Goal: Task Accomplishment & Management: Manage account settings

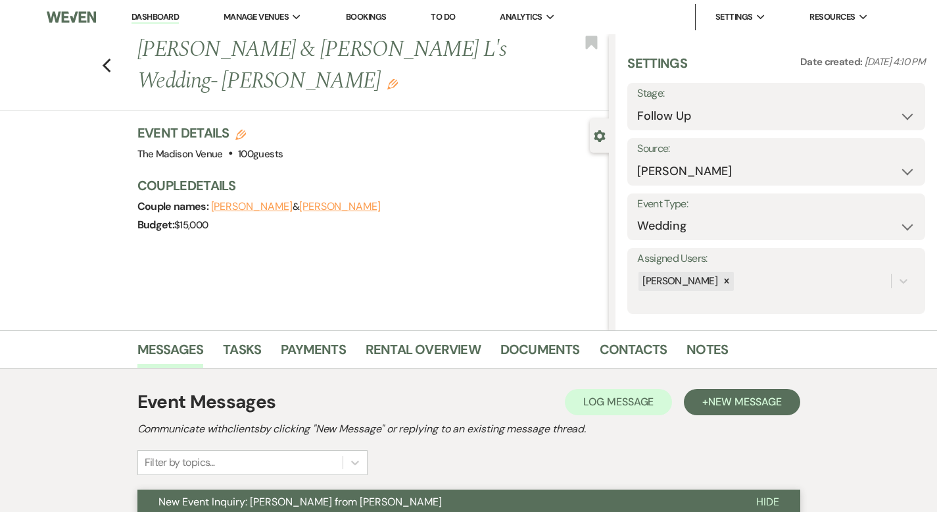
select select "9"
select select "17"
click at [145, 18] on link "Dashboard" at bounding box center [155, 17] width 47 height 12
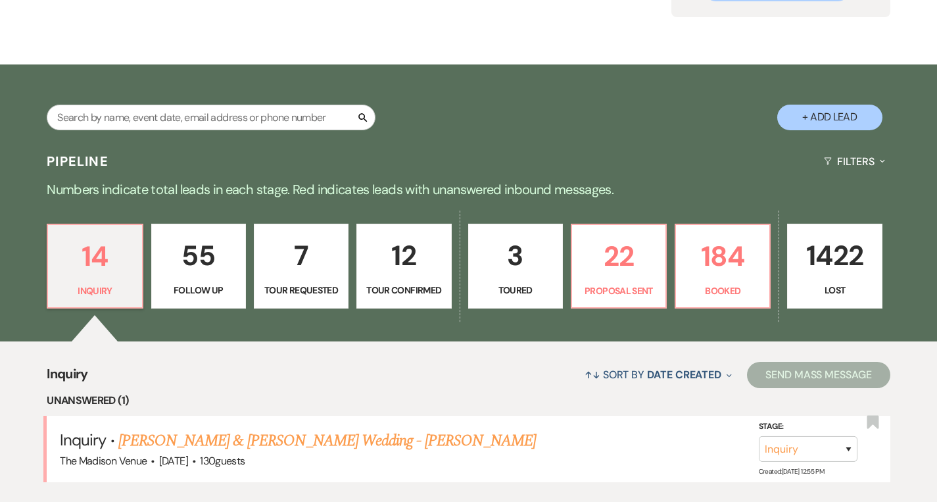
scroll to position [184, 0]
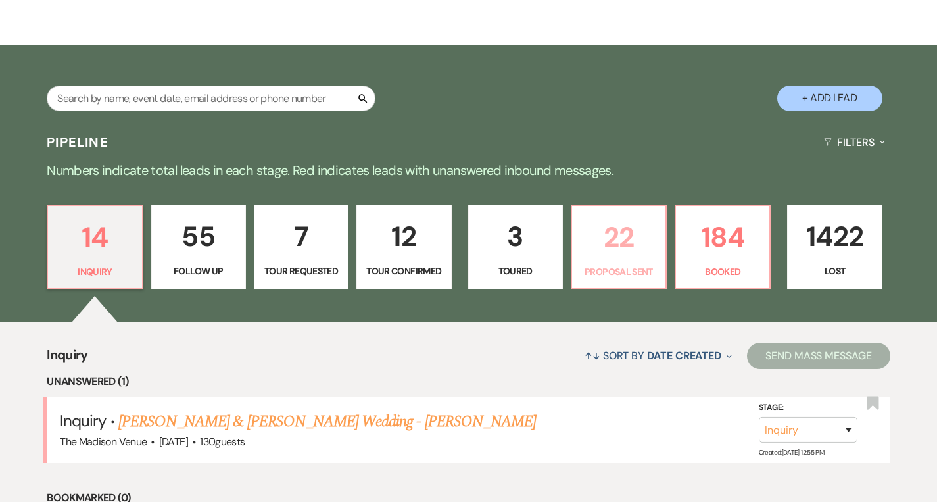
click at [641, 259] on p "22" at bounding box center [619, 237] width 78 height 44
select select "6"
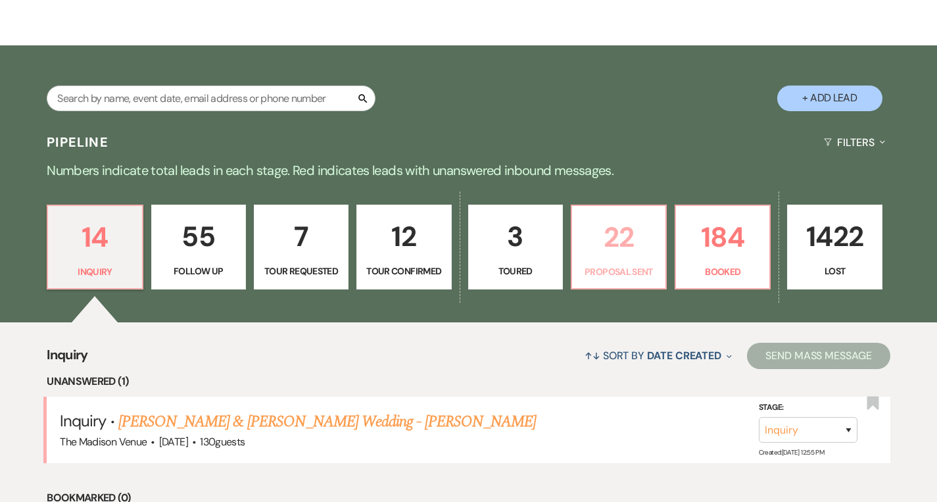
select select "6"
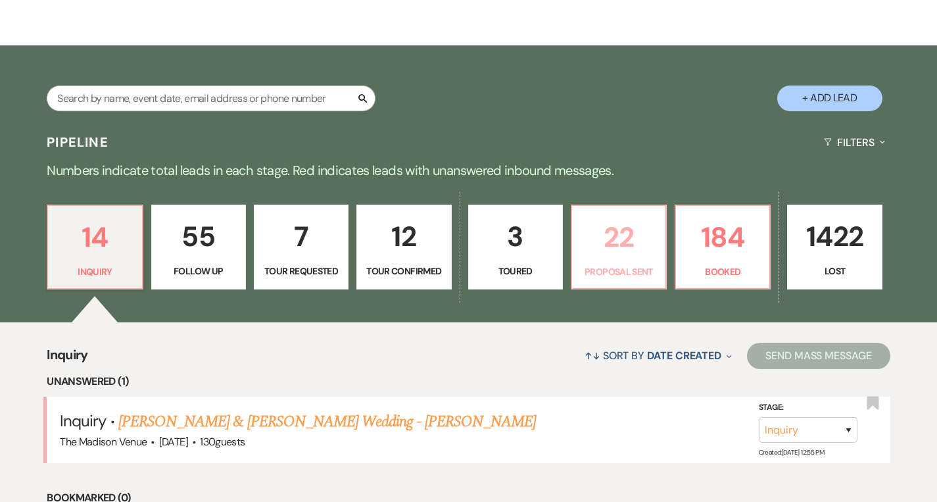
select select "6"
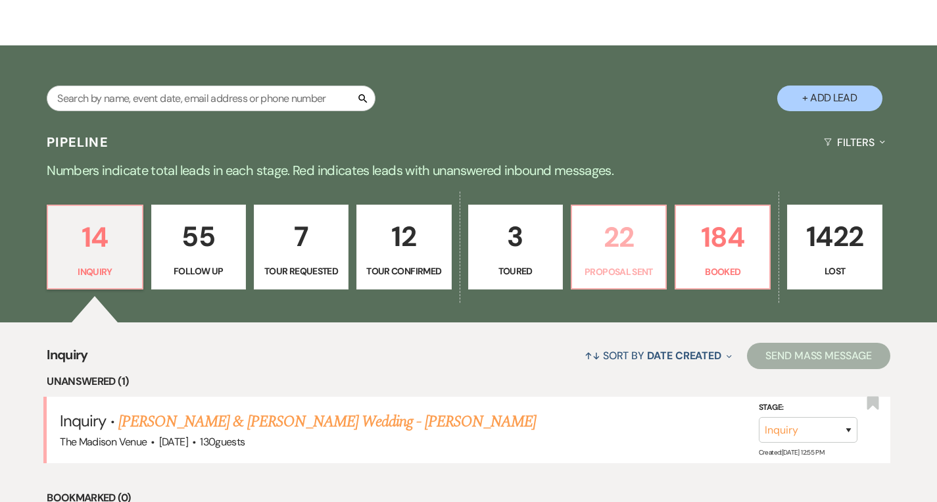
select select "6"
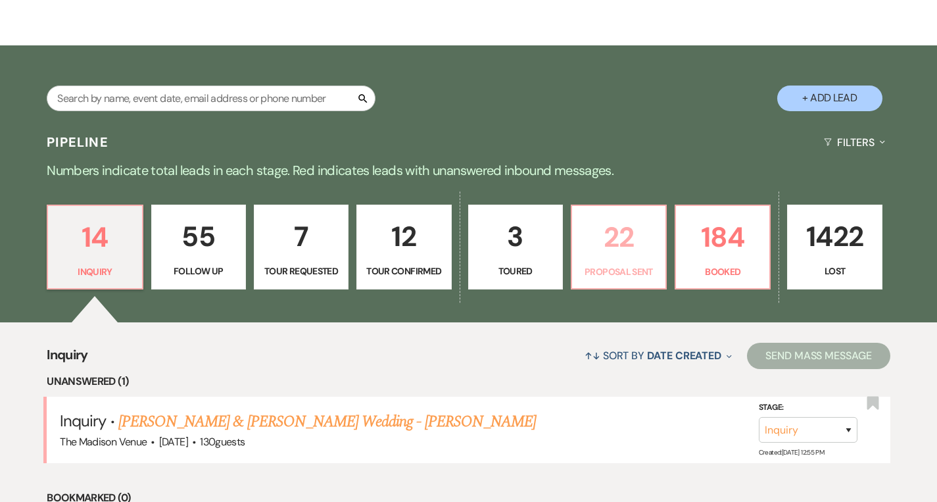
select select "6"
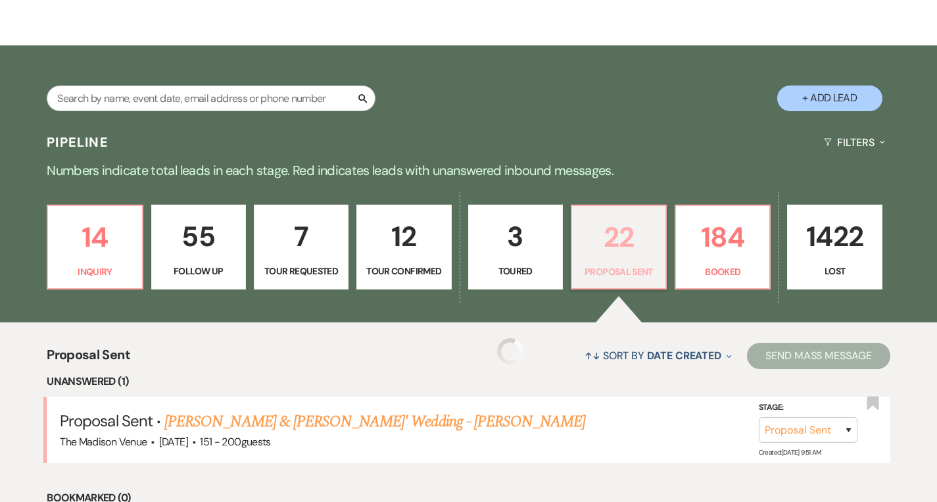
select select "6"
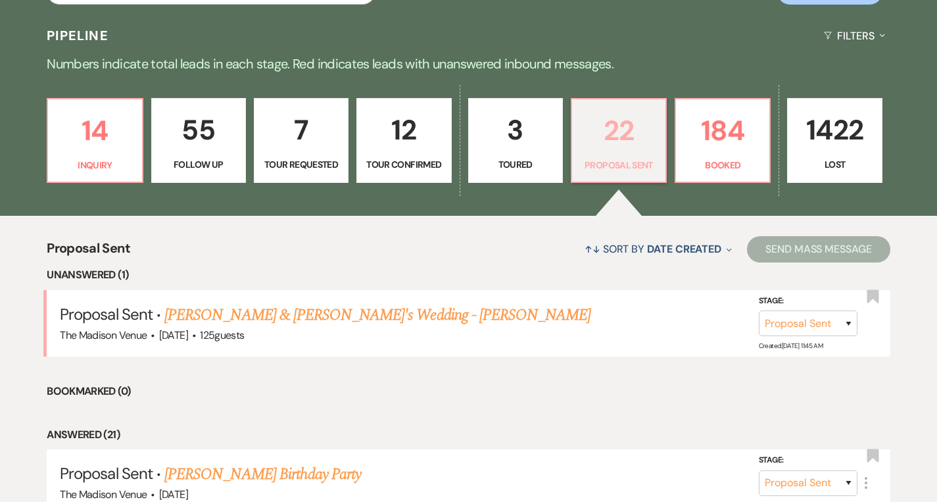
scroll to position [409, 0]
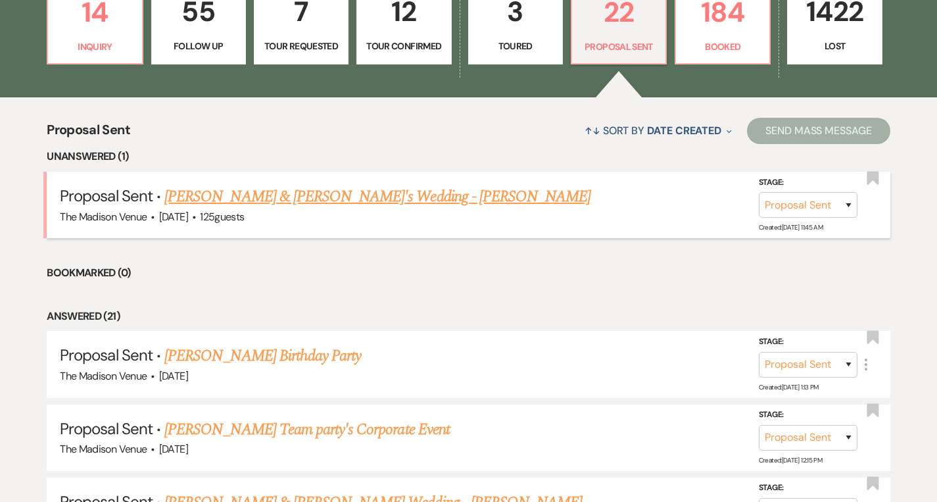
click at [302, 203] on link "[PERSON_NAME] & [PERSON_NAME]'s Wedding - [PERSON_NAME]" at bounding box center [377, 197] width 426 height 24
select select "6"
select select "5"
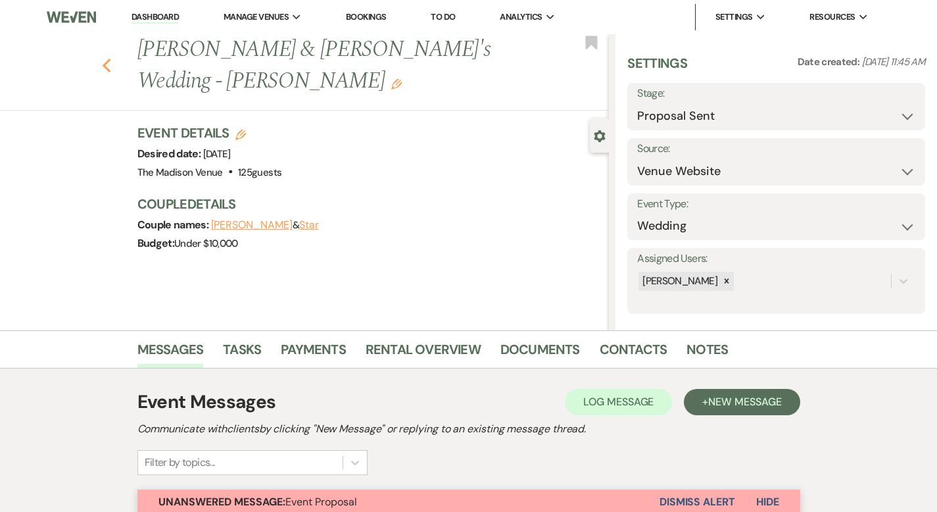
click at [70, 49] on div "Previous [PERSON_NAME] & [PERSON_NAME]'s Wedding - [PERSON_NAME] Edit Bookmark" at bounding box center [301, 72] width 616 height 76
click at [102, 58] on icon "Previous" at bounding box center [107, 66] width 10 height 16
select select "6"
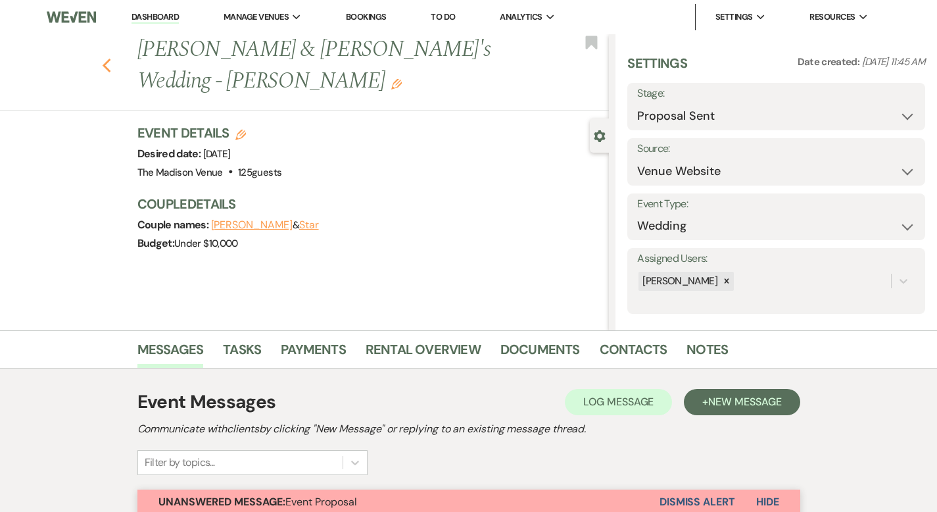
select select "6"
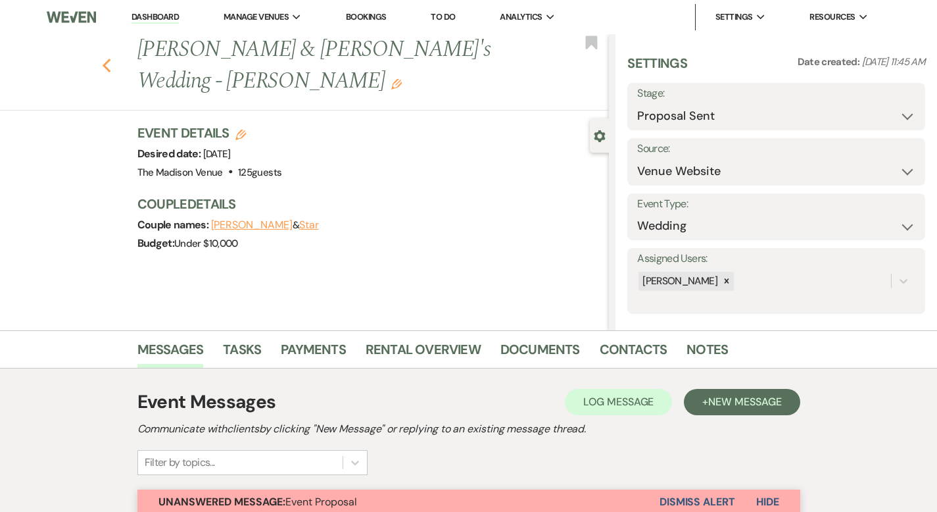
select select "6"
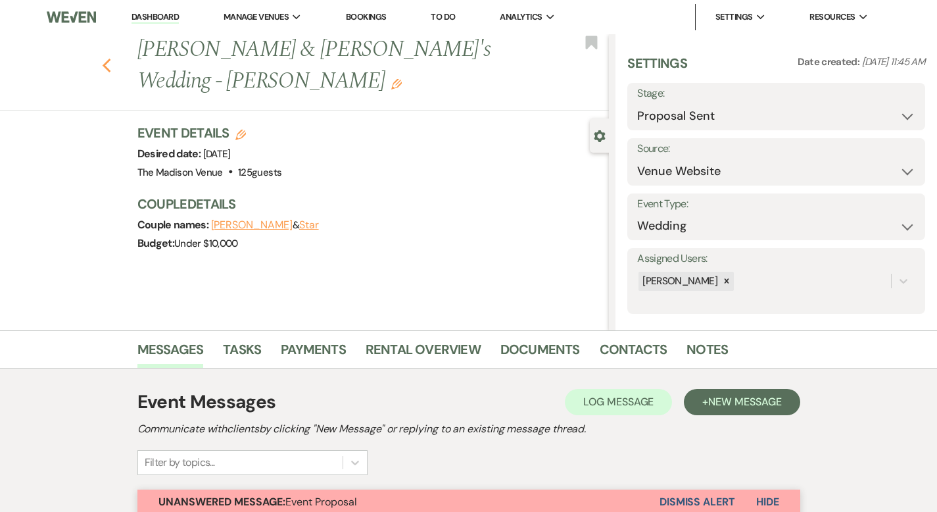
select select "6"
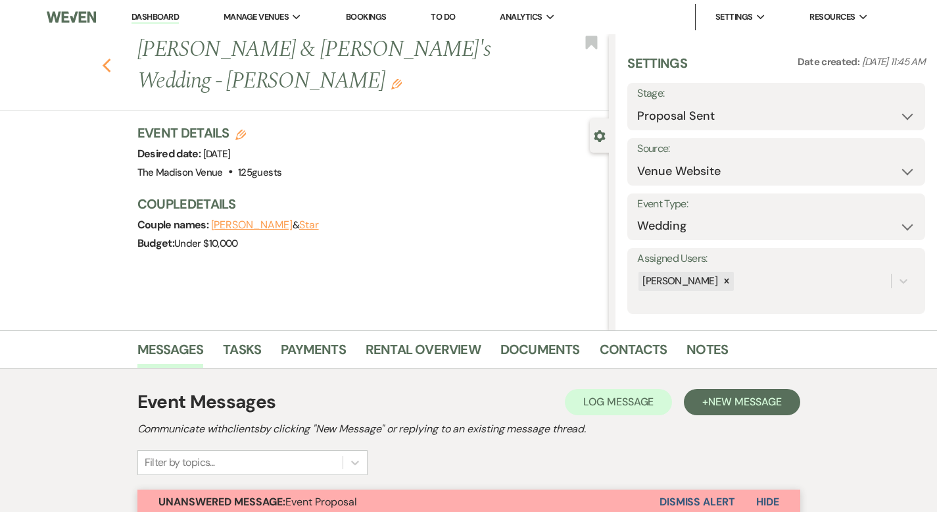
select select "6"
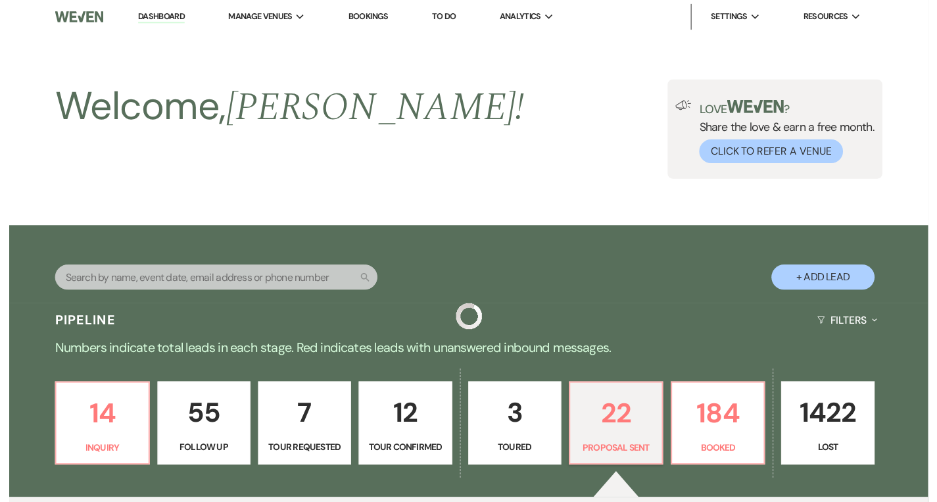
scroll to position [409, 0]
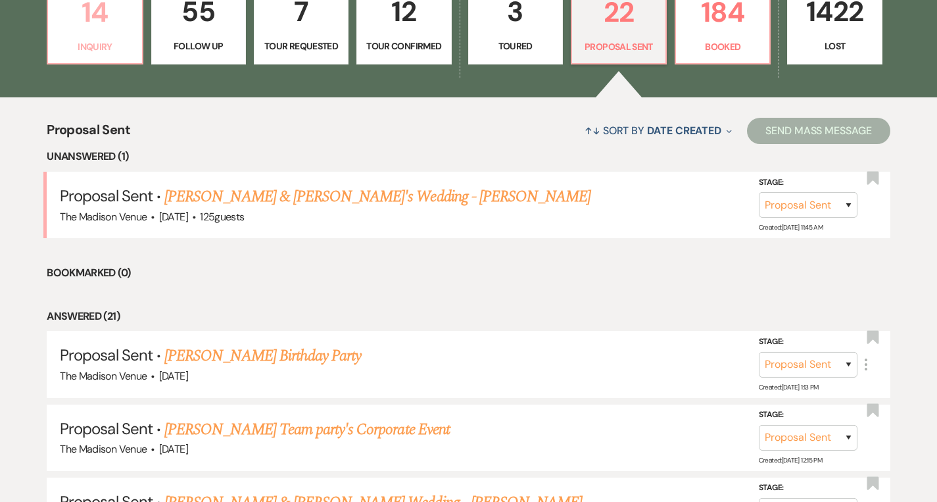
click at [112, 40] on p "Inquiry" at bounding box center [95, 46] width 78 height 14
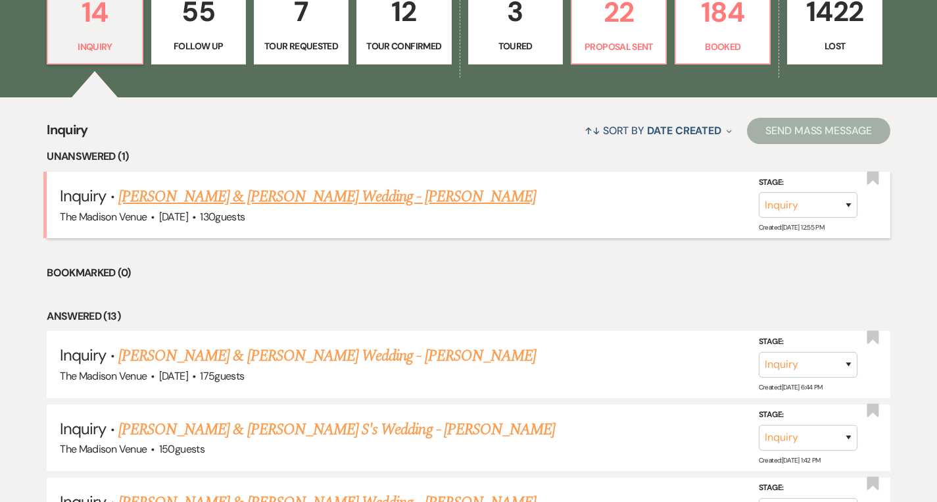
click at [372, 199] on link "[PERSON_NAME] & [PERSON_NAME] Wedding - [PERSON_NAME]" at bounding box center [327, 197] width 418 height 24
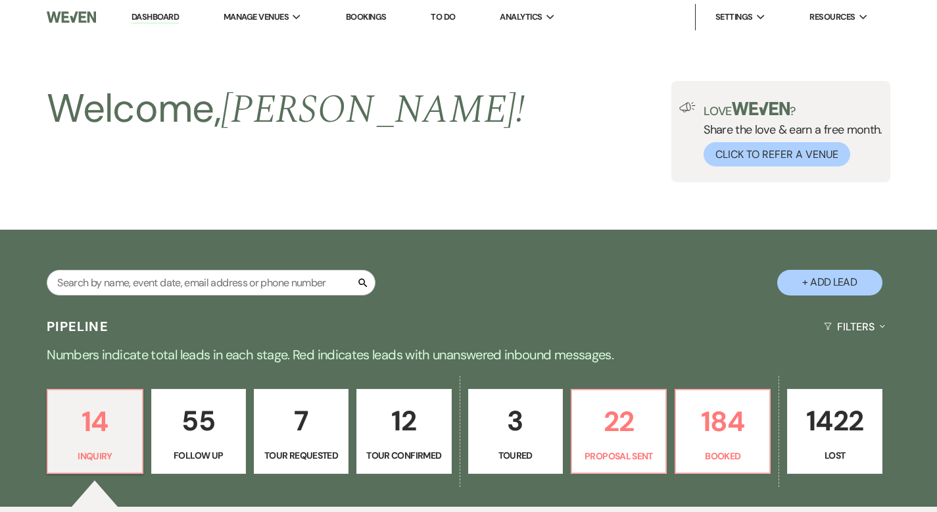
select select "5"
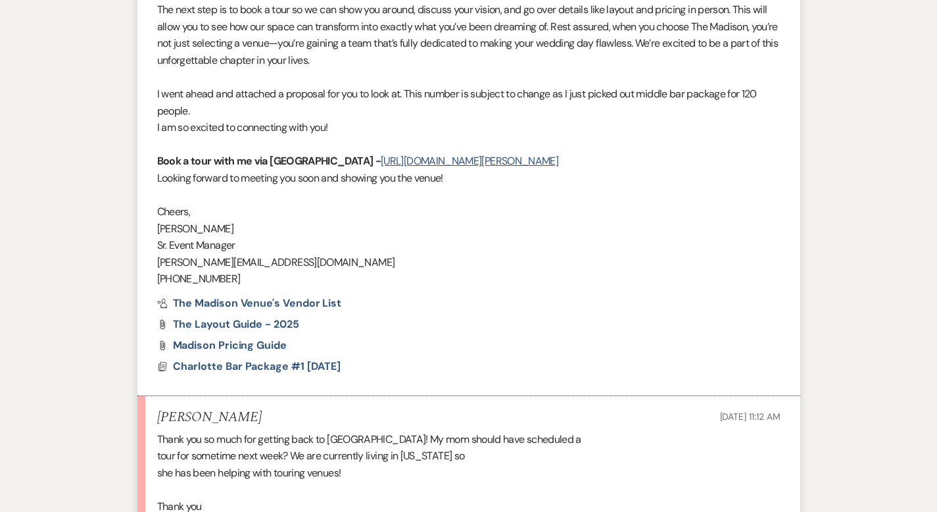
scroll to position [1749, 0]
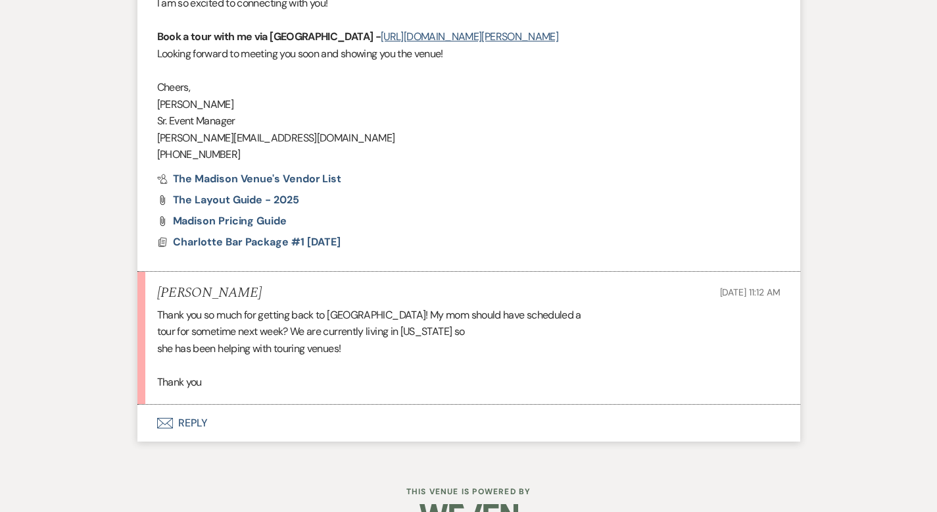
click at [141, 405] on button "Envelope Reply" at bounding box center [468, 423] width 663 height 37
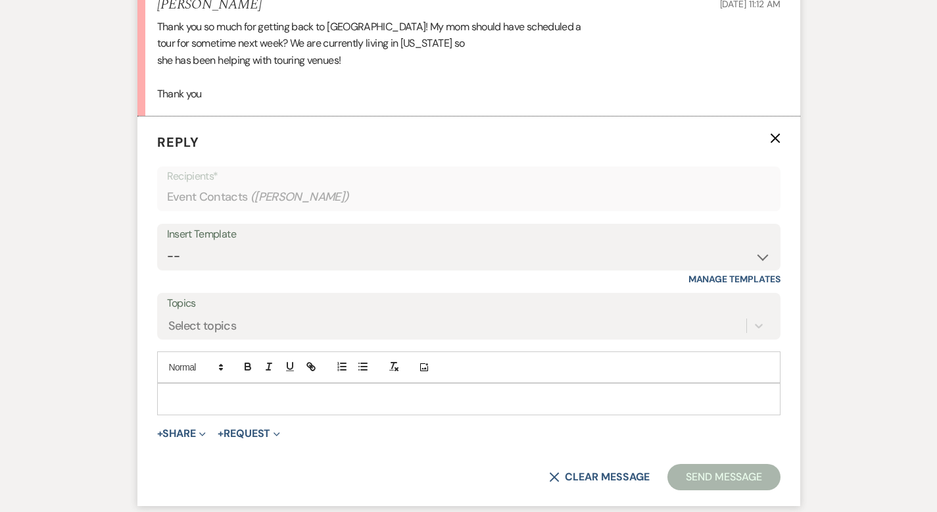
scroll to position [2059, 0]
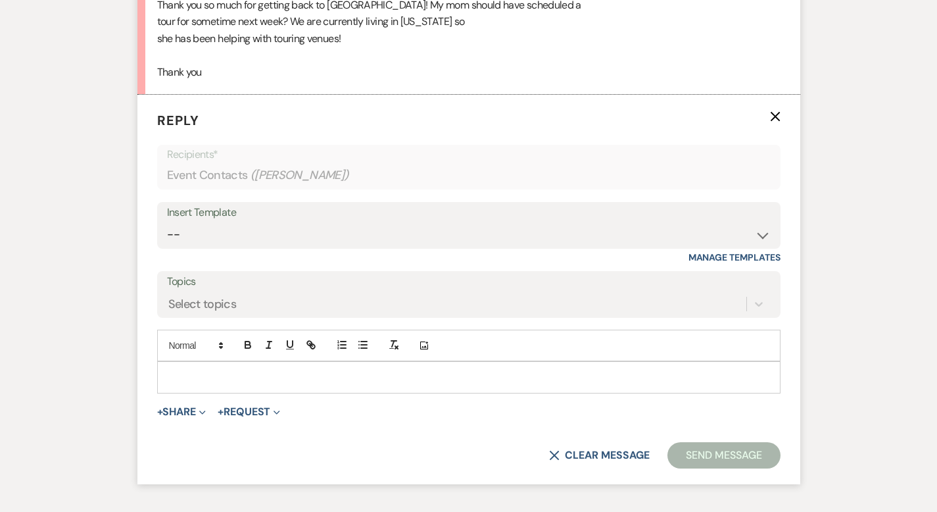
click at [185, 362] on div at bounding box center [469, 377] width 622 height 30
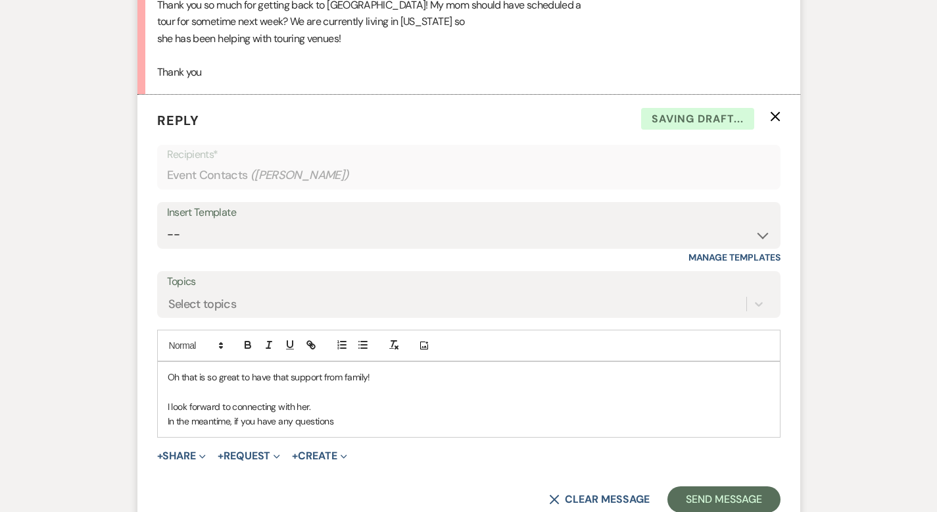
click at [312, 414] on p "In the meantime, if you have any questions" at bounding box center [469, 421] width 603 height 14
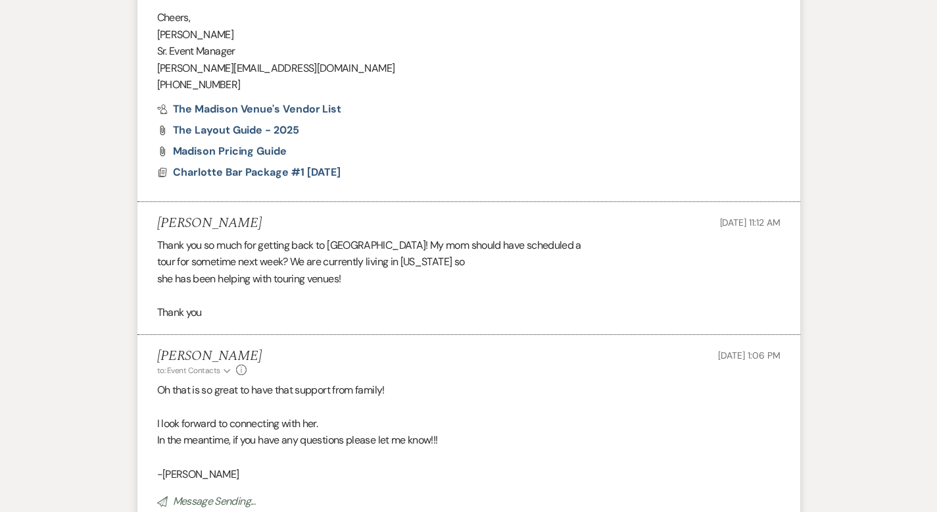
scroll to position [0, 0]
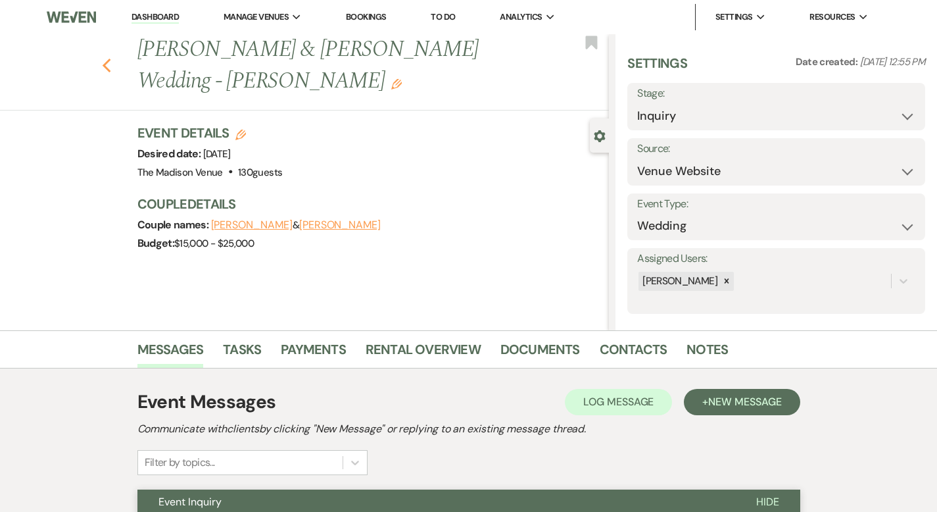
click at [102, 58] on icon "Previous" at bounding box center [107, 66] width 10 height 16
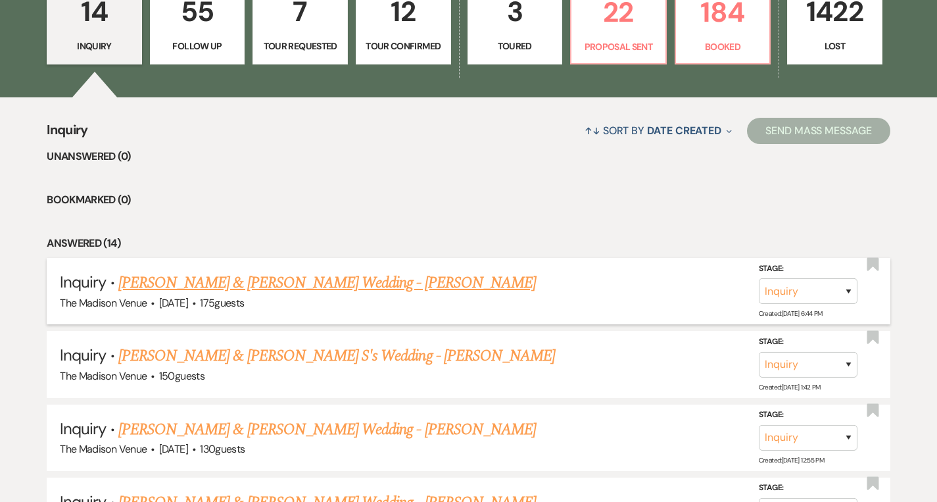
scroll to position [408, 0]
click at [718, 45] on p "Booked" at bounding box center [723, 47] width 78 height 14
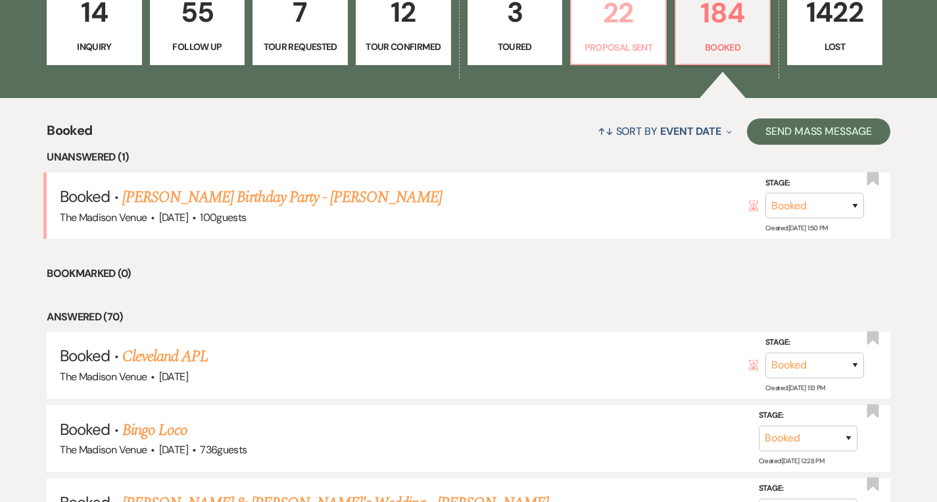
click at [620, 40] on p "Proposal Sent" at bounding box center [618, 47] width 78 height 14
select select "6"
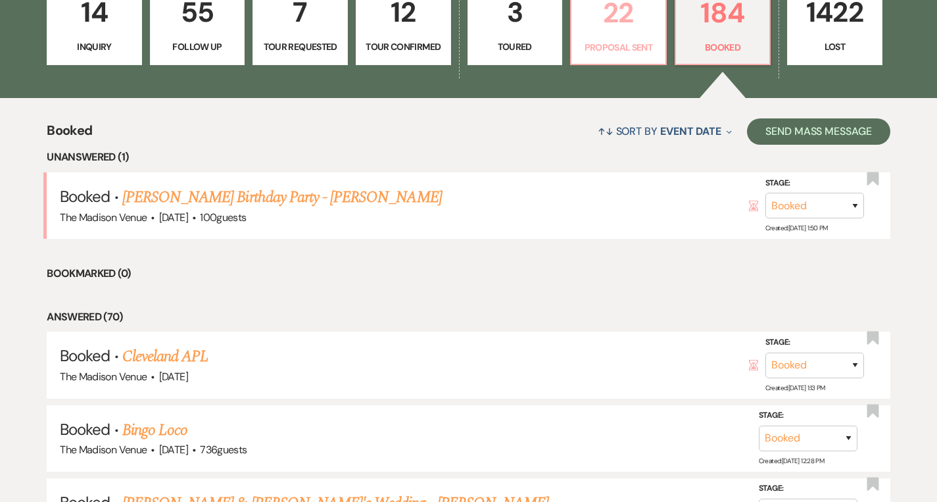
select select "6"
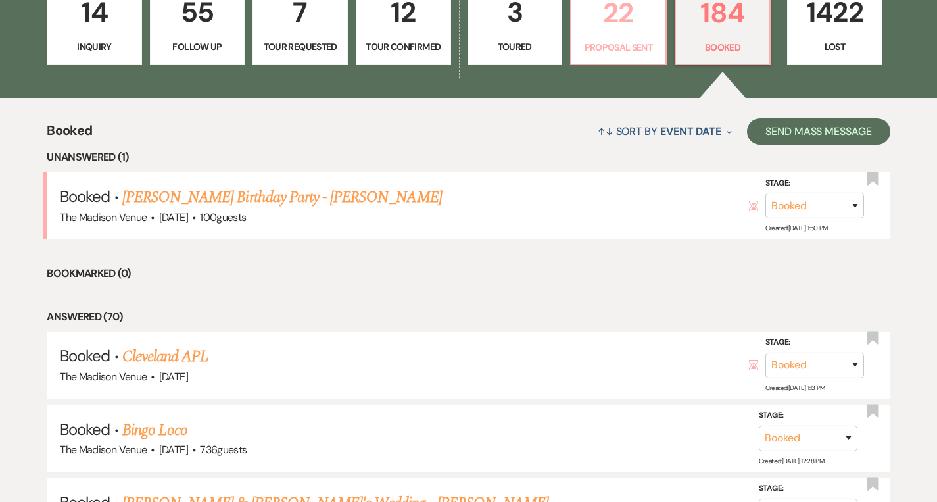
select select "6"
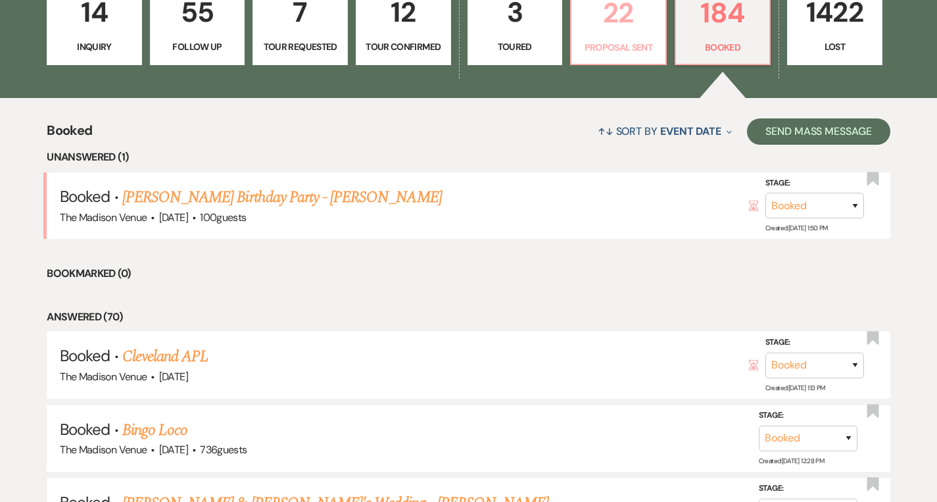
select select "6"
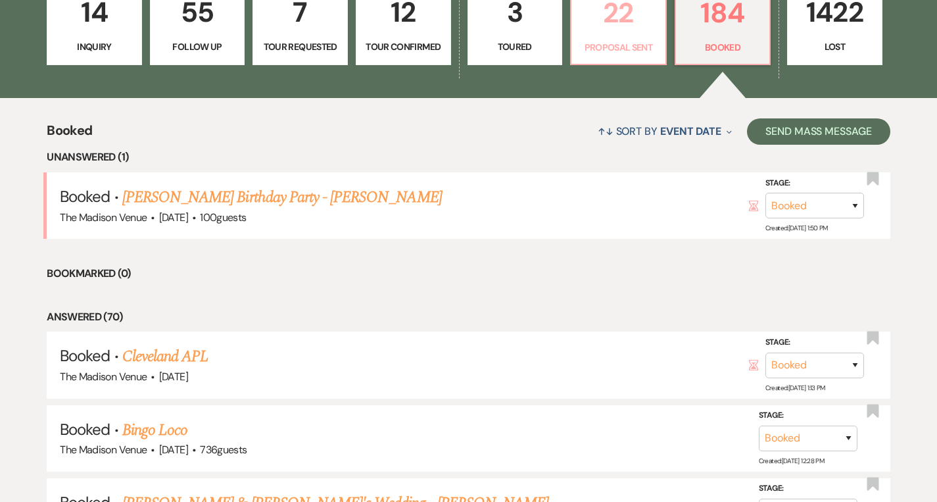
select select "6"
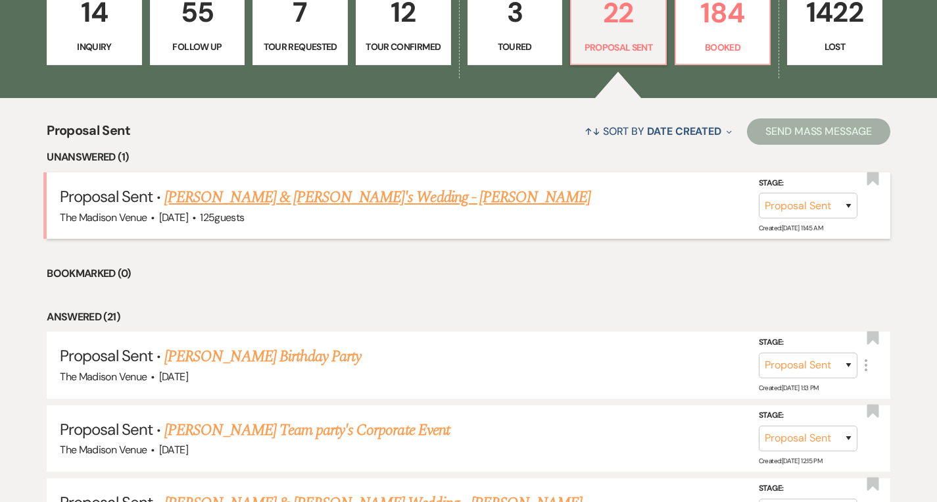
click at [297, 199] on link "[PERSON_NAME] & [PERSON_NAME]'s Wedding - [PERSON_NAME]" at bounding box center [377, 197] width 426 height 24
select select "6"
select select "5"
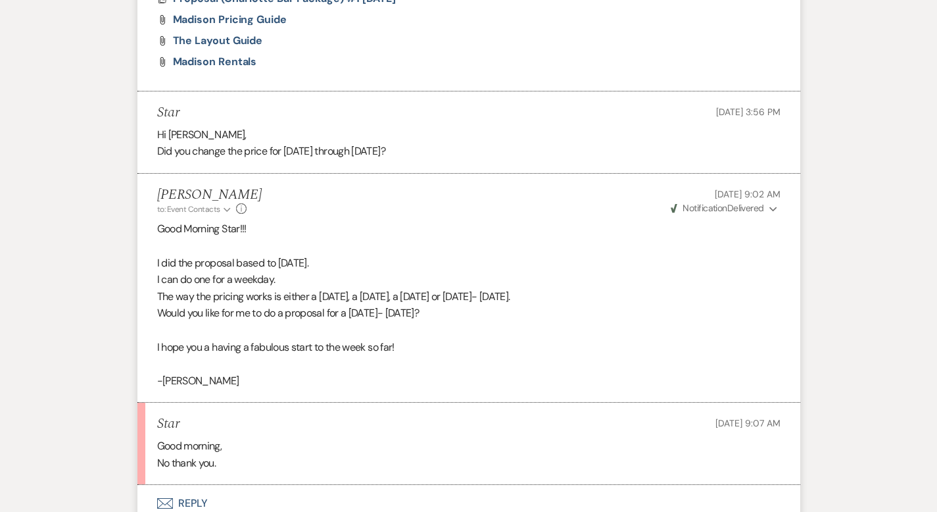
scroll to position [1140, 0]
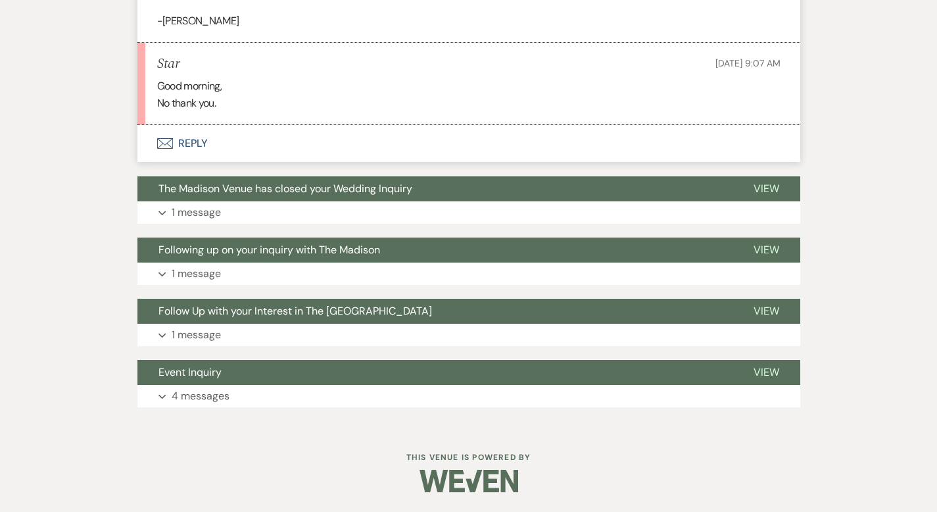
click at [151, 144] on button "Envelope Reply" at bounding box center [468, 143] width 663 height 37
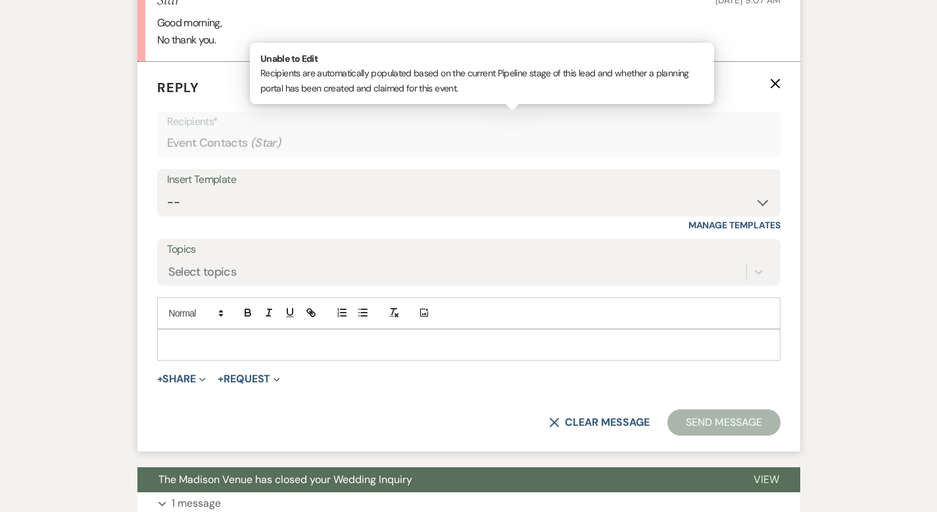
scroll to position [1204, 0]
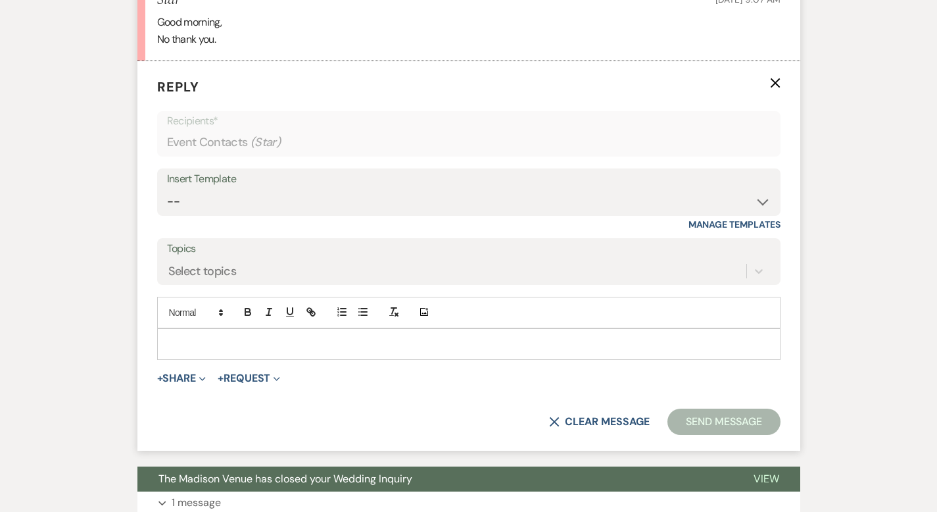
click at [189, 340] on p at bounding box center [469, 344] width 603 height 14
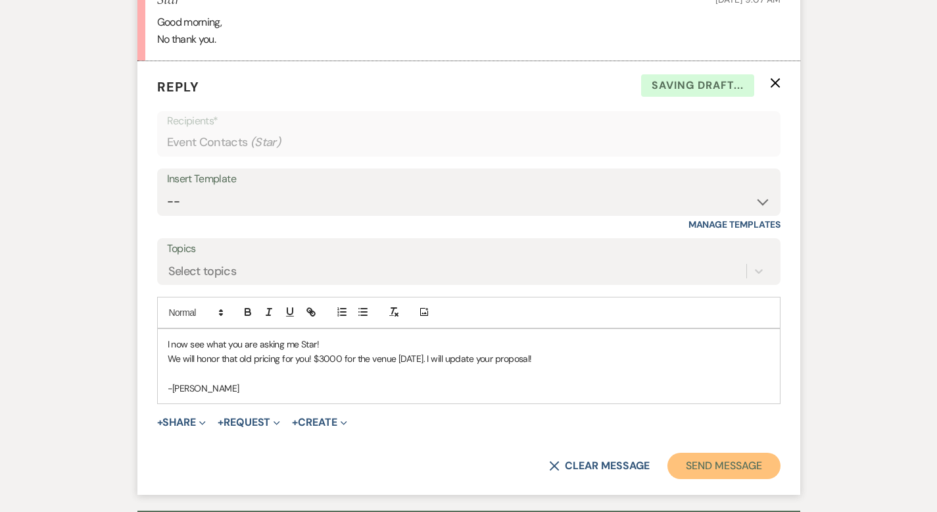
click at [763, 460] on button "Send Message" at bounding box center [724, 466] width 112 height 26
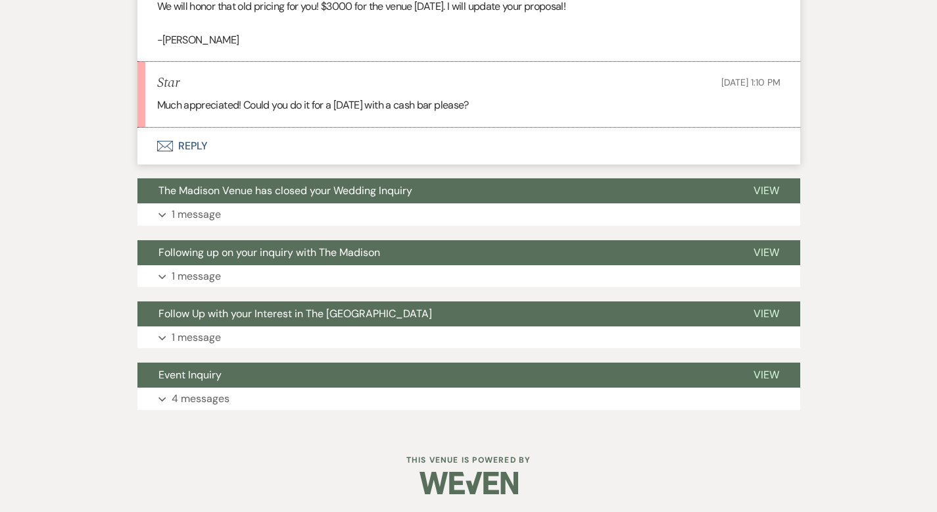
scroll to position [1333, 0]
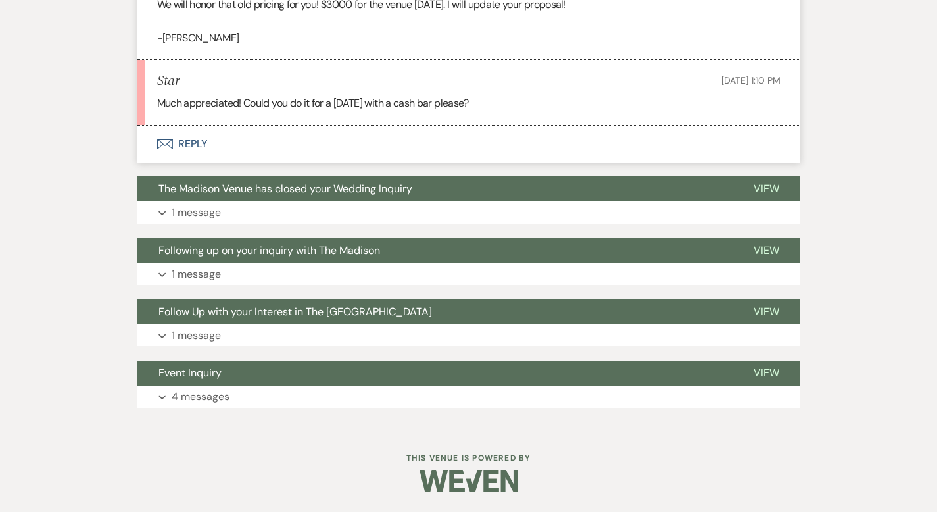
click at [139, 139] on button "Envelope Reply" at bounding box center [468, 144] width 663 height 37
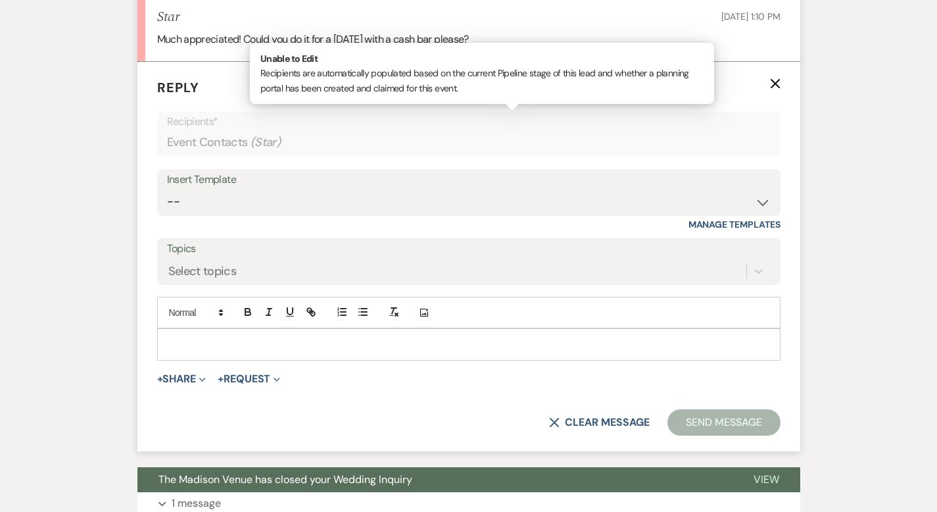
scroll to position [1397, 0]
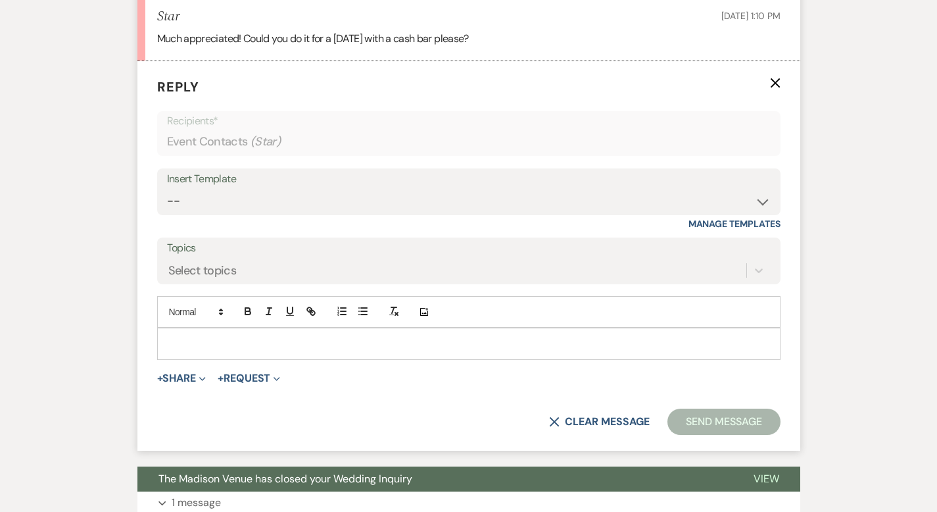
click at [212, 335] on div at bounding box center [469, 343] width 622 height 30
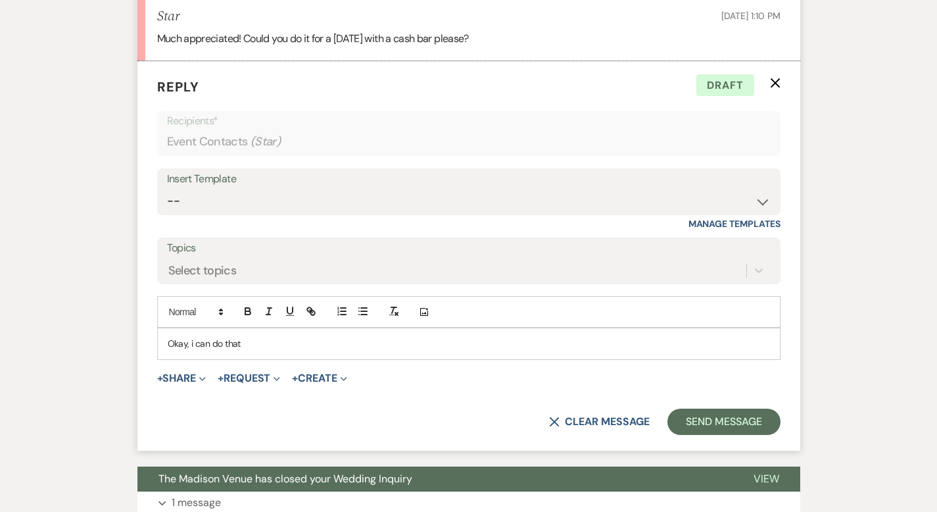
click at [168, 342] on p "Okay, i can do that" at bounding box center [469, 343] width 603 height 14
click at [241, 345] on p "Okay, I can do that" at bounding box center [469, 343] width 603 height 14
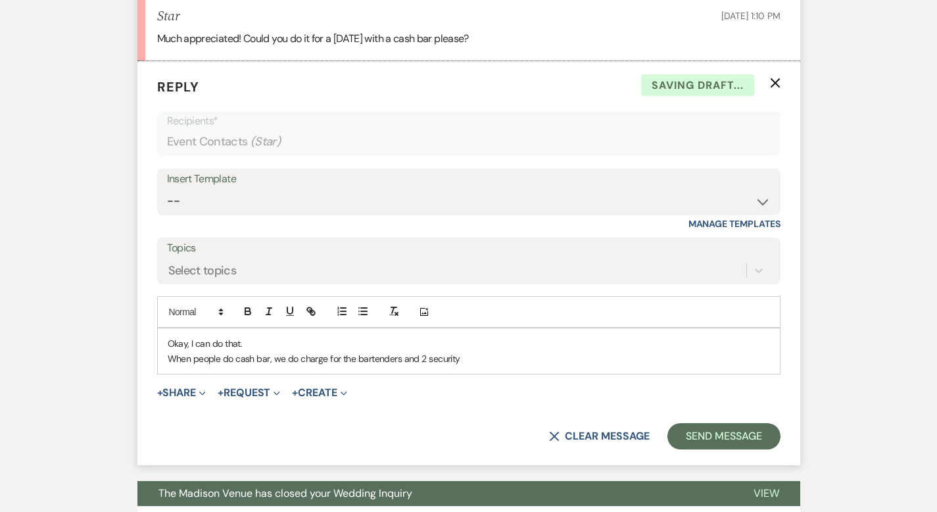
click at [308, 360] on p "When people do cash bar, we do charge for the bartenders and 2 security" at bounding box center [469, 358] width 603 height 14
click at [363, 359] on p "When people do cash bar, we do charge for each bartenders and 2 security" at bounding box center [469, 358] width 603 height 14
click at [434, 362] on p "When people do cash bar, we do charge for each bartender and 2 security" at bounding box center [469, 358] width 603 height 14
click at [390, 356] on p "When people do cash bar, we do charge for each bartender and 2 security" at bounding box center [469, 358] width 603 height 14
click at [383, 357] on p "When people do cash bar, we do charge for each bartender and 2 security" at bounding box center [469, 358] width 603 height 14
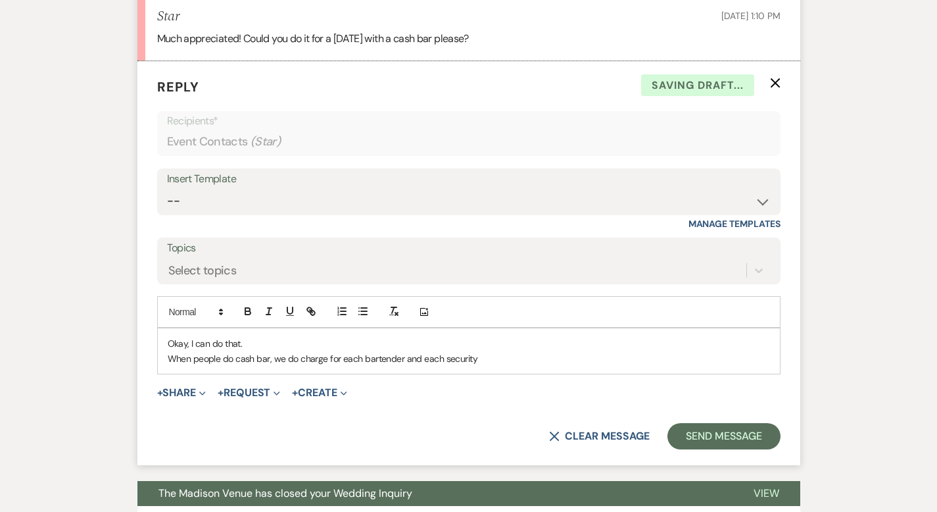
click at [447, 360] on p "When people do cash bar, we do charge for each bartender and each security" at bounding box center [469, 358] width 603 height 14
click at [524, 358] on p "When people do cash bar, we do charge for each bartender and each security guar…" at bounding box center [469, 358] width 603 height 14
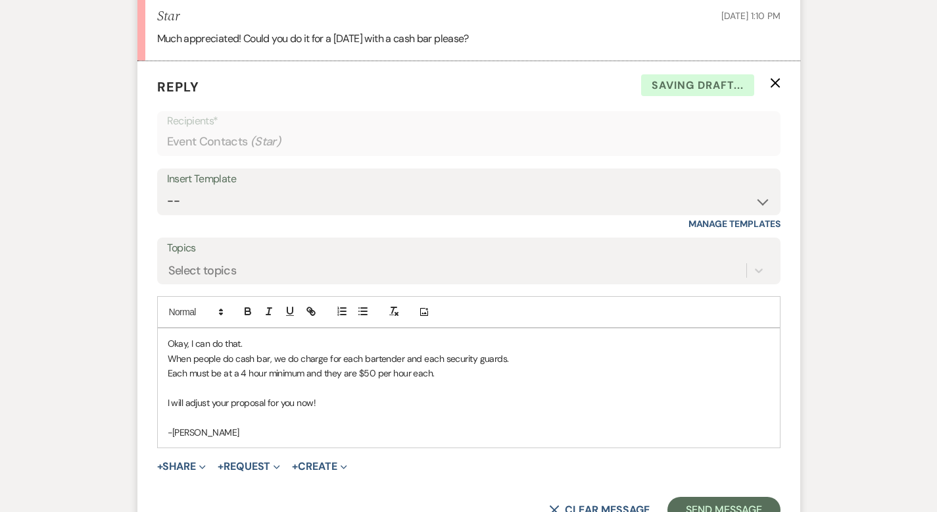
click at [217, 343] on p "Okay, I can do that." at bounding box center [469, 343] width 603 height 14
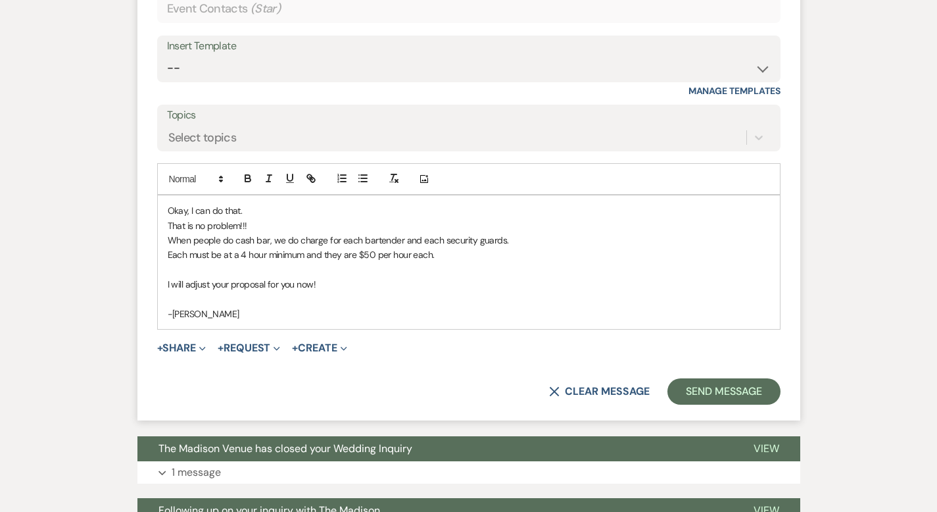
scroll to position [1790, 0]
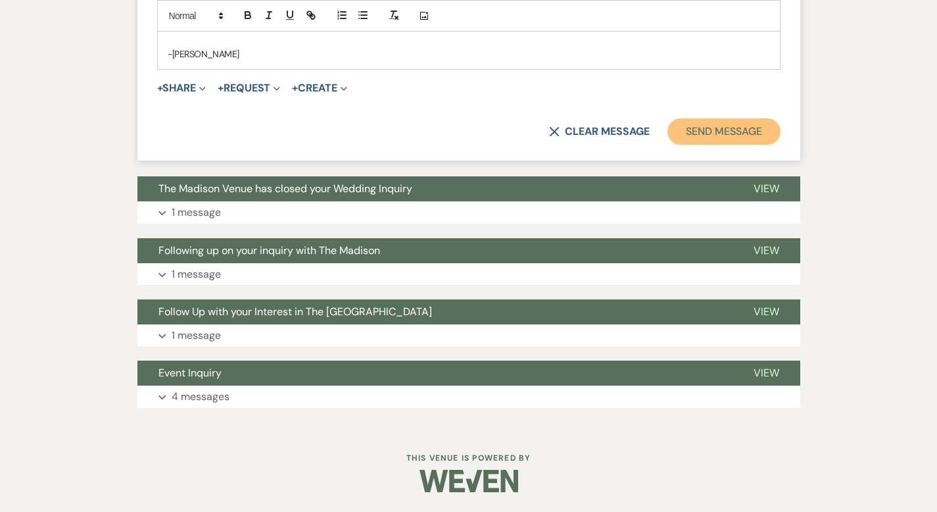
click at [752, 134] on button "Send Message" at bounding box center [724, 131] width 112 height 26
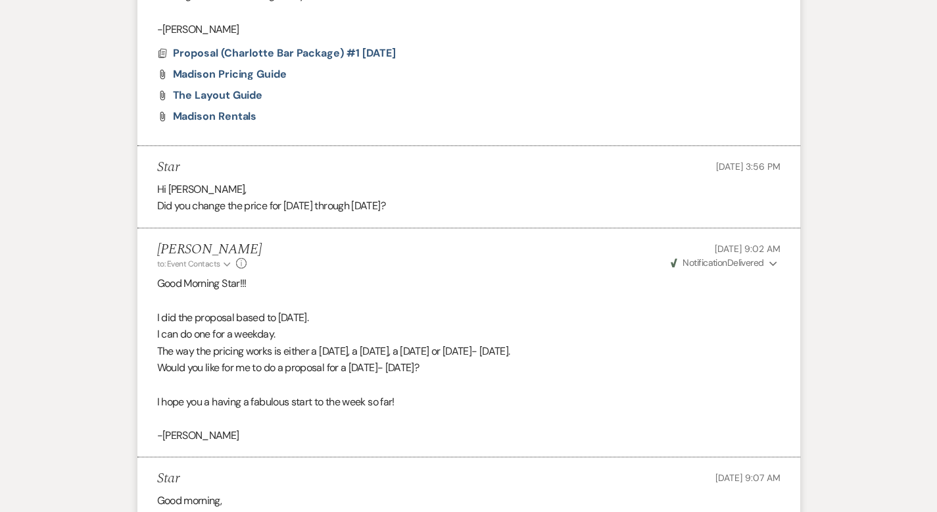
scroll to position [170, 0]
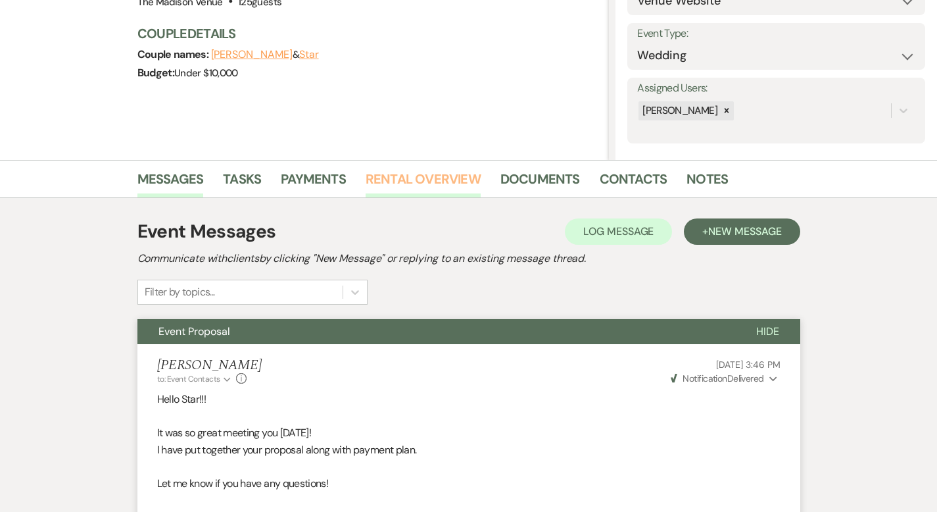
click at [406, 178] on link "Rental Overview" at bounding box center [423, 182] width 115 height 29
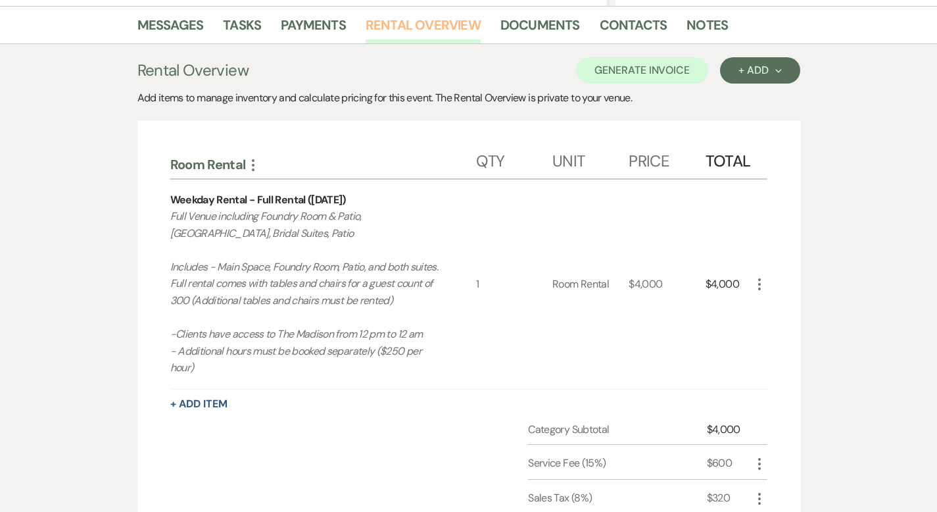
scroll to position [385, 0]
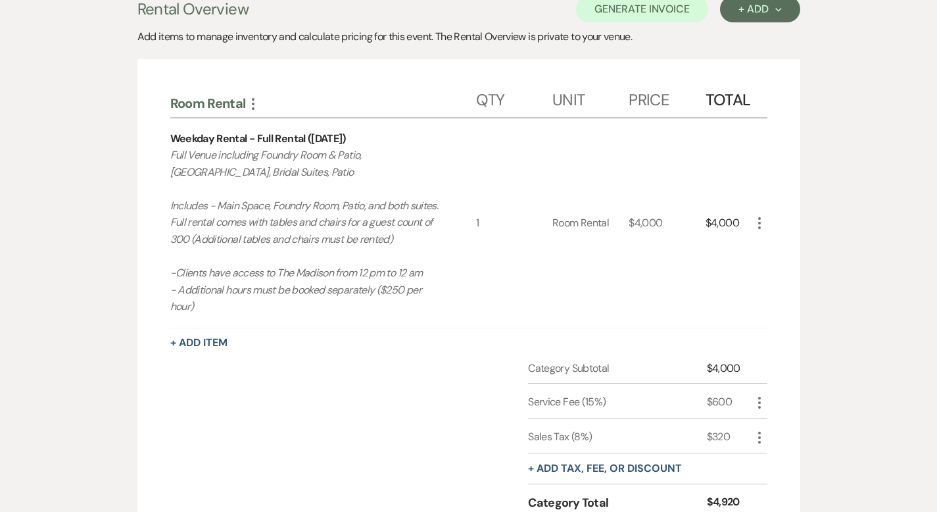
click at [768, 216] on icon "More" at bounding box center [760, 223] width 16 height 16
click at [774, 244] on icon "Pencil" at bounding box center [770, 249] width 8 height 10
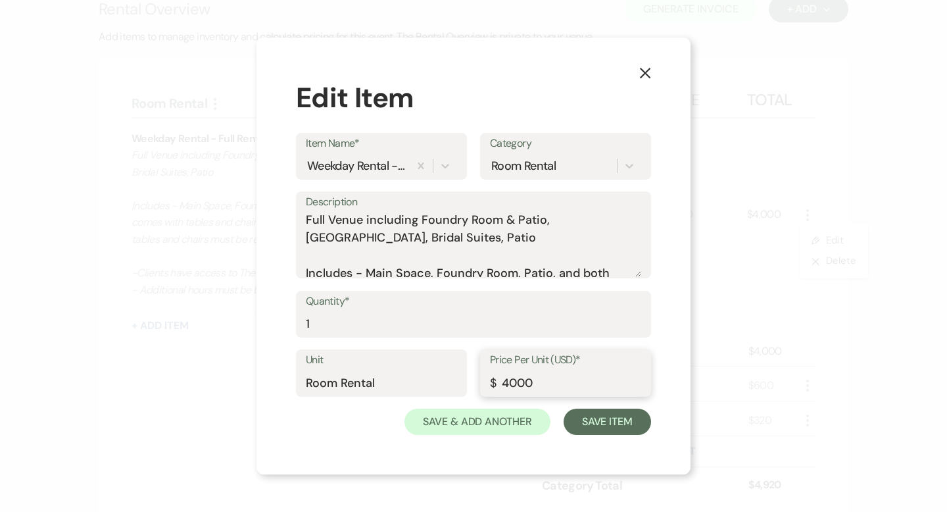
click at [510, 382] on input "4000" at bounding box center [565, 383] width 151 height 26
type input "3000"
click at [615, 422] on button "Save Item" at bounding box center [607, 421] width 87 height 26
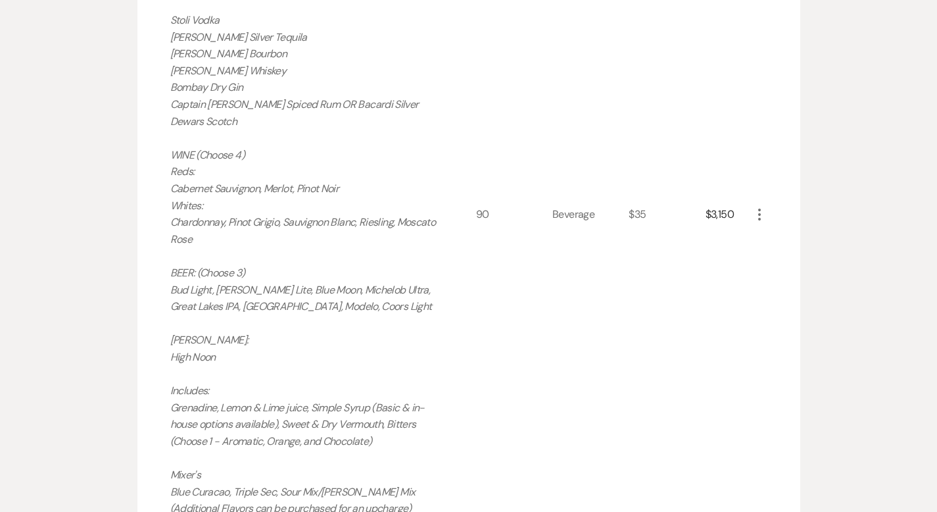
scroll to position [1115, 0]
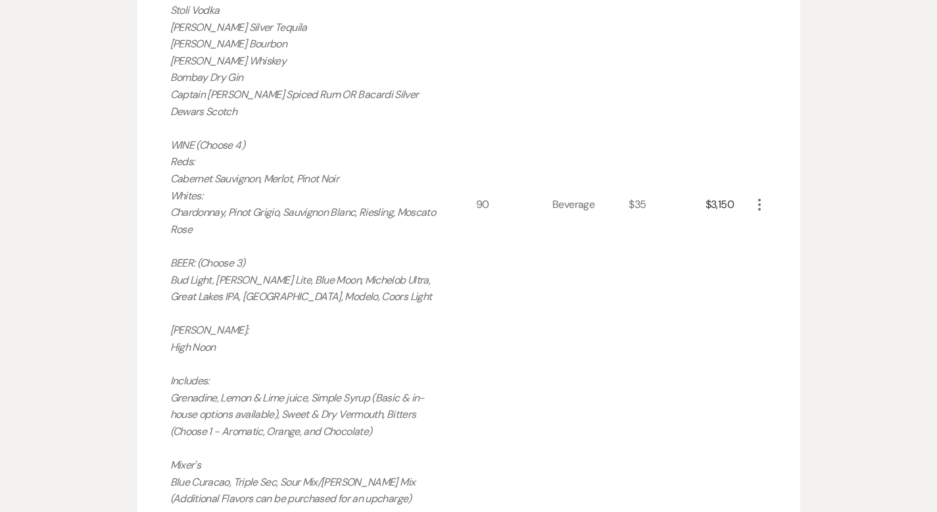
click at [768, 197] on icon "More" at bounding box center [760, 205] width 16 height 16
click at [774, 247] on icon "X" at bounding box center [770, 252] width 8 height 10
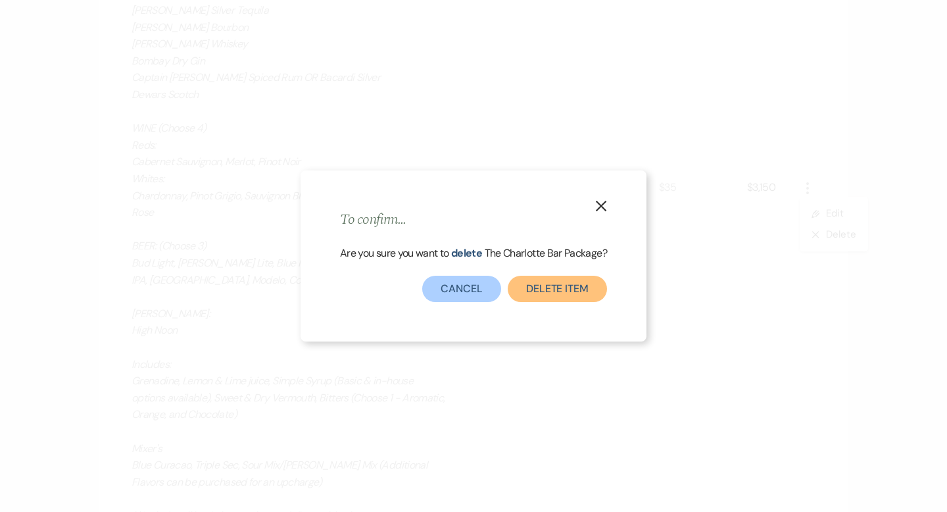
click at [568, 280] on button "Delete Item" at bounding box center [557, 289] width 99 height 26
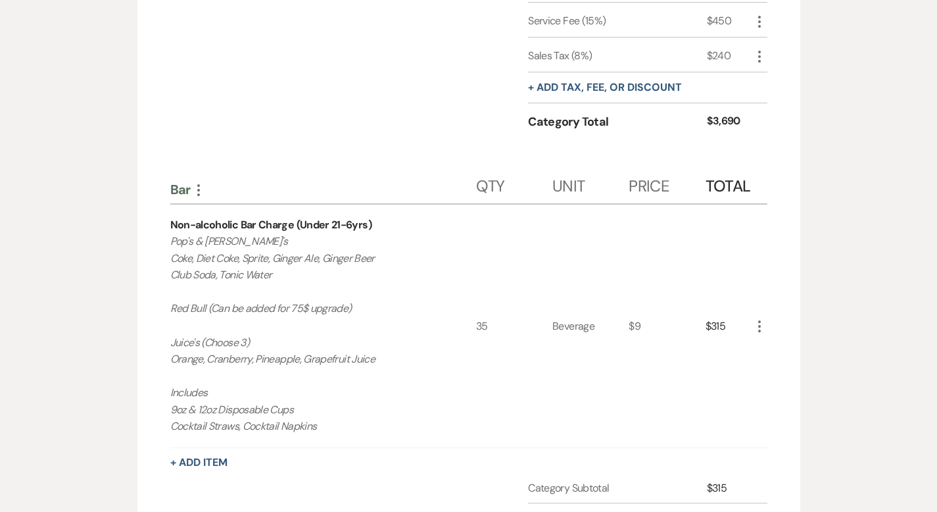
scroll to position [826, 0]
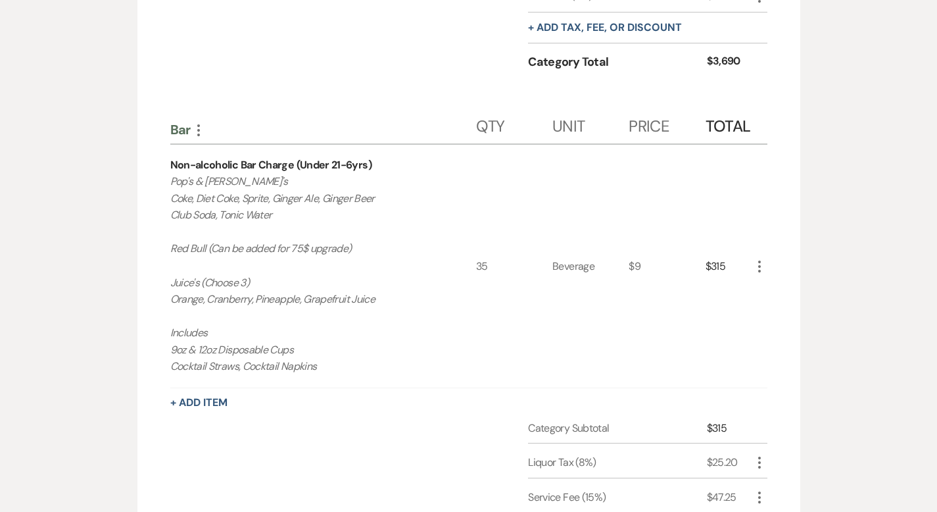
click at [761, 260] on use "button" at bounding box center [759, 266] width 3 height 12
click at [820, 282] on button "Pencil Edit" at bounding box center [786, 292] width 68 height 21
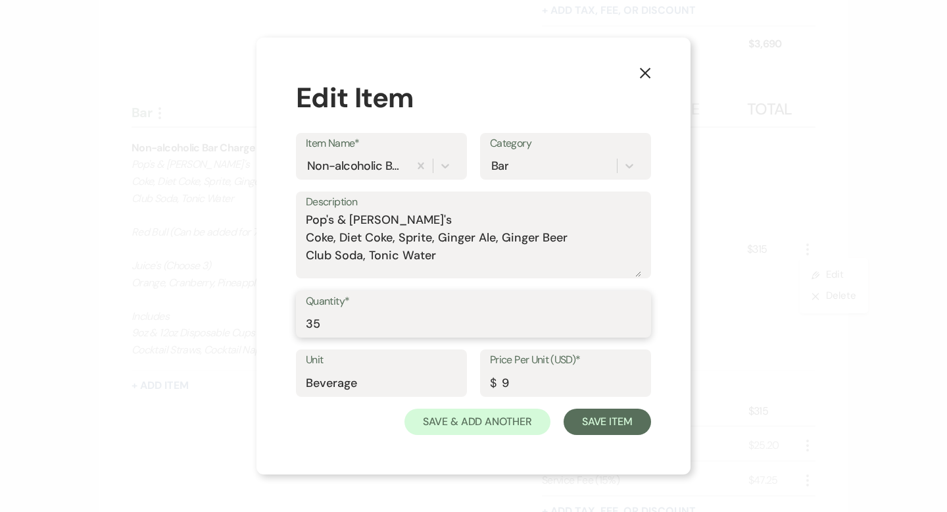
drag, startPoint x: 329, startPoint y: 321, endPoint x: 293, endPoint y: 326, distance: 36.6
click at [293, 326] on div "X Edit Item Item Name* Non-alcoholic Bar Charge (Under 21-6yrs) Category Bar De…" at bounding box center [474, 255] width 434 height 437
type input "125"
click at [701, 343] on div "X Edit Item Item Name* Non-alcoholic Bar Charge (Under 21-6yrs) Category Bar De…" at bounding box center [473, 256] width 947 height 512
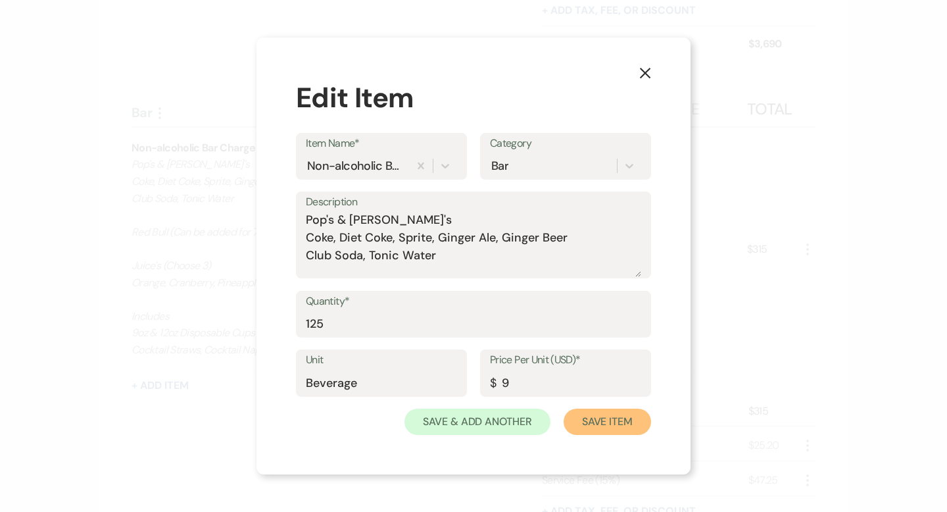
click at [622, 423] on button "Save Item" at bounding box center [607, 421] width 87 height 26
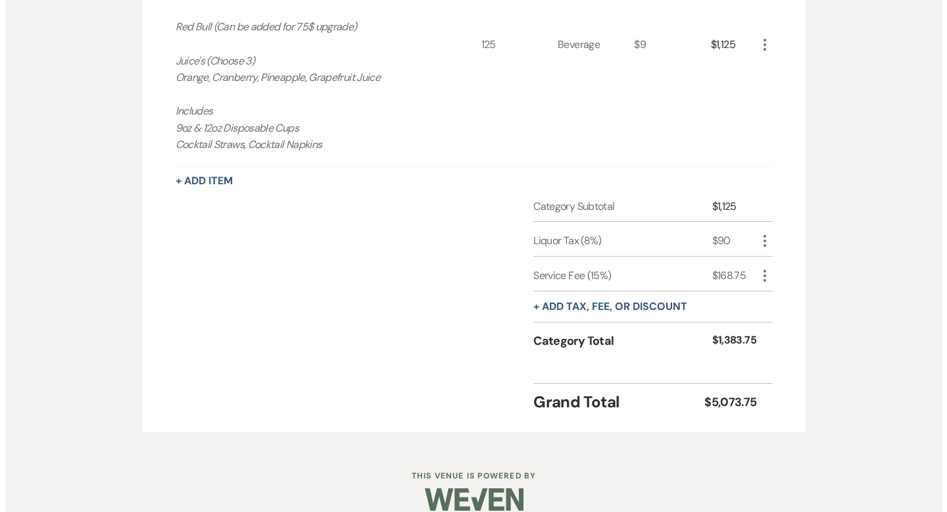
scroll to position [1045, 0]
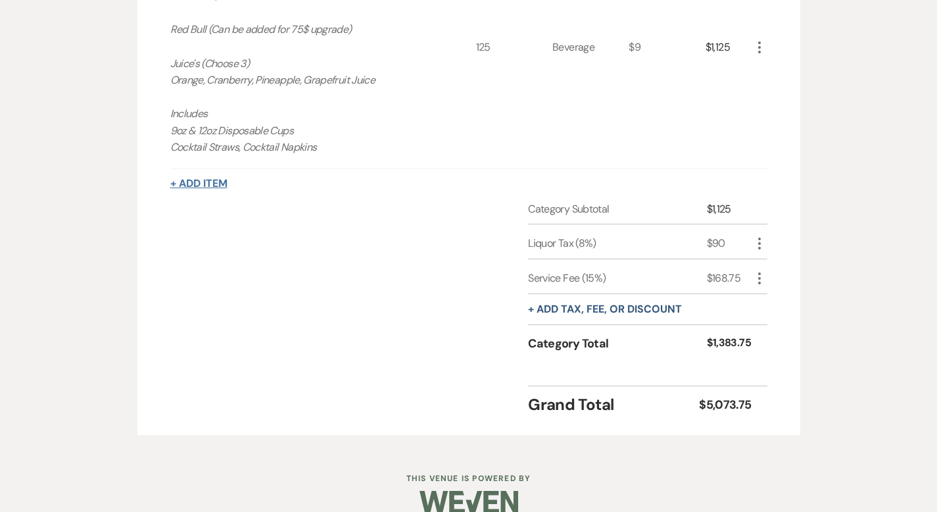
click at [170, 178] on button "+ Add Item" at bounding box center [198, 183] width 57 height 11
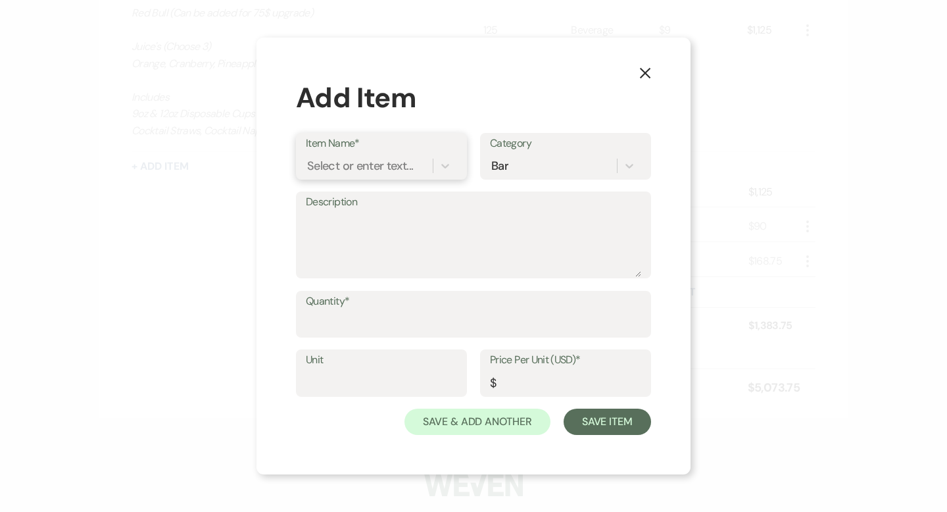
click at [353, 170] on div "Select or enter text..." at bounding box center [360, 166] width 106 height 18
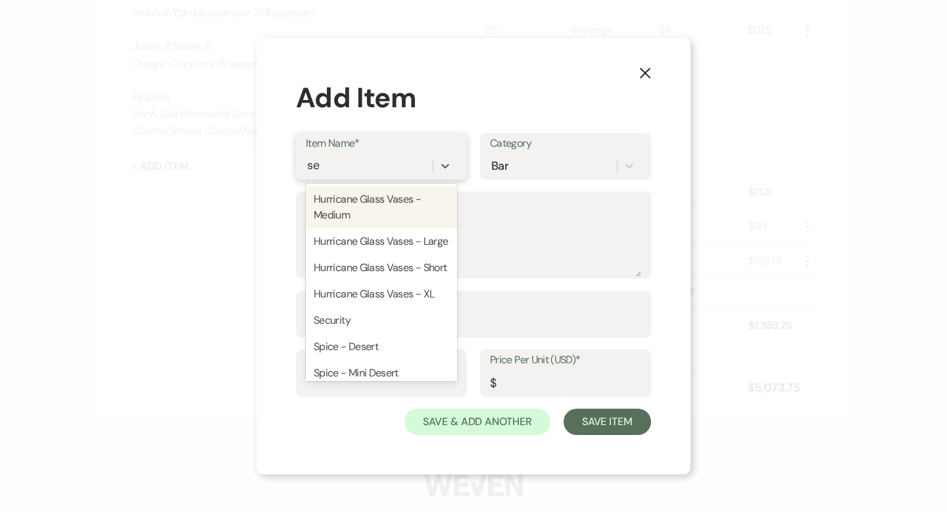
type input "sec"
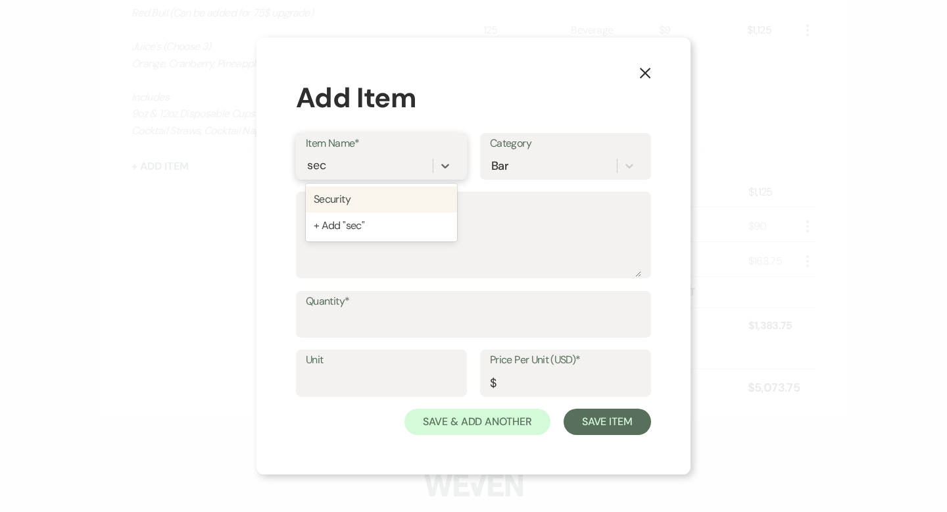
click at [352, 199] on div "Security" at bounding box center [381, 199] width 151 height 26
type textarea "*Minimum 4 hours. Off-duty Cleveland PD is staffed 1/150 guests."
type input "Labor"
type input "50"
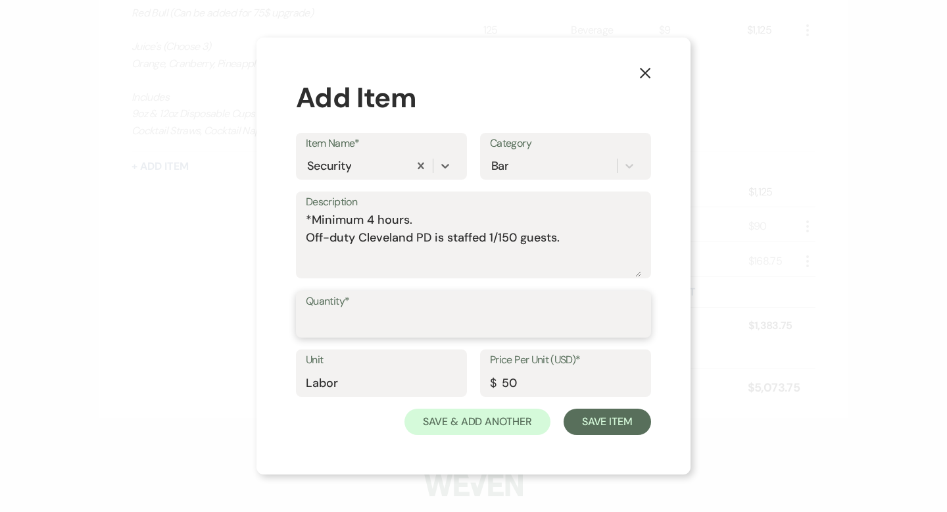
click at [401, 326] on input "Quantity*" at bounding box center [473, 323] width 335 height 26
type input "4"
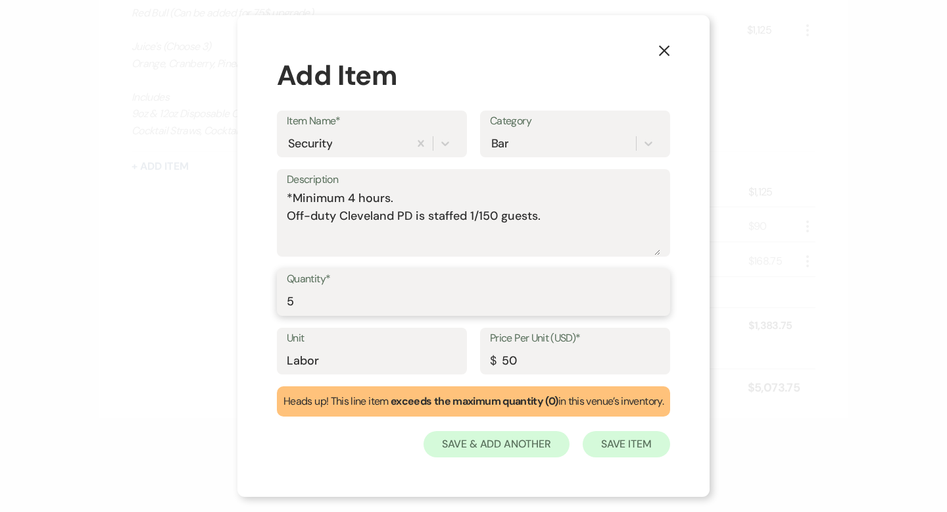
type input "5"
click at [628, 443] on button "Save Item" at bounding box center [626, 444] width 87 height 26
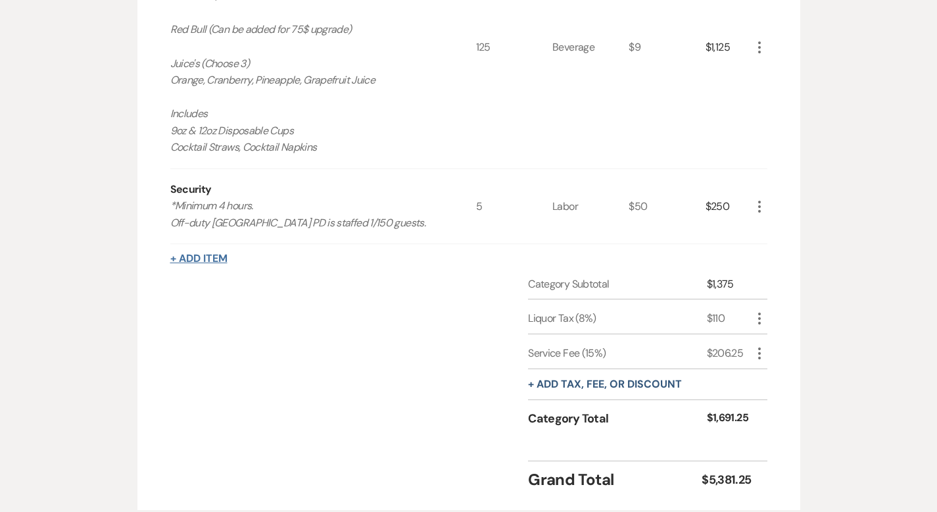
click at [170, 253] on button "+ Add Item" at bounding box center [198, 258] width 57 height 11
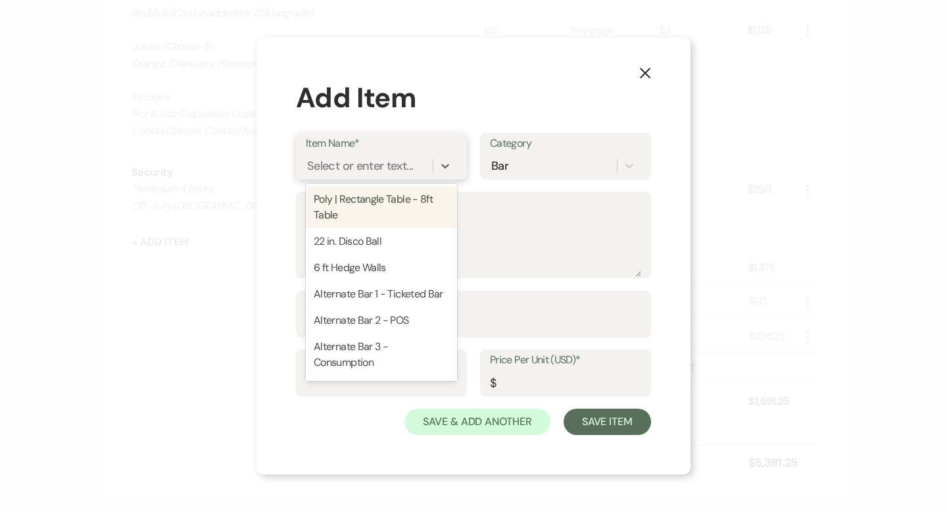
click at [316, 170] on div "Select or enter text..." at bounding box center [360, 166] width 106 height 18
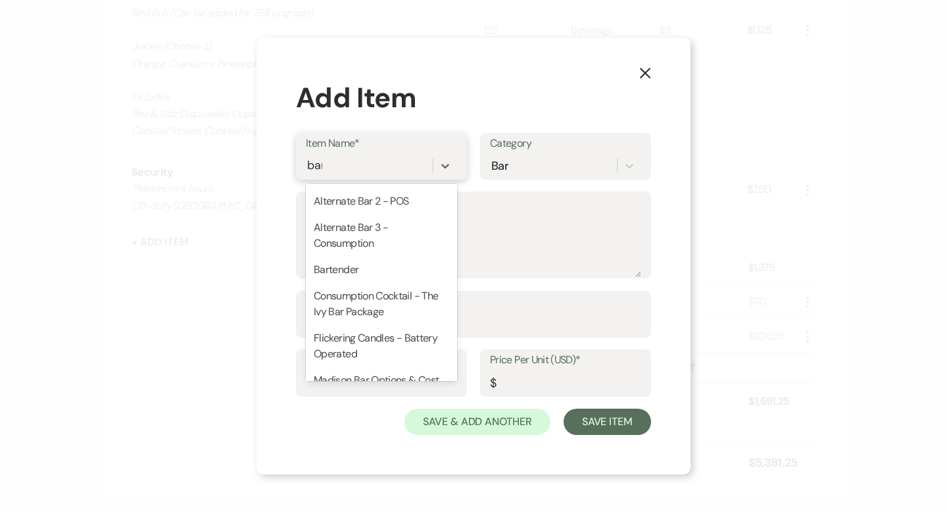
scroll to position [24, 0]
type input "bart"
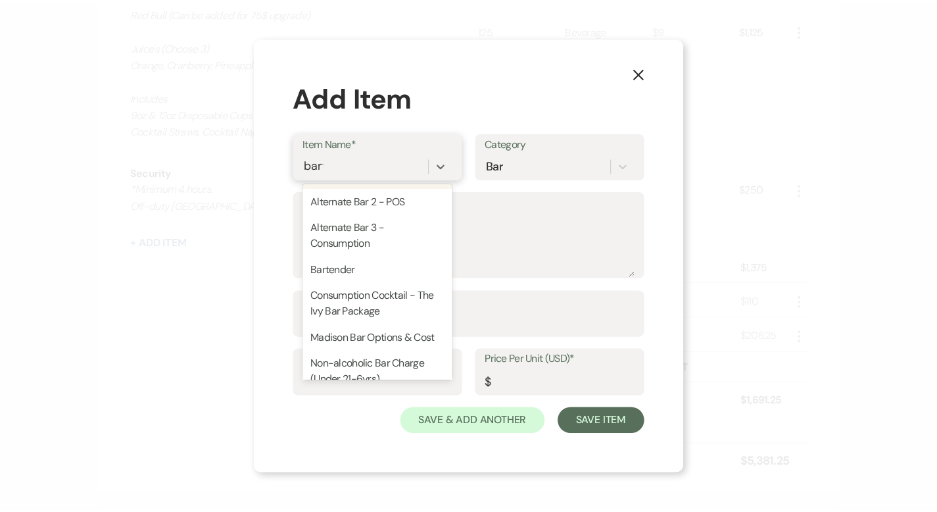
scroll to position [0, 0]
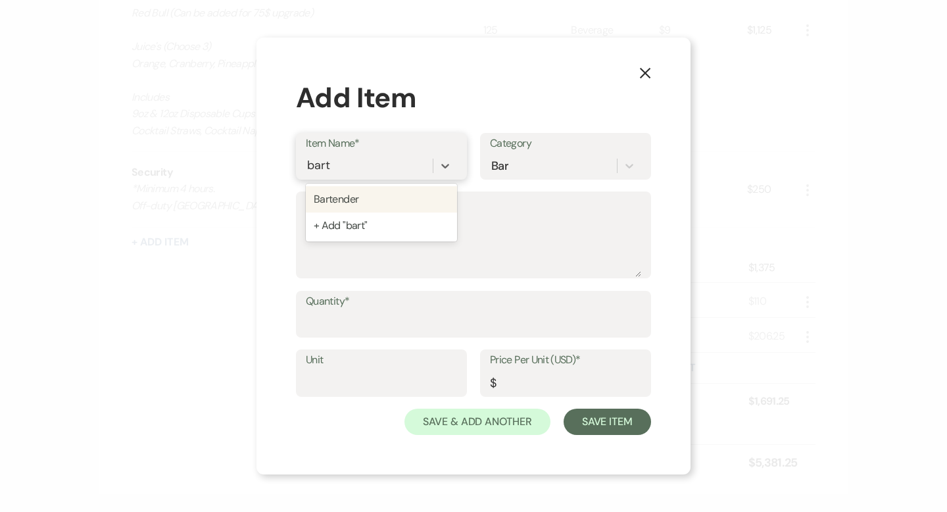
click at [379, 198] on div "Bartender" at bounding box center [381, 199] width 151 height 26
type textarea "Bartender rate per bartender for a 5-hour bar service including setup and tear …"
type input "Labor"
type input "350"
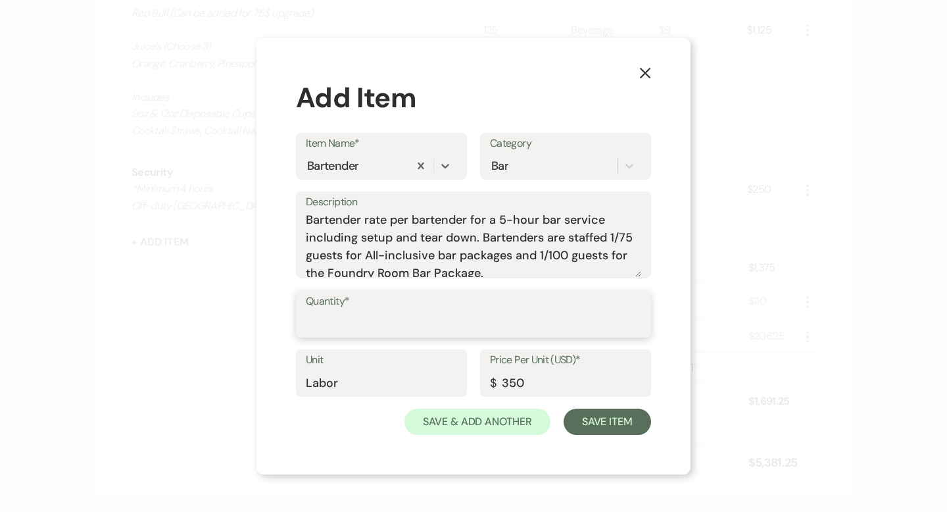
click at [360, 321] on input "Quantity*" at bounding box center [473, 323] width 335 height 26
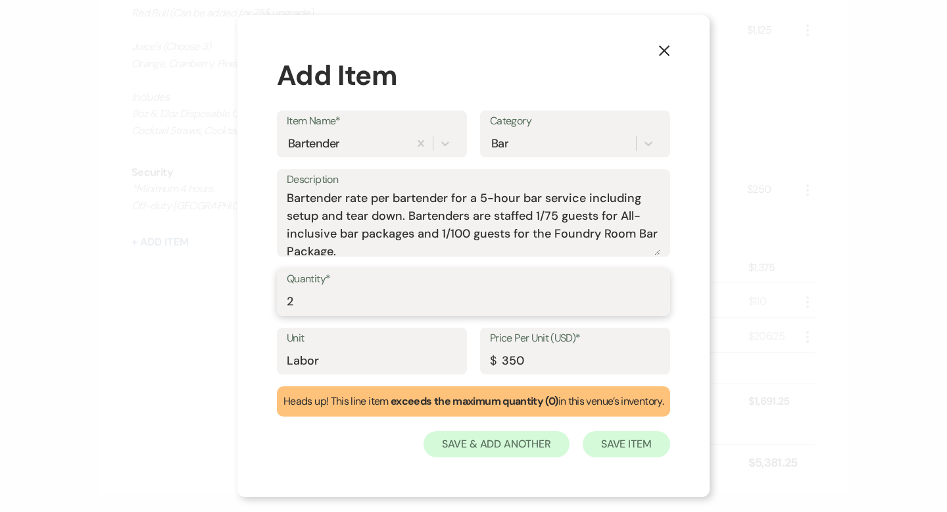
type input "2"
click at [616, 444] on button "Save Item" at bounding box center [626, 444] width 87 height 26
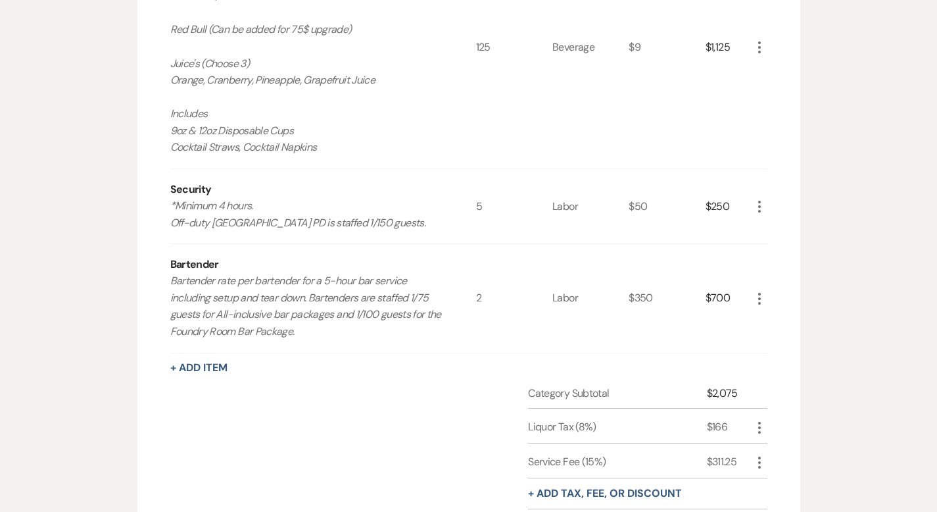
click at [761, 201] on use "button" at bounding box center [759, 207] width 3 height 12
click at [813, 222] on button "Pencil Edit" at bounding box center [786, 232] width 68 height 21
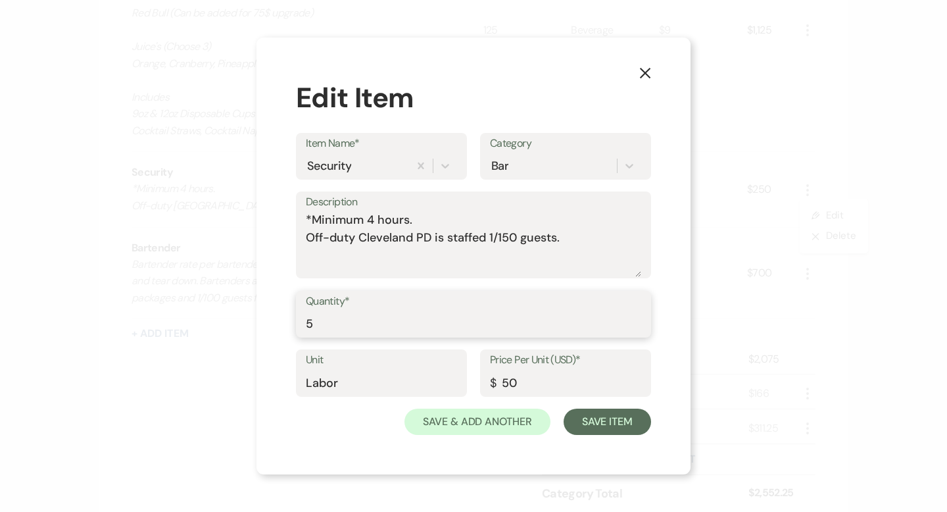
click at [389, 326] on input "5" at bounding box center [473, 323] width 335 height 26
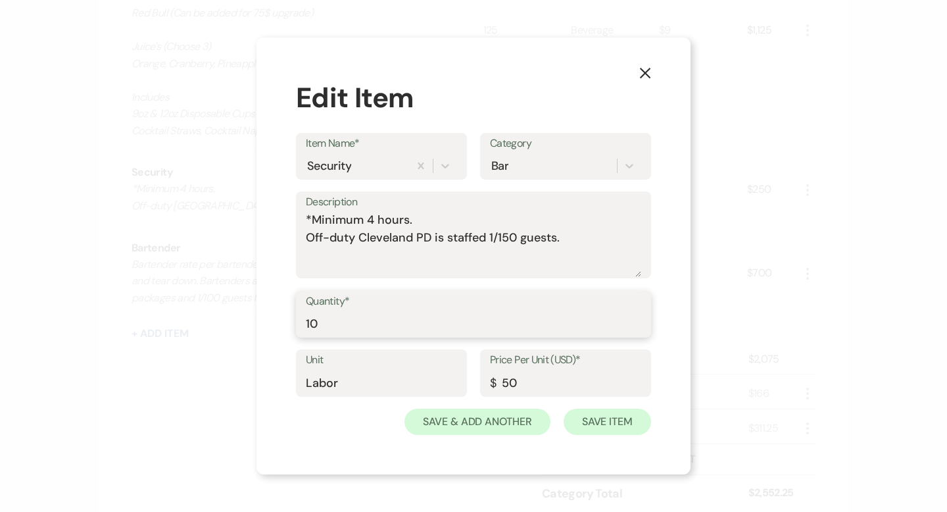
type input "1"
type input "5"
click at [606, 417] on button "Save Item" at bounding box center [607, 421] width 87 height 26
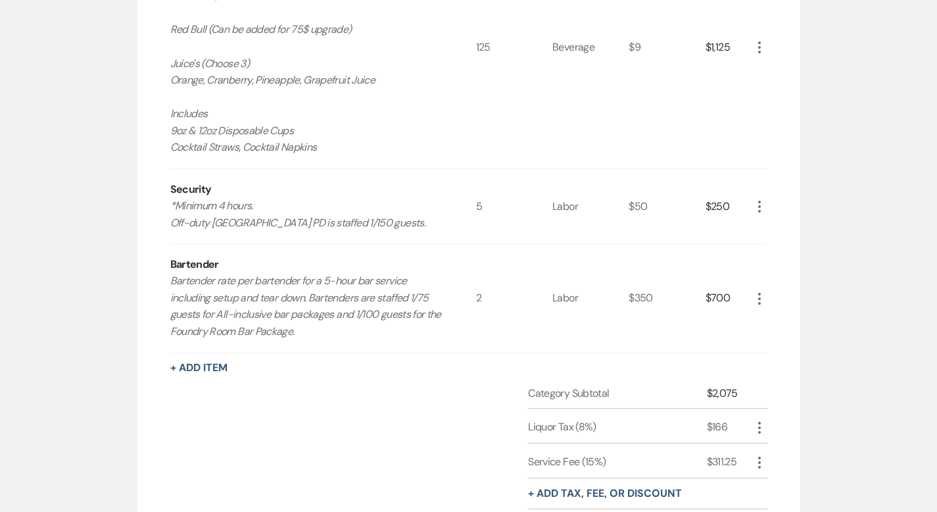
click at [768, 199] on icon "More" at bounding box center [760, 207] width 16 height 16
click at [774, 228] on icon "Pencil" at bounding box center [770, 233] width 8 height 10
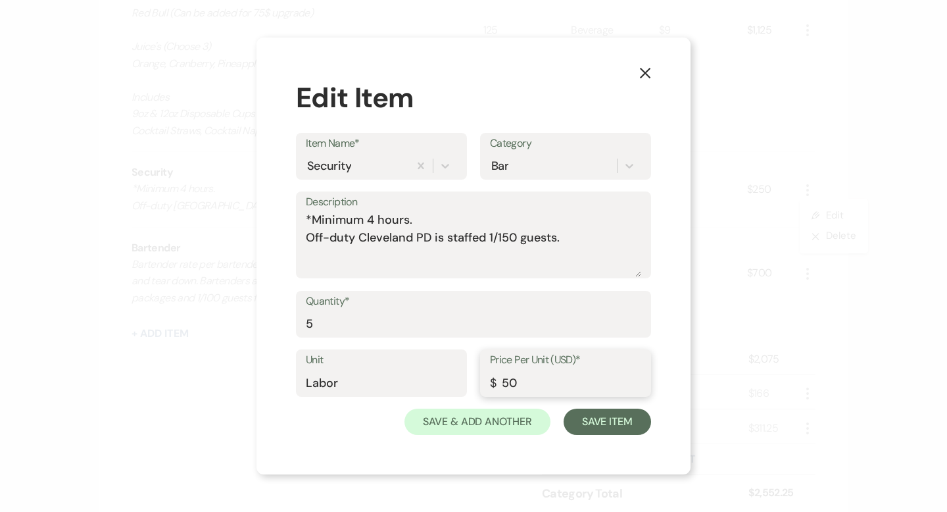
click at [541, 385] on input "50" at bounding box center [565, 383] width 151 height 26
click at [541, 384] on input "50" at bounding box center [565, 383] width 151 height 26
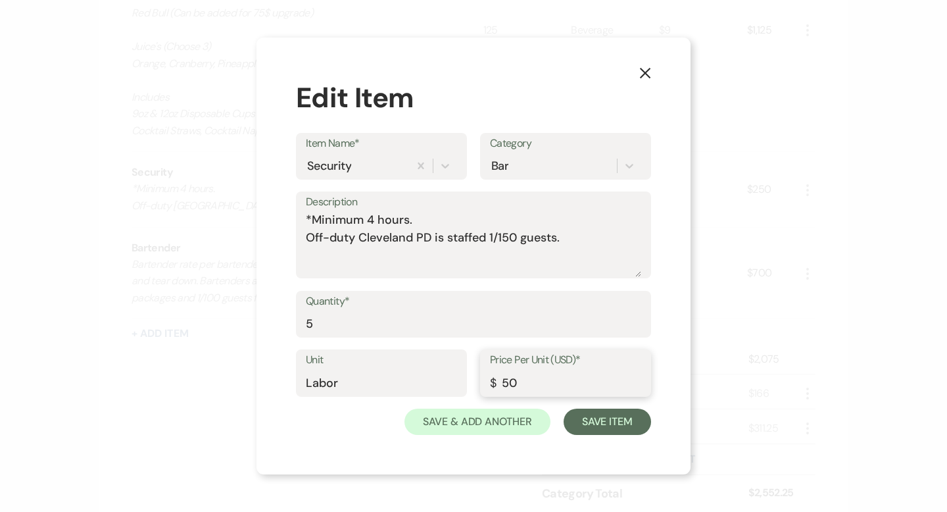
click at [541, 384] on input "50" at bounding box center [565, 383] width 151 height 26
type input "350"
click at [343, 327] on input "5" at bounding box center [473, 323] width 335 height 26
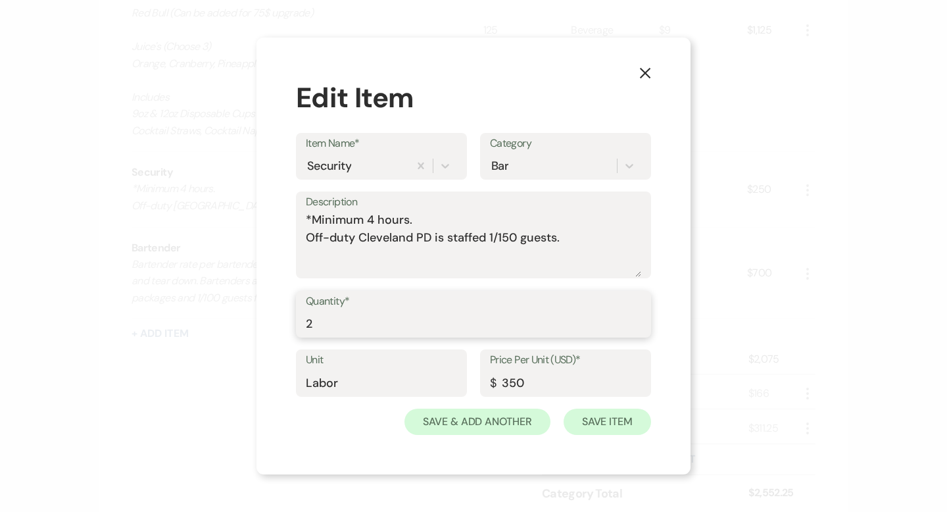
type input "2"
click at [602, 421] on button "Save Item" at bounding box center [607, 421] width 87 height 26
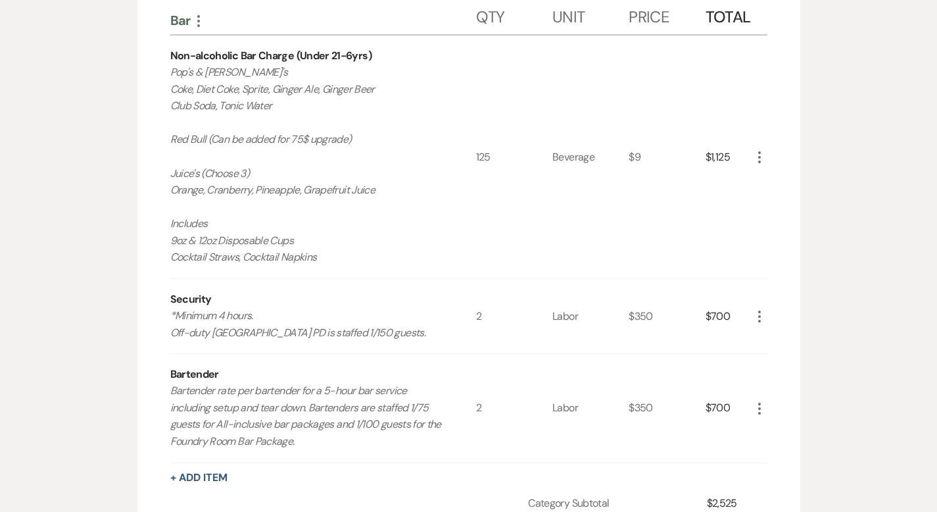
scroll to position [1215, 0]
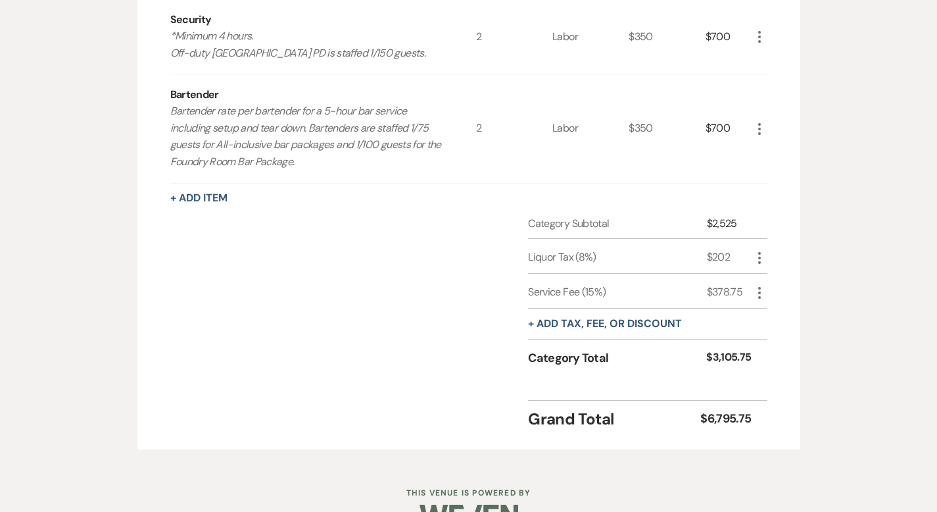
click at [768, 250] on icon "More" at bounding box center [760, 258] width 16 height 16
click at [820, 273] on button "Pencil Edit" at bounding box center [786, 283] width 68 height 21
select select "3"
select select "false"
select select "1"
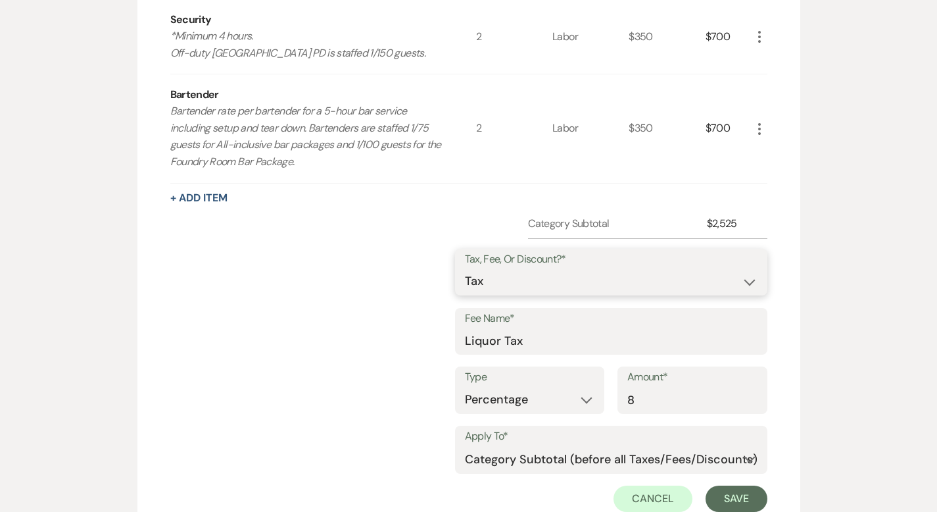
click at [583, 268] on select "Fee Discount Tax" at bounding box center [611, 281] width 293 height 26
click at [589, 328] on input "Liquor Tax" at bounding box center [611, 341] width 293 height 26
drag, startPoint x: 542, startPoint y: 307, endPoint x: 508, endPoint y: 307, distance: 34.2
click at [508, 308] on div "Fee Name* Liquor Tax" at bounding box center [611, 331] width 312 height 47
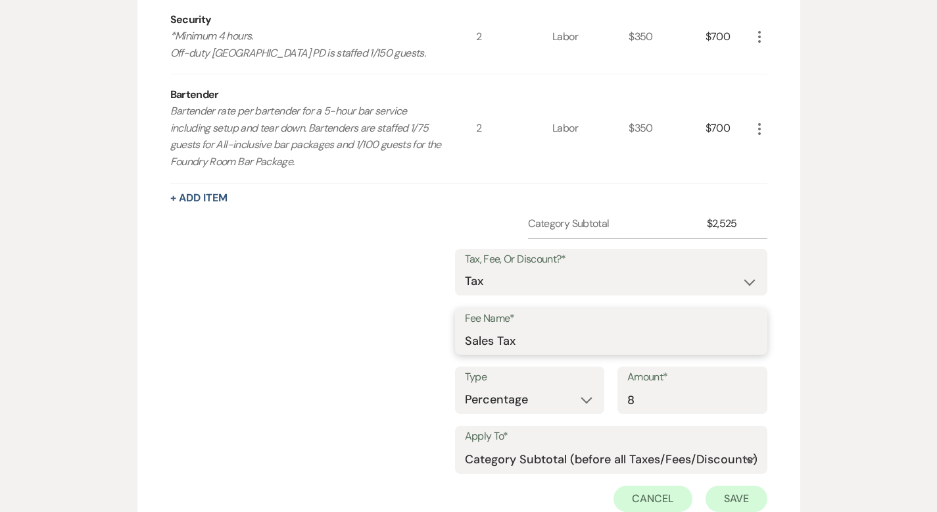
type input "Sales Tax"
click at [768, 485] on button "Save" at bounding box center [737, 498] width 62 height 26
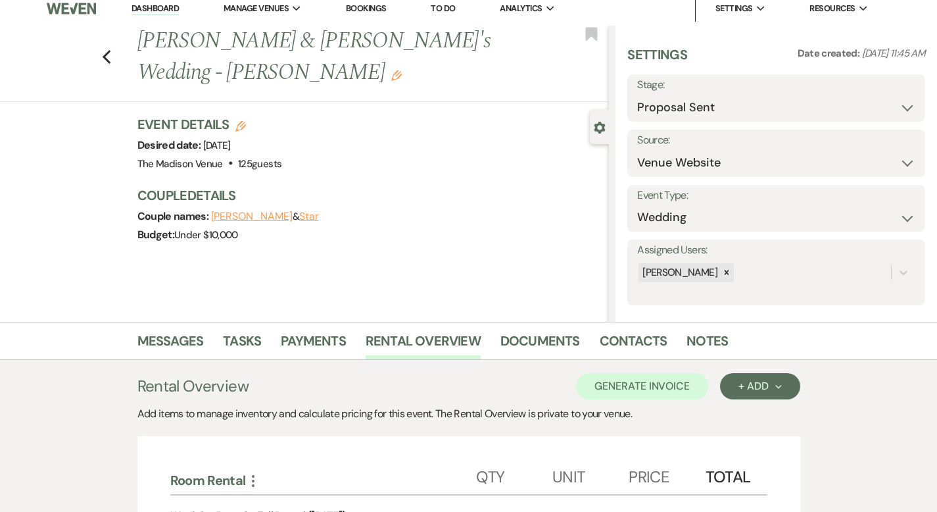
scroll to position [0, 0]
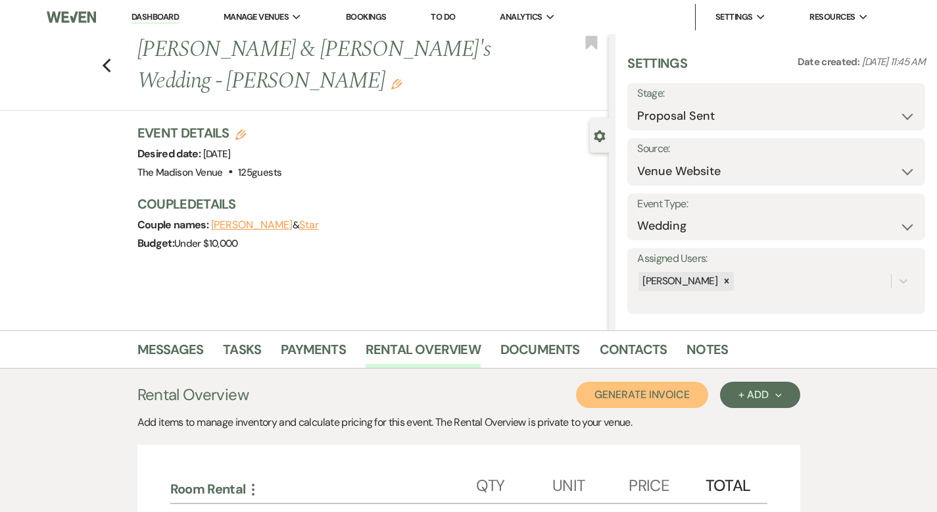
click at [708, 400] on button "Generate Invoice" at bounding box center [642, 395] width 132 height 26
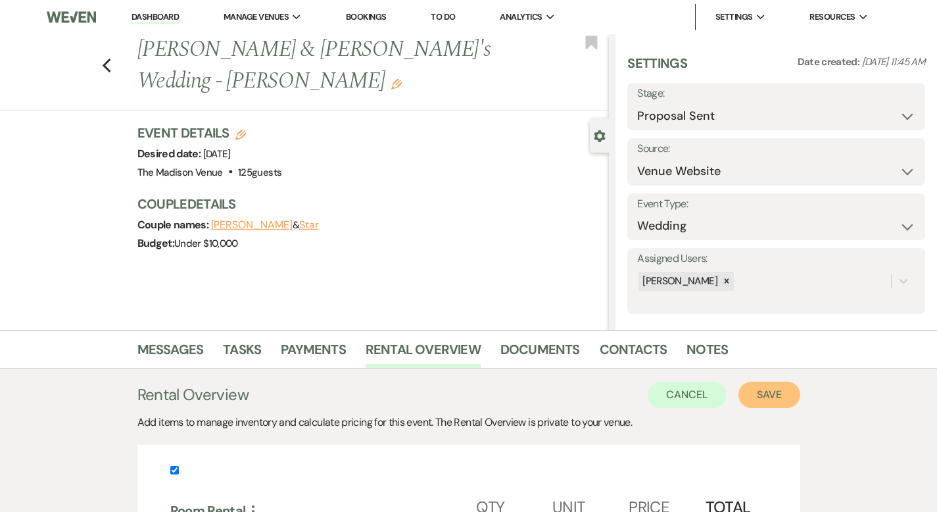
click at [801, 402] on button "Save" at bounding box center [770, 395] width 62 height 26
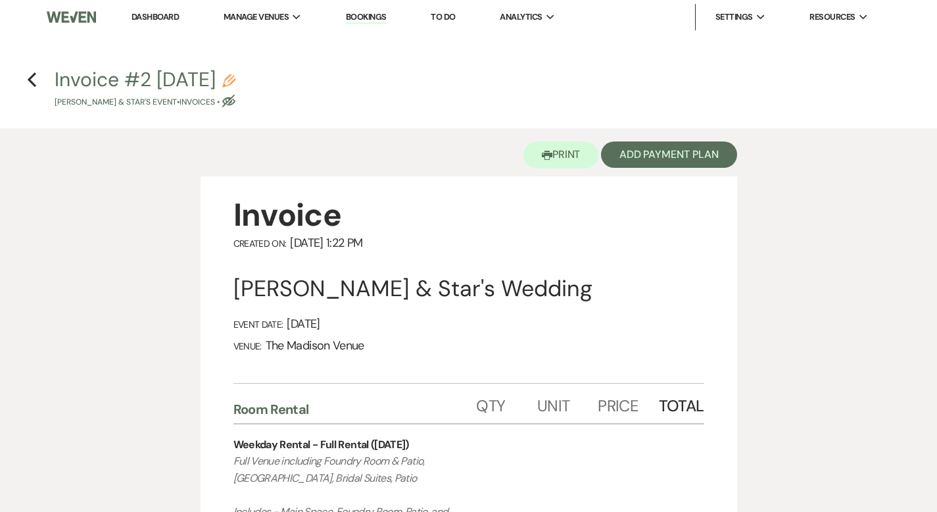
click at [235, 80] on icon "Pencil" at bounding box center [228, 80] width 13 height 13
select select "22"
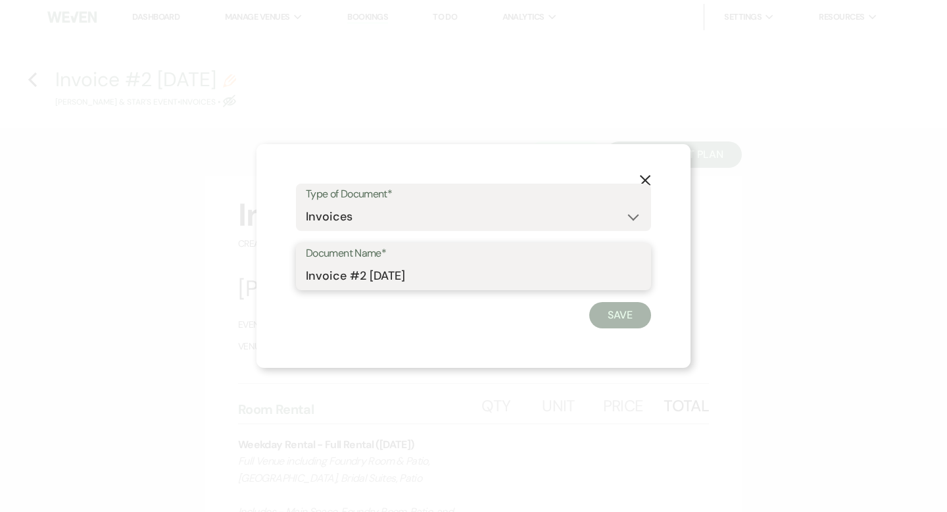
click at [443, 278] on input "Invoice #2 [DATE]" at bounding box center [473, 276] width 335 height 26
drag, startPoint x: 343, startPoint y: 277, endPoint x: 300, endPoint y: 276, distance: 43.4
click at [302, 278] on div "Document Name* Invoice #2 [DATE]" at bounding box center [473, 266] width 355 height 47
click at [382, 275] on input "Cash Bar #2 [DATE]" at bounding box center [473, 276] width 335 height 26
click at [362, 276] on input "Cash Bar #2 [DATE]" at bounding box center [473, 276] width 335 height 26
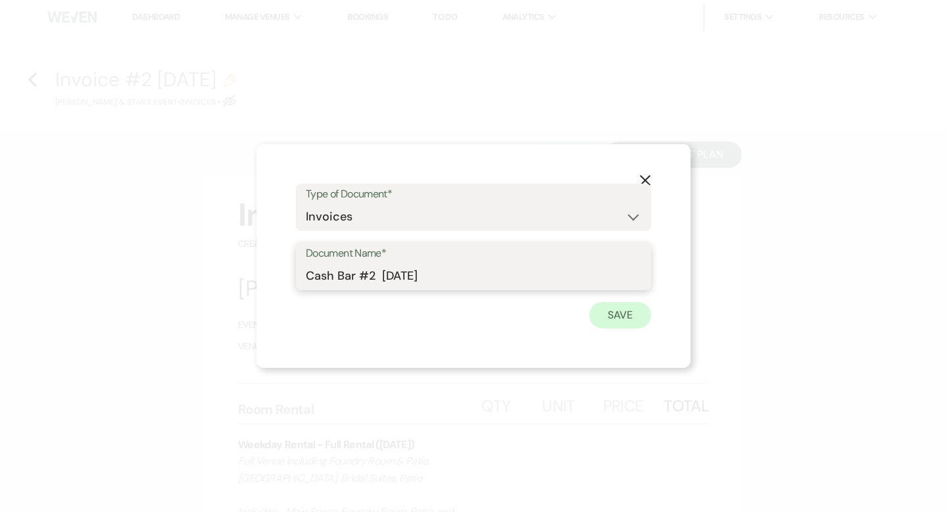
type input "Cash Bar #2 [DATE]"
click at [614, 317] on button "Save" at bounding box center [620, 315] width 62 height 26
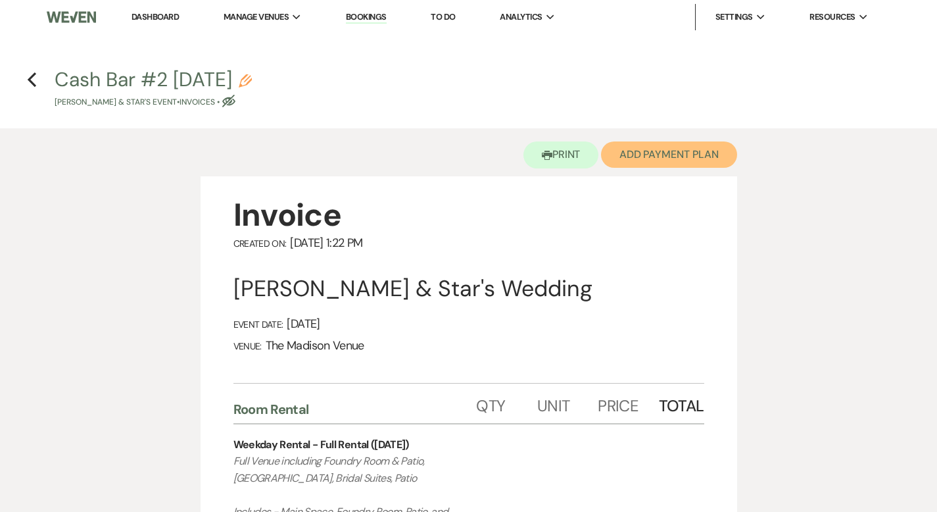
click at [674, 160] on button "Add Payment Plan" at bounding box center [669, 154] width 136 height 26
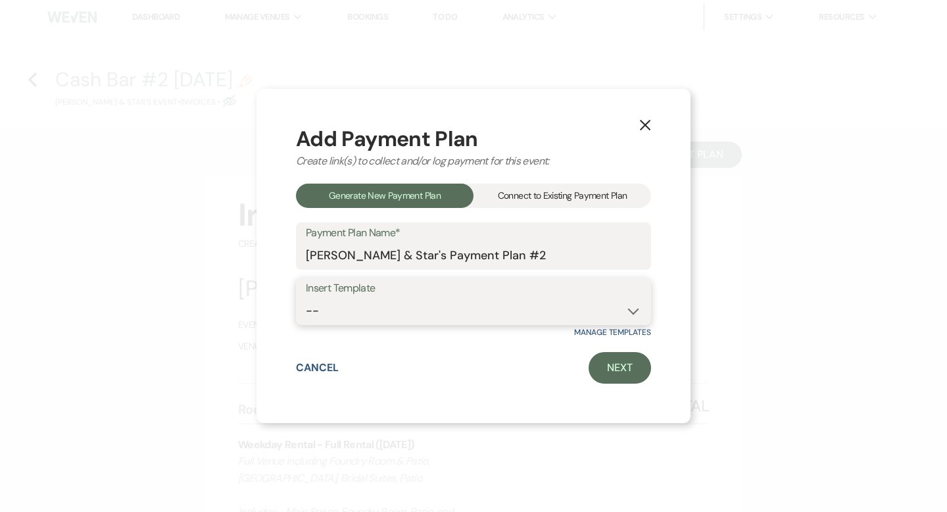
click at [493, 310] on select "-- 2000 Deposit + 5 Payment Plan Payment in full Add-On Invoices 25% - 4 Paymen…" at bounding box center [473, 311] width 335 height 26
select select "74"
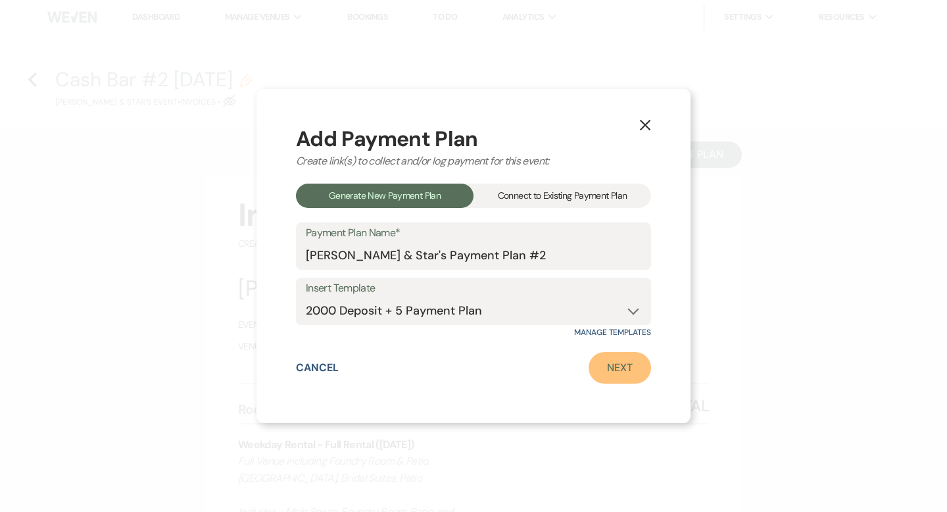
click at [609, 361] on link "Next" at bounding box center [620, 368] width 62 height 32
select select "27834"
select select "2"
select select "flat"
select select "true"
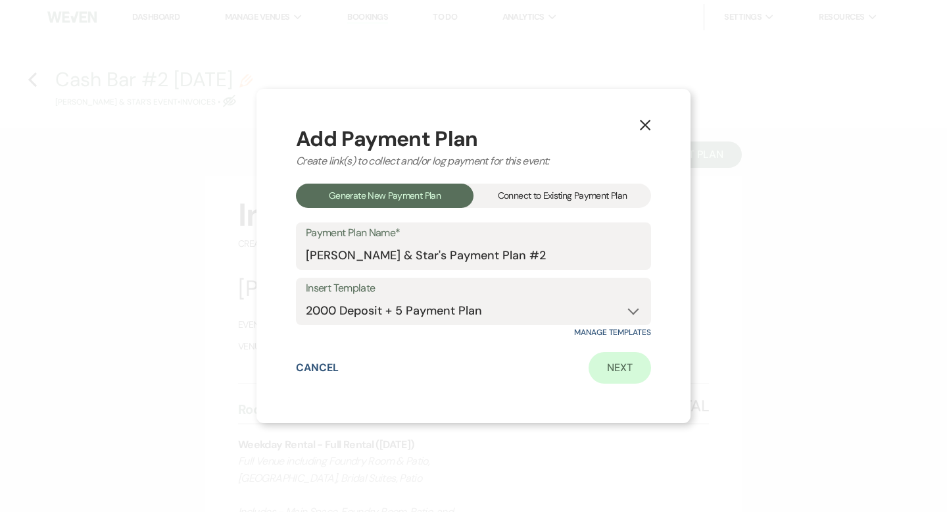
select select "2"
select select "percentage"
select select "true"
select select "client"
select select "weeks"
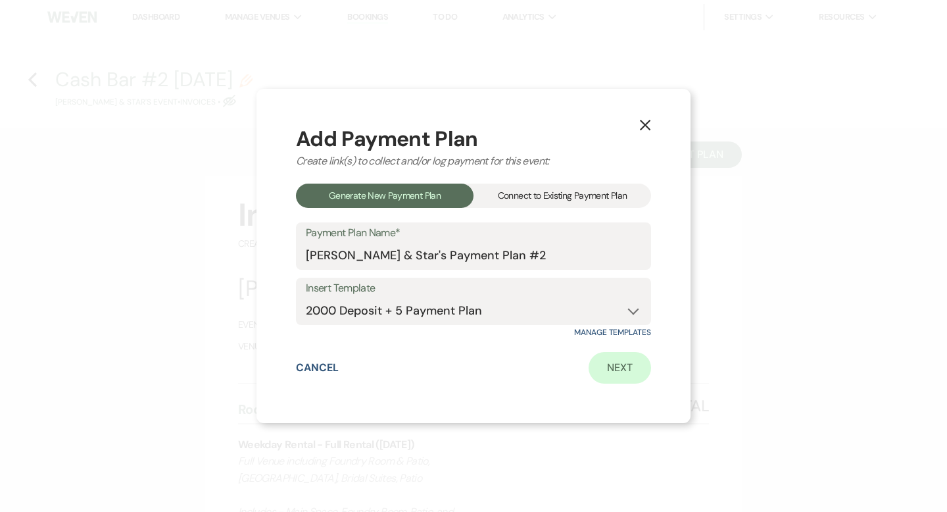
select select "client"
select select "days"
select select "afterDueDate"
select select "client"
select select "days"
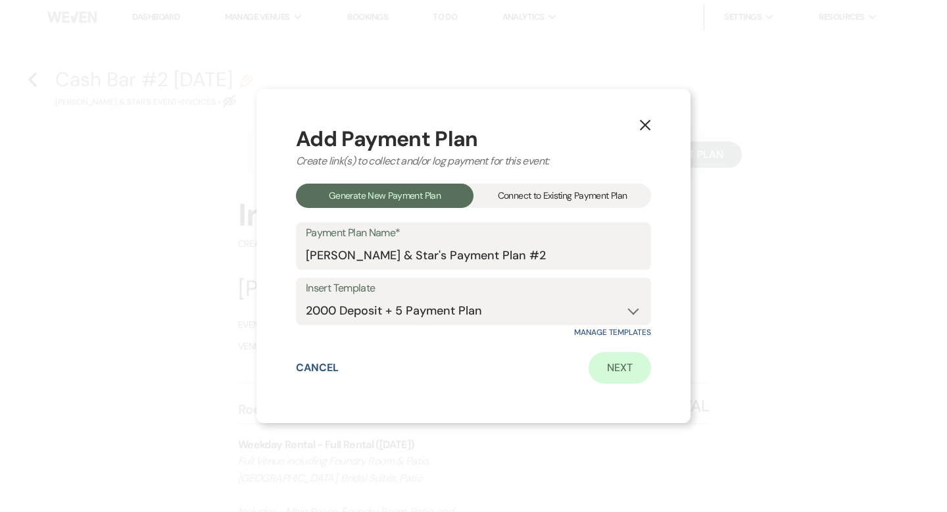
select select "afterDueDate"
select select "2"
select select "percentage"
select select "true"
select select "client"
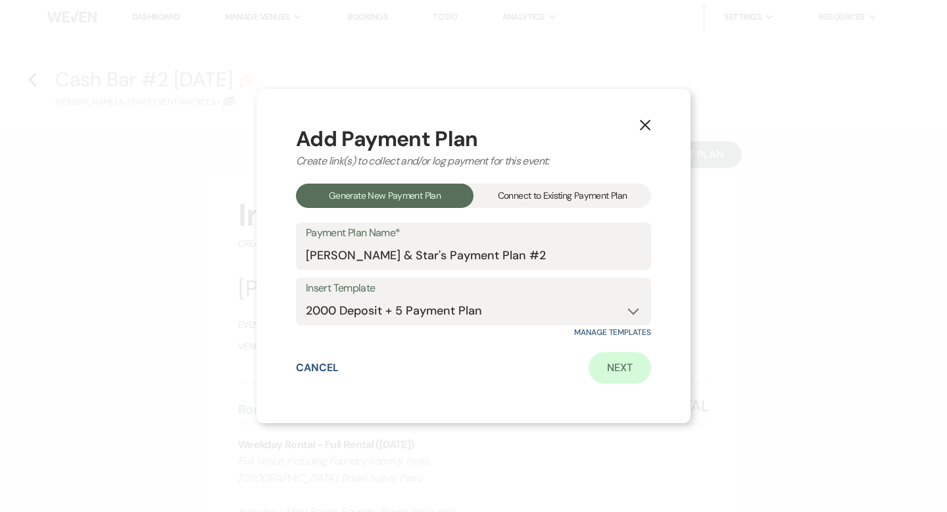
select select "weeks"
select select "client"
select select "days"
select select "afterDueDate"
select select "client"
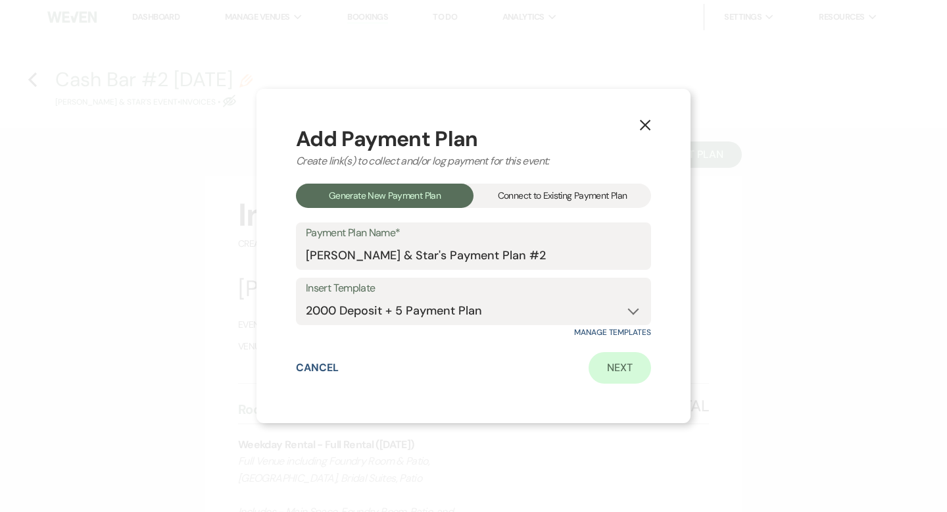
select select "days"
select select "afterDueDate"
select select "2"
select select "percentage"
select select "true"
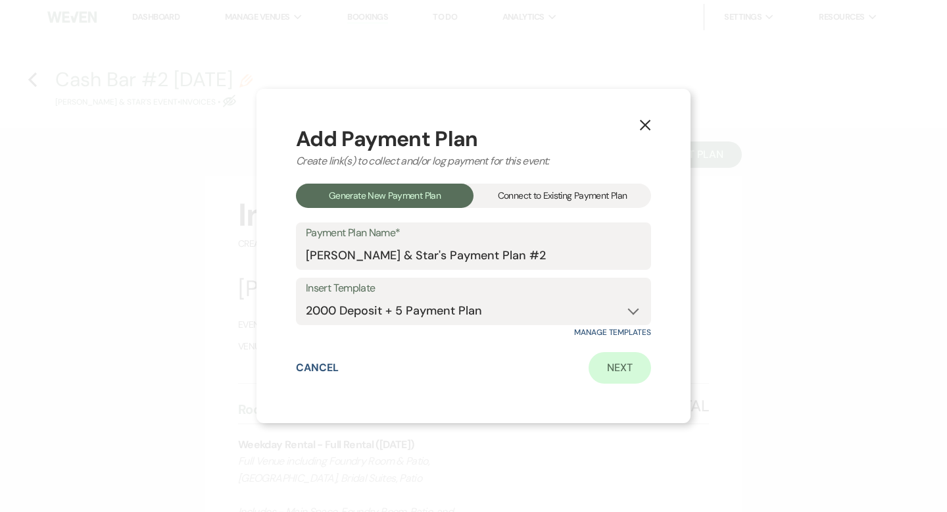
select select "client"
select select "weeks"
select select "client"
select select "days"
select select "afterDueDate"
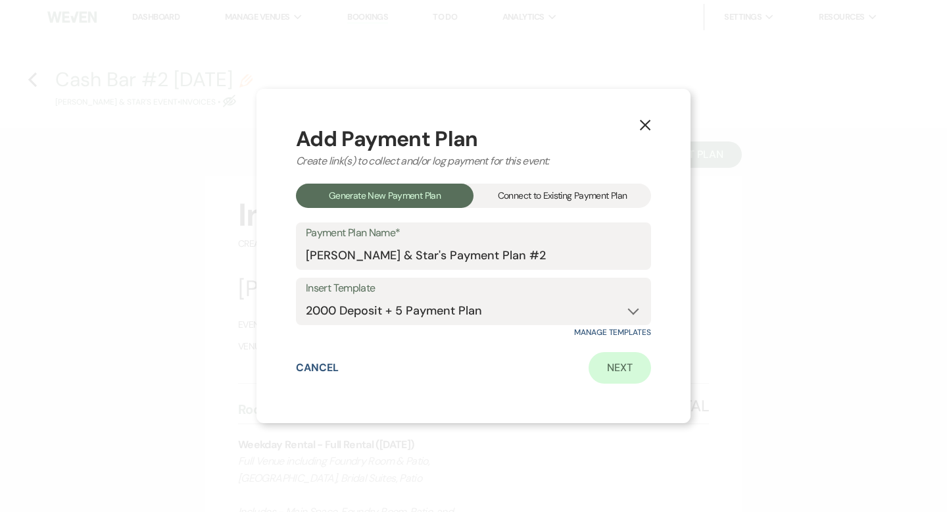
select select "client"
select select "days"
select select "afterDueDate"
select select "2"
select select "percentage"
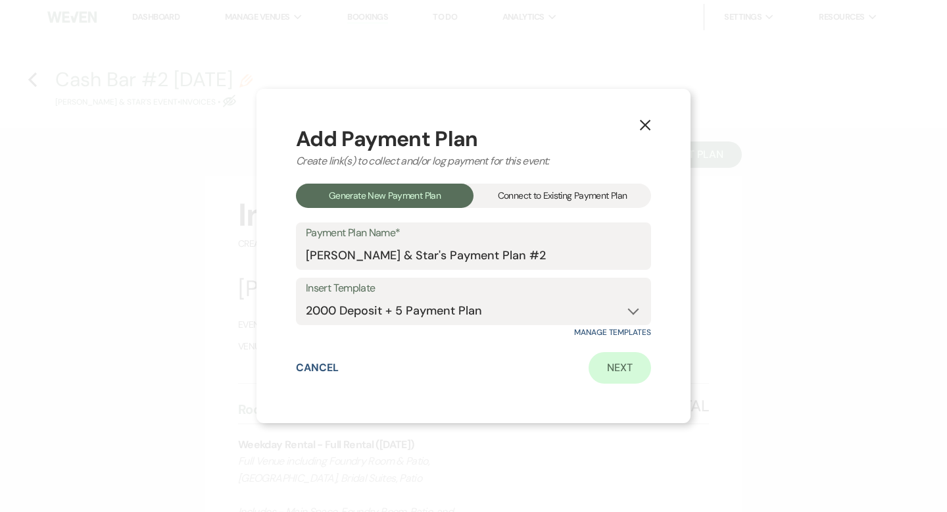
select select "true"
select select "client"
select select "days"
select select "afterDueDate"
select select "client"
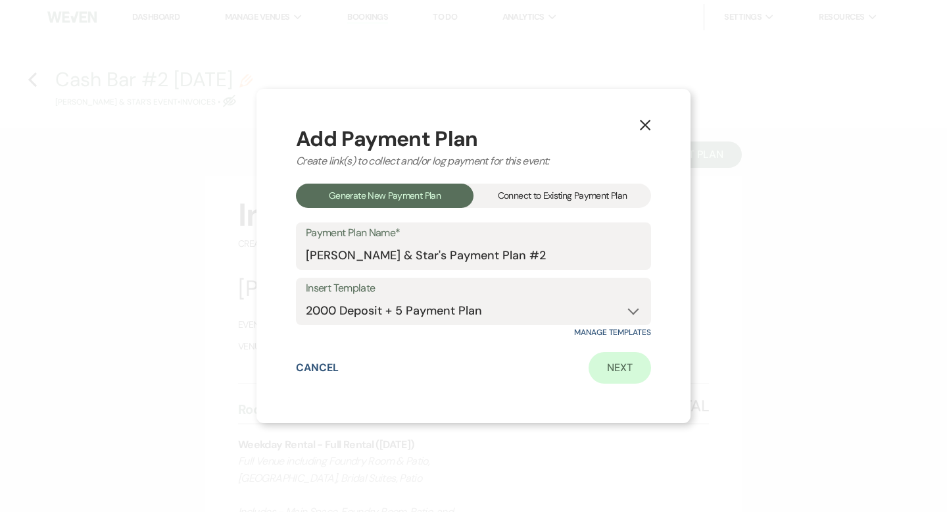
select select "weeks"
select select "client"
select select "days"
select select "afterDueDate"
select select "2"
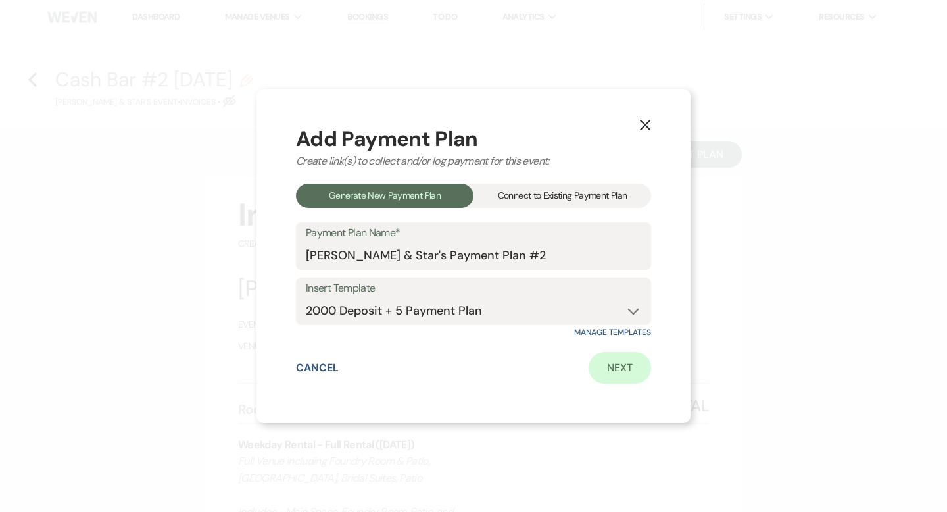
select select "percentage"
select select "true"
select select "client"
select select "weeks"
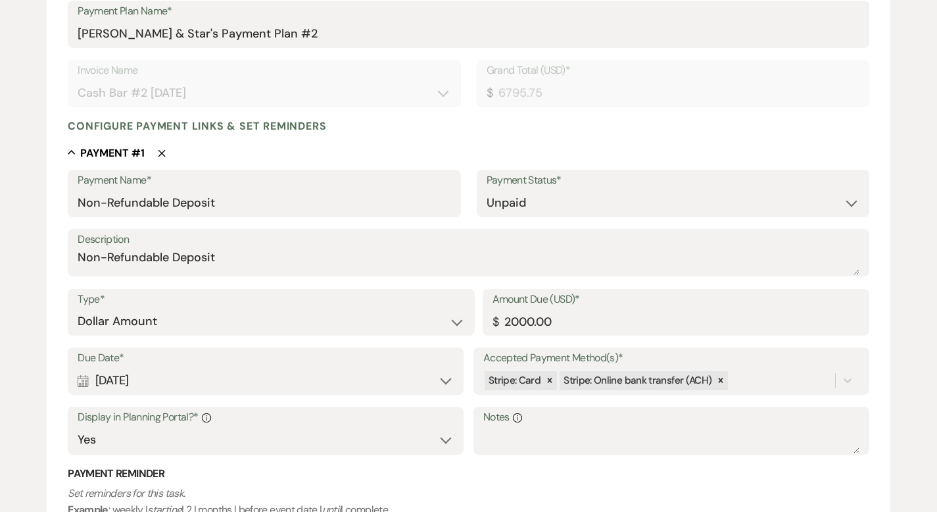
scroll to position [408, 0]
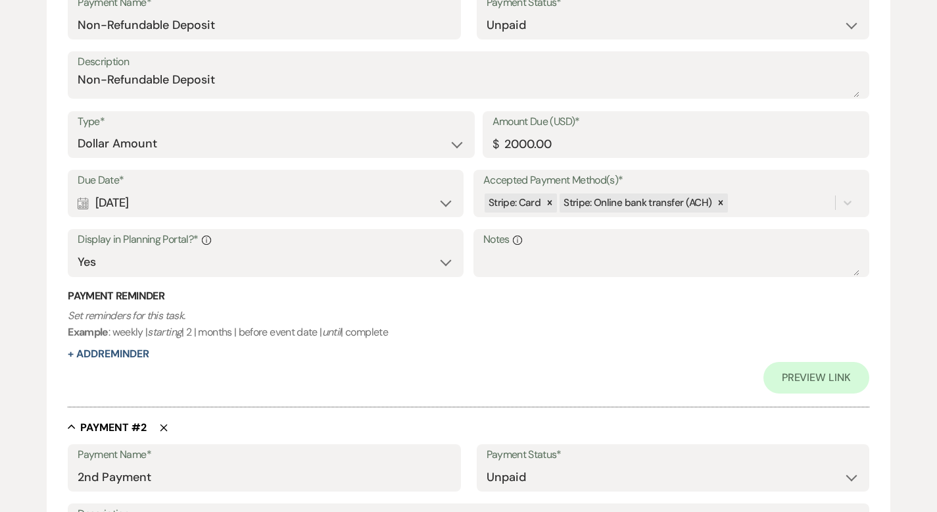
click at [755, 188] on label "Accepted Payment Method(s)*" at bounding box center [671, 180] width 376 height 19
click at [732, 194] on input "Accepted Payment Method(s)*" at bounding box center [731, 203] width 1 height 18
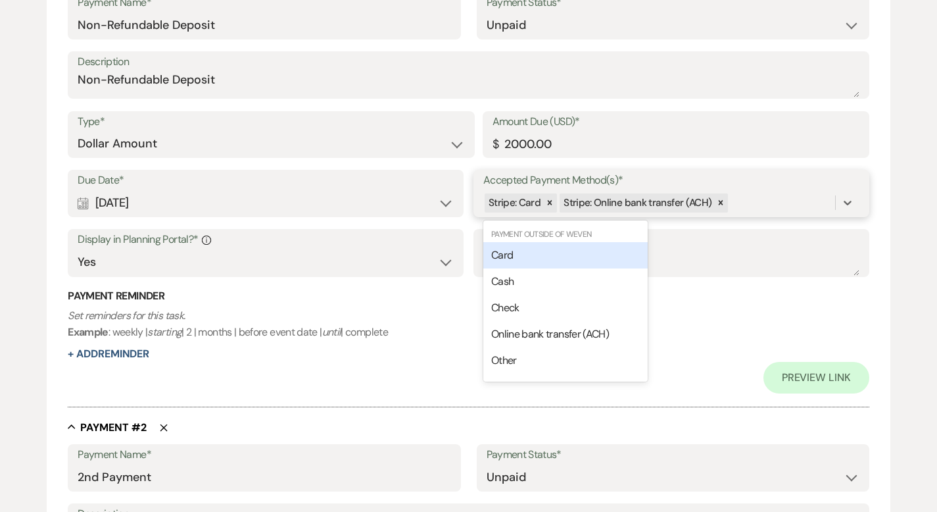
click at [733, 203] on div "Stripe: Card Stripe: Online bank transfer (ACH)" at bounding box center [659, 202] width 352 height 23
drag, startPoint x: 602, startPoint y: 250, endPoint x: 617, endPoint y: 248, distance: 15.3
click at [602, 249] on div "Card" at bounding box center [565, 255] width 164 height 26
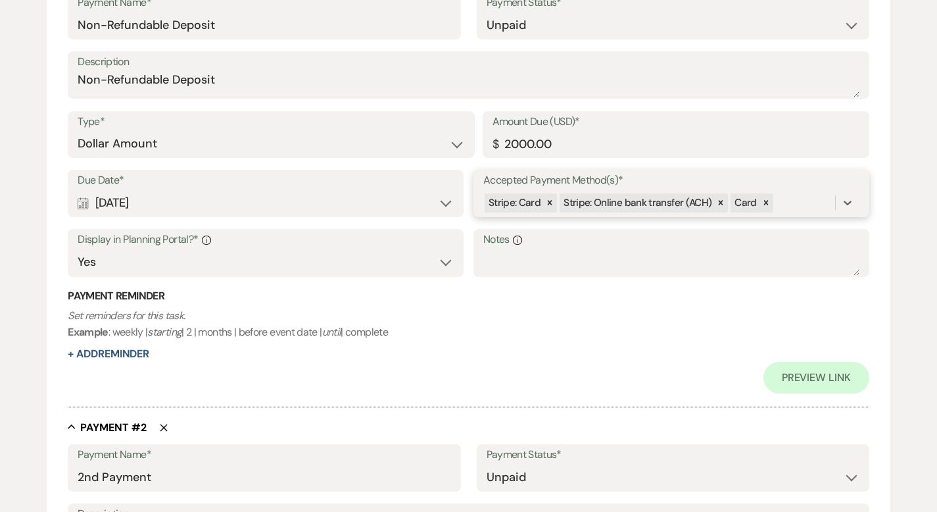
click at [775, 205] on div "Stripe: Card Stripe: Online bank transfer (ACH) Card" at bounding box center [659, 202] width 352 height 23
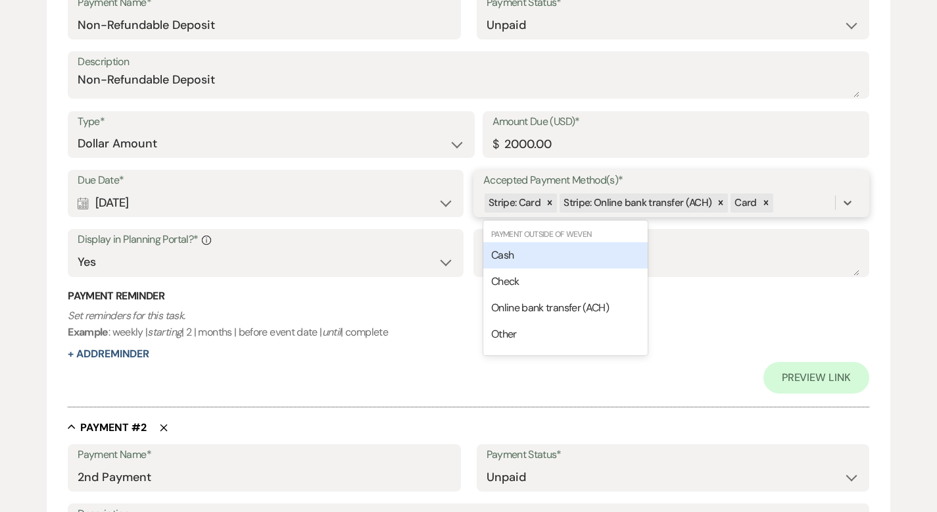
click at [593, 255] on div "Cash" at bounding box center [565, 255] width 164 height 26
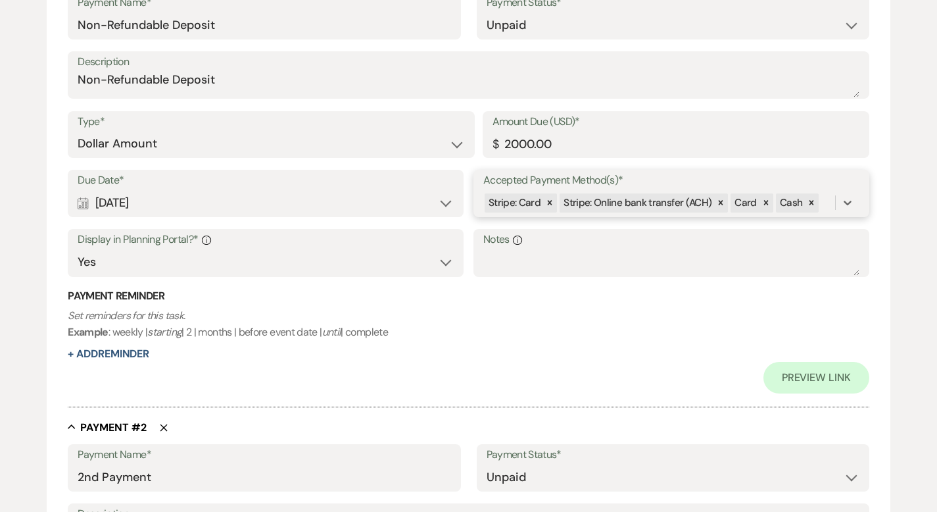
click at [827, 203] on div "Stripe: Card Stripe: Online bank transfer (ACH) Card Cash" at bounding box center [659, 202] width 352 height 23
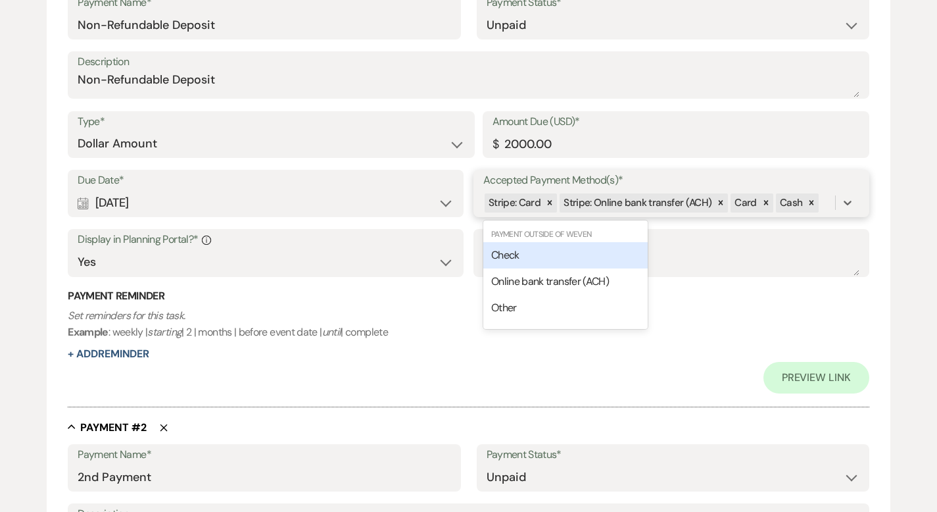
click at [589, 248] on div "Check" at bounding box center [565, 255] width 164 height 26
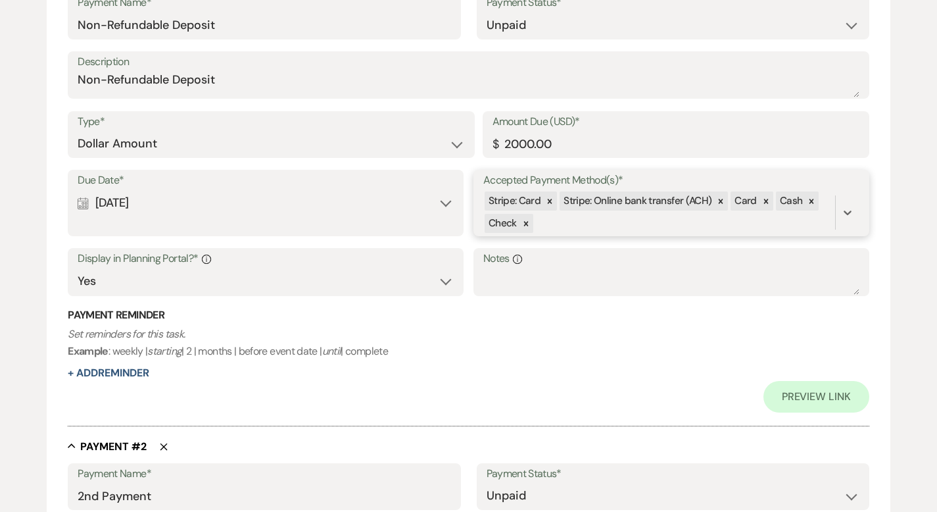
click at [573, 222] on div "Stripe: Card Stripe: Online bank transfer (ACH) Card Cash Check" at bounding box center [659, 212] width 352 height 45
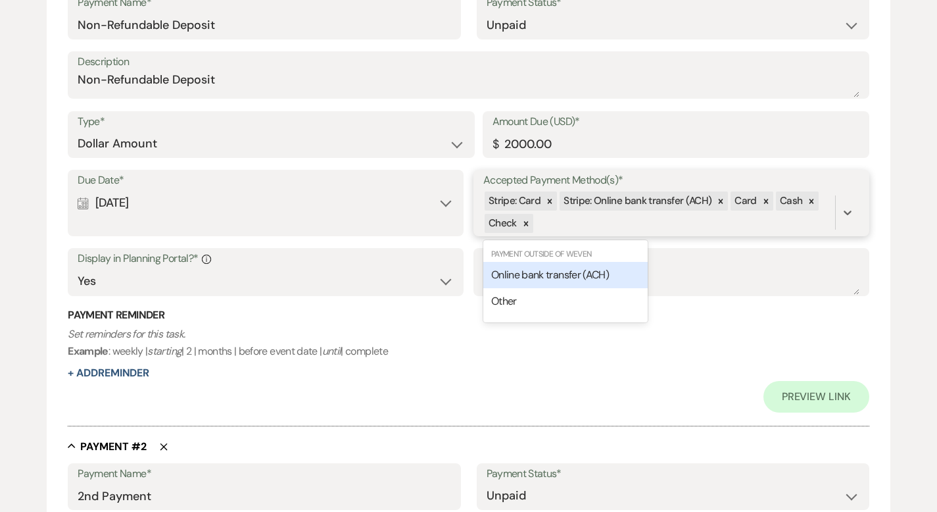
click at [543, 278] on span "Online bank transfer (ACH)" at bounding box center [550, 275] width 118 height 14
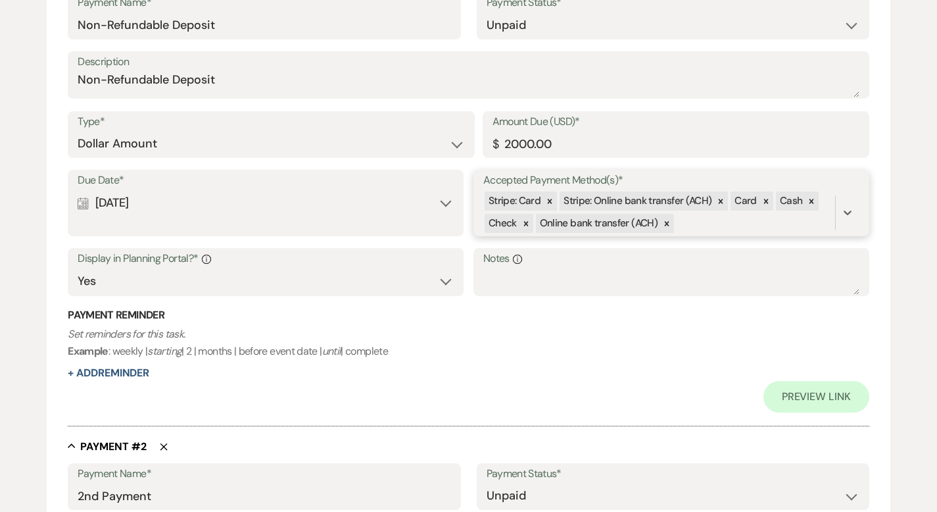
scroll to position [870, 0]
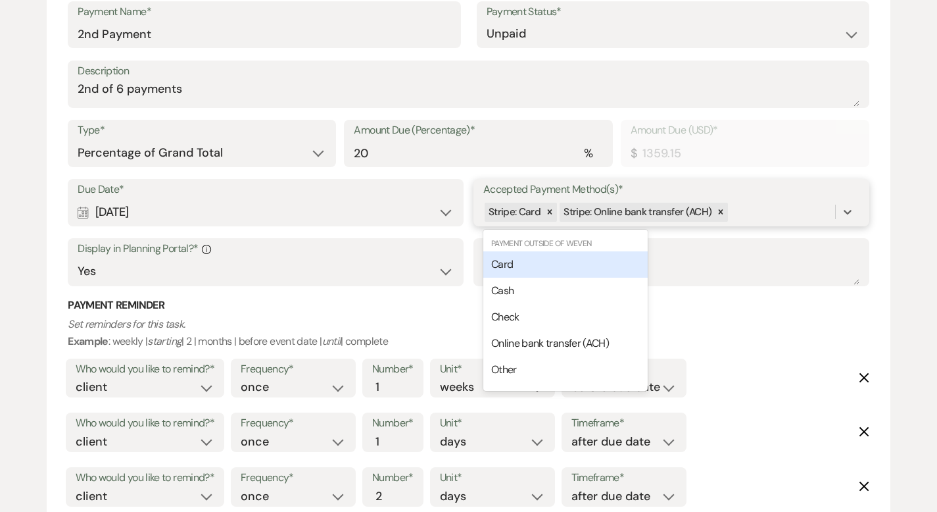
click at [739, 208] on div "Stripe: Card Stripe: Online bank transfer (ACH)" at bounding box center [659, 212] width 352 height 23
click at [624, 259] on div "Card" at bounding box center [565, 264] width 164 height 26
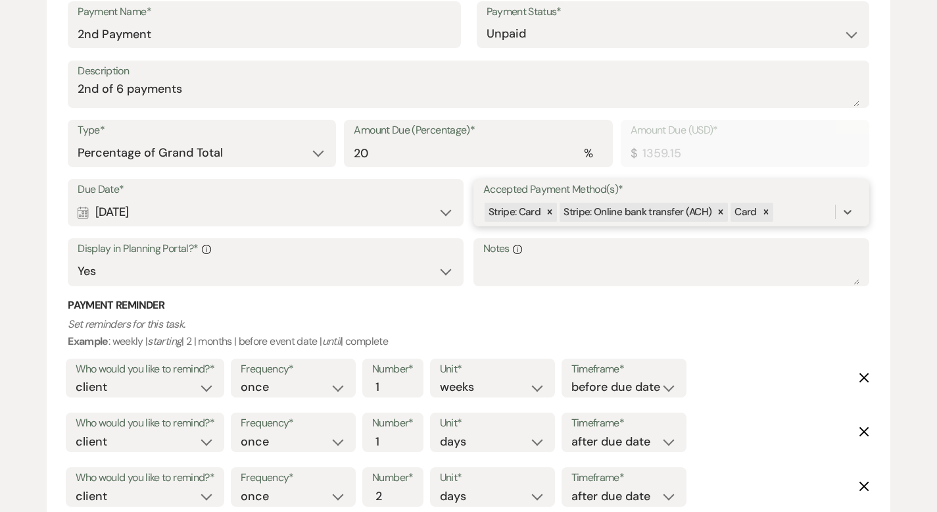
click at [783, 212] on div "Stripe: Card Stripe: Online bank transfer (ACH) Card" at bounding box center [659, 212] width 352 height 23
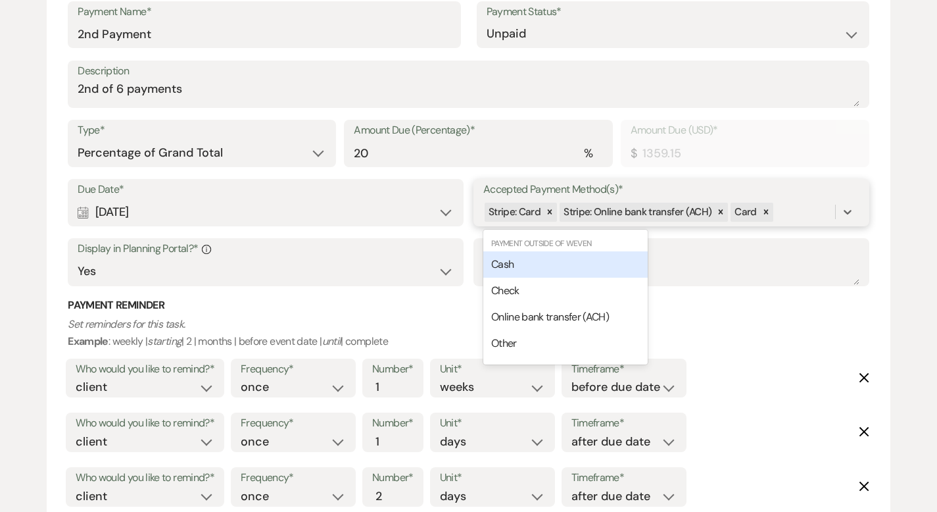
click at [621, 261] on div "Cash" at bounding box center [565, 264] width 164 height 26
click at [823, 216] on div "Stripe: Card Stripe: Online bank transfer (ACH) Card Cash" at bounding box center [659, 212] width 352 height 23
click at [623, 260] on div "Check" at bounding box center [565, 264] width 164 height 26
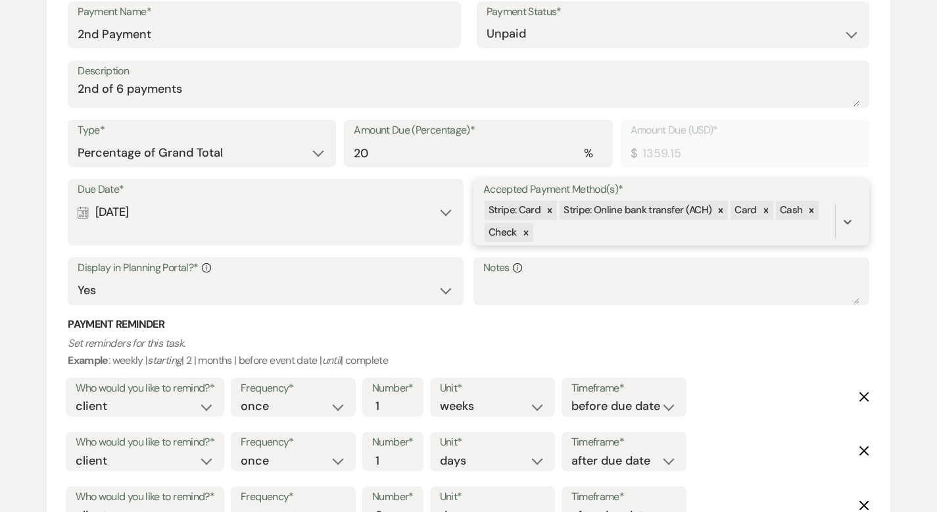
click at [603, 226] on div "Stripe: Card Stripe: Online bank transfer (ACH) Card Cash Check" at bounding box center [659, 221] width 352 height 45
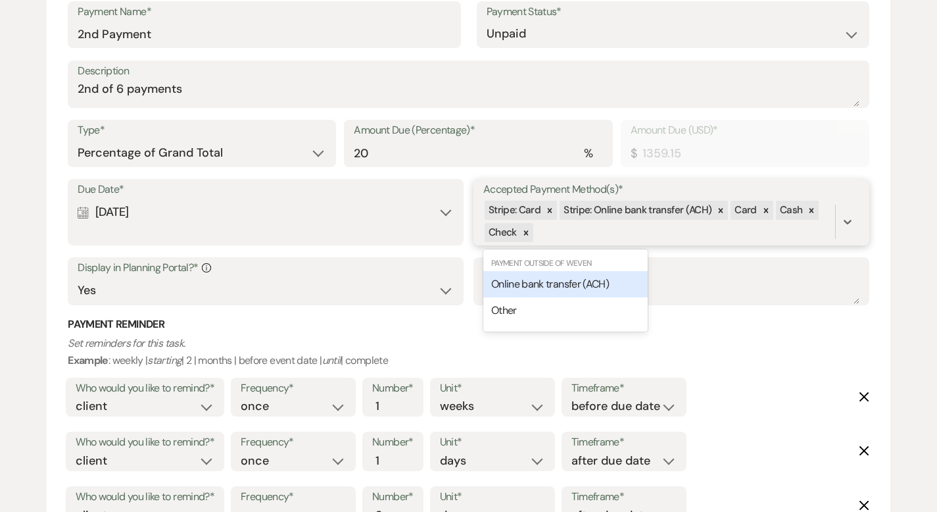
click at [563, 280] on span "Online bank transfer (ACH)" at bounding box center [550, 284] width 118 height 14
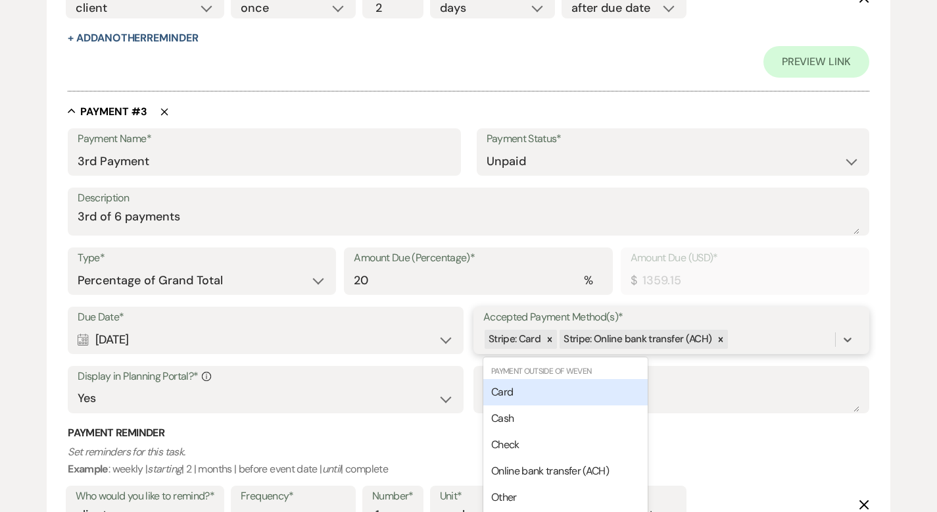
click at [734, 396] on div "Due Date* Calendar [DATE] Expand Accepted Payment Method(s)* option [object Obj…" at bounding box center [469, 366] width 802 height 119
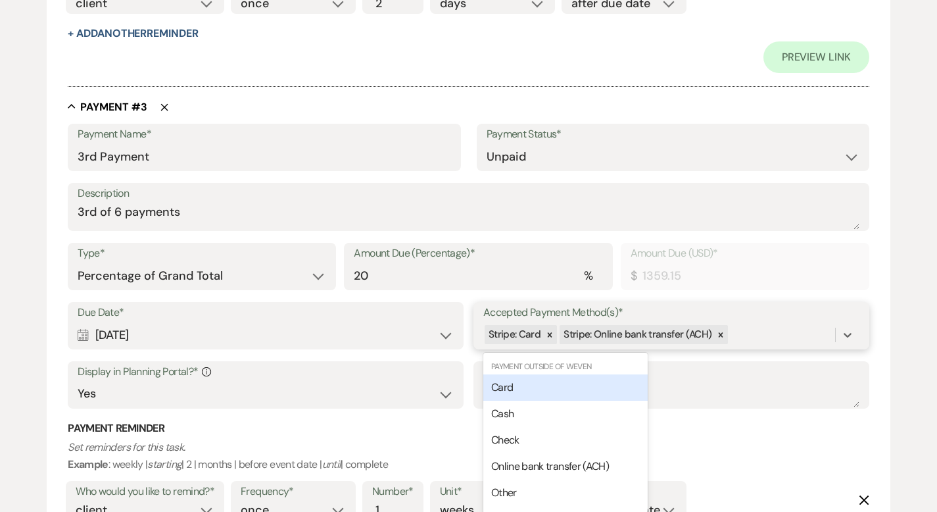
scroll to position [1387, 0]
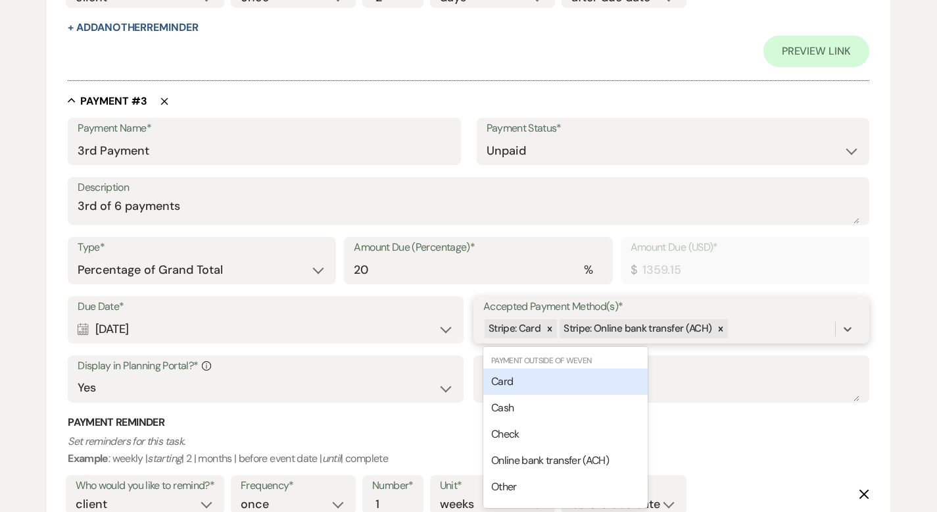
click at [575, 383] on div "Card" at bounding box center [565, 381] width 164 height 26
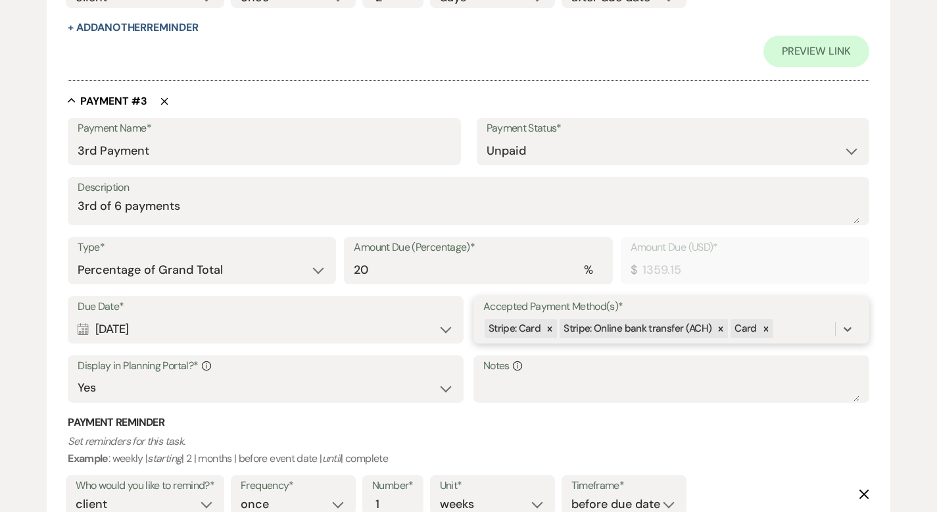
click at [775, 332] on div "Stripe: Card Stripe: Online bank transfer (ACH) Card" at bounding box center [659, 328] width 352 height 23
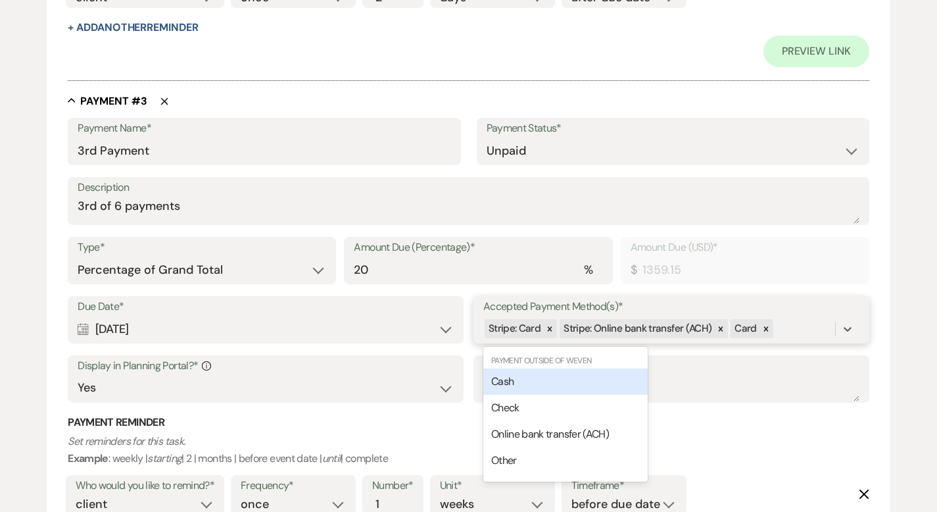
click at [561, 384] on div "Cash" at bounding box center [565, 381] width 164 height 26
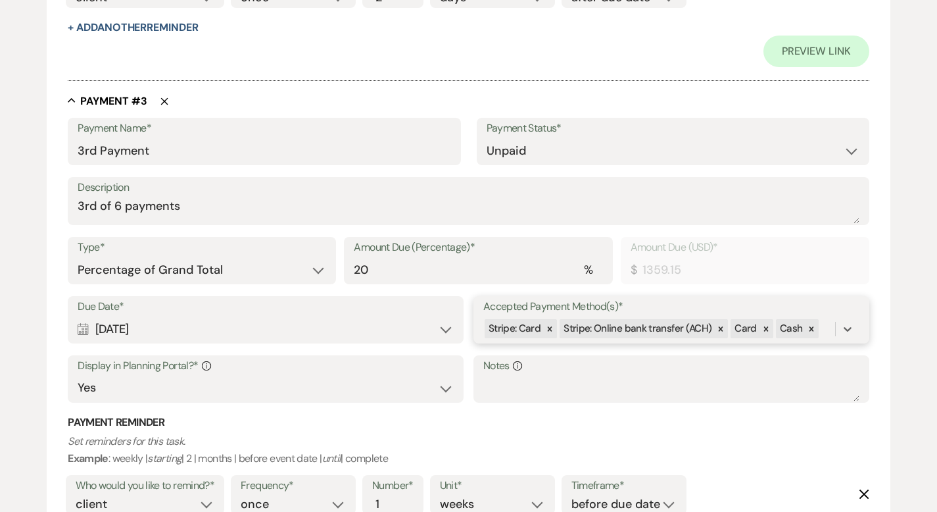
click at [829, 332] on div "Stripe: Card Stripe: Online bank transfer (ACH) Card Cash" at bounding box center [659, 328] width 352 height 23
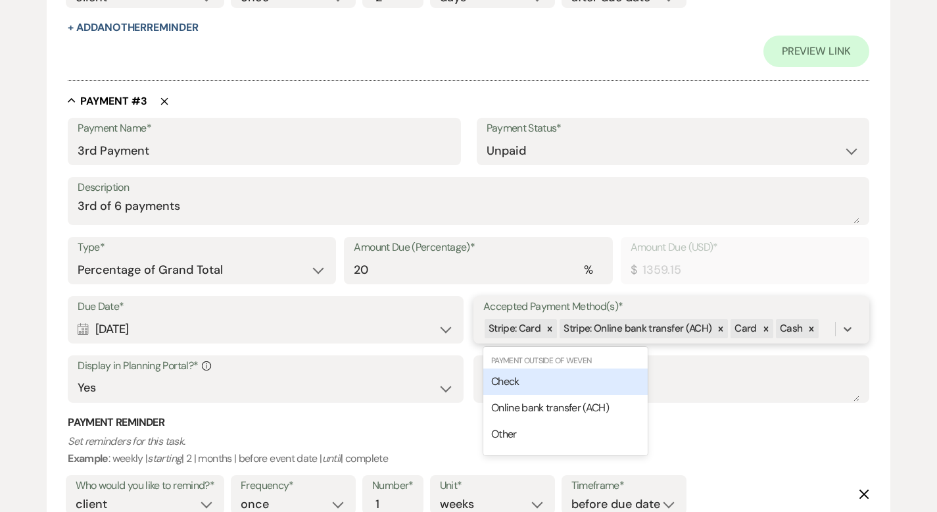
click at [571, 378] on div "Check" at bounding box center [565, 381] width 164 height 26
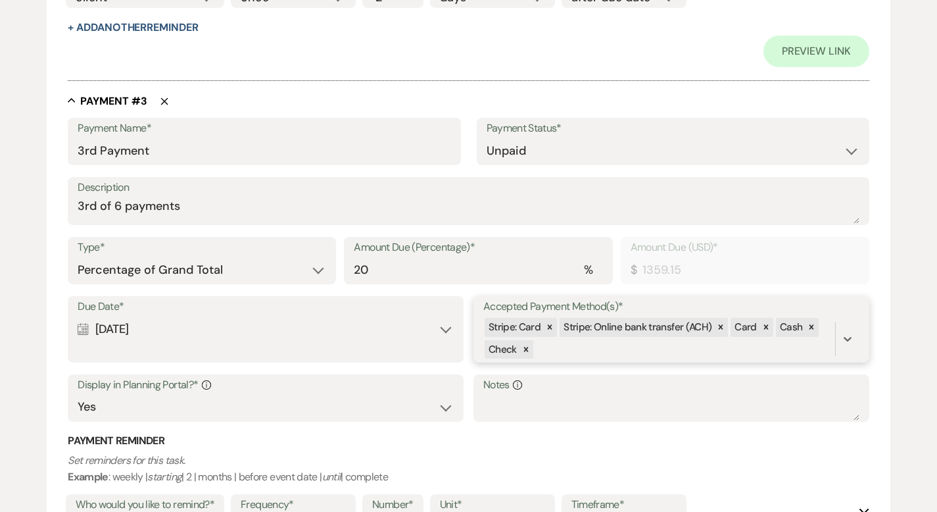
click at [565, 348] on div "Stripe: Card Stripe: Online bank transfer (ACH) Card Cash Check" at bounding box center [659, 338] width 352 height 45
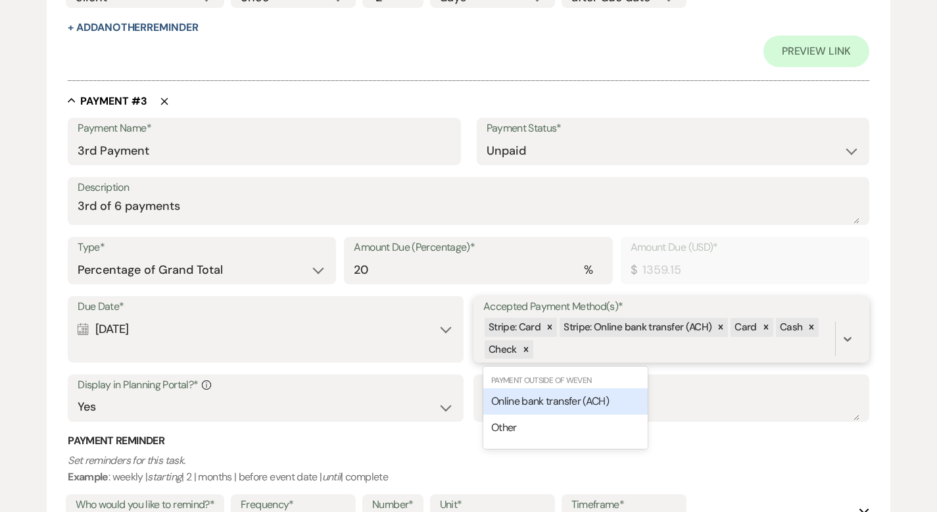
click at [554, 401] on span "Online bank transfer (ACH)" at bounding box center [550, 401] width 118 height 14
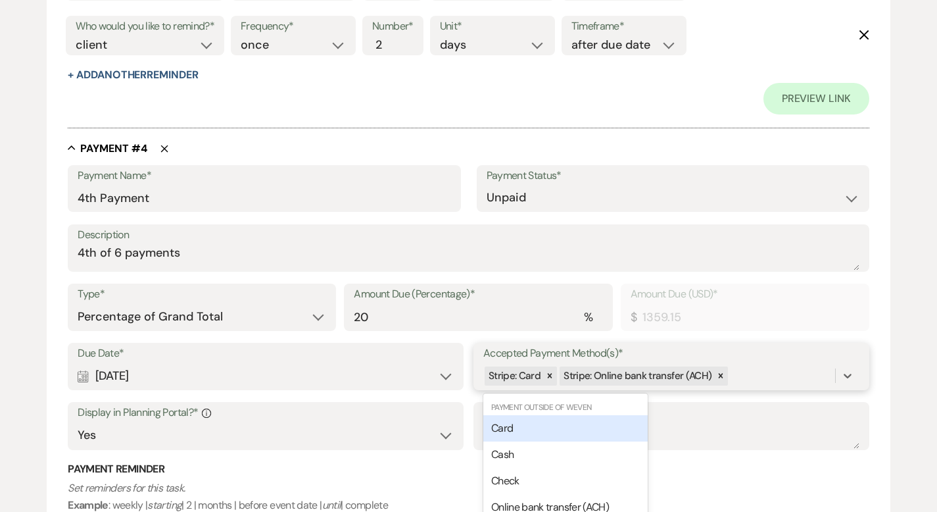
scroll to position [2021, 0]
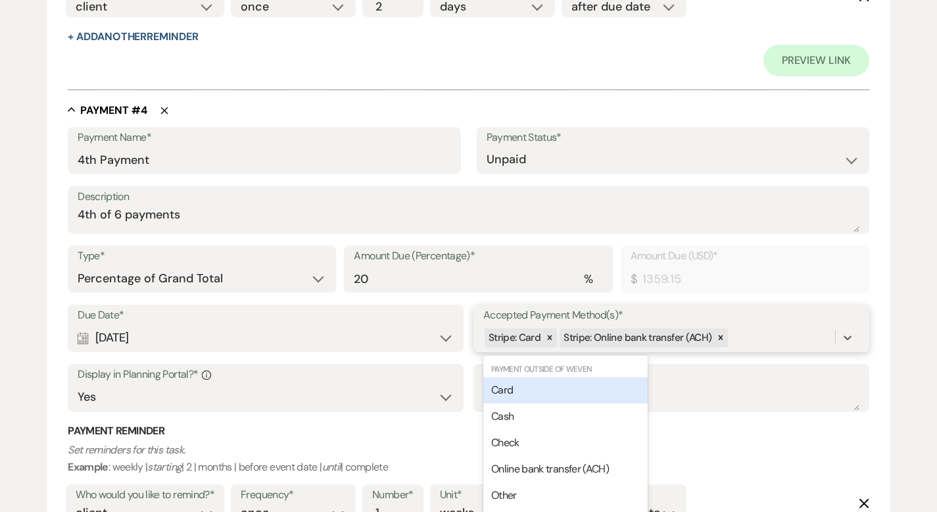
click at [733, 374] on div "Due Date* Calendar [DATE] Expand Accepted Payment Method(s)* option [object Obj…" at bounding box center [469, 364] width 802 height 119
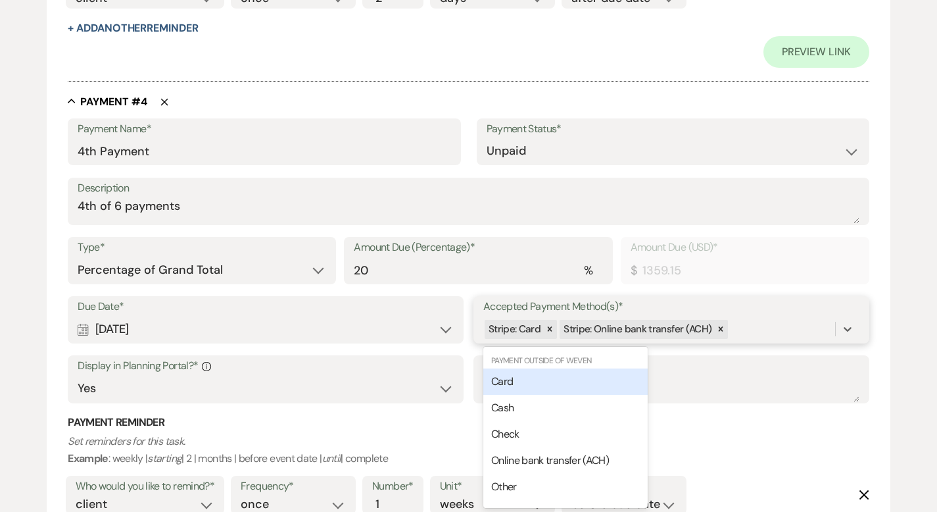
click at [588, 381] on div "Card" at bounding box center [565, 381] width 164 height 26
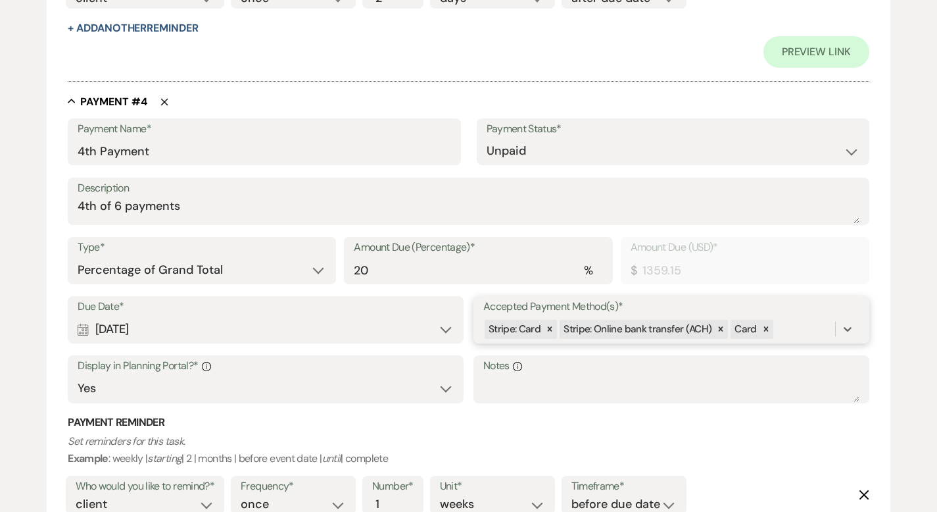
click at [782, 328] on div "Stripe: Card Stripe: Online bank transfer (ACH) Card" at bounding box center [659, 329] width 352 height 23
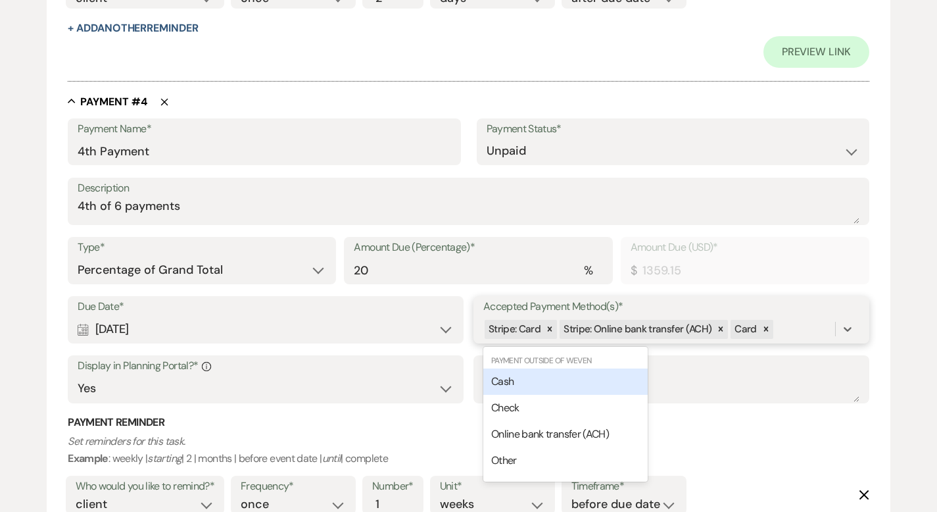
click at [585, 378] on div "Cash" at bounding box center [565, 381] width 164 height 26
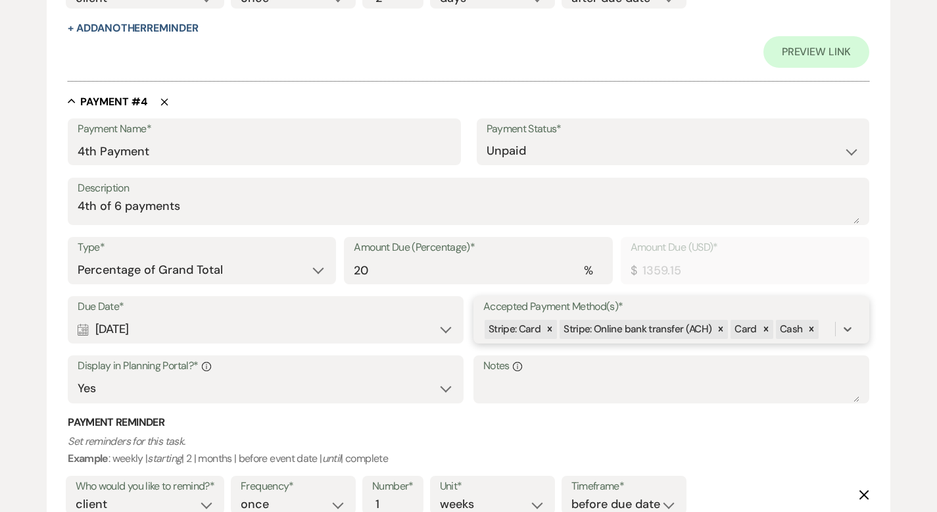
click at [830, 326] on div "Stripe: Card Stripe: Online bank transfer (ACH) Card Cash" at bounding box center [659, 329] width 352 height 23
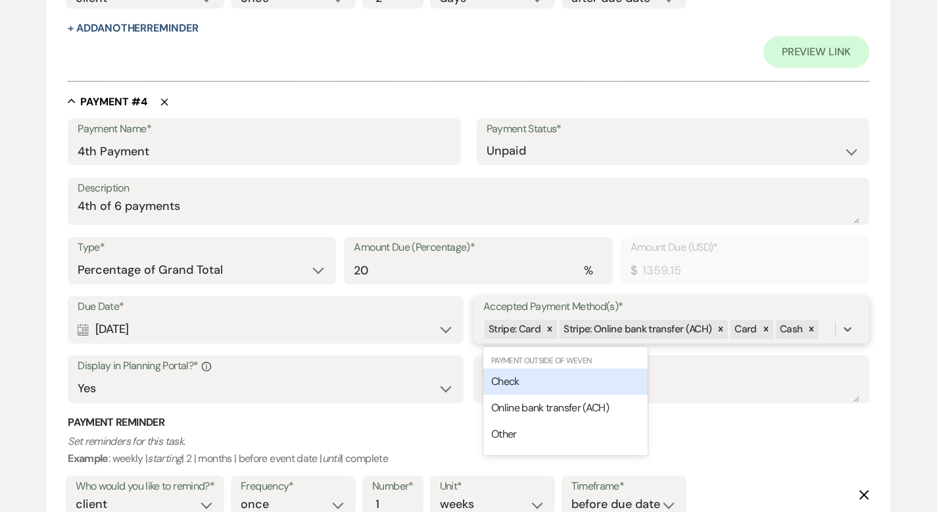
click at [601, 381] on div "Check" at bounding box center [565, 381] width 164 height 26
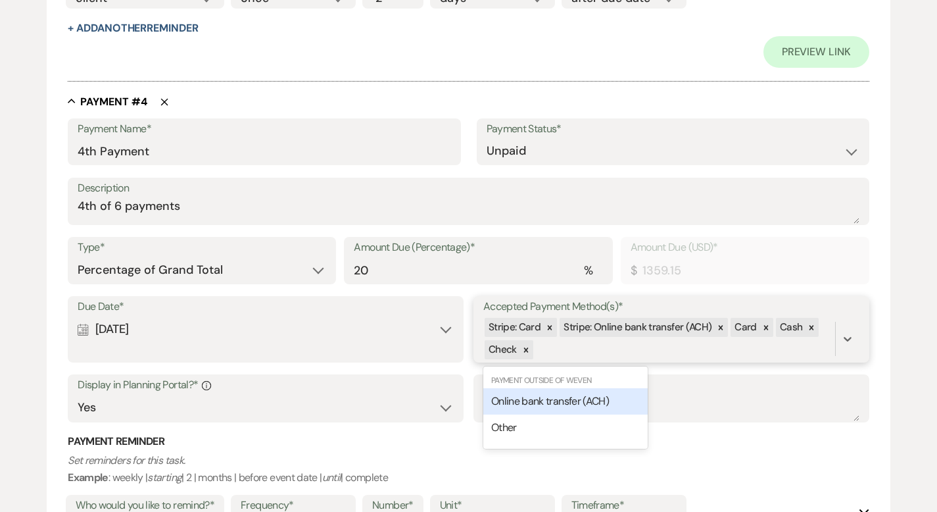
click at [595, 346] on div "Stripe: Card Stripe: Online bank transfer (ACH) Card Cash Check" at bounding box center [659, 338] width 352 height 45
click at [572, 396] on span "Online bank transfer (ACH)" at bounding box center [550, 401] width 118 height 14
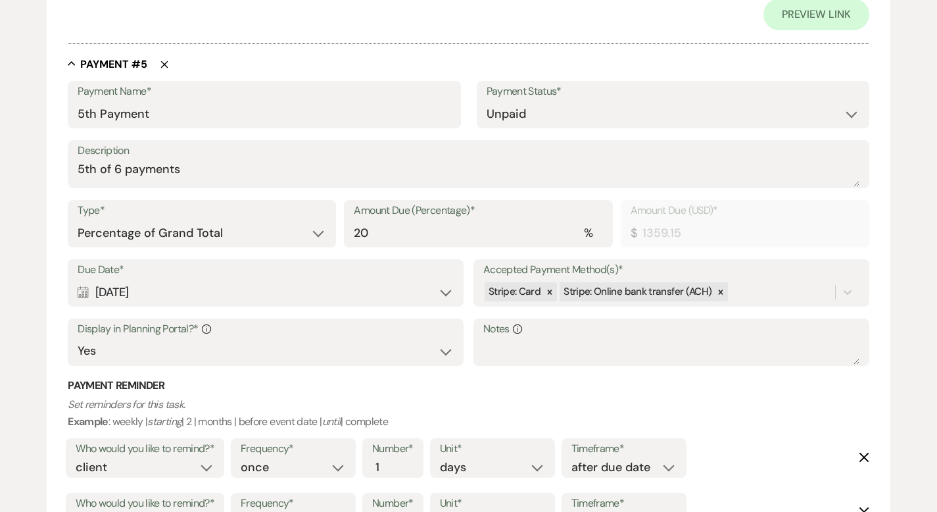
scroll to position [2693, 0]
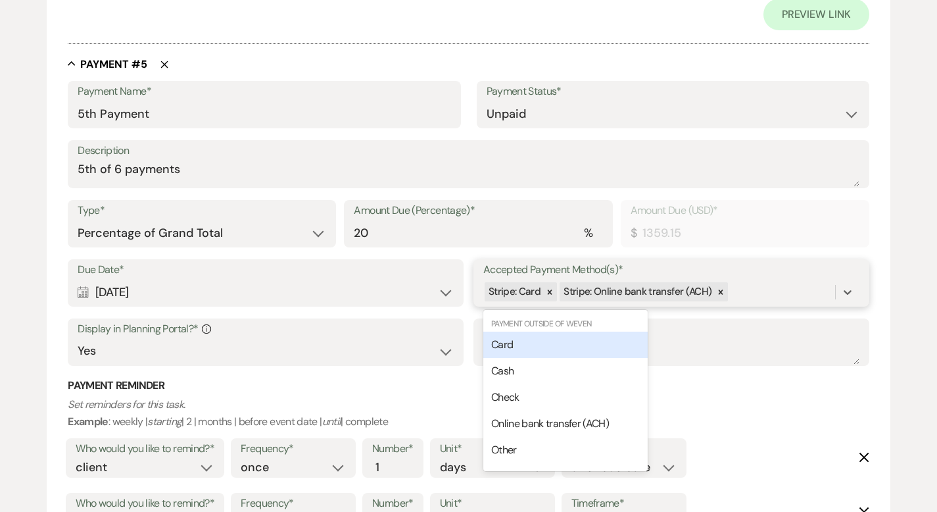
click at [729, 293] on div "Stripe: Card Stripe: Online bank transfer (ACH)" at bounding box center [659, 291] width 352 height 23
click at [618, 343] on div "Card" at bounding box center [565, 345] width 164 height 26
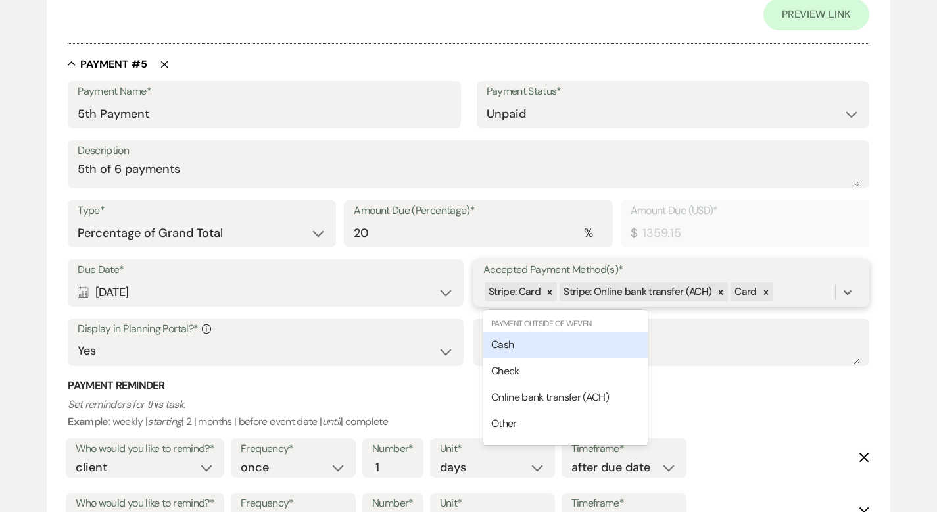
click at [777, 293] on div "Stripe: Card Stripe: Online bank transfer (ACH) Card" at bounding box center [659, 291] width 352 height 23
click at [616, 346] on div "Cash" at bounding box center [565, 345] width 164 height 26
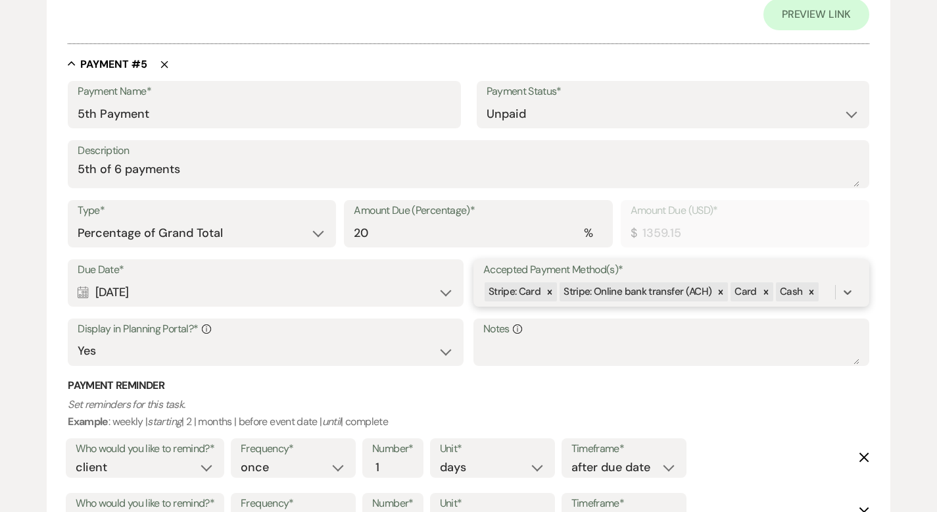
click at [827, 287] on div "Stripe: Card Stripe: Online bank transfer (ACH) Card Cash" at bounding box center [659, 291] width 352 height 23
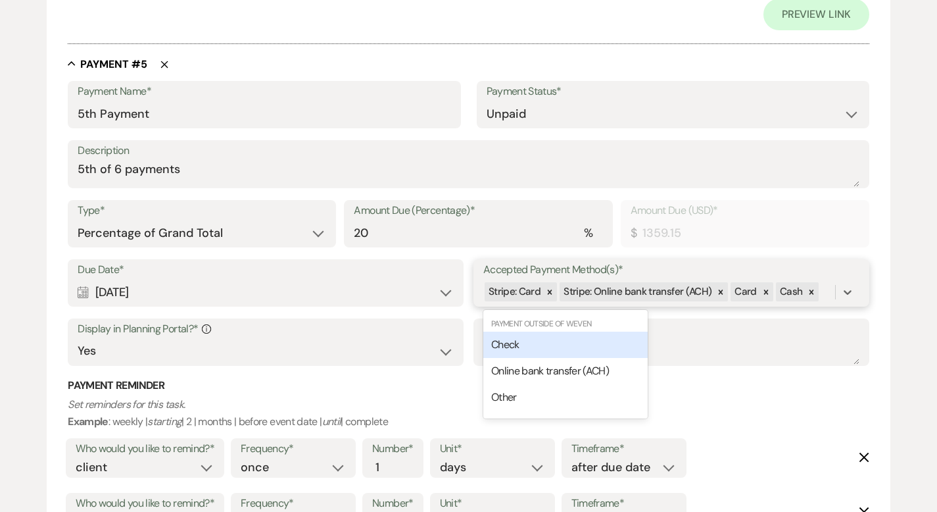
click at [617, 350] on div "Check" at bounding box center [565, 345] width 164 height 26
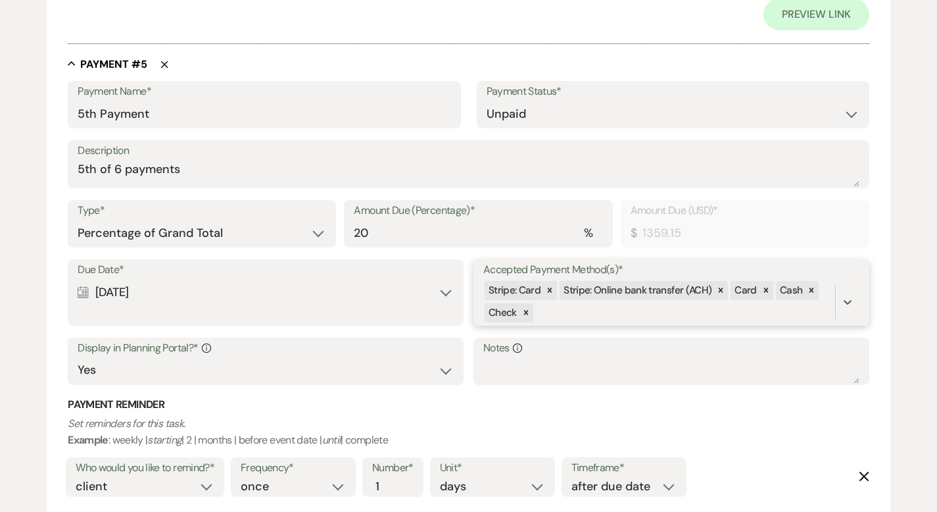
click at [607, 314] on div "Stripe: Card Stripe: Online bank transfer (ACH) Card Cash Check" at bounding box center [659, 302] width 352 height 45
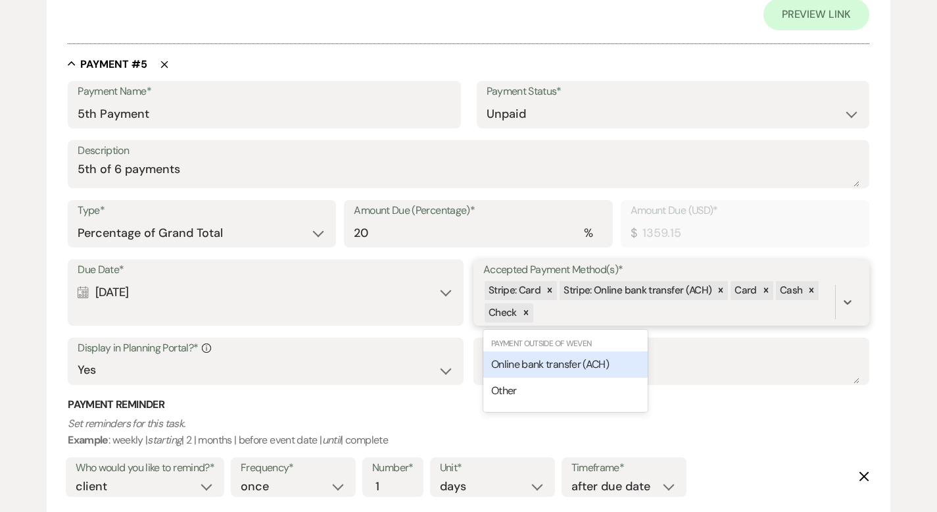
click at [595, 360] on span "Online bank transfer (ACH)" at bounding box center [550, 364] width 118 height 14
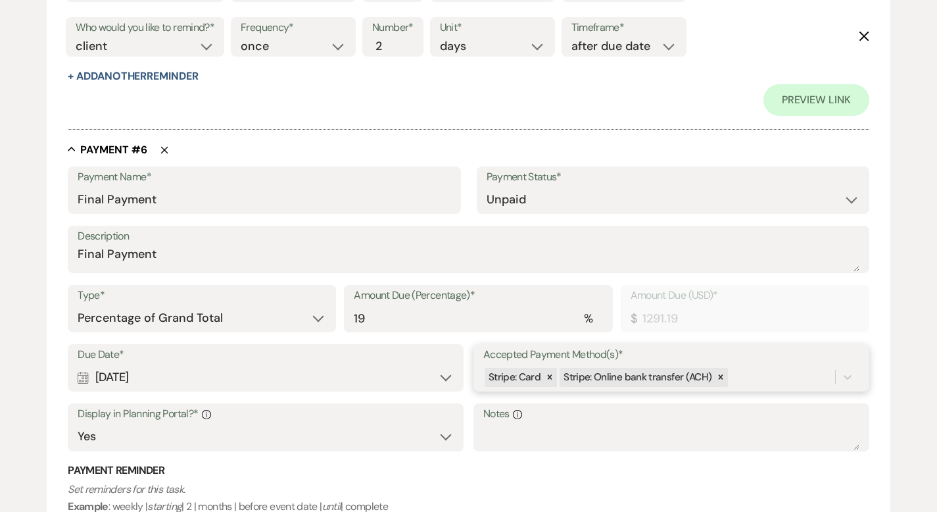
click at [745, 378] on div "Due Date* Calendar [DATE] Expand Accepted Payment Method(s)* Stripe: Card Strip…" at bounding box center [469, 403] width 802 height 119
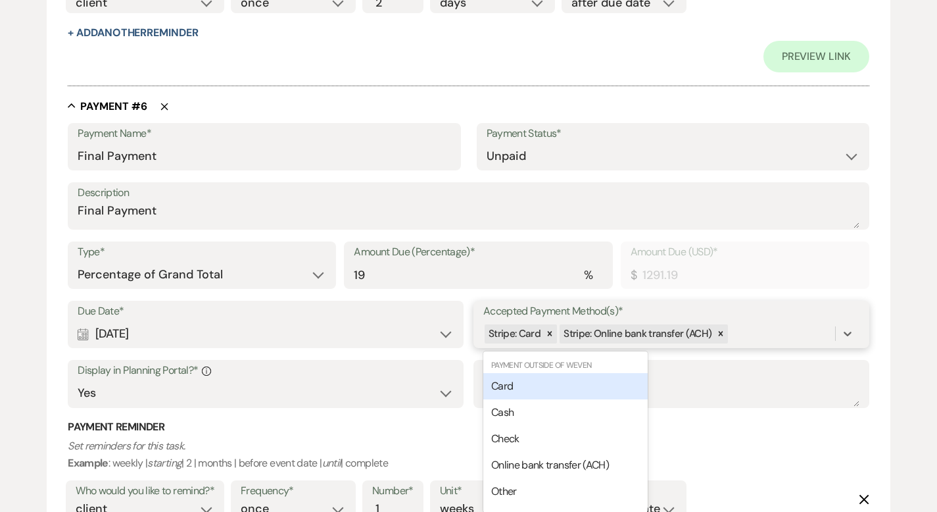
scroll to position [3289, 0]
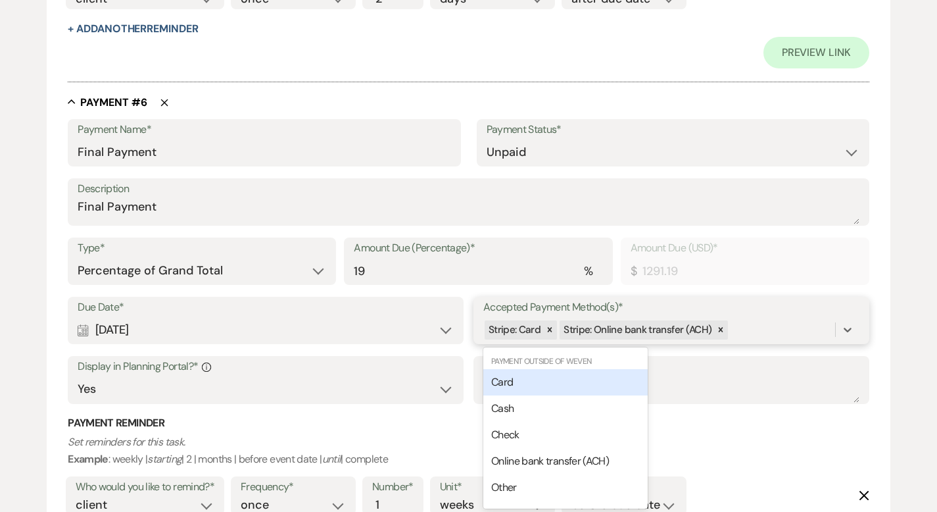
click at [638, 384] on div "Card" at bounding box center [565, 382] width 164 height 26
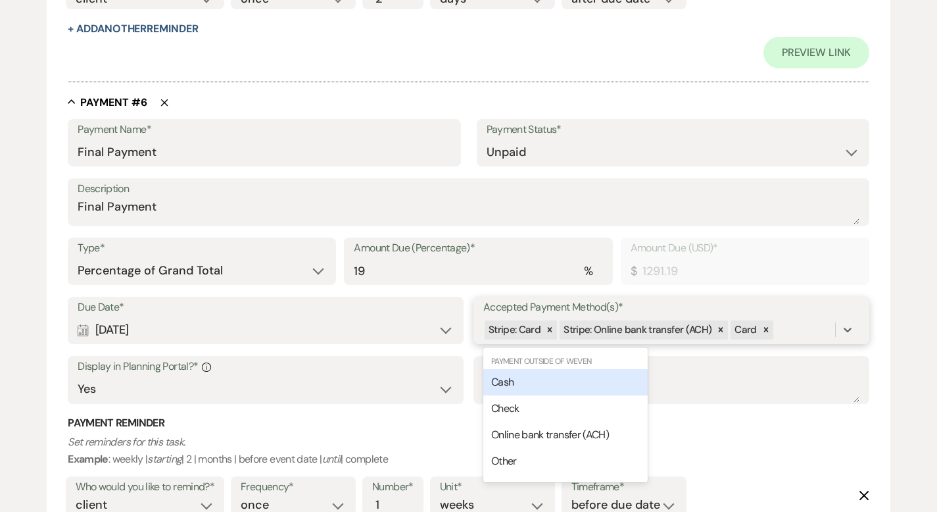
click at [802, 331] on div "Stripe: Card Stripe: Online bank transfer (ACH) Card" at bounding box center [659, 329] width 352 height 23
click at [610, 370] on div "Cash" at bounding box center [565, 382] width 164 height 26
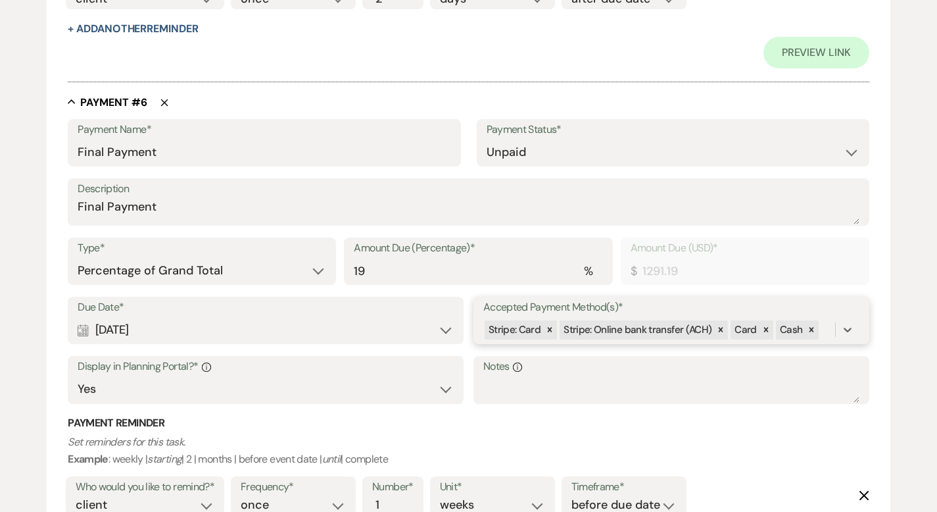
click at [825, 333] on div "Stripe: Card Stripe: Online bank transfer (ACH) Card Cash" at bounding box center [659, 329] width 352 height 23
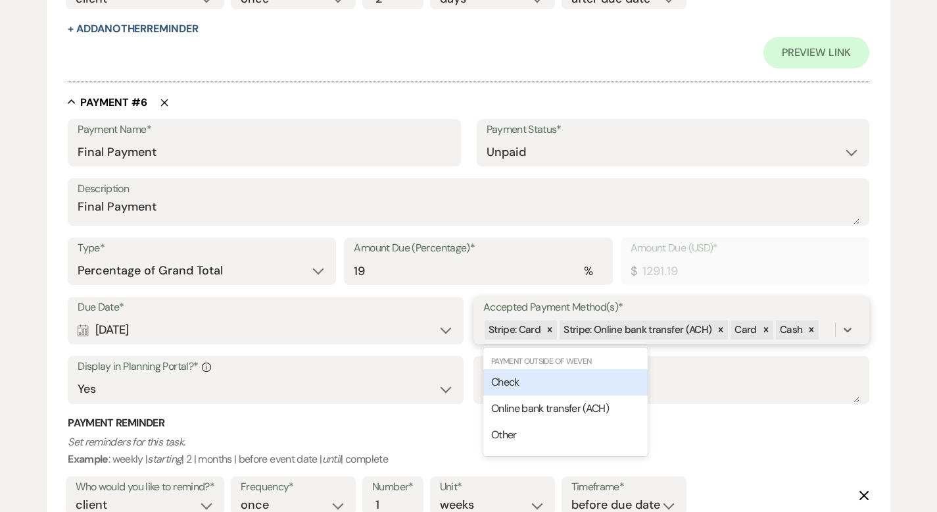
click at [638, 385] on div "Check" at bounding box center [565, 382] width 164 height 26
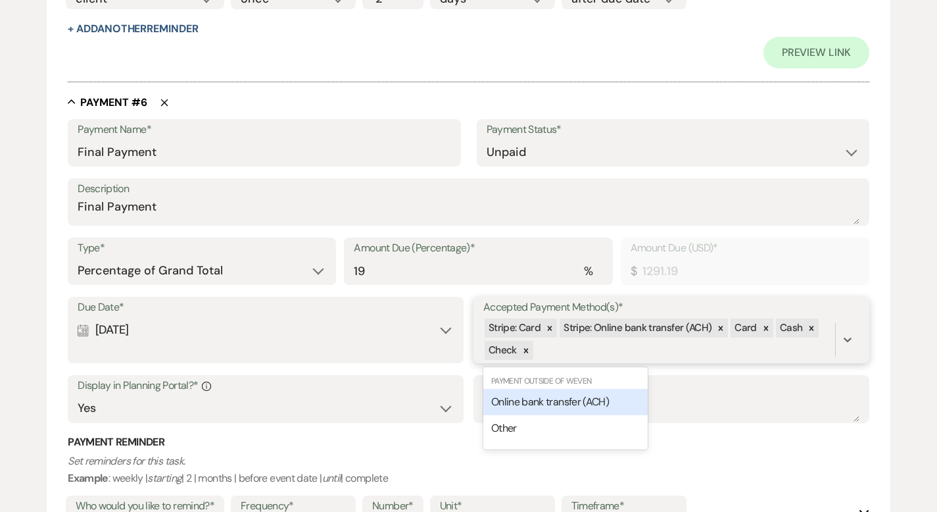
click at [597, 355] on div "Stripe: Card Stripe: Online bank transfer (ACH) Card Cash Check" at bounding box center [659, 339] width 352 height 45
click at [587, 399] on span "Online bank transfer (ACH)" at bounding box center [550, 402] width 118 height 14
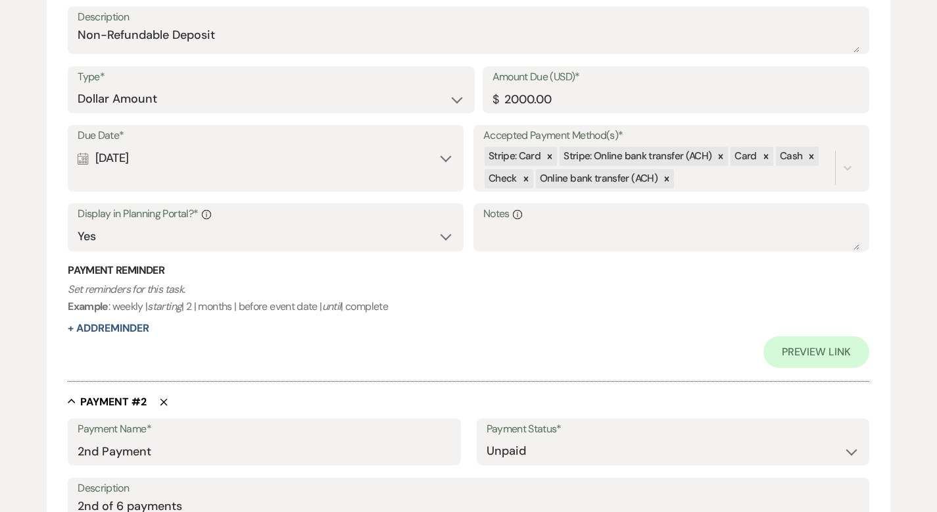
scroll to position [595, 0]
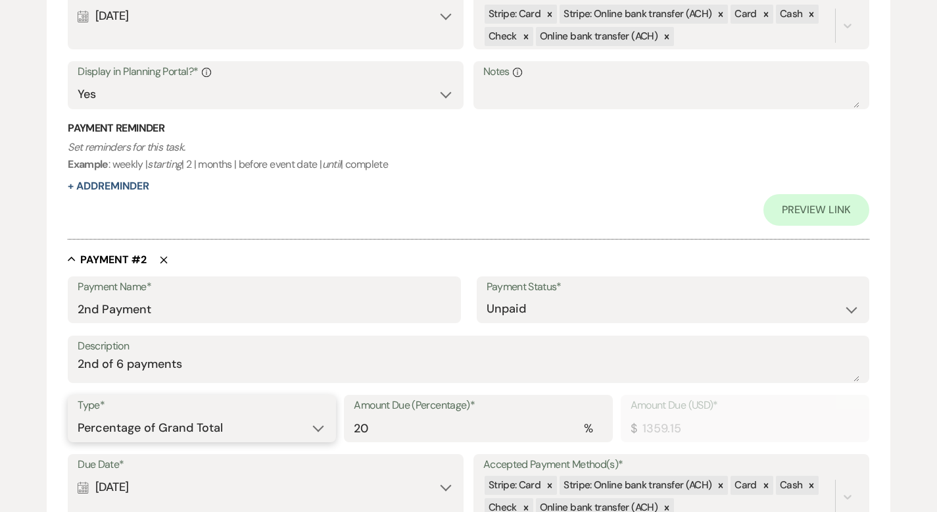
click at [251, 424] on select "Dollar Amount Percentage of Grand Total" at bounding box center [202, 428] width 249 height 26
select select "flat"
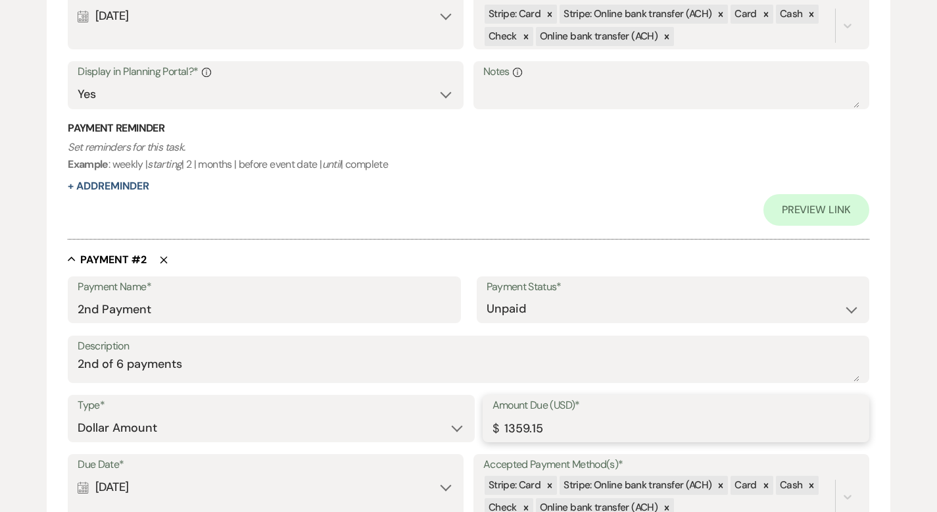
drag, startPoint x: 510, startPoint y: 428, endPoint x: 503, endPoint y: 429, distance: 6.7
click at [503, 429] on input "1359.15" at bounding box center [676, 428] width 367 height 26
type input "959.15"
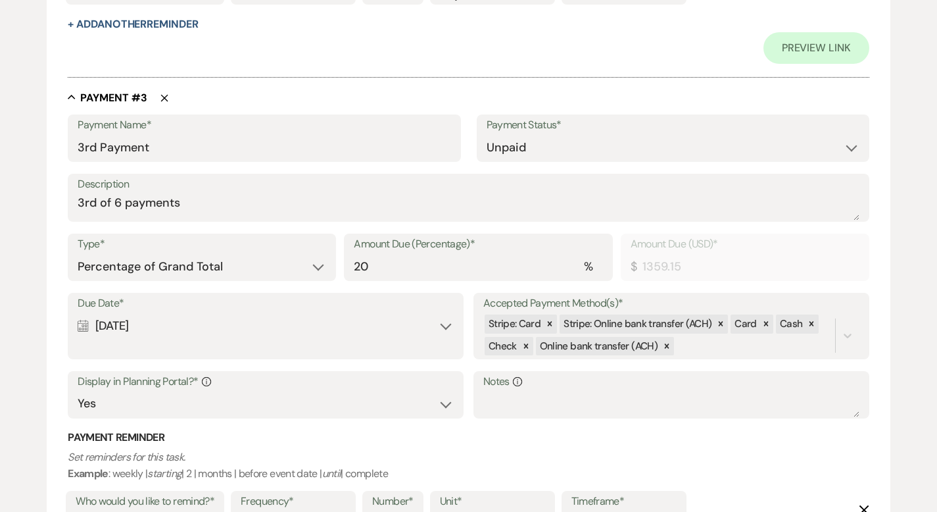
scroll to position [1414, 0]
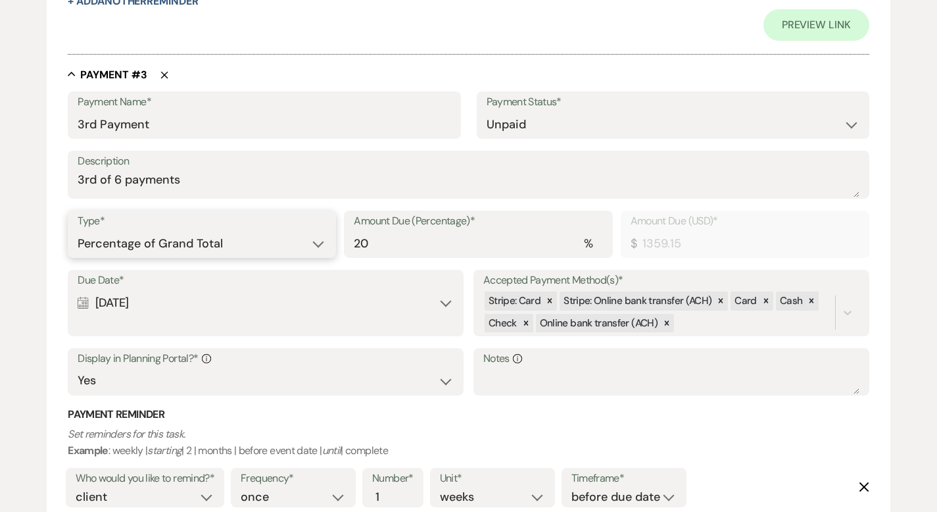
click at [298, 243] on select "Dollar Amount Percentage of Grand Total" at bounding box center [202, 244] width 249 height 26
select select "flat"
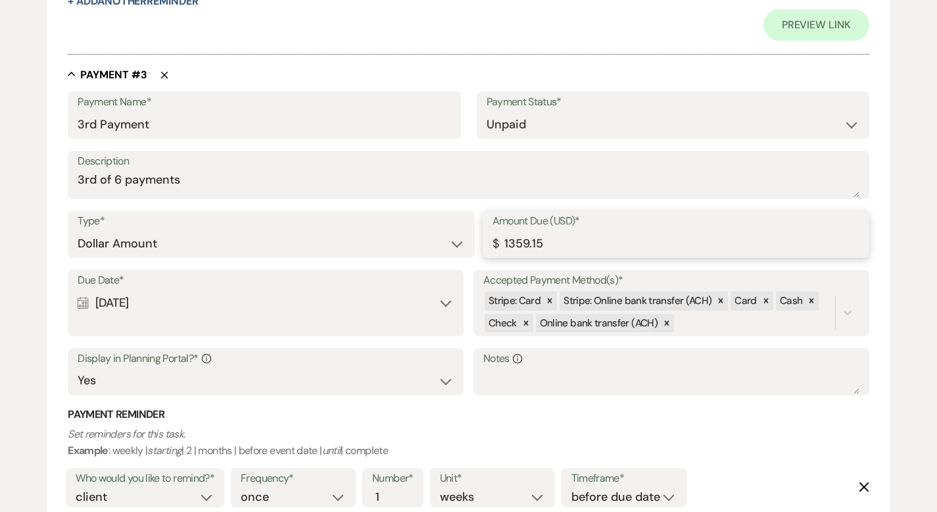
drag, startPoint x: 514, startPoint y: 241, endPoint x: 496, endPoint y: 241, distance: 18.4
click at [496, 241] on div "Amount Due (USD)* $ 1359.15" at bounding box center [676, 233] width 387 height 47
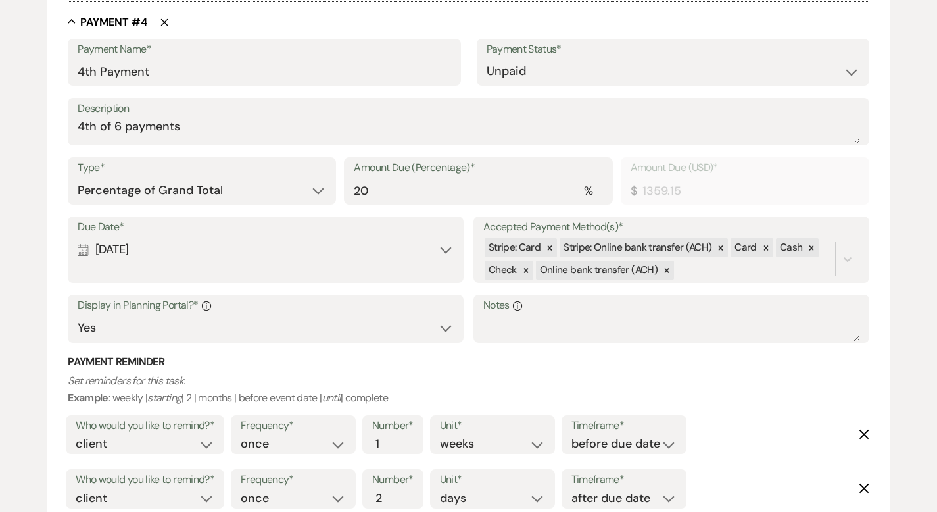
scroll to position [2102, 0]
type input "959.15"
click at [272, 192] on select "Dollar Amount Percentage of Grand Total" at bounding box center [202, 190] width 249 height 26
select select "flat"
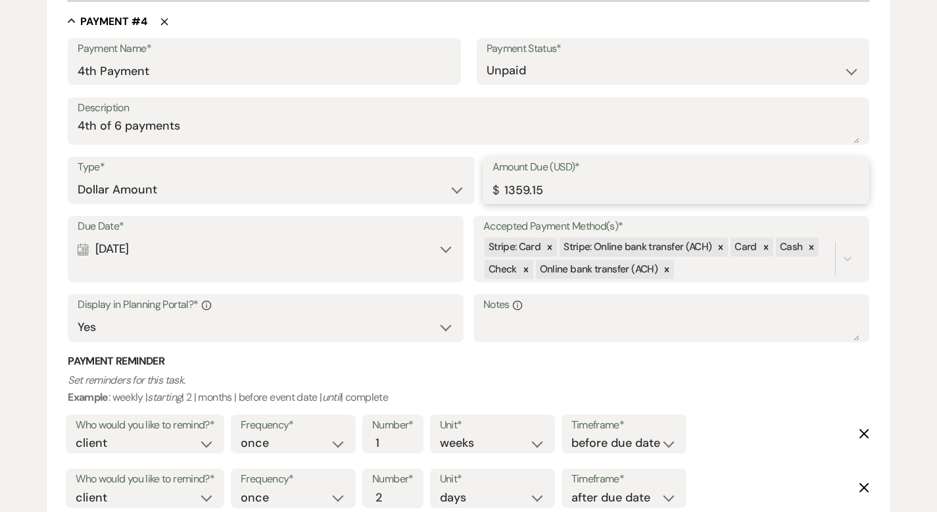
drag, startPoint x: 512, startPoint y: 186, endPoint x: 473, endPoint y: 190, distance: 39.7
click at [473, 190] on div "Type* Dollar Amount Percentage of Grand Total Amount Due (USD)* $ 1359.15" at bounding box center [469, 186] width 802 height 59
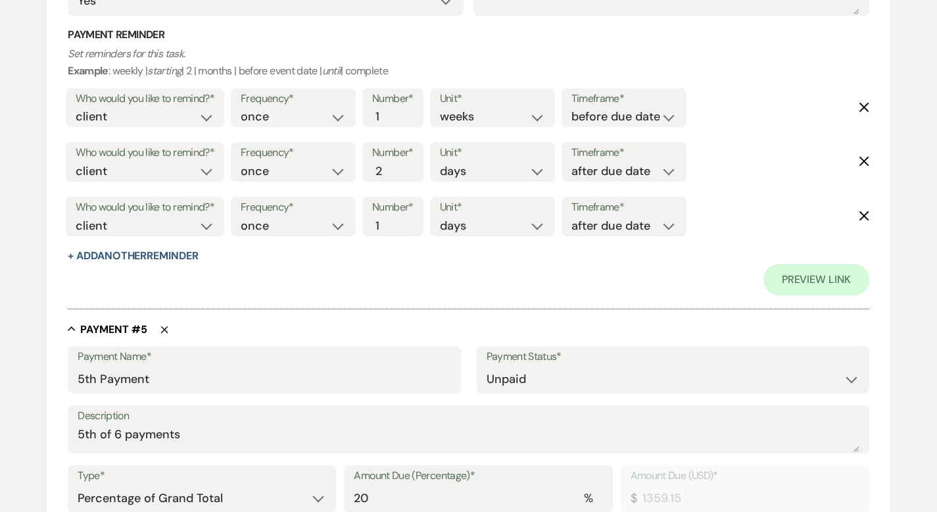
scroll to position [2634, 0]
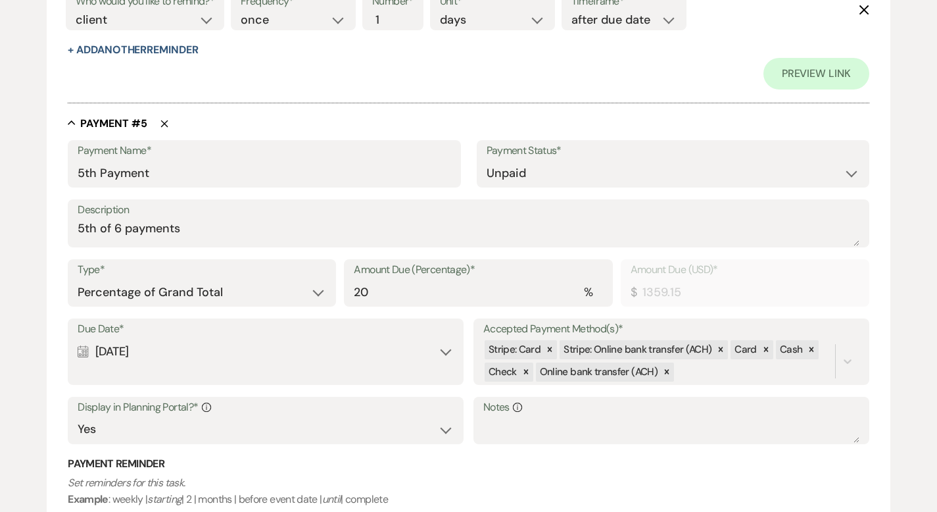
type input "959.15"
click at [308, 295] on select "Dollar Amount Percentage of Grand Total" at bounding box center [202, 293] width 249 height 26
select select "flat"
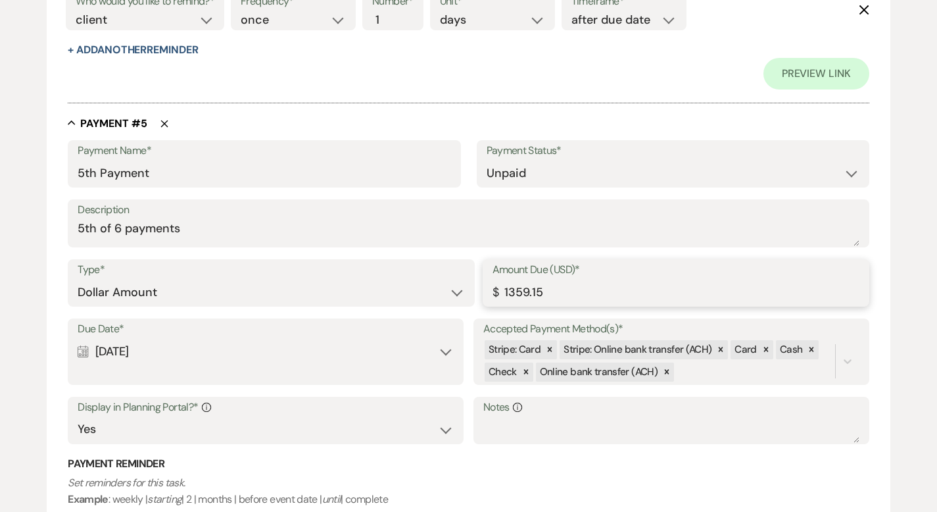
drag, startPoint x: 511, startPoint y: 287, endPoint x: 487, endPoint y: 292, distance: 24.9
click at [487, 292] on div "Amount Due (USD)* $ 1359.15" at bounding box center [676, 282] width 387 height 47
drag, startPoint x: 516, startPoint y: 290, endPoint x: 487, endPoint y: 297, distance: 30.5
click at [497, 294] on div "Amount Due (USD)* $ 1359.15" at bounding box center [676, 282] width 387 height 47
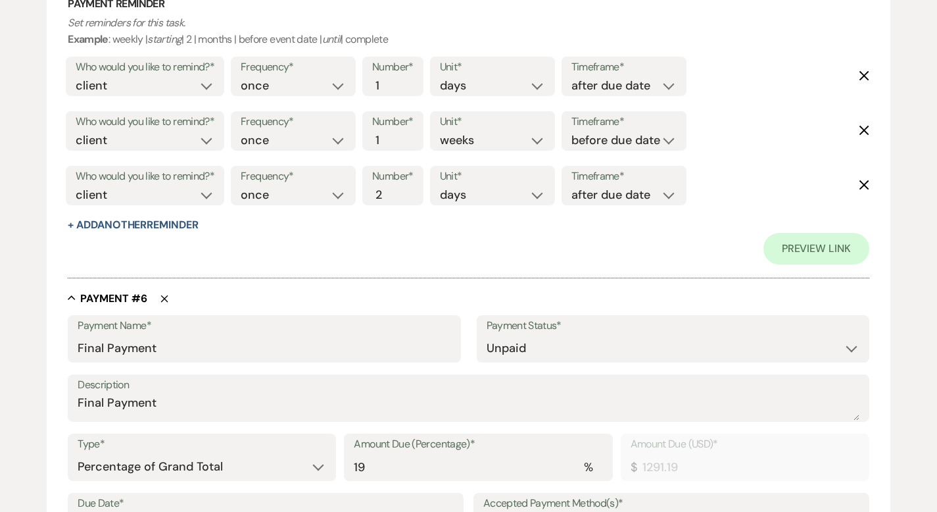
scroll to position [3268, 0]
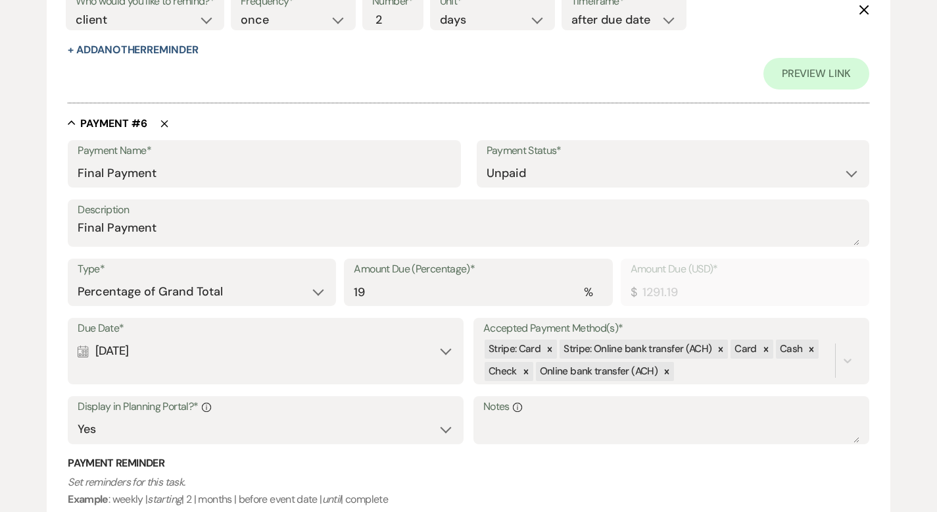
type input "959.15"
click at [256, 289] on select "Dollar Amount Percentage of Grand Total" at bounding box center [202, 292] width 249 height 26
select select "flat"
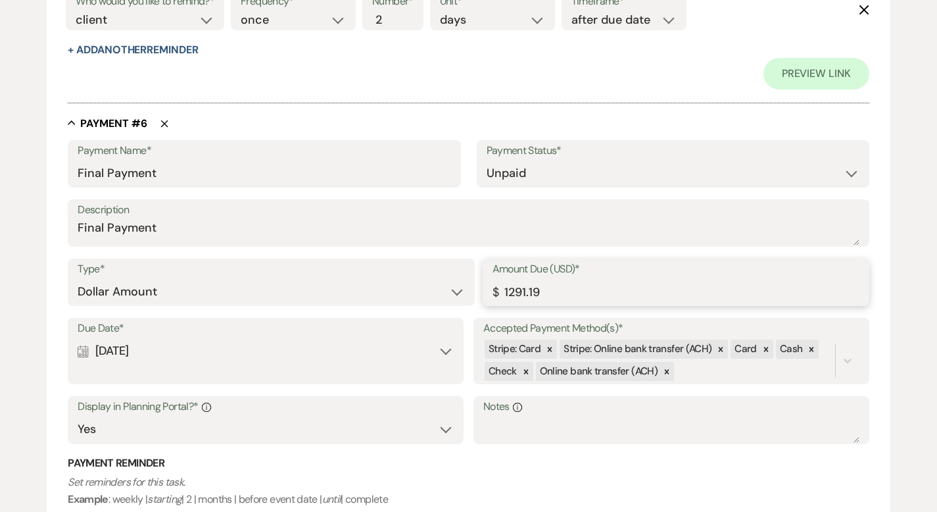
drag, startPoint x: 535, startPoint y: 291, endPoint x: 485, endPoint y: 285, distance: 51.0
click at [472, 284] on div "Type* Dollar Amount Percentage of Grand Total Amount Due (USD)* $ 1291.19" at bounding box center [469, 288] width 802 height 59
drag, startPoint x: 556, startPoint y: 293, endPoint x: 483, endPoint y: 291, distance: 72.4
click at [489, 289] on div "Amount Due (USD)* $ 1291.19" at bounding box center [676, 282] width 387 height 47
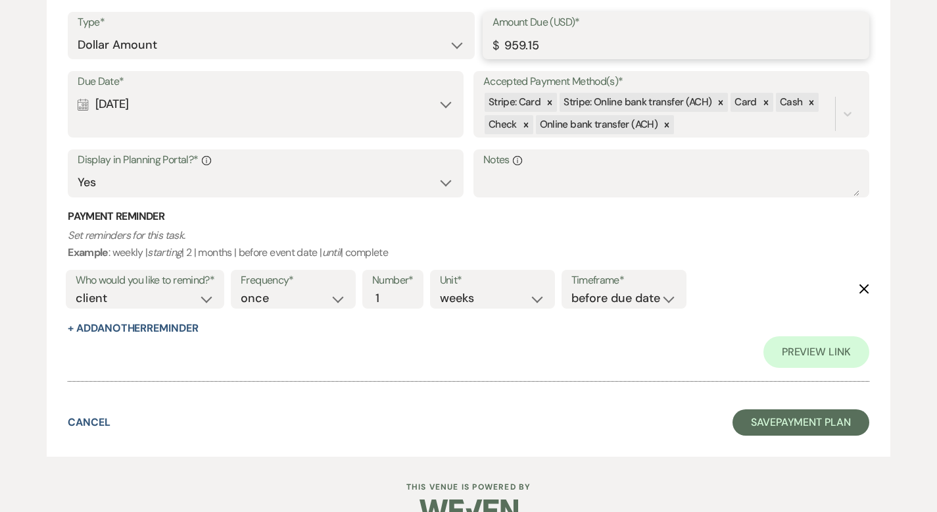
scroll to position [3543, 0]
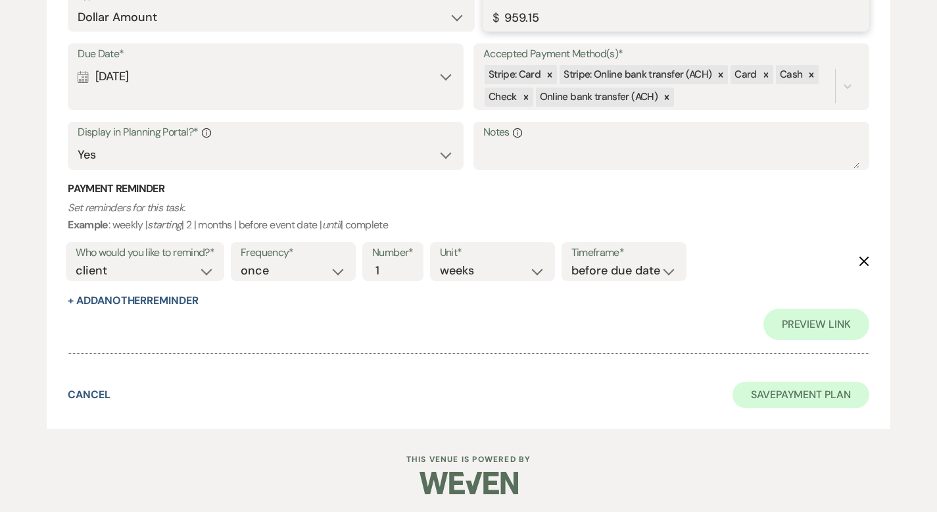
type input "959.15"
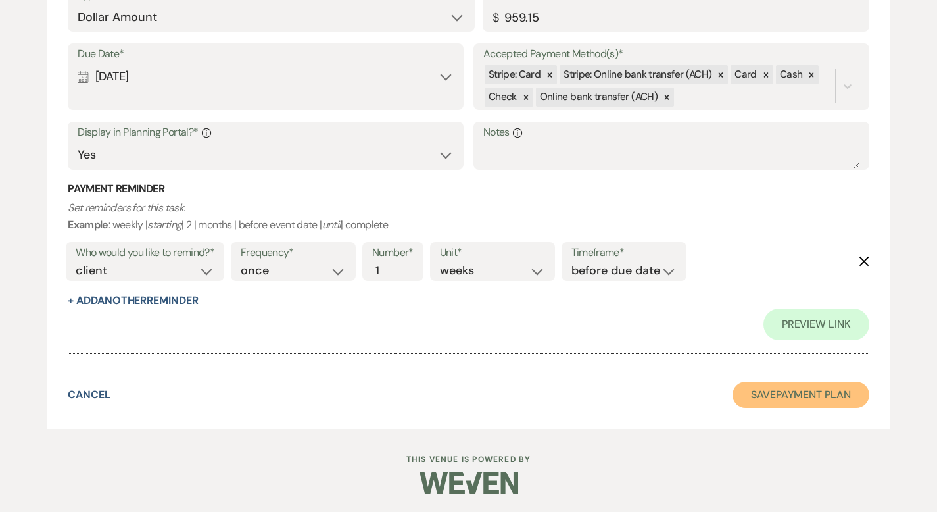
click at [813, 387] on button "Save Payment Plan" at bounding box center [801, 395] width 137 height 26
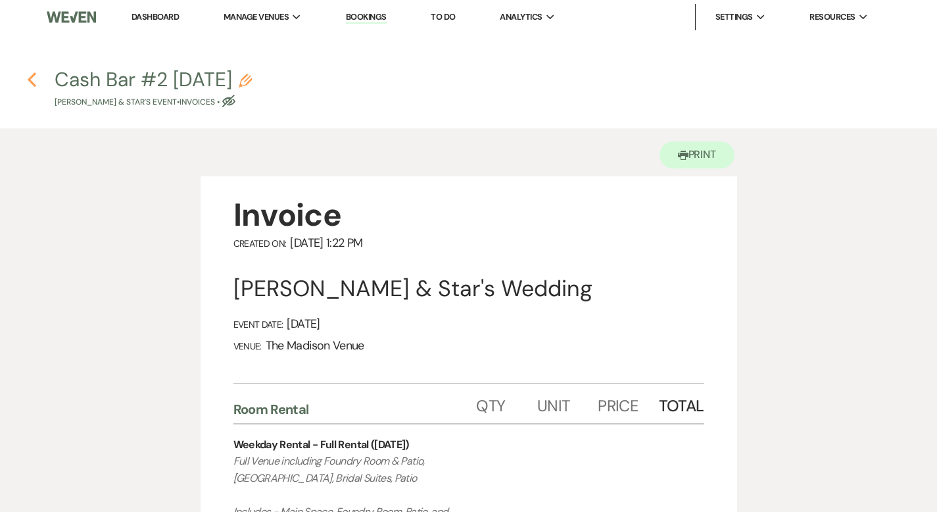
click at [28, 78] on icon "Previous" at bounding box center [32, 80] width 10 height 16
select select "6"
select select "5"
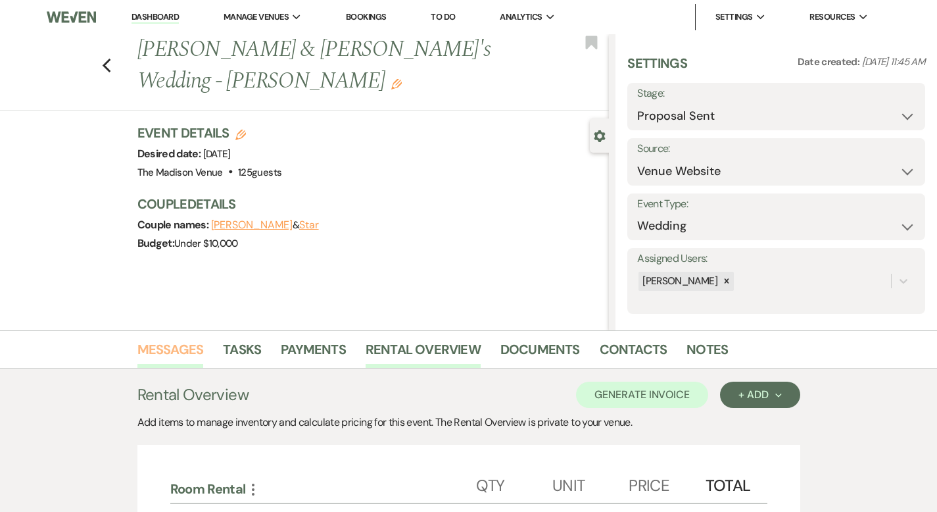
click at [137, 343] on link "Messages" at bounding box center [170, 353] width 66 height 29
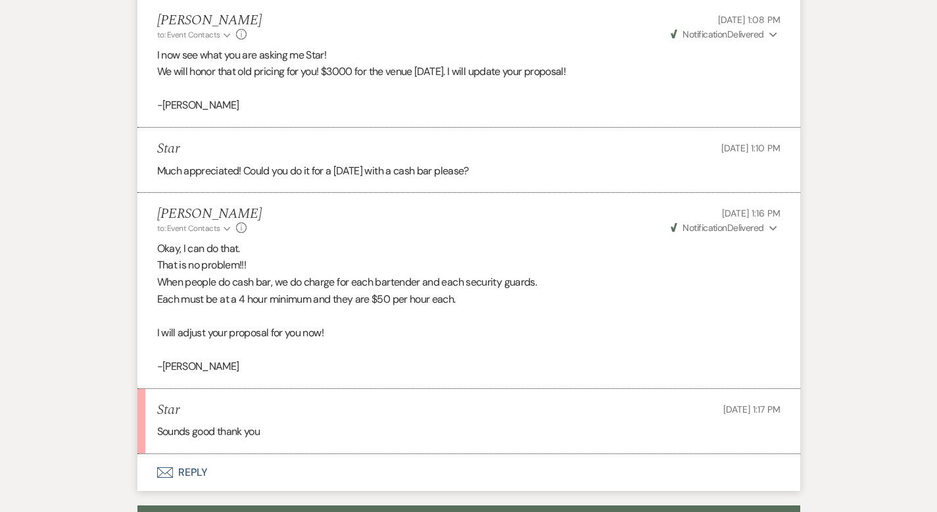
scroll to position [1439, 0]
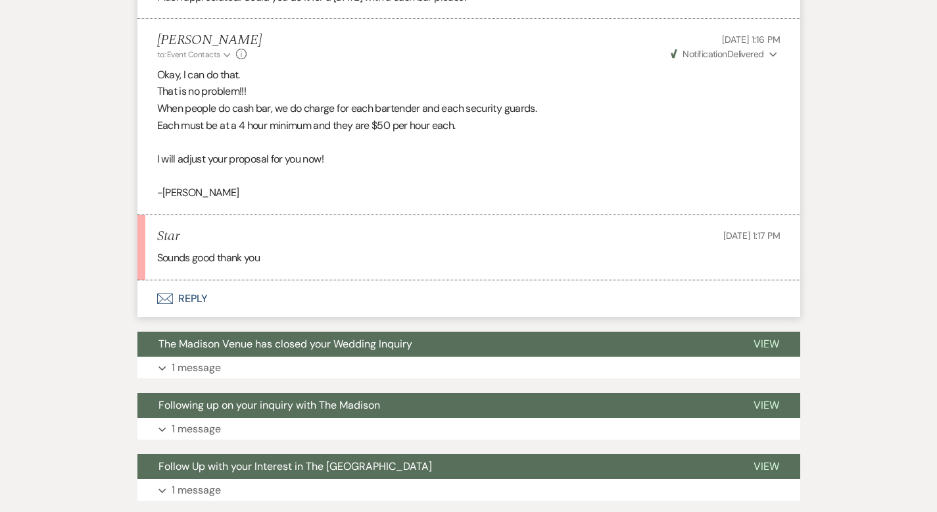
click at [162, 297] on button "Envelope Reply" at bounding box center [468, 298] width 663 height 37
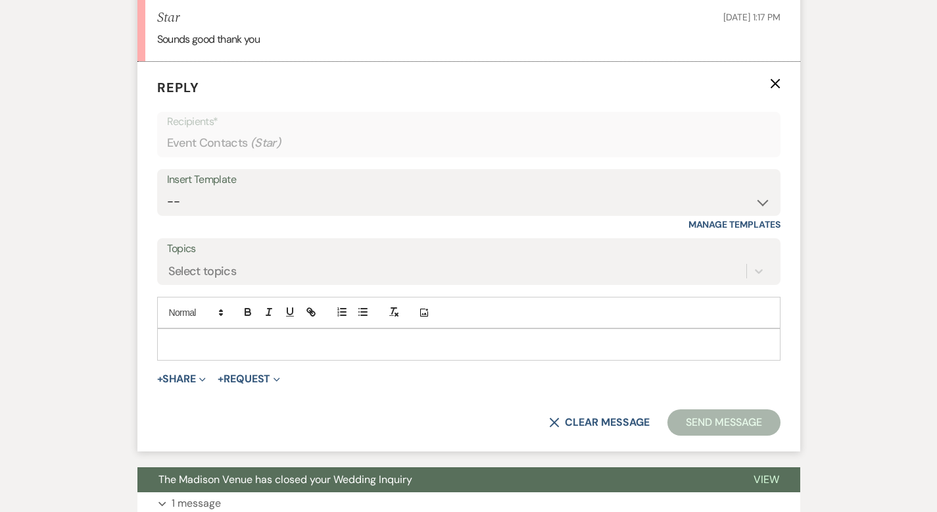
scroll to position [1658, 0]
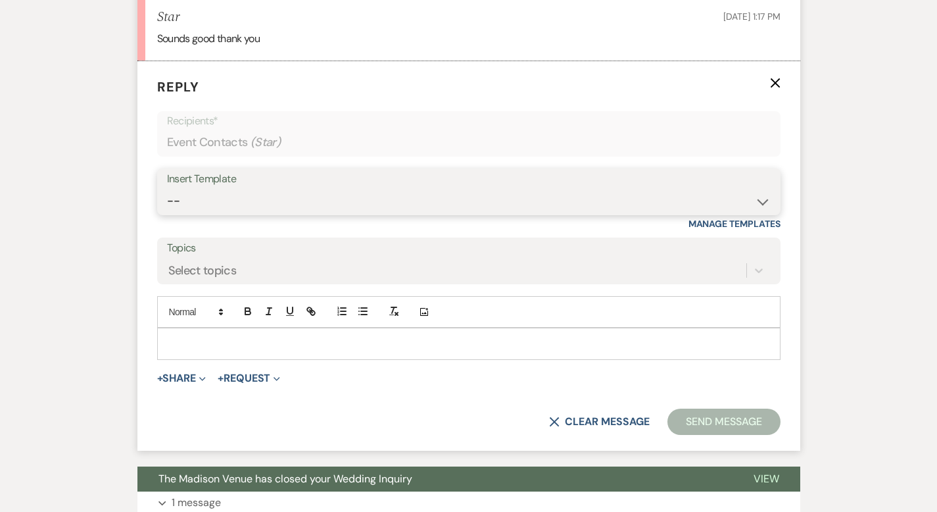
click at [167, 195] on select "-- Weven Planning Portal Introduction (Booked Events) Corporate Lead Follow Up …" at bounding box center [469, 201] width 604 height 26
select select "3706"
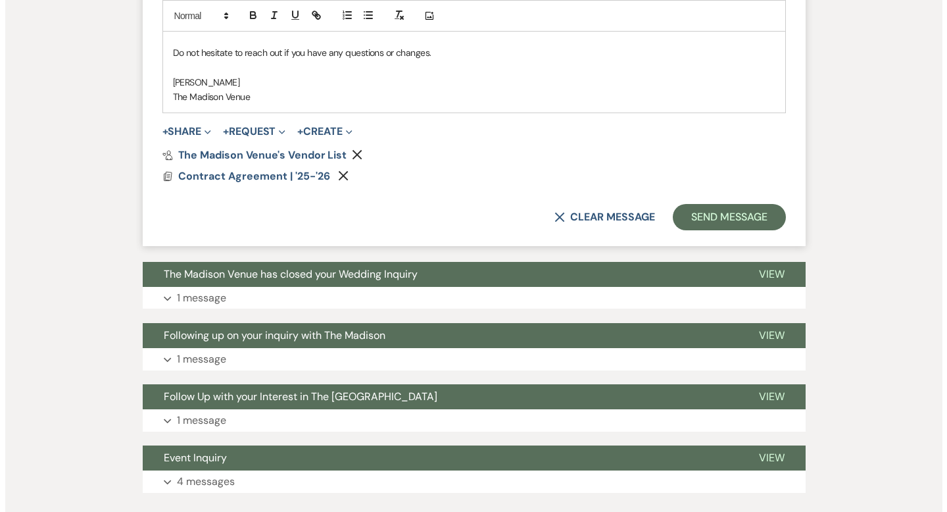
scroll to position [2324, 0]
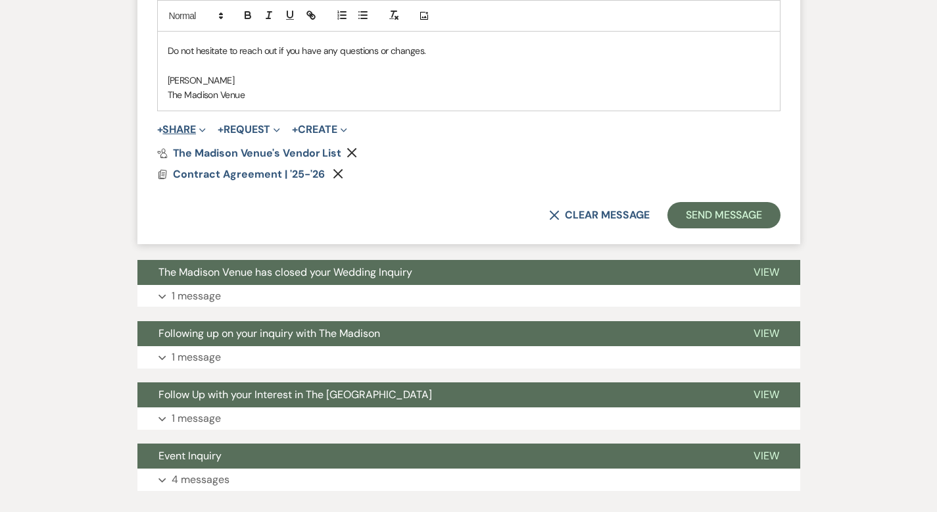
click at [157, 126] on button "+ Share Expand" at bounding box center [181, 129] width 49 height 11
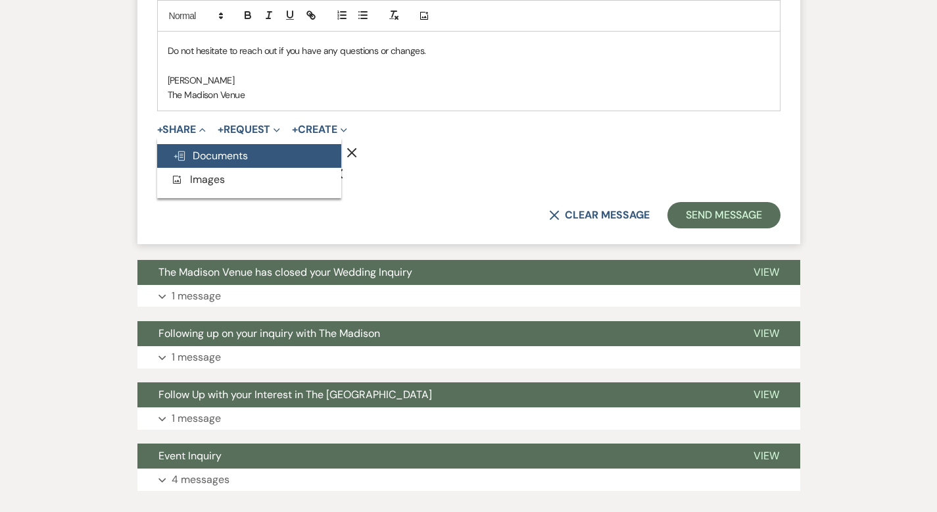
click at [195, 157] on span "Doc Upload Documents" at bounding box center [210, 156] width 75 height 14
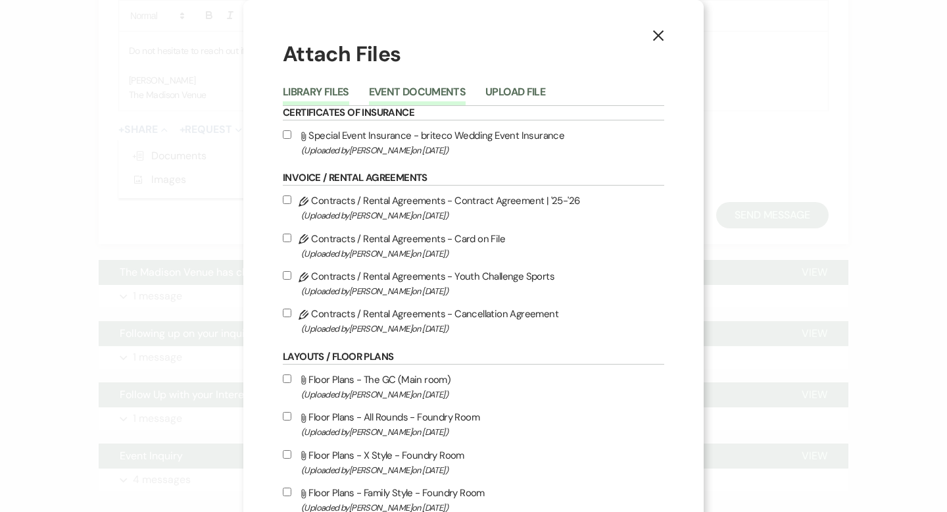
click at [422, 90] on button "Event Documents" at bounding box center [417, 96] width 97 height 18
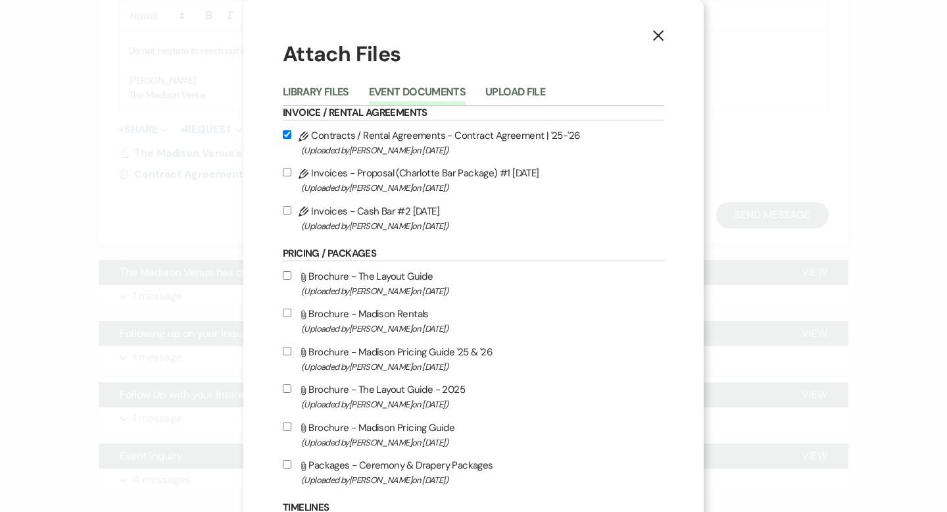
click at [283, 212] on input "Pencil Invoices - Cash Bar #2 [DATE] (Uploaded by [PERSON_NAME] on [DATE] )" at bounding box center [287, 210] width 9 height 9
checkbox input "true"
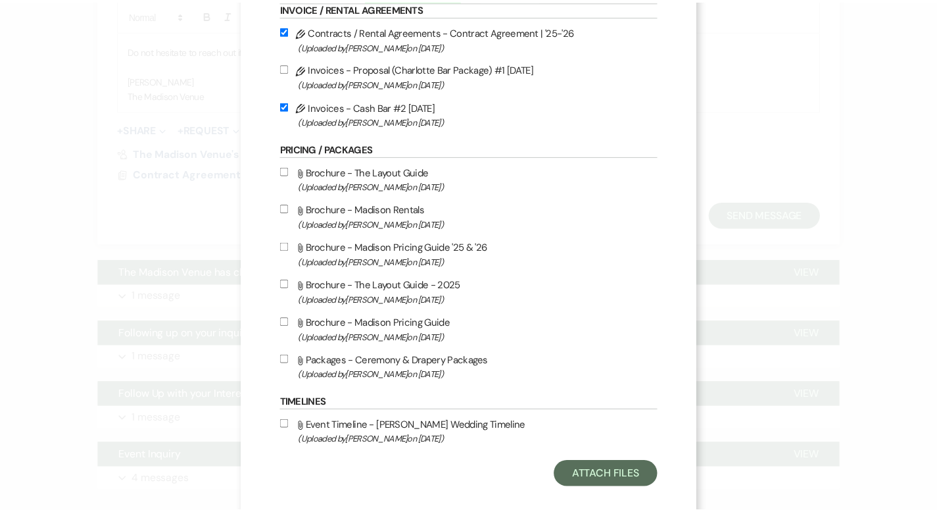
scroll to position [123, 0]
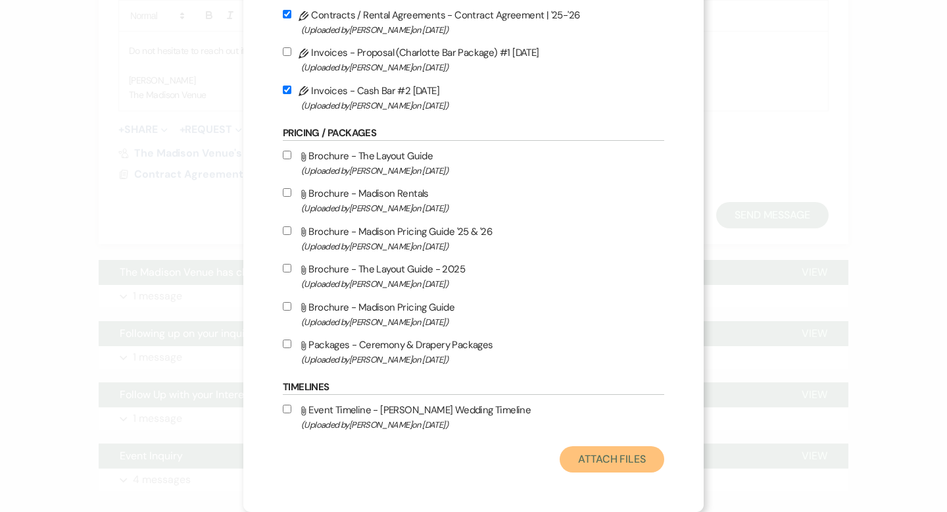
click at [601, 460] on button "Attach Files" at bounding box center [612, 459] width 105 height 26
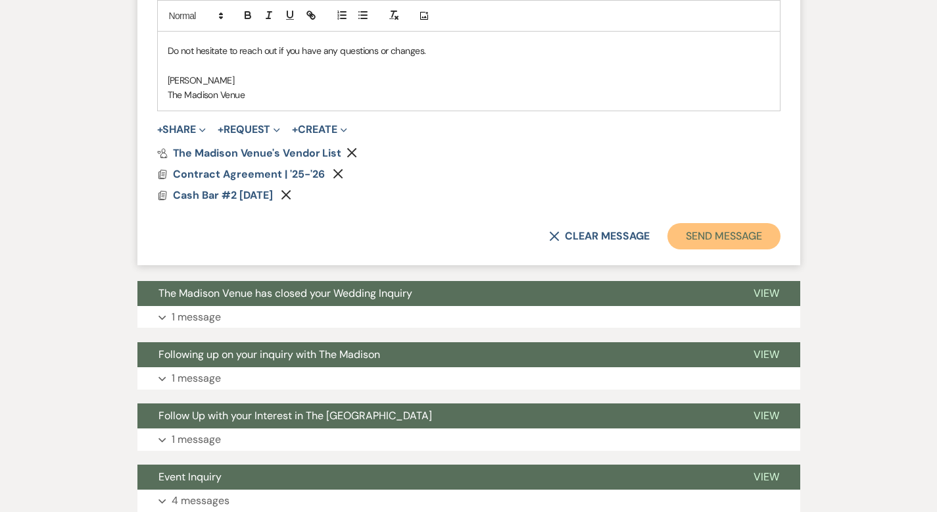
click at [729, 233] on button "Send Message" at bounding box center [724, 236] width 112 height 26
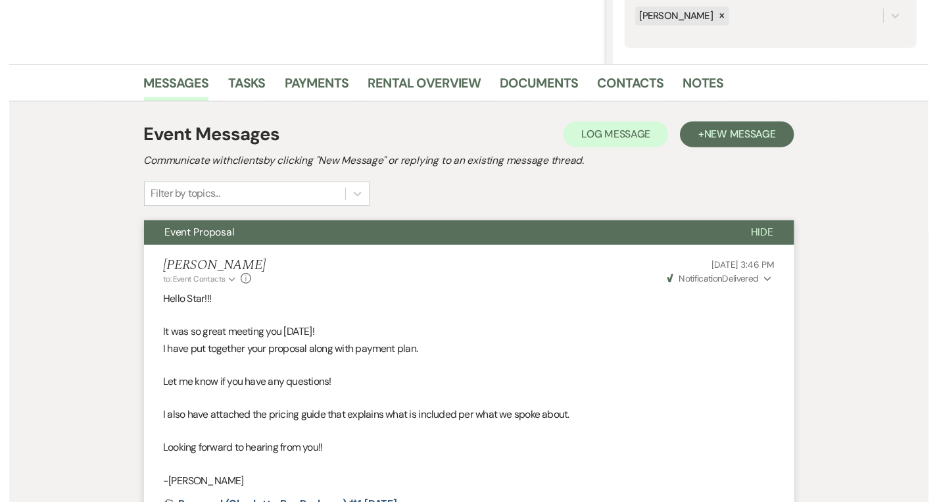
scroll to position [0, 0]
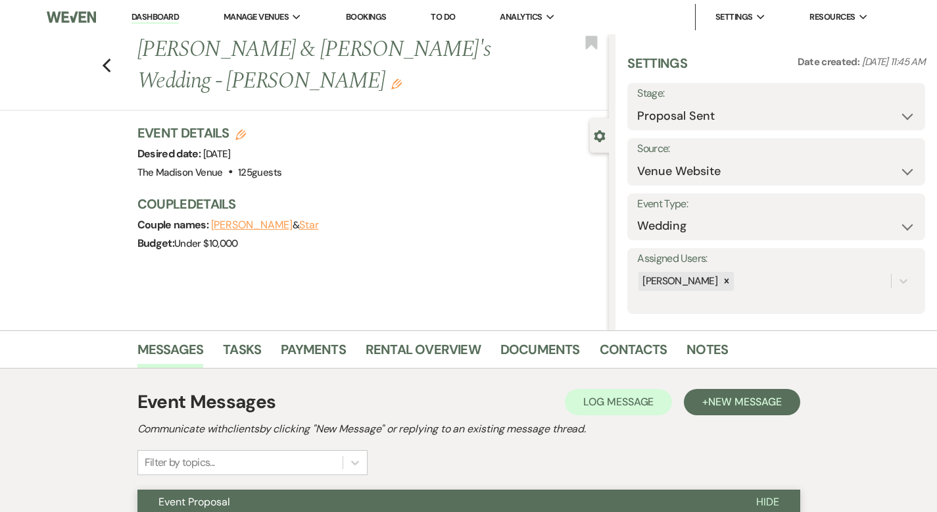
click at [154, 15] on link "Dashboard" at bounding box center [155, 17] width 47 height 12
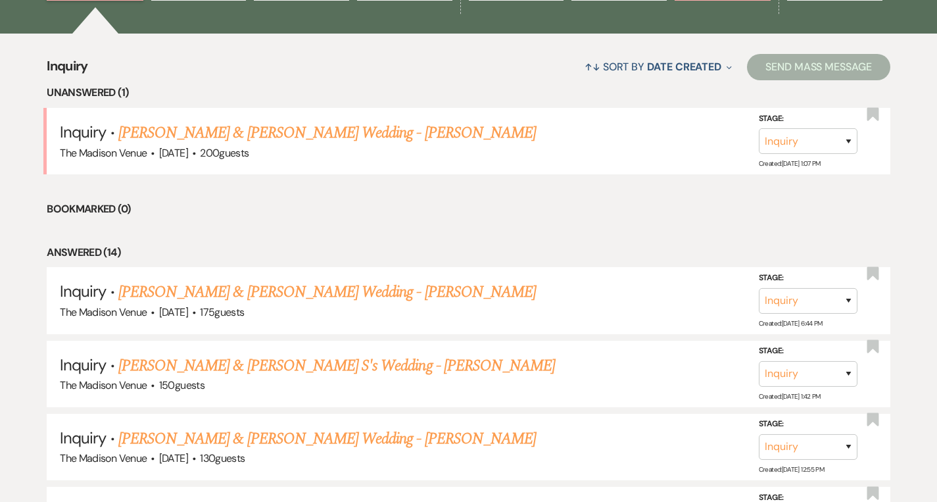
scroll to position [474, 0]
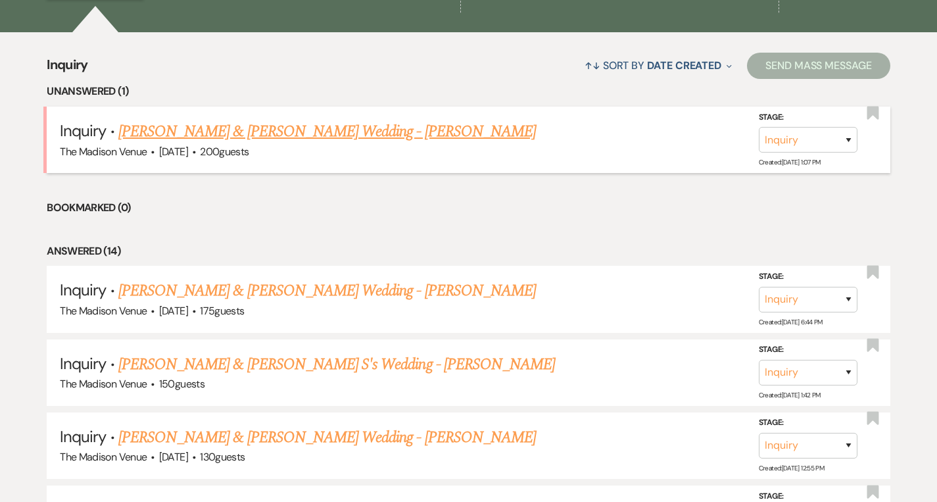
click at [325, 137] on link "[PERSON_NAME] & [PERSON_NAME] Wedding - [PERSON_NAME]" at bounding box center [327, 132] width 418 height 24
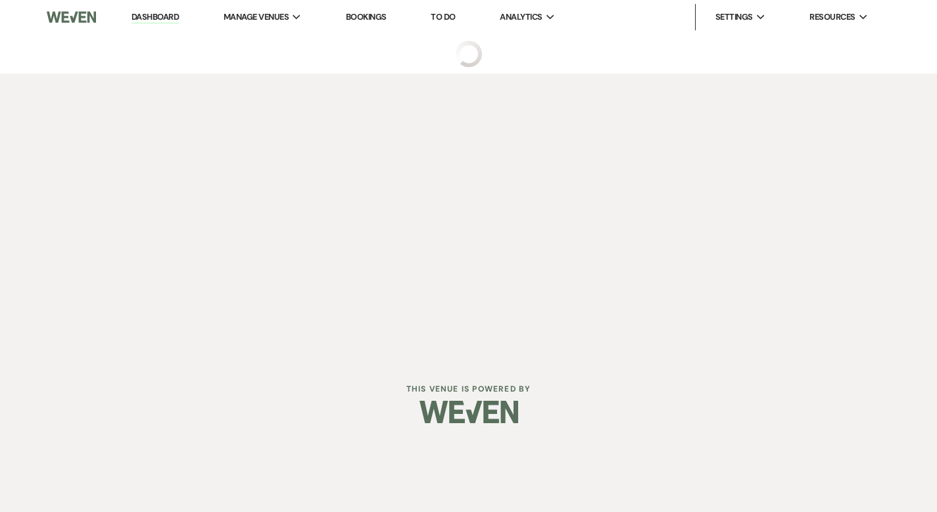
select select "5"
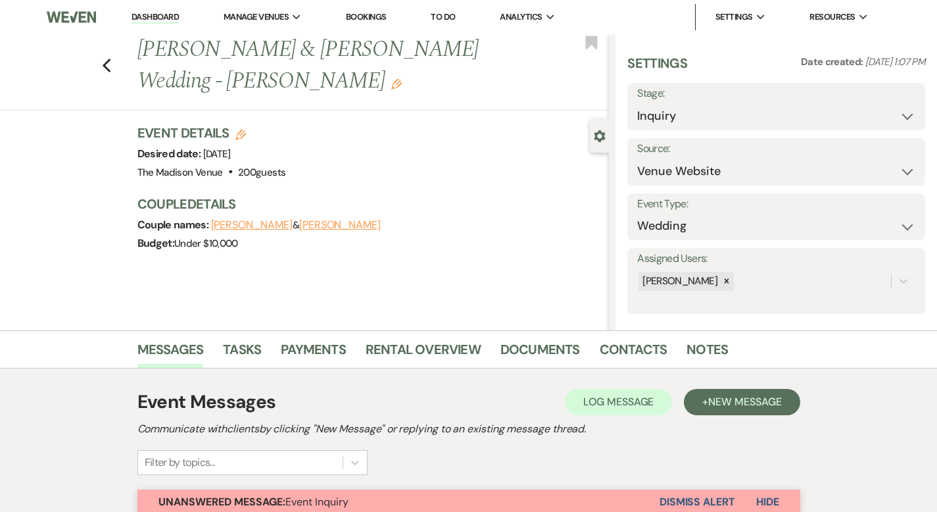
scroll to position [411, 0]
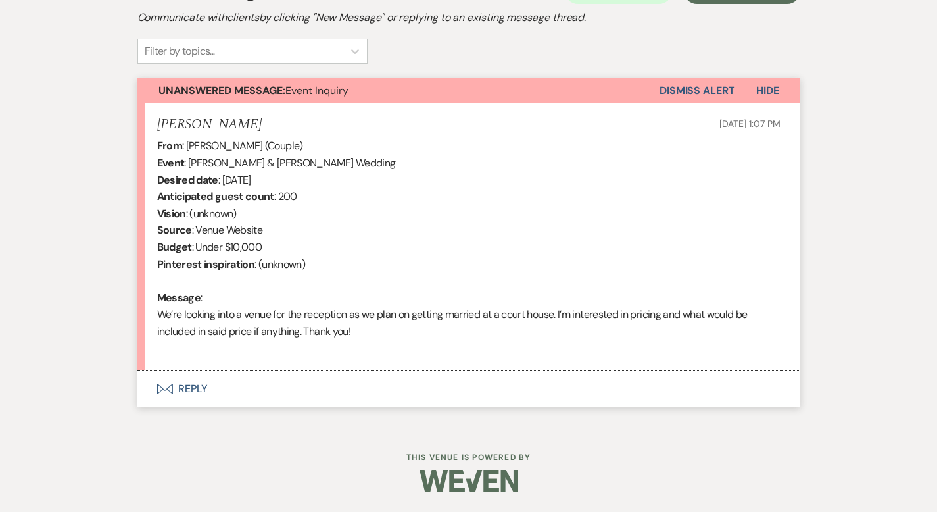
click at [152, 380] on button "Envelope Reply" at bounding box center [468, 388] width 663 height 37
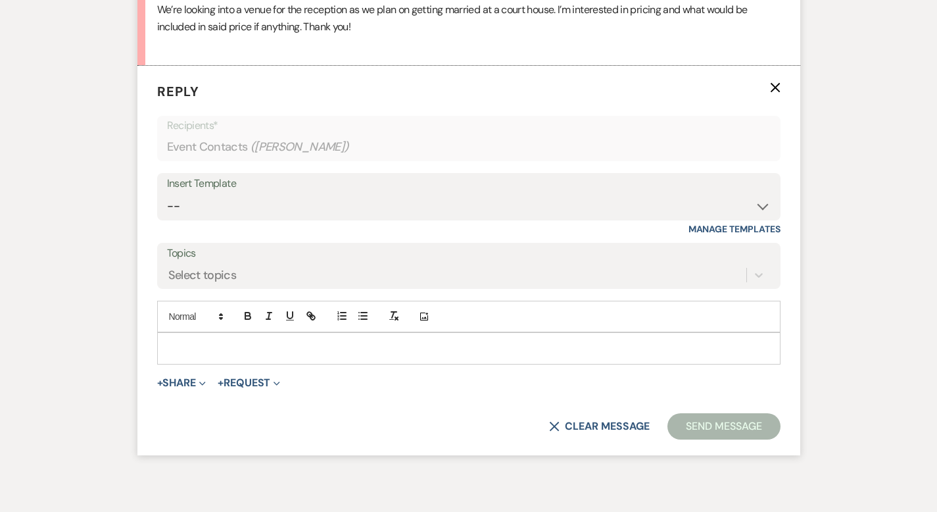
scroll to position [720, 0]
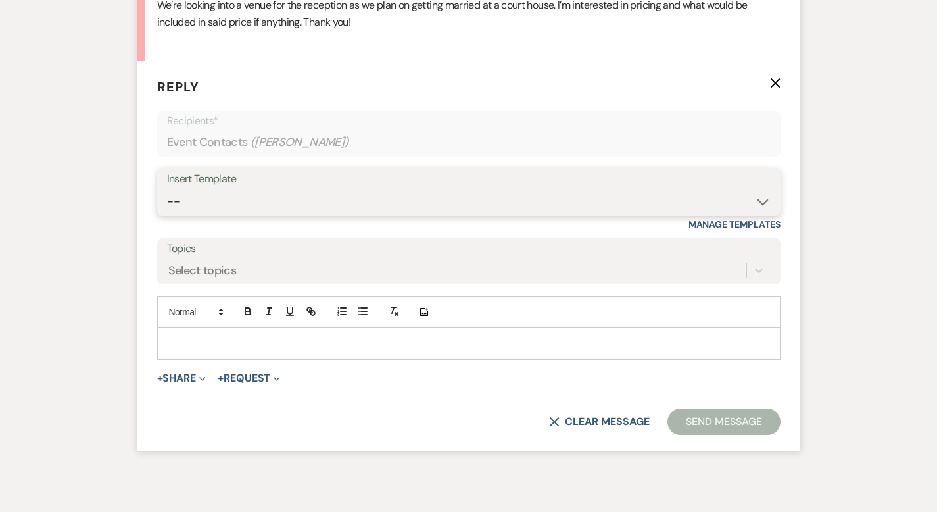
click at [202, 197] on select "-- Weven Planning Portal Introduction (Booked Events) Corporate Lead Follow Up …" at bounding box center [469, 202] width 604 height 26
select select "4631"
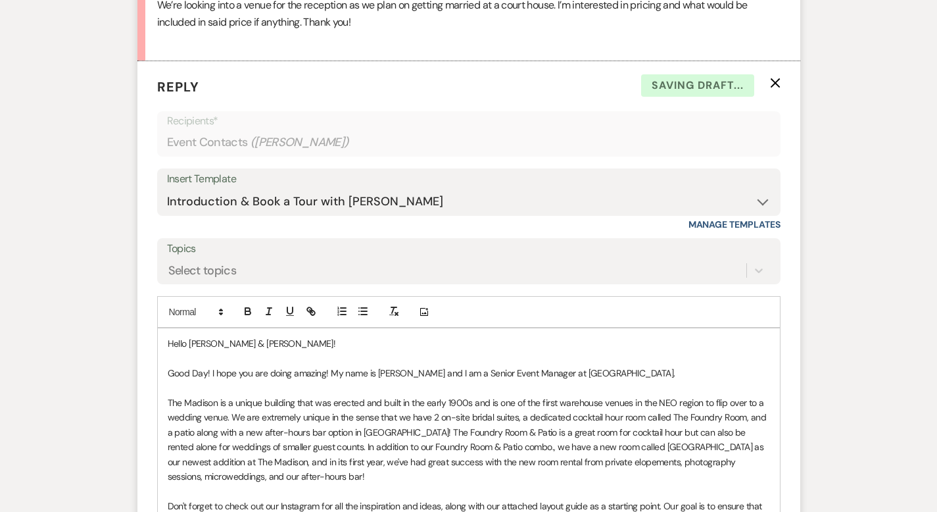
click at [672, 378] on p "Good Day! I hope you are doing amazing! My name is [PERSON_NAME] and I am a Sen…" at bounding box center [469, 373] width 603 height 14
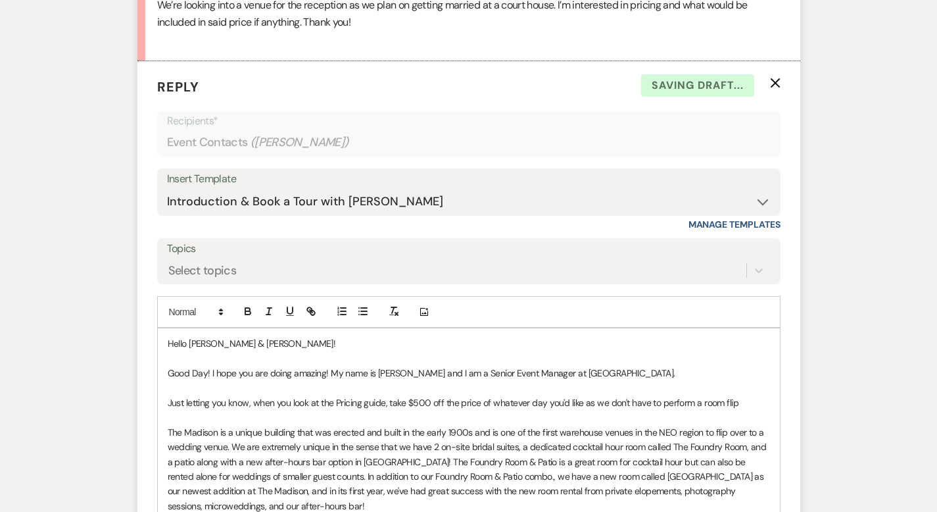
click at [693, 400] on p "Just letting you know, when you look at the Pricing guide, take $500 off the pr…" at bounding box center [469, 402] width 603 height 14
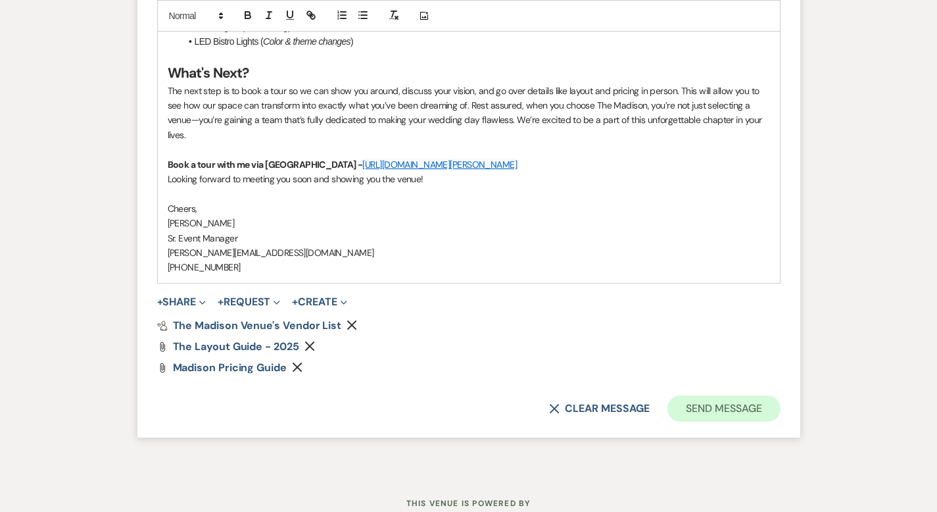
scroll to position [1706, 0]
click at [769, 394] on button "Send Message" at bounding box center [724, 407] width 112 height 26
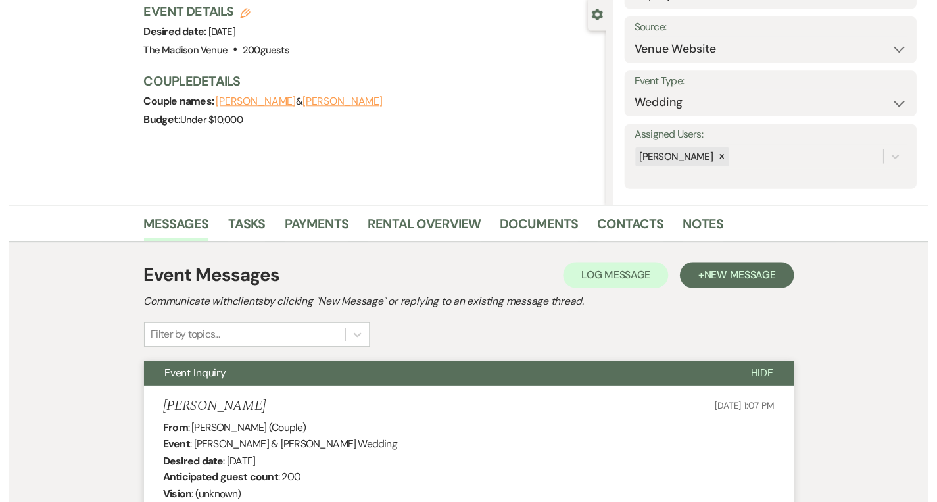
scroll to position [0, 0]
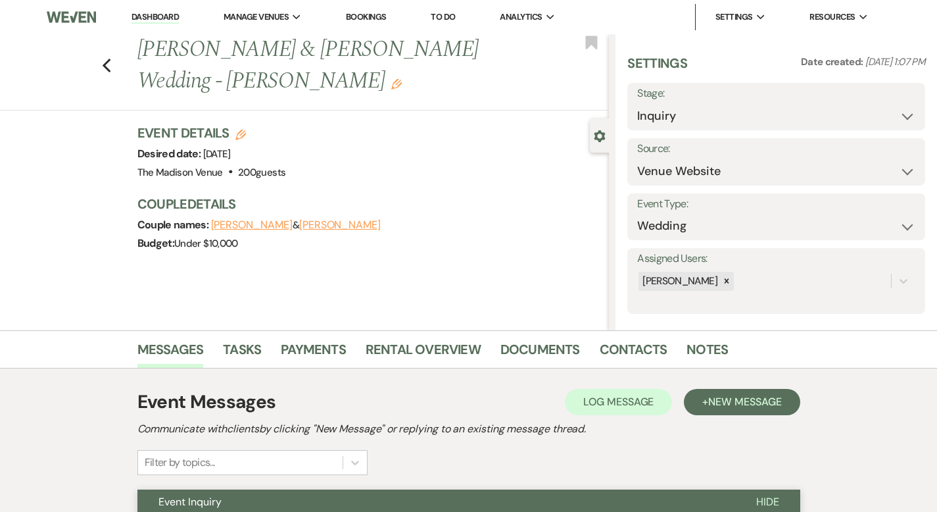
click at [146, 18] on link "Dashboard" at bounding box center [155, 17] width 47 height 12
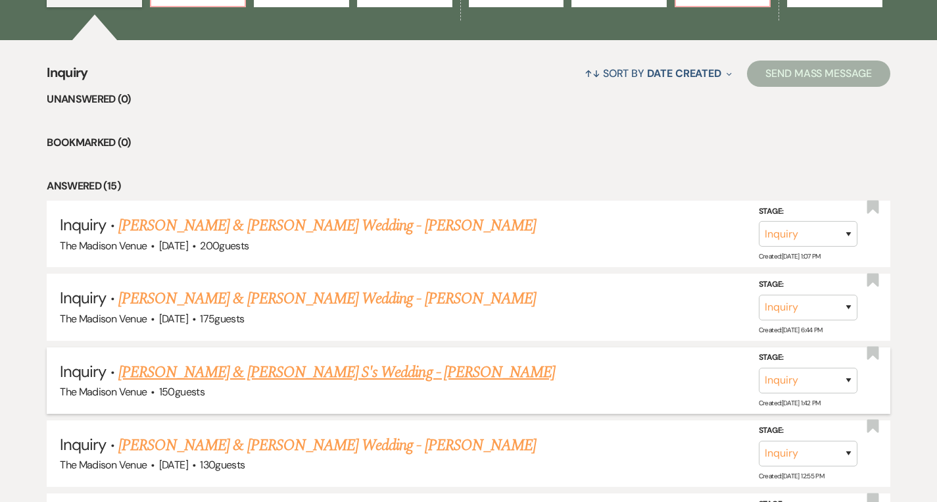
scroll to position [349, 0]
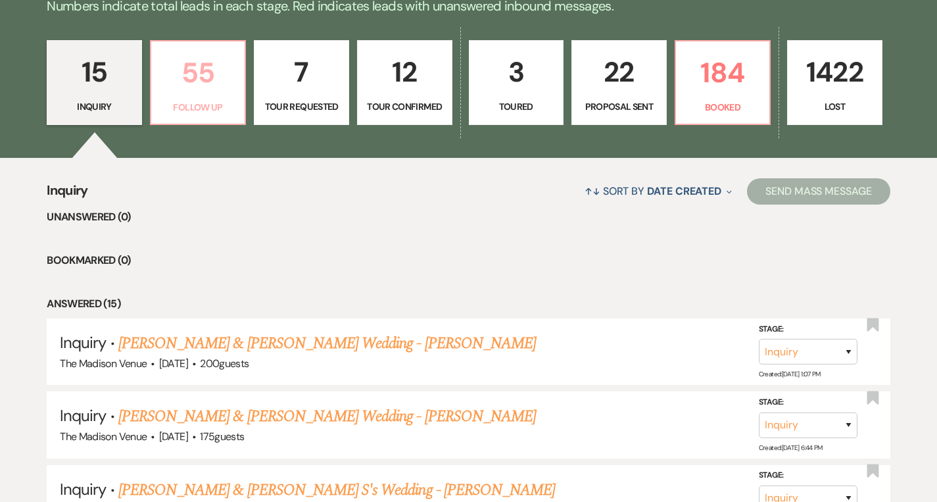
click at [184, 105] on p "Follow Up" at bounding box center [198, 107] width 78 height 14
select select "9"
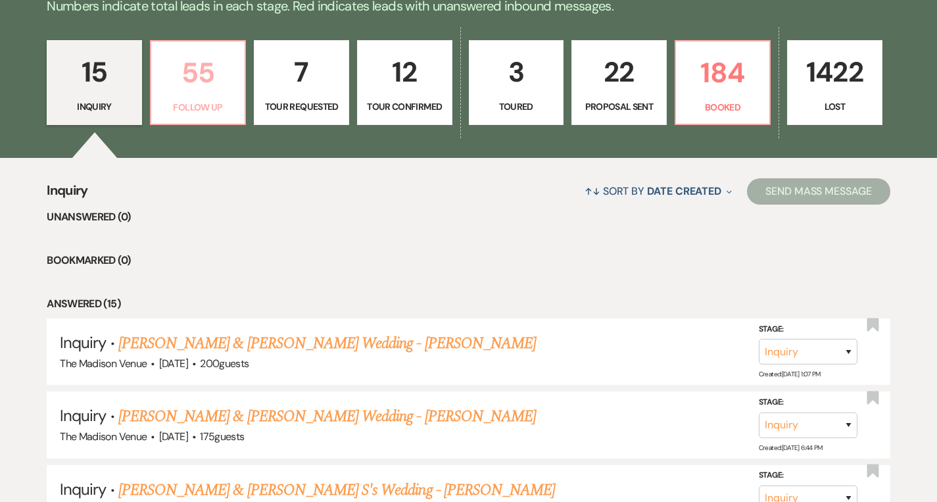
select select "9"
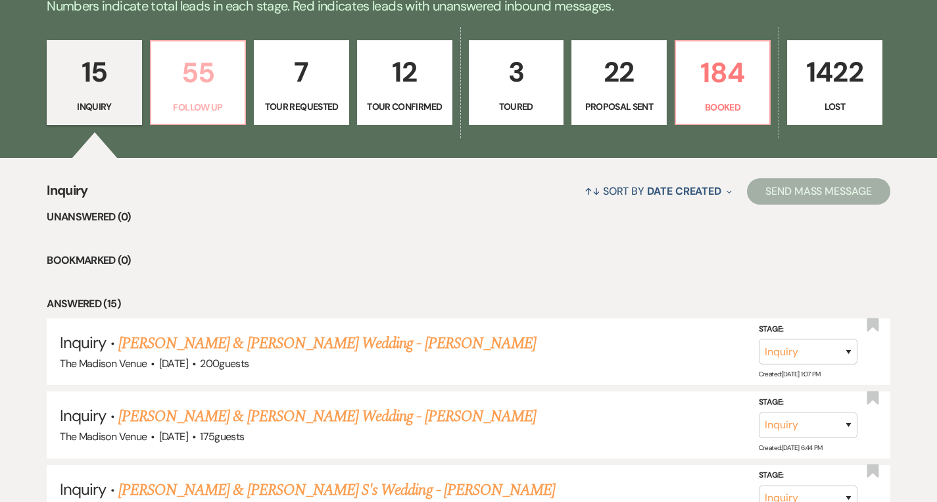
select select "9"
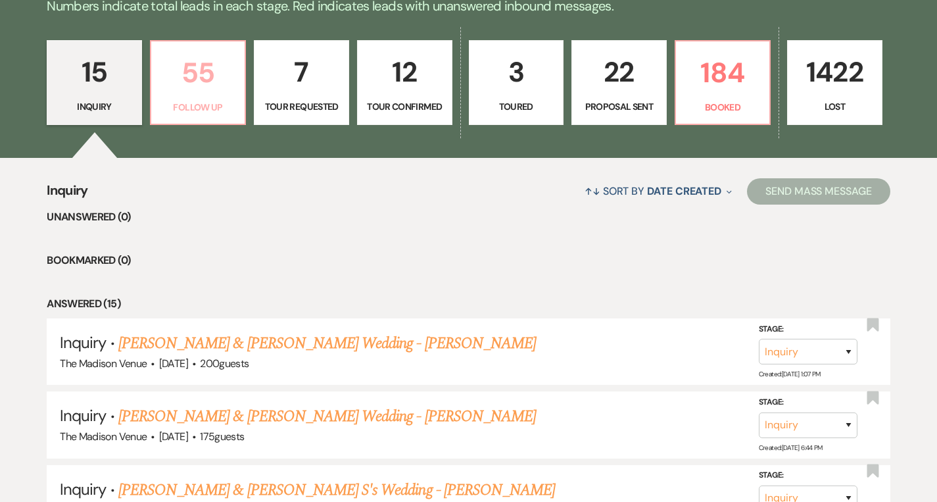
select select "9"
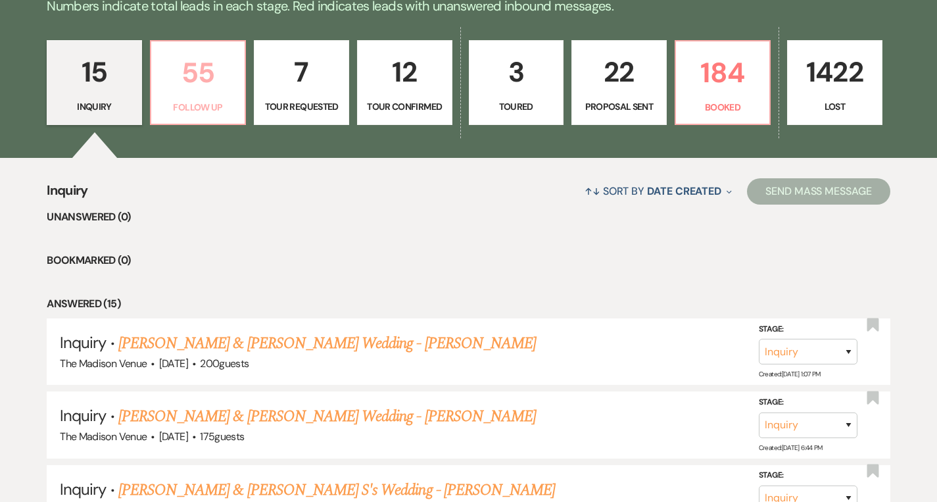
select select "9"
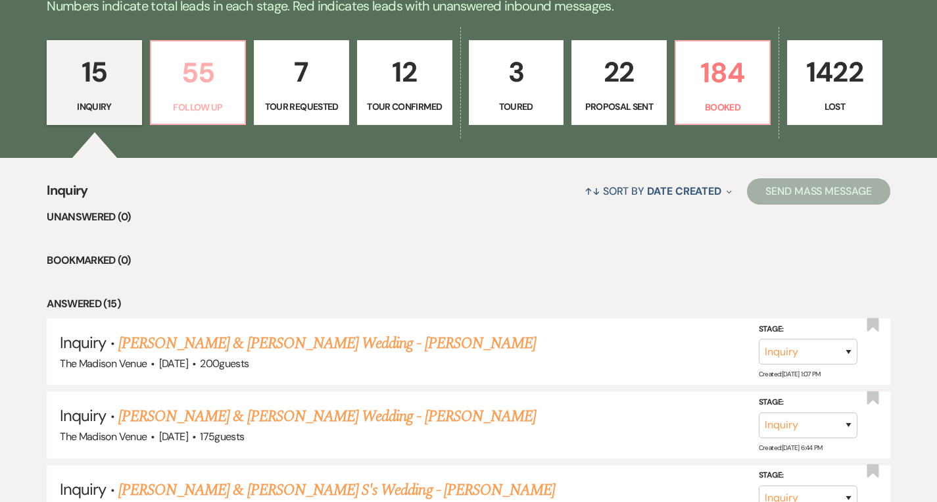
select select "9"
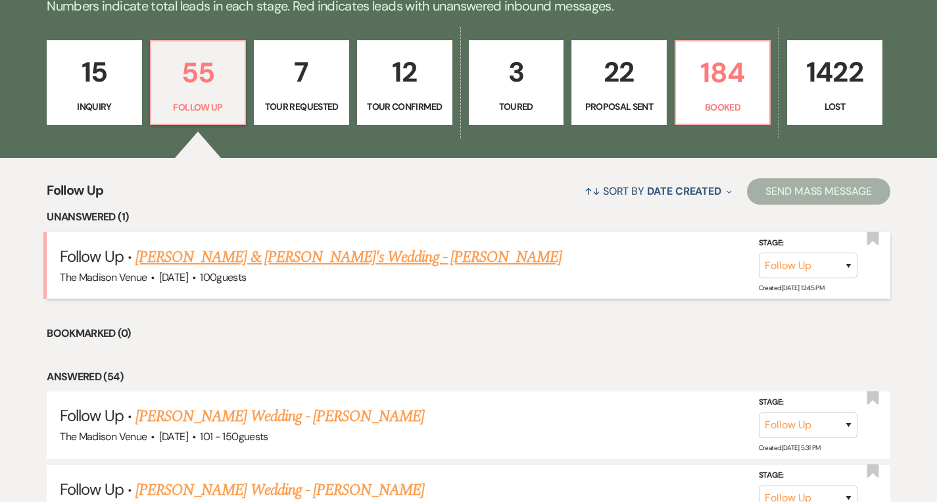
click at [249, 262] on link "[PERSON_NAME] & [PERSON_NAME]'s Wedding - [PERSON_NAME]" at bounding box center [348, 257] width 426 height 24
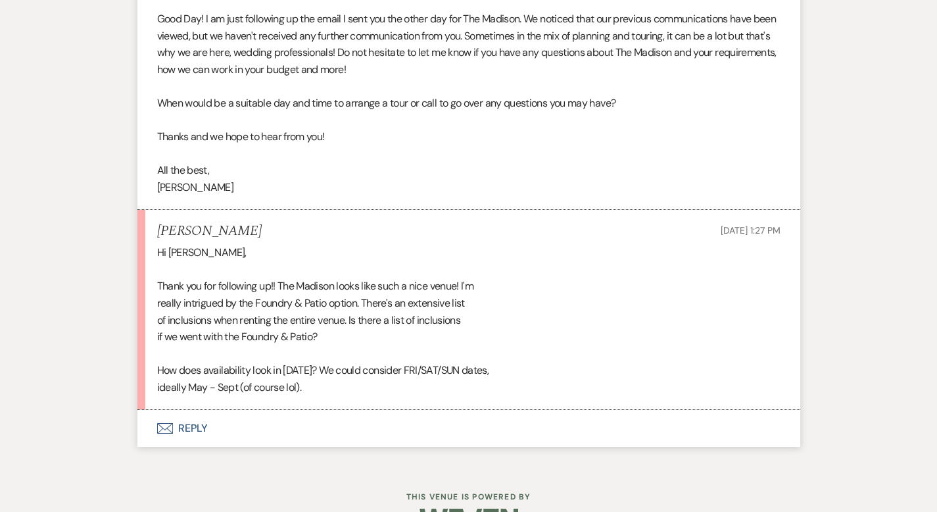
scroll to position [2304, 0]
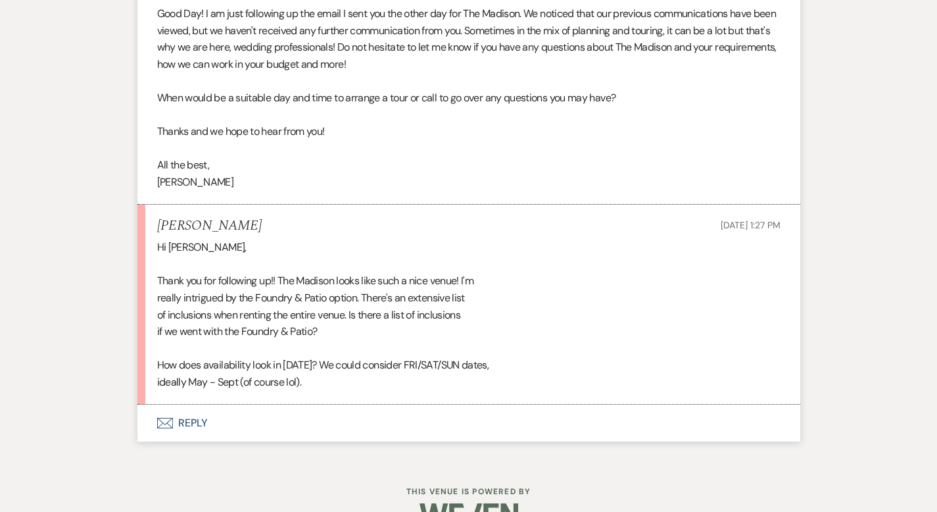
click at [143, 405] on button "Envelope Reply" at bounding box center [468, 423] width 663 height 37
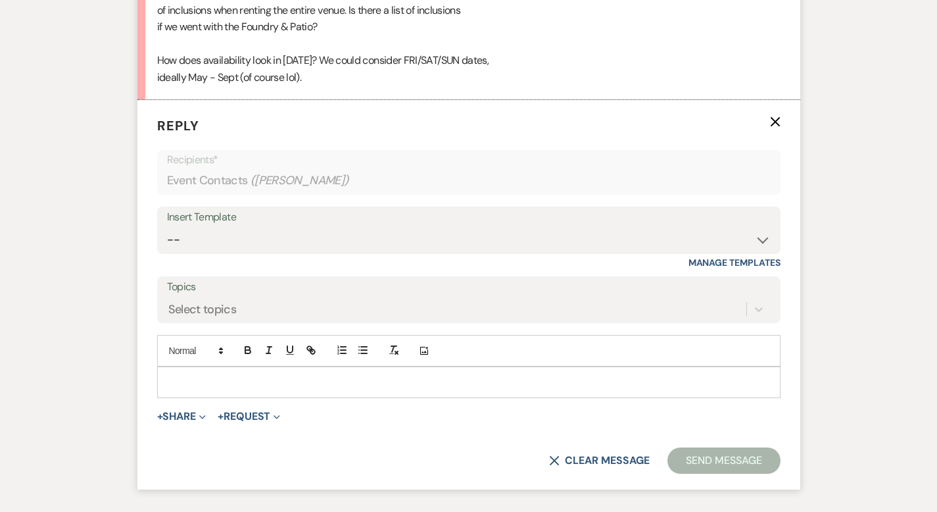
scroll to position [2613, 0]
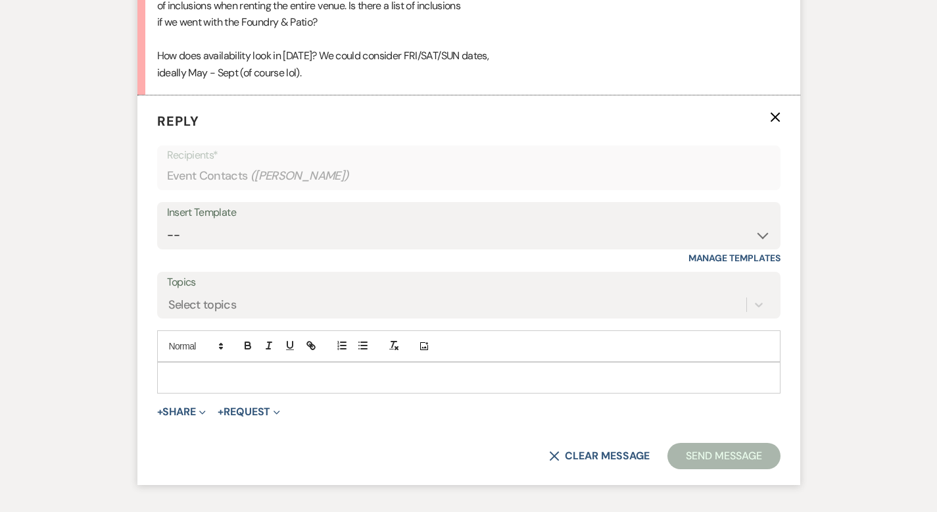
click at [168, 370] on p at bounding box center [469, 377] width 603 height 14
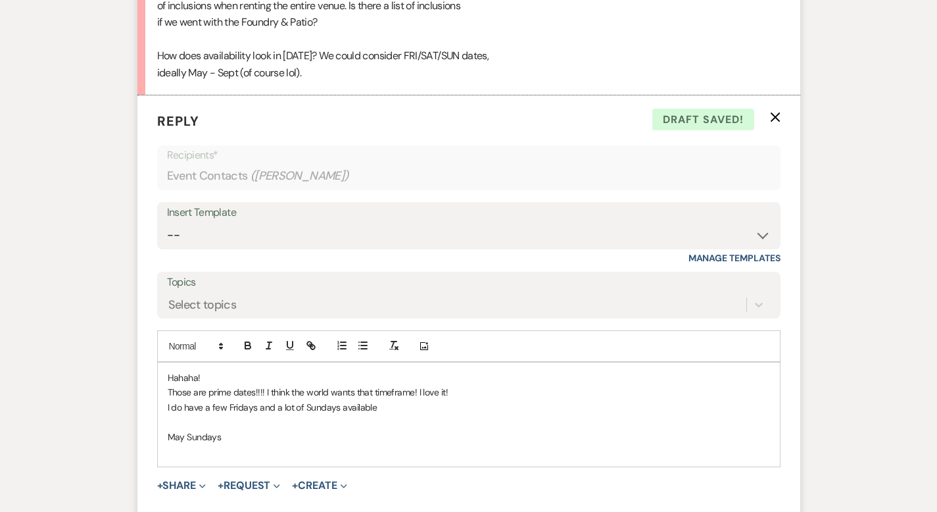
click at [187, 430] on p "May Sundays" at bounding box center [469, 437] width 603 height 14
click at [168, 430] on p "May Sundays available" at bounding box center [469, 437] width 603 height 14
drag, startPoint x: 142, startPoint y: 445, endPoint x: 124, endPoint y: 448, distance: 18.0
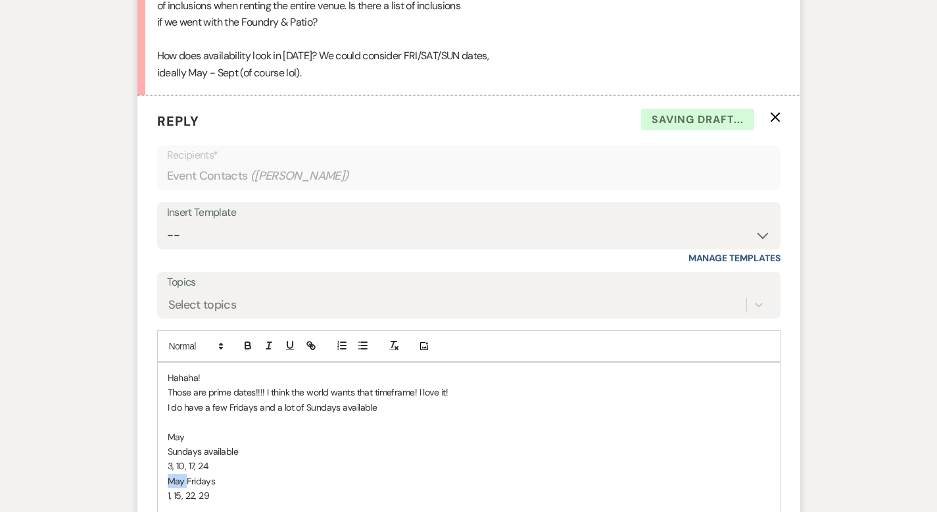
click at [168, 474] on p "May Fridays" at bounding box center [469, 481] width 603 height 14
click at [168, 430] on p "May" at bounding box center [469, 437] width 603 height 14
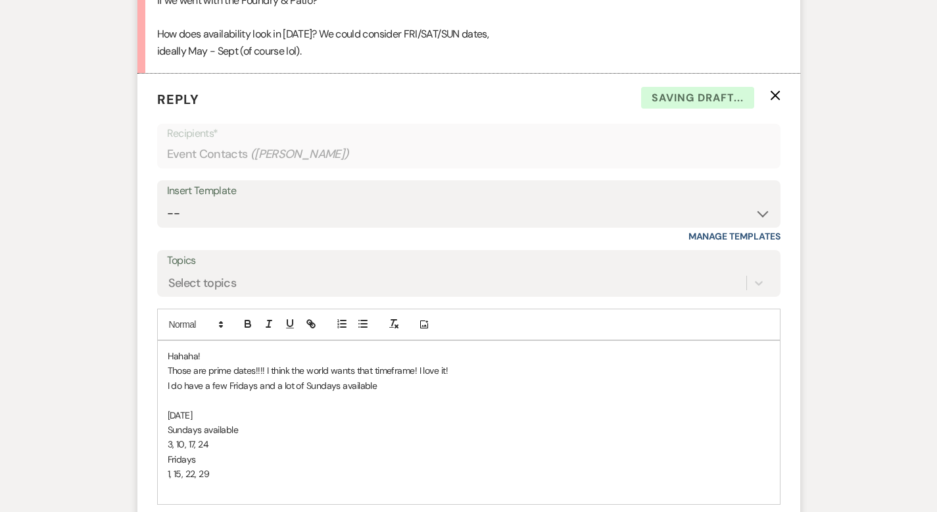
scroll to position [2665, 0]
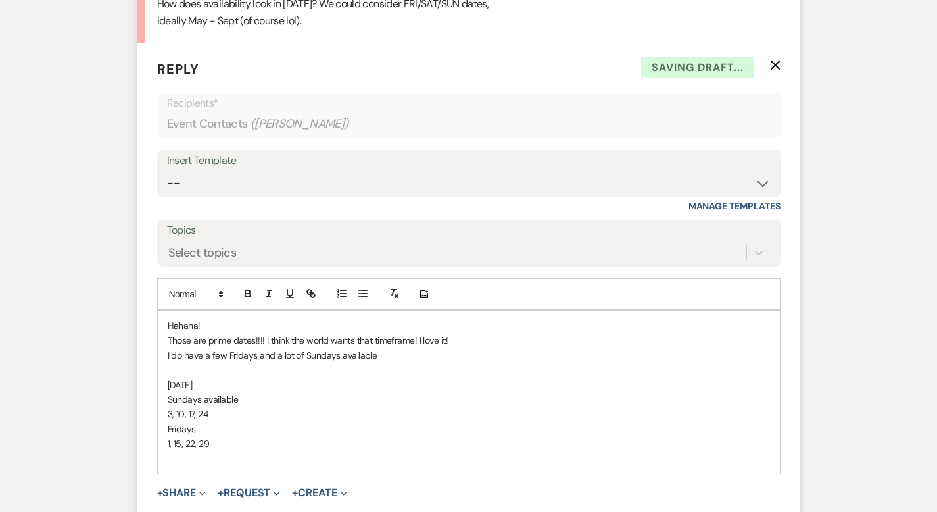
click at [181, 436] on p "1, 15, 22, 29" at bounding box center [469, 443] width 603 height 14
click at [351, 348] on p "I do have a few Fridays and a lot of Sundays available" at bounding box center [469, 355] width 603 height 14
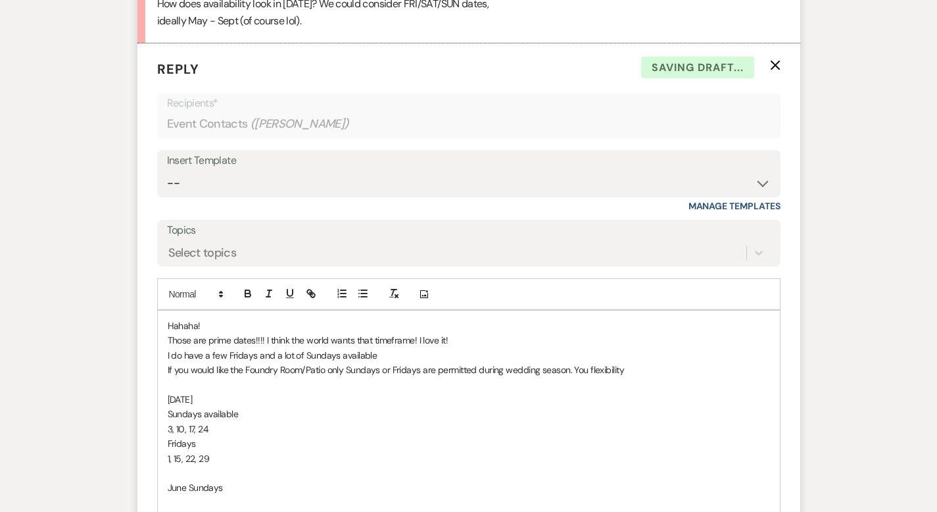
click at [544, 362] on p "If you would like the Foundry Room/Patio only Sundays or Fridays are permitted …" at bounding box center [469, 369] width 603 height 14
click at [635, 362] on p "If you would like the Foundry Room/Patio only Sundays or Fridays are permitted …" at bounding box center [469, 369] width 603 height 14
click at [189, 480] on p "June Sundays" at bounding box center [469, 487] width 603 height 14
click at [168, 495] on p "[DATE]" at bounding box center [469, 502] width 603 height 14
click at [168, 436] on p "Fridays" at bounding box center [469, 443] width 603 height 14
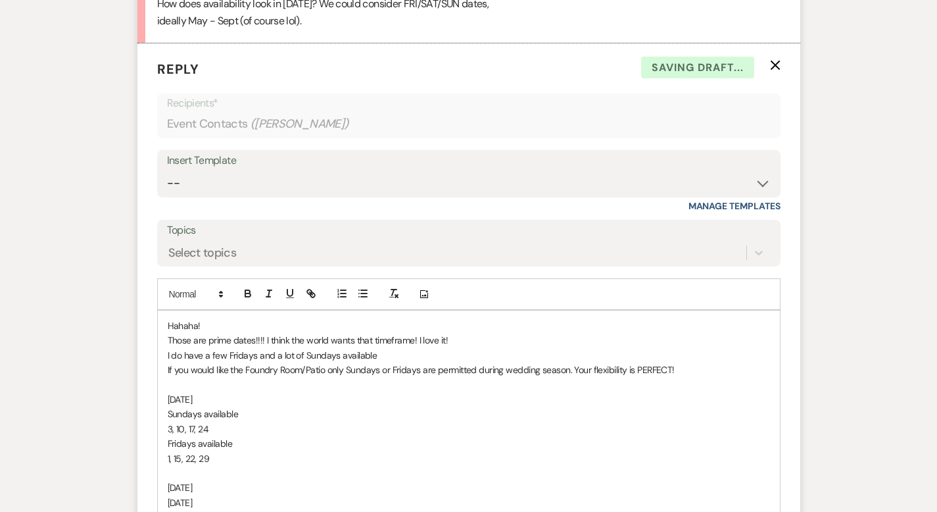
click at [168, 495] on p "[DATE]" at bounding box center [469, 502] width 603 height 14
click at [168, 495] on p "[DATE] available" at bounding box center [469, 502] width 603 height 14
click at [196, 495] on p "Sundays available" at bounding box center [469, 502] width 603 height 14
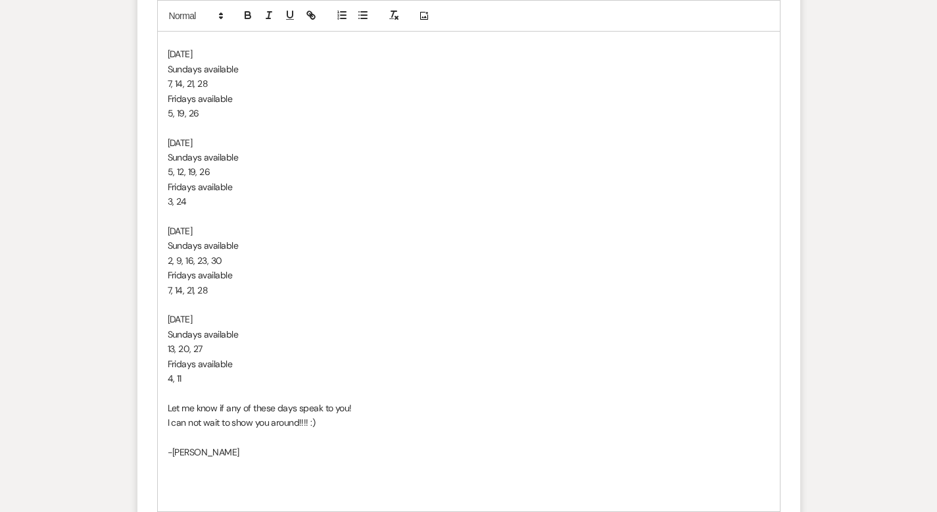
scroll to position [3276, 0]
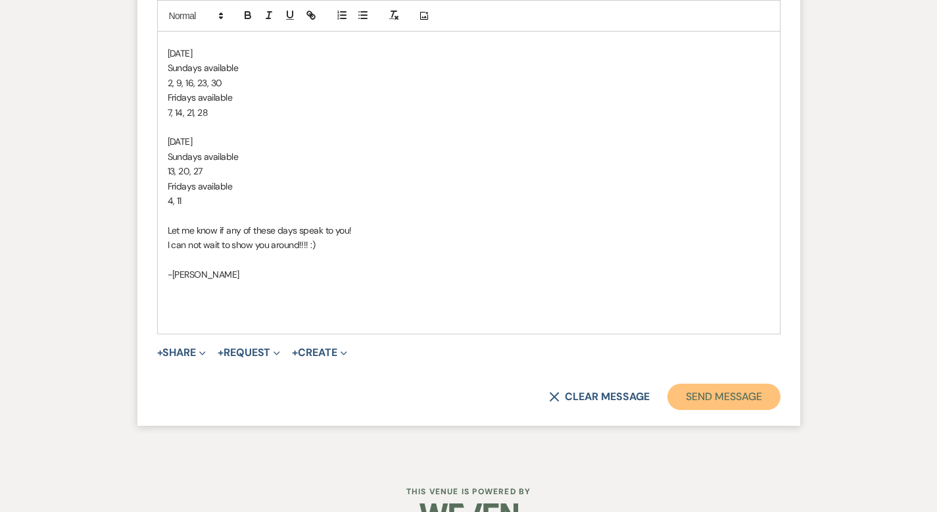
click at [773, 383] on button "Send Message" at bounding box center [724, 396] width 112 height 26
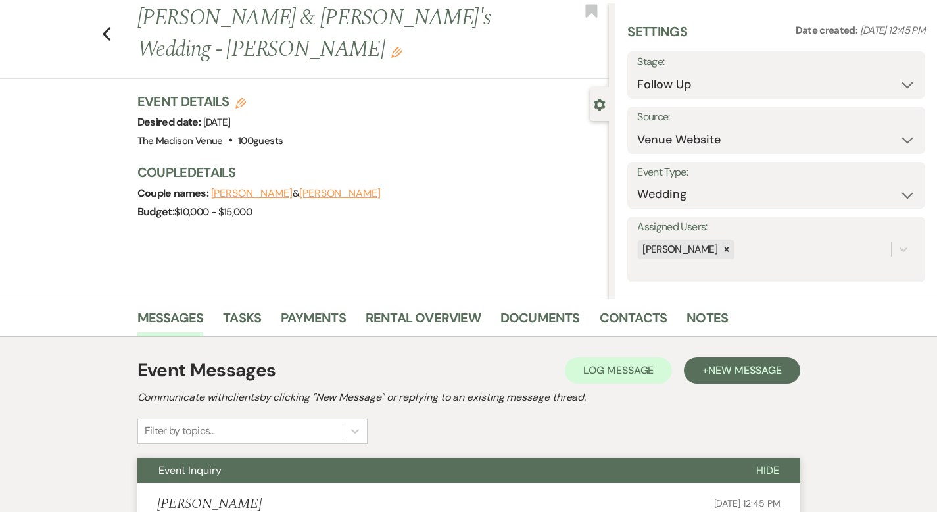
scroll to position [0, 0]
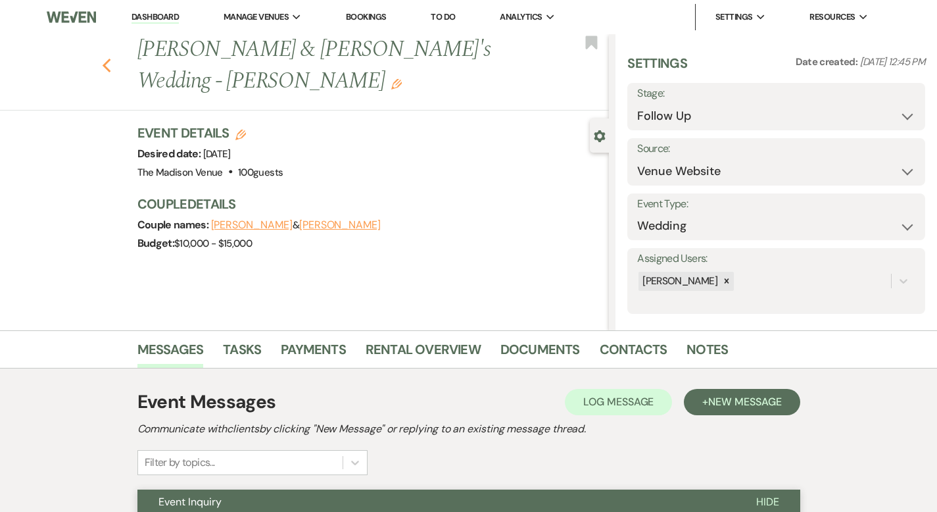
click at [102, 58] on icon "Previous" at bounding box center [107, 66] width 10 height 16
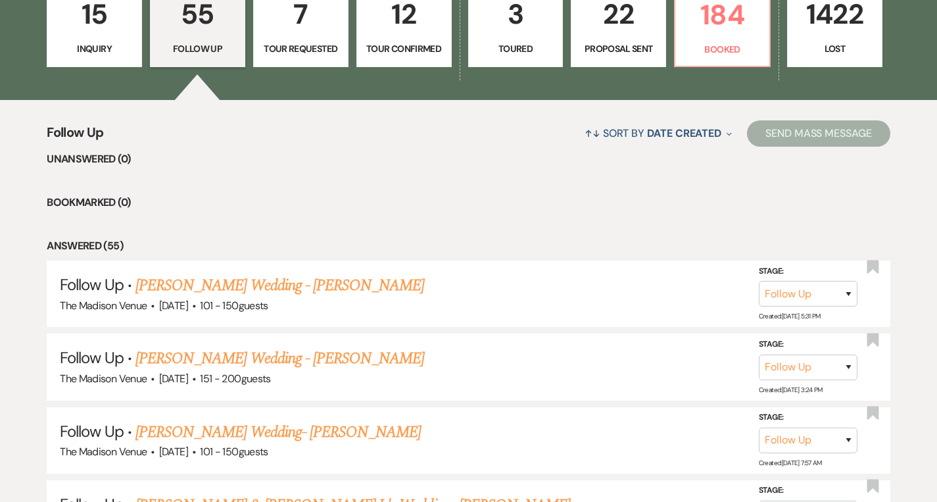
scroll to position [406, 0]
click at [87, 59] on link "15 Inquiry" at bounding box center [94, 26] width 95 height 86
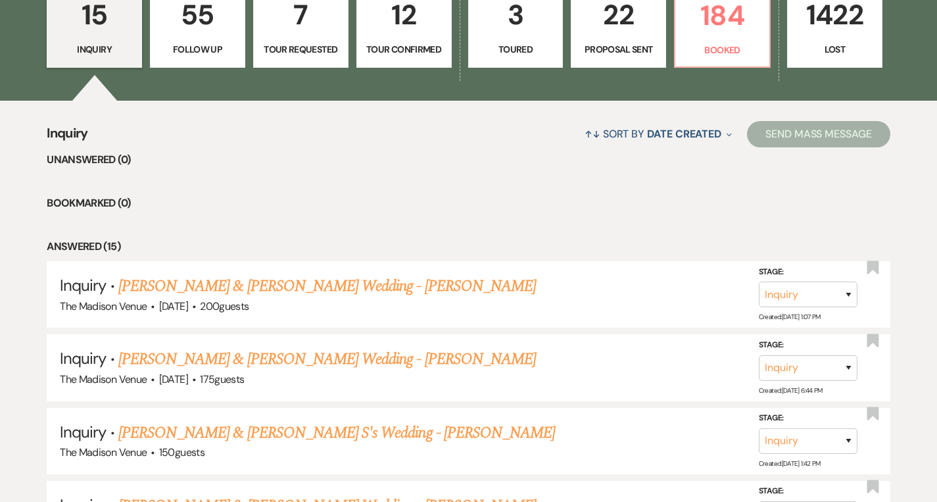
click at [97, 18] on p "15" at bounding box center [94, 15] width 78 height 44
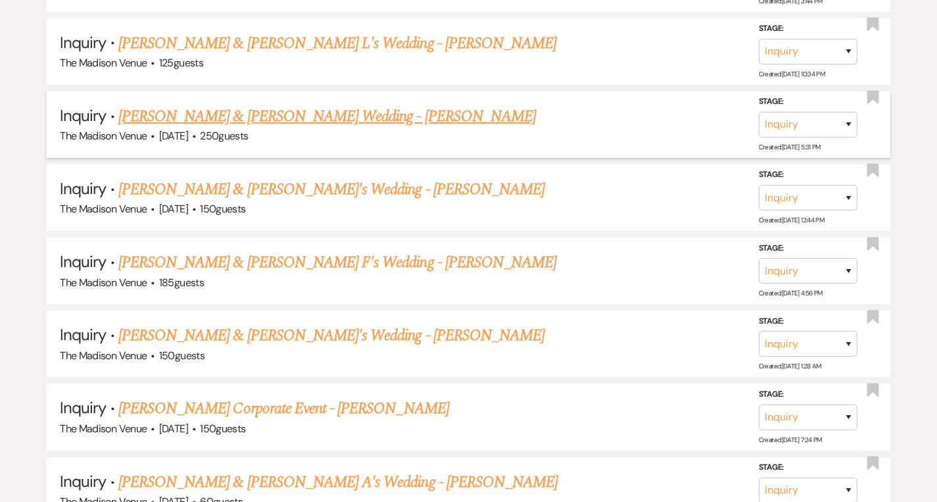
scroll to position [1160, 0]
click at [241, 109] on link "[PERSON_NAME] & [PERSON_NAME] Wedding - [PERSON_NAME]" at bounding box center [327, 117] width 418 height 24
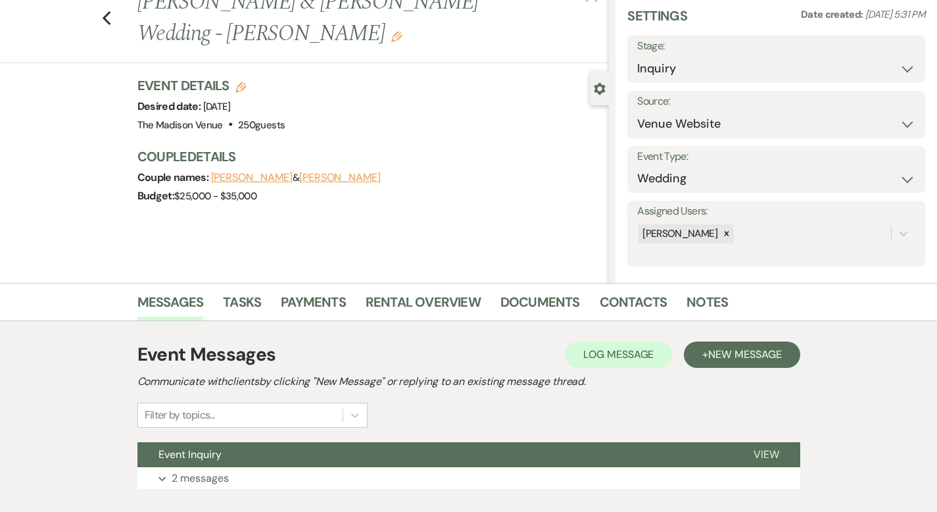
scroll to position [129, 0]
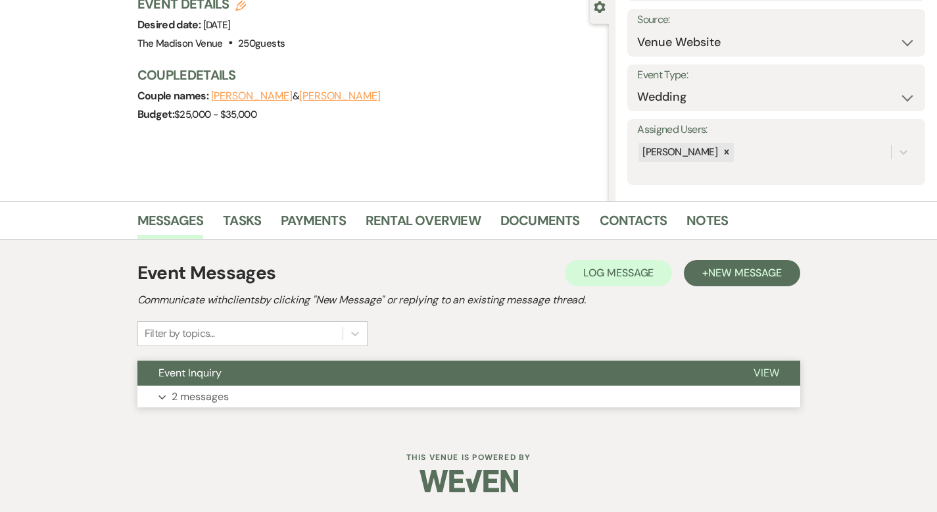
click at [779, 369] on span "View" at bounding box center [767, 373] width 26 height 14
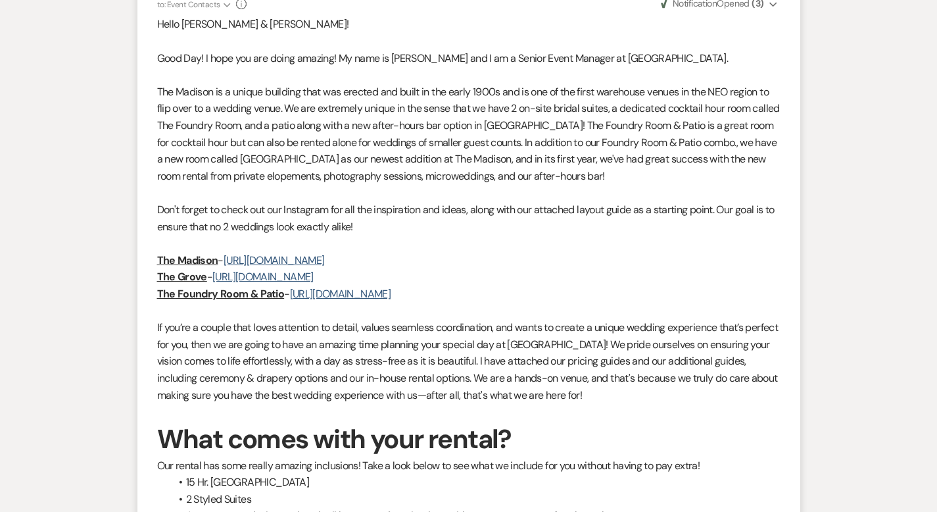
scroll to position [561, 0]
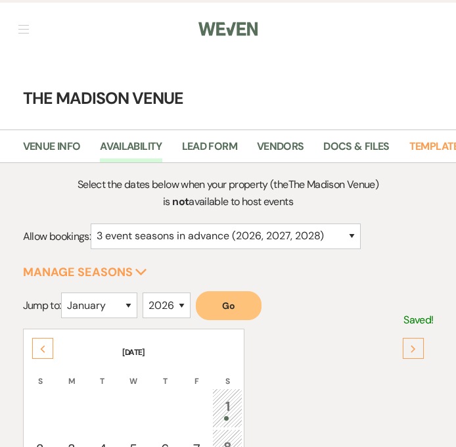
select select "3"
select select "2026"
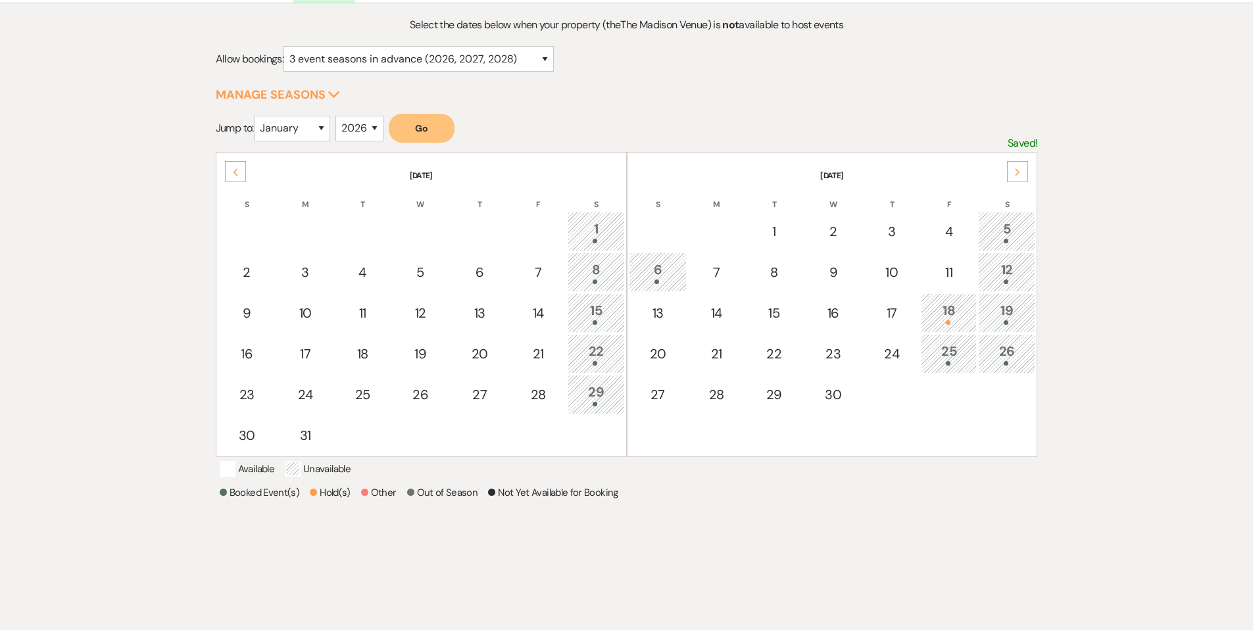
click at [237, 176] on div "Previous" at bounding box center [235, 171] width 21 height 21
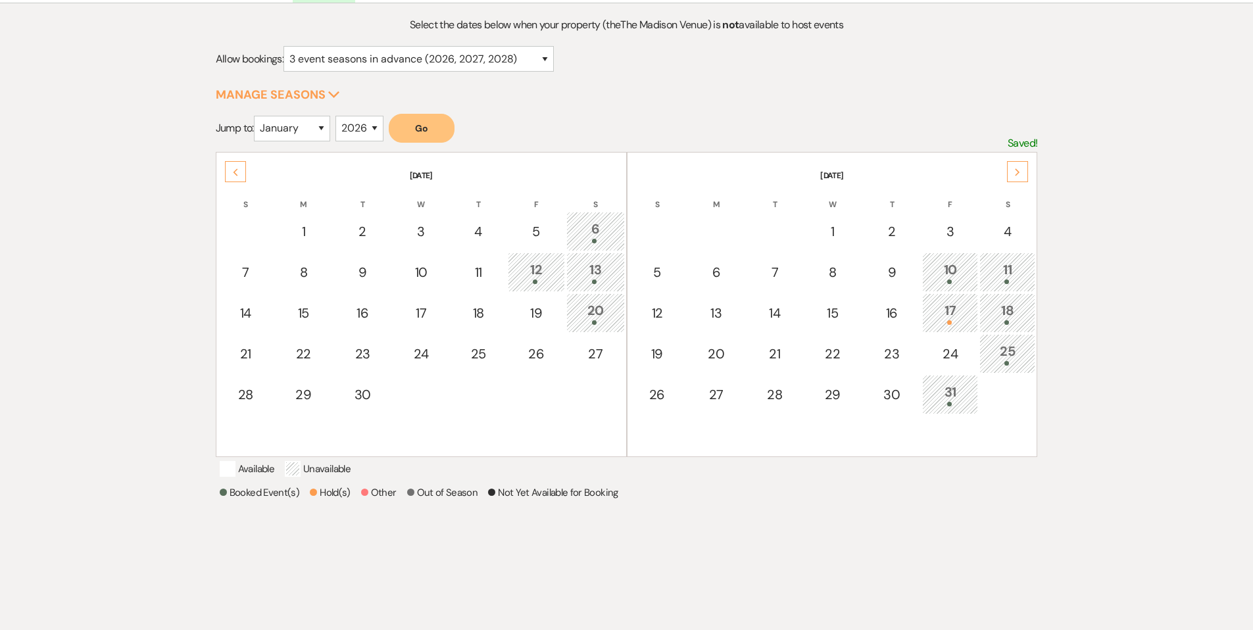
click at [237, 176] on div "Previous" at bounding box center [235, 171] width 21 height 21
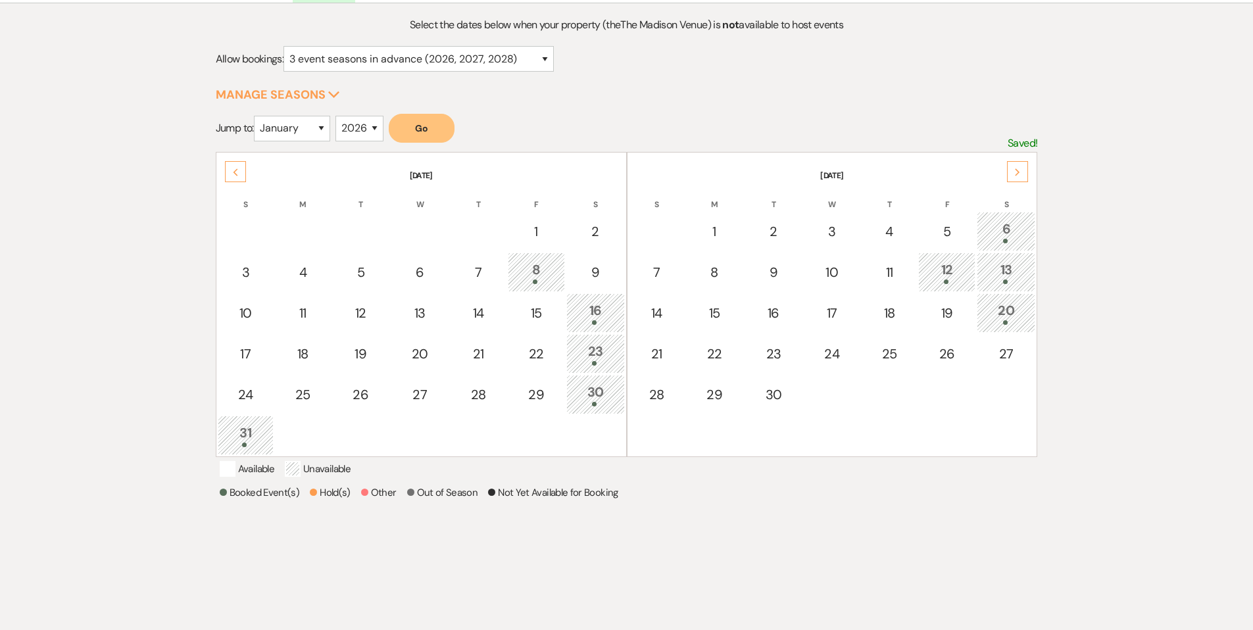
click at [456, 172] on icon "Next" at bounding box center [1017, 172] width 7 height 8
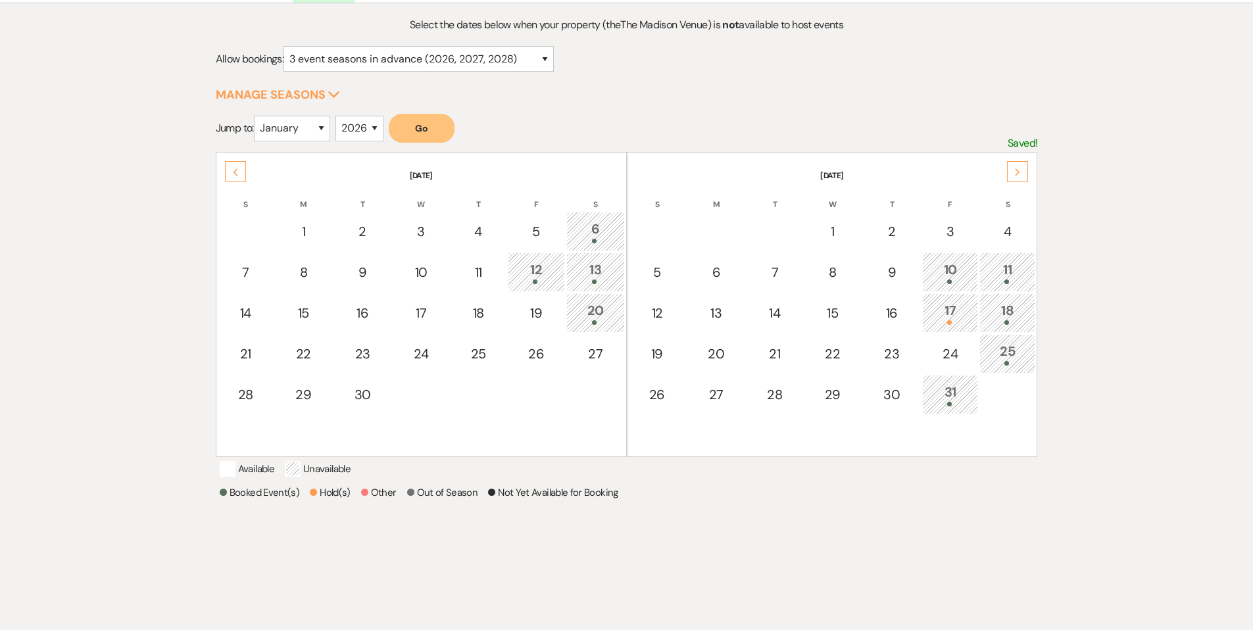
click at [456, 173] on icon "Next" at bounding box center [1017, 172] width 7 height 8
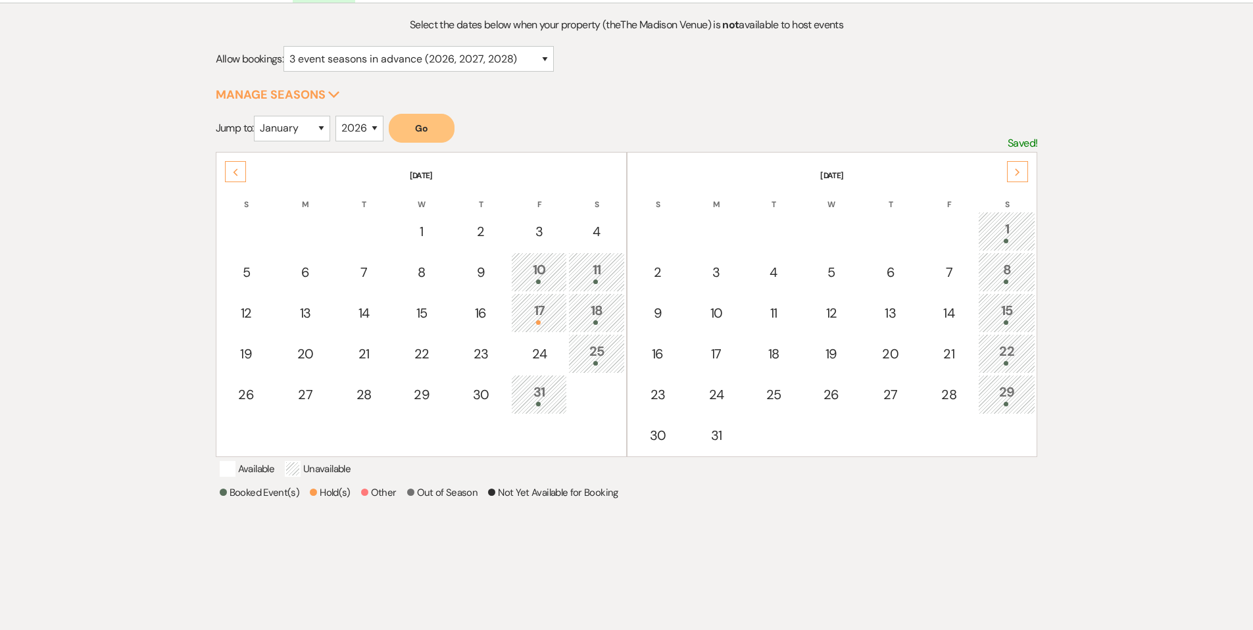
click at [456, 173] on div "Next" at bounding box center [1017, 171] width 21 height 21
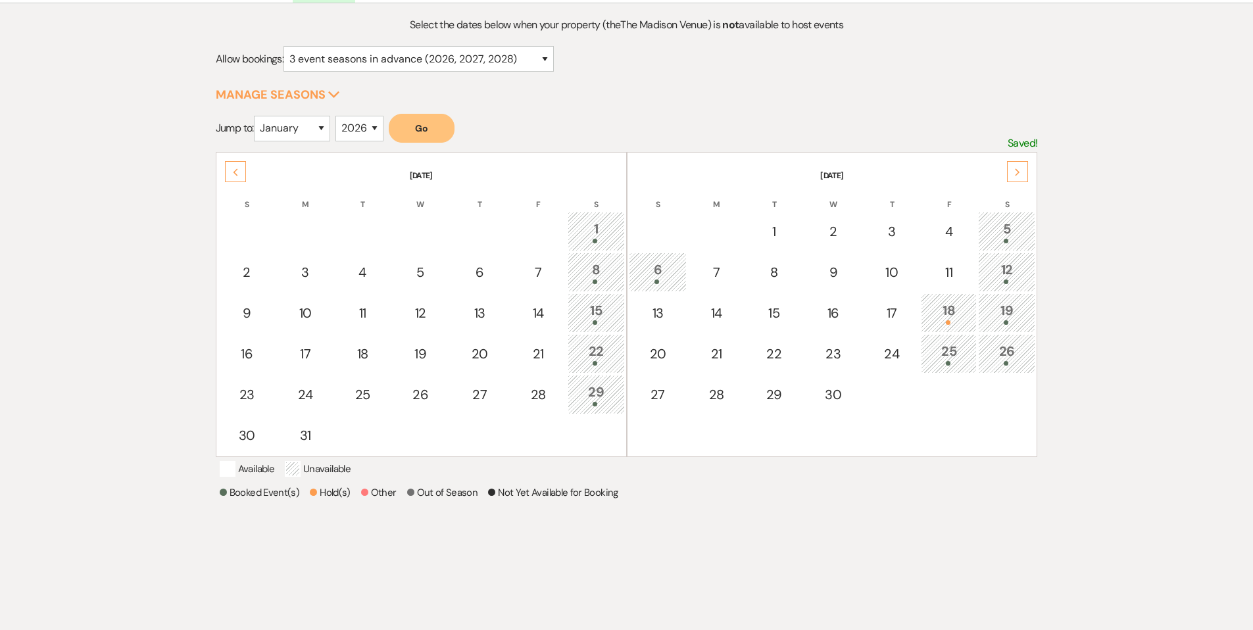
click at [456, 173] on div "Next" at bounding box center [1017, 171] width 21 height 21
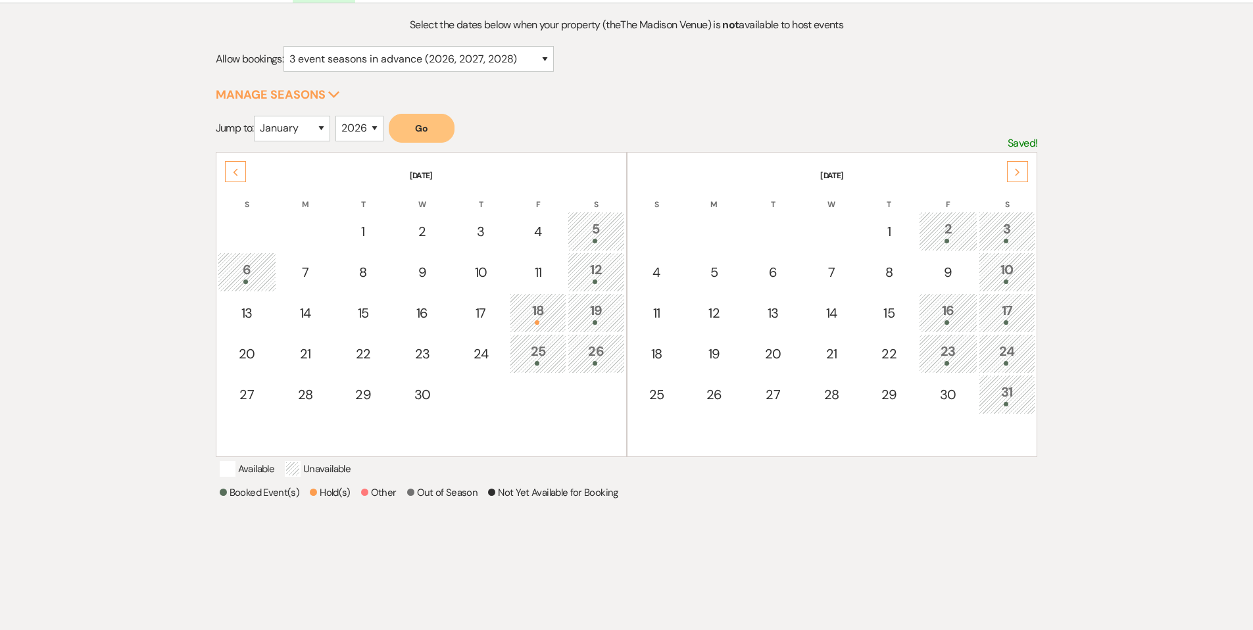
click at [456, 172] on icon "Next" at bounding box center [1017, 172] width 7 height 8
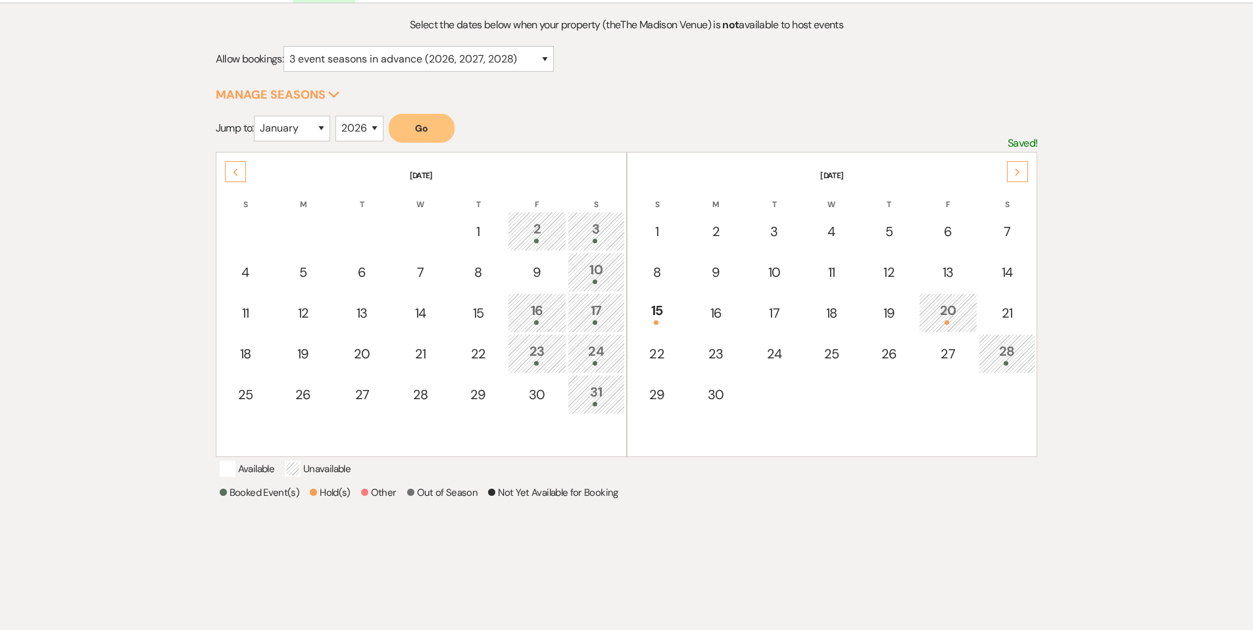
click at [237, 172] on icon "Previous" at bounding box center [235, 172] width 7 height 8
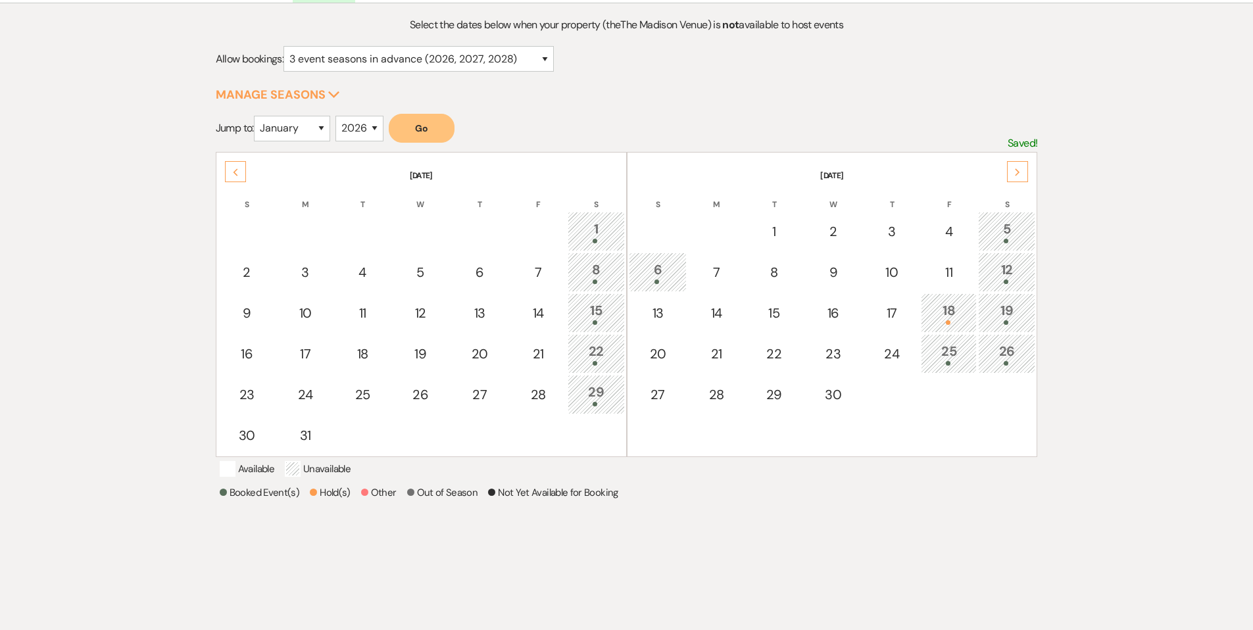
click at [237, 172] on icon "Previous" at bounding box center [235, 172] width 7 height 8
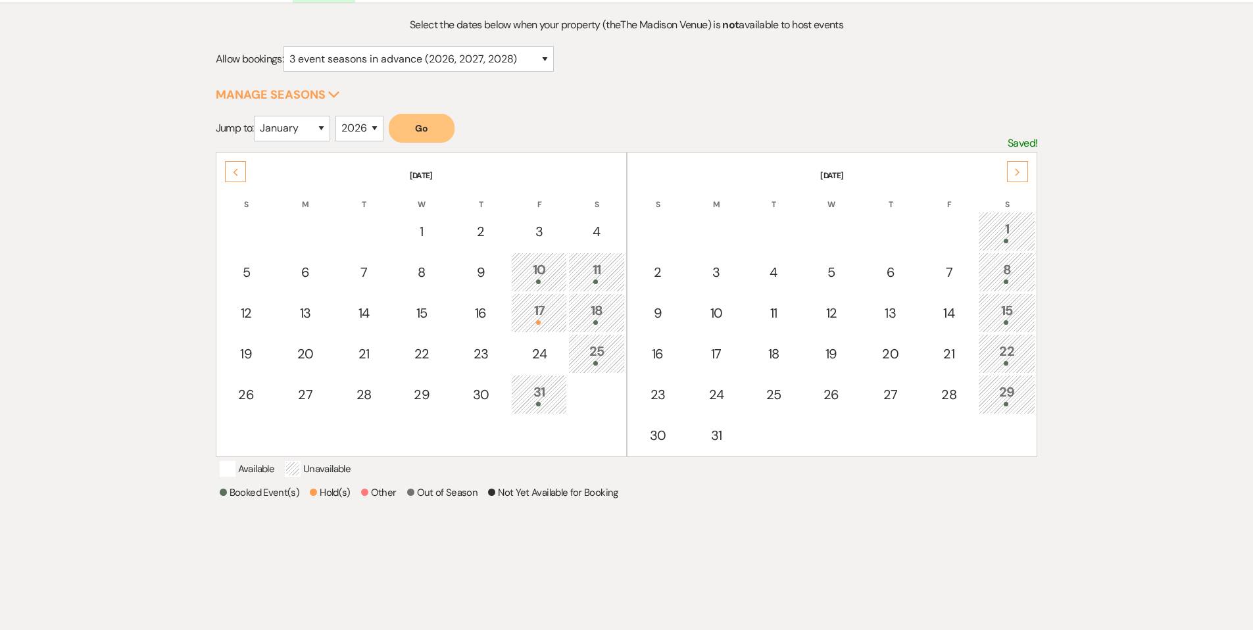
click at [237, 172] on icon "Previous" at bounding box center [235, 172] width 7 height 8
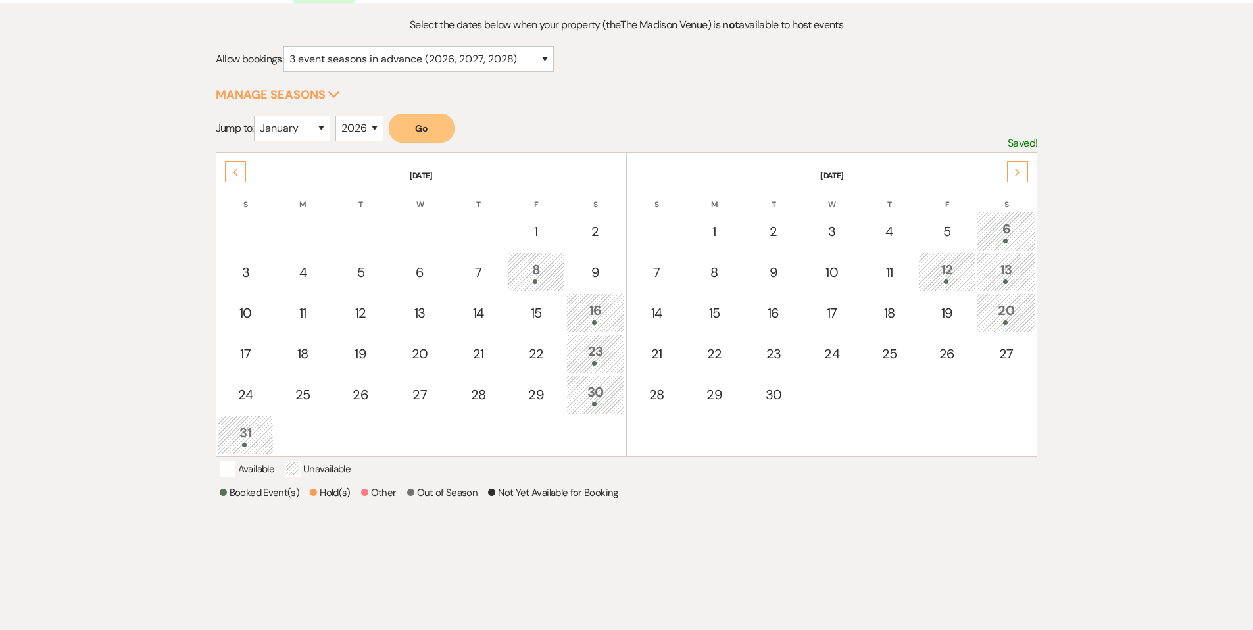
click at [237, 172] on icon "Previous" at bounding box center [235, 172] width 7 height 8
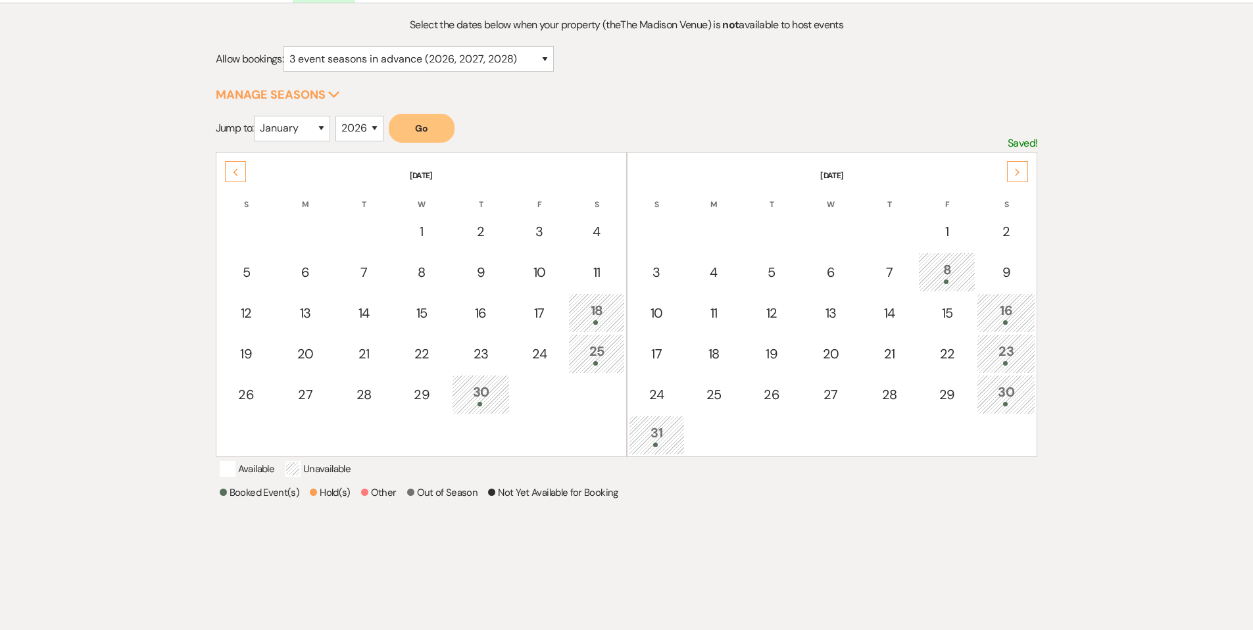
click at [237, 172] on icon "Previous" at bounding box center [235, 172] width 7 height 8
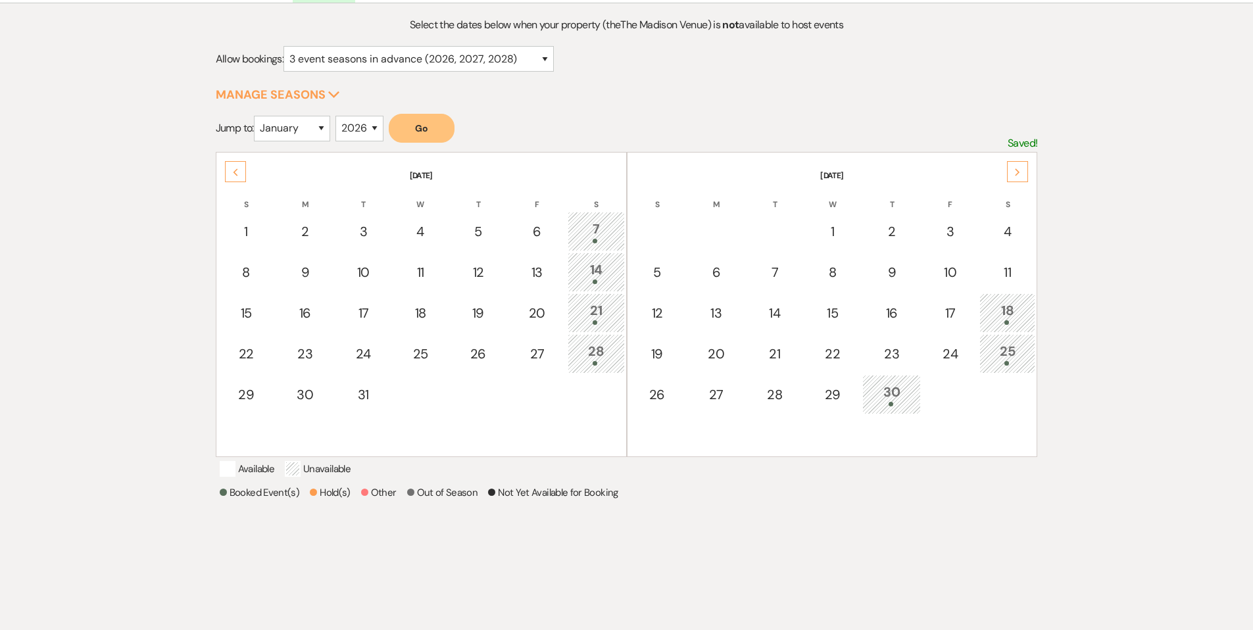
click at [237, 172] on icon "Previous" at bounding box center [235, 172] width 7 height 8
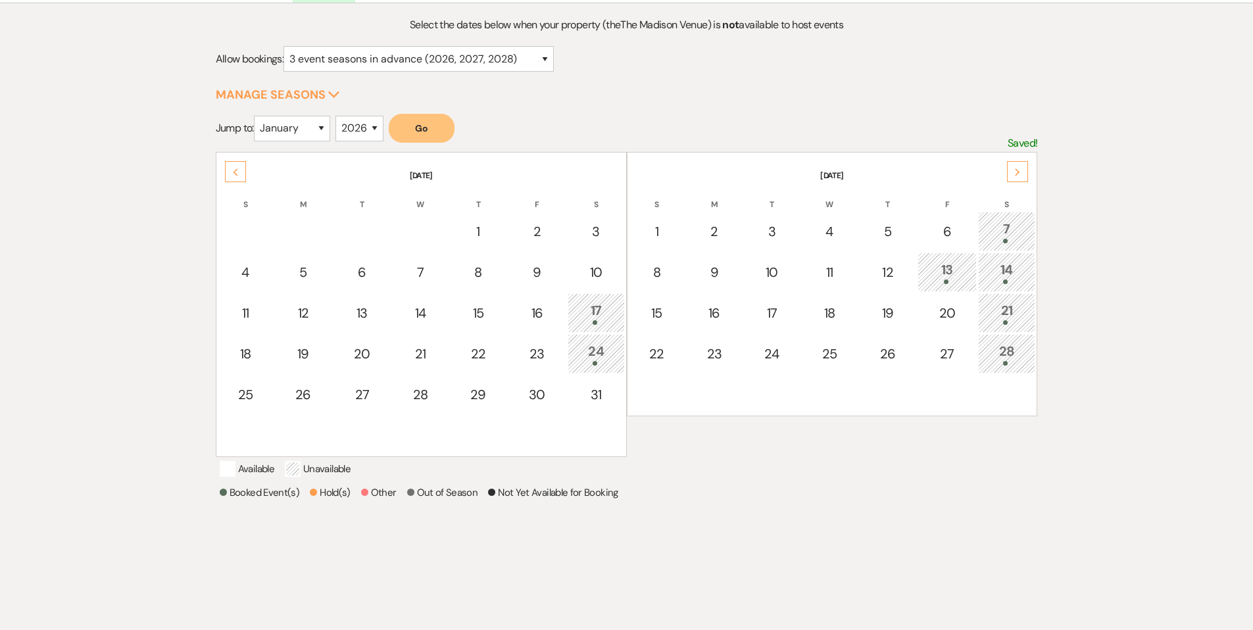
click at [237, 172] on icon "Previous" at bounding box center [235, 172] width 7 height 8
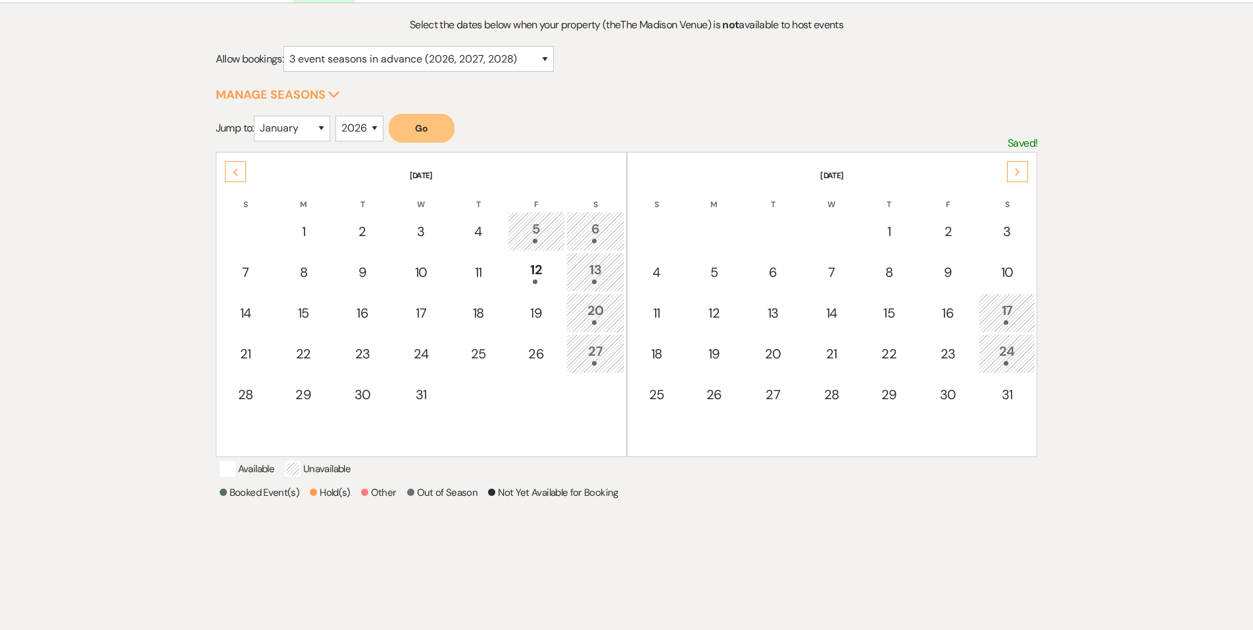
click at [237, 172] on icon "Previous" at bounding box center [235, 172] width 7 height 8
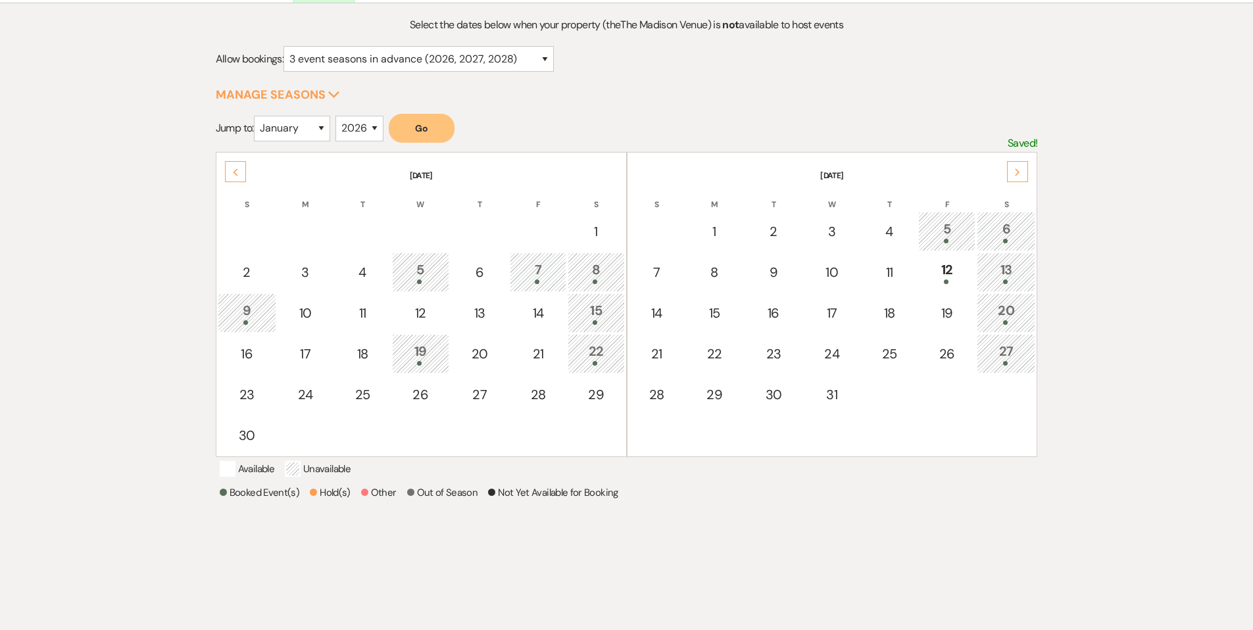
click at [237, 172] on icon "Previous" at bounding box center [235, 172] width 7 height 8
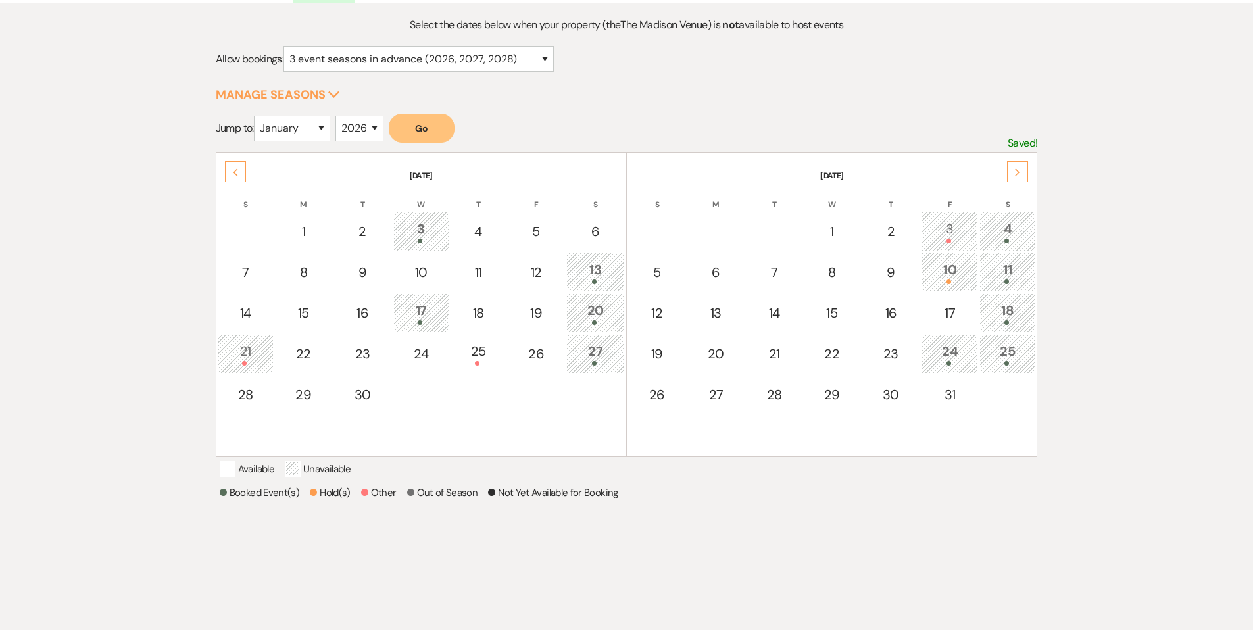
click at [237, 172] on icon "Previous" at bounding box center [235, 172] width 7 height 8
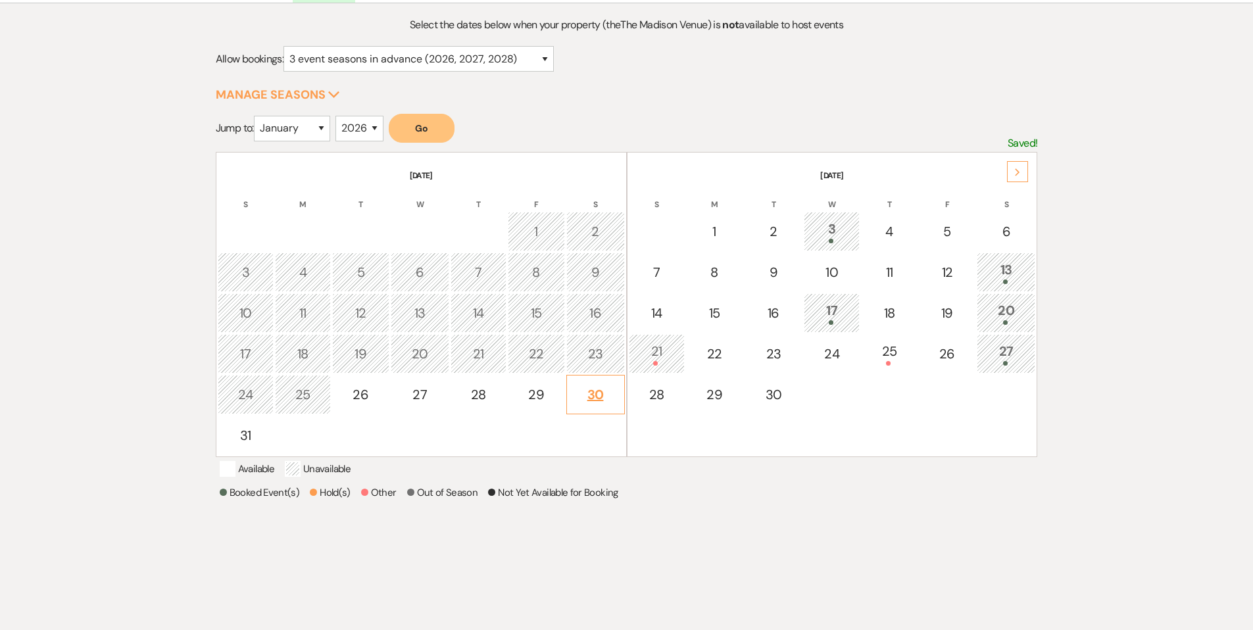
click at [456, 397] on div "30" at bounding box center [596, 395] width 44 height 20
select select "other"
select select "false"
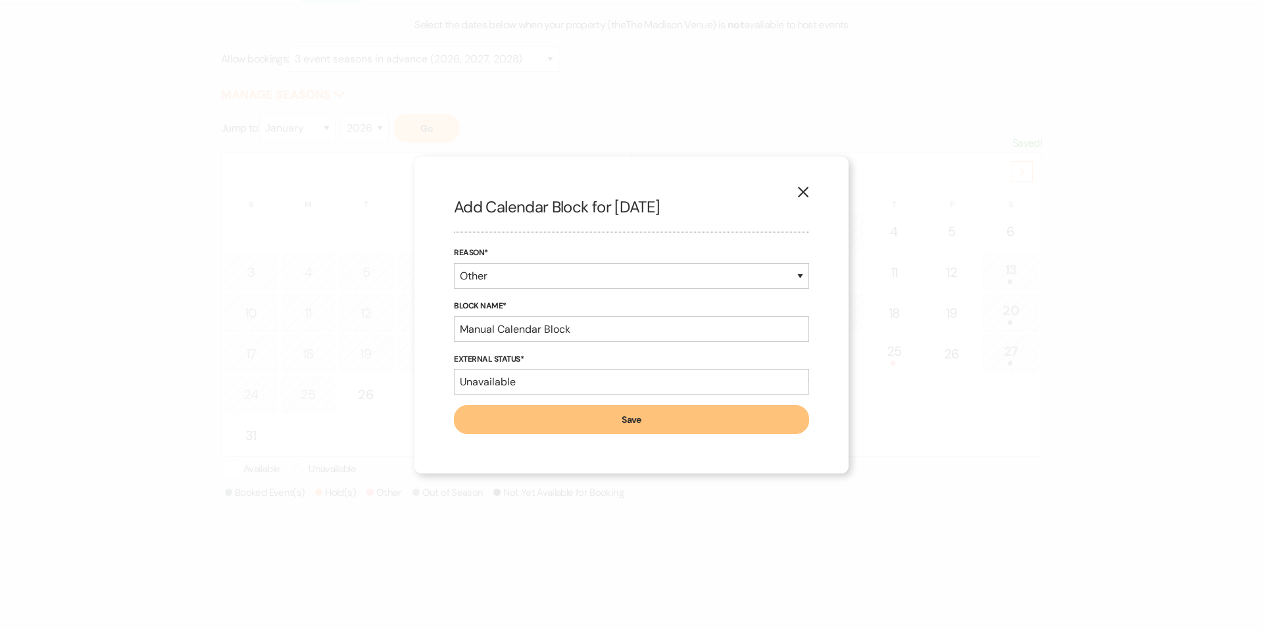
click at [456, 187] on button "X" at bounding box center [803, 191] width 20 height 23
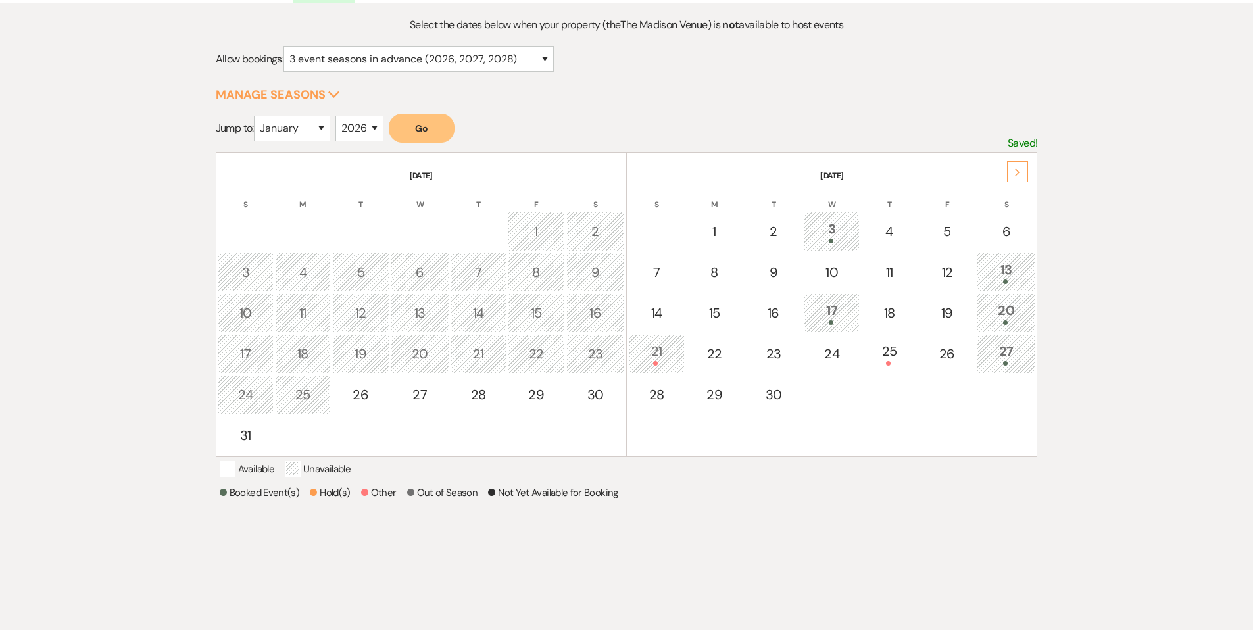
click at [456, 275] on div "13" at bounding box center [1006, 272] width 44 height 24
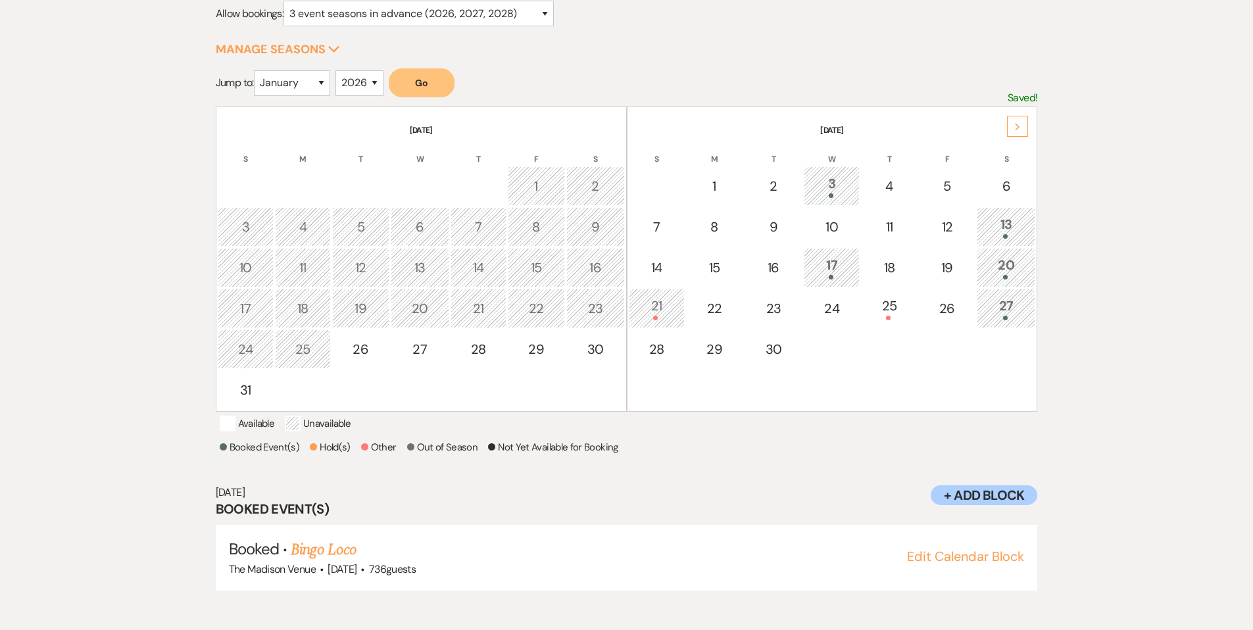
scroll to position [188, 0]
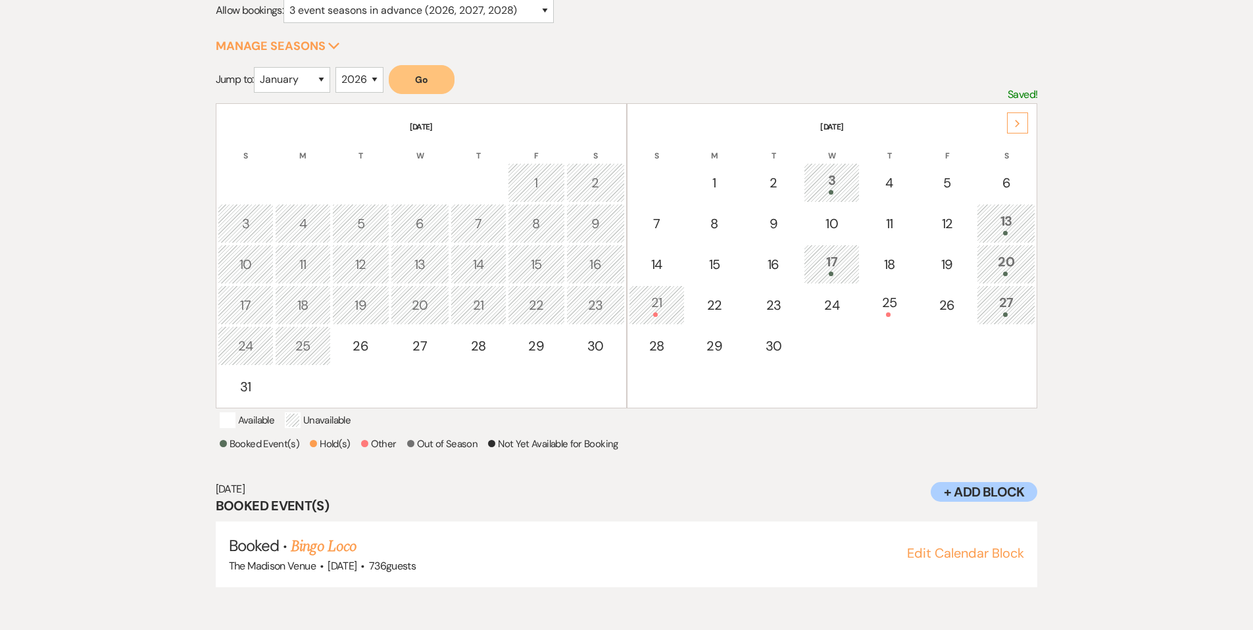
click at [456, 273] on span at bounding box center [1005, 274] width 5 height 5
click at [456, 299] on div "27" at bounding box center [1006, 305] width 44 height 24
click at [456, 258] on div "20" at bounding box center [1006, 264] width 44 height 24
click at [456, 123] on use at bounding box center [1018, 123] width 5 height 7
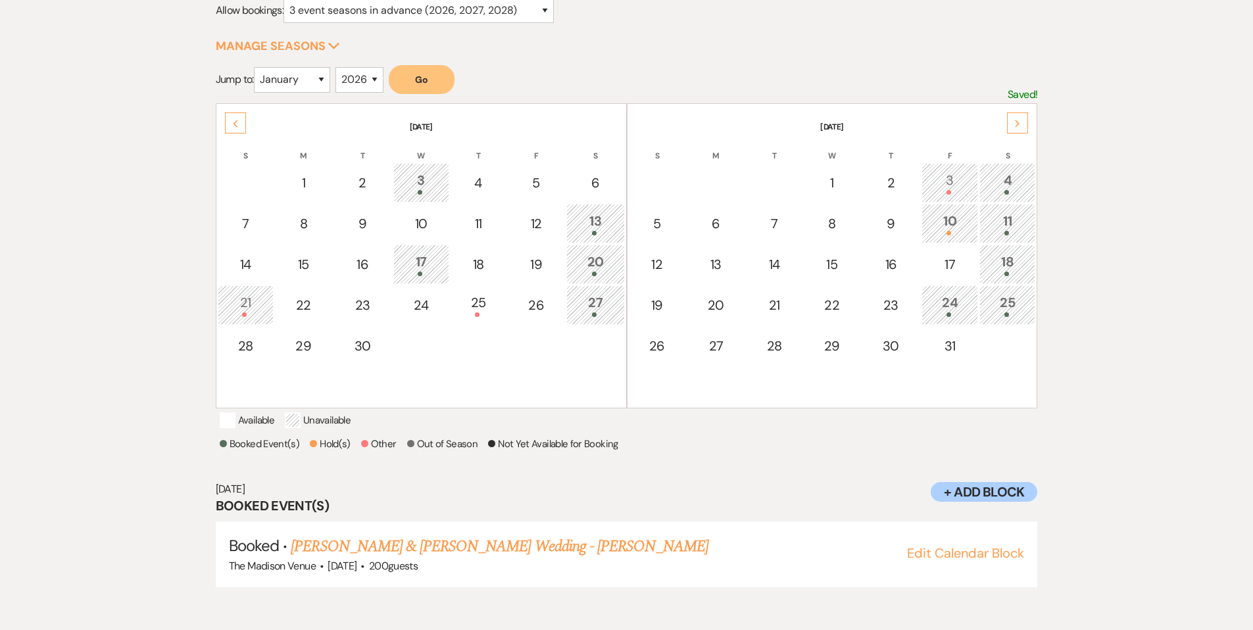
click at [456, 259] on div "18" at bounding box center [1007, 264] width 41 height 24
click at [456, 305] on div "25" at bounding box center [1007, 305] width 41 height 24
click at [456, 204] on td "11" at bounding box center [1007, 223] width 56 height 39
click at [456, 173] on div "4" at bounding box center [1007, 182] width 41 height 24
click at [456, 211] on div "11" at bounding box center [1007, 223] width 41 height 24
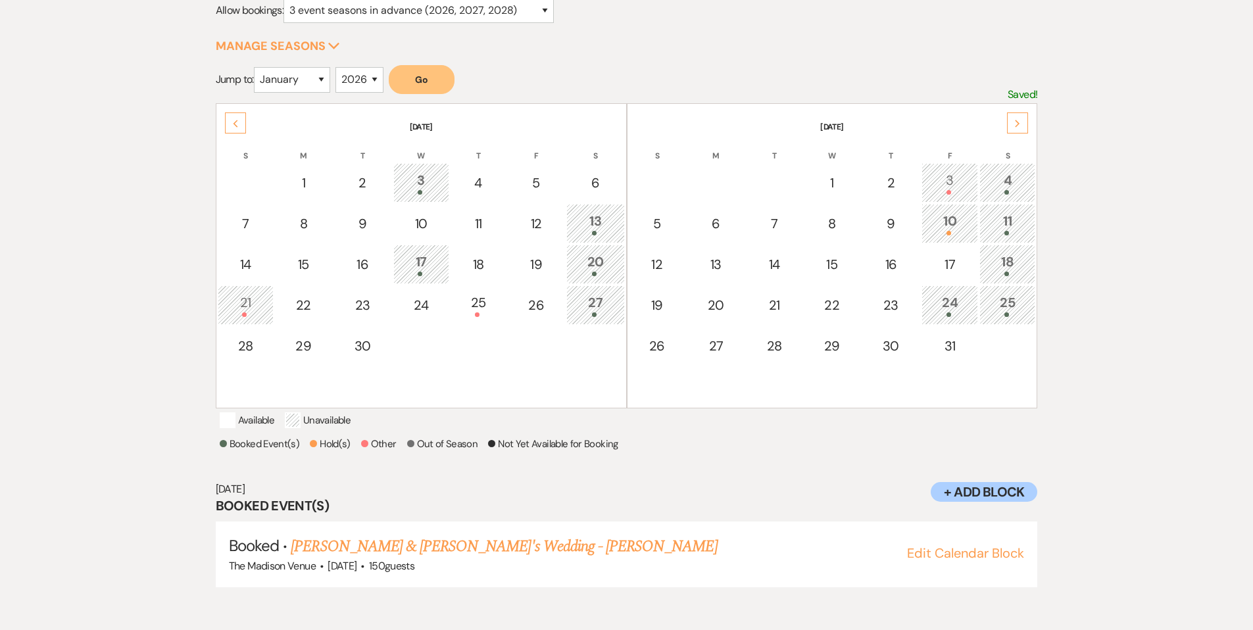
click at [456, 278] on td "18" at bounding box center [1007, 264] width 56 height 39
click at [456, 306] on div "25" at bounding box center [1007, 305] width 41 height 24
click at [456, 189] on div "4" at bounding box center [1007, 182] width 41 height 24
click at [456, 187] on div "3" at bounding box center [950, 182] width 43 height 24
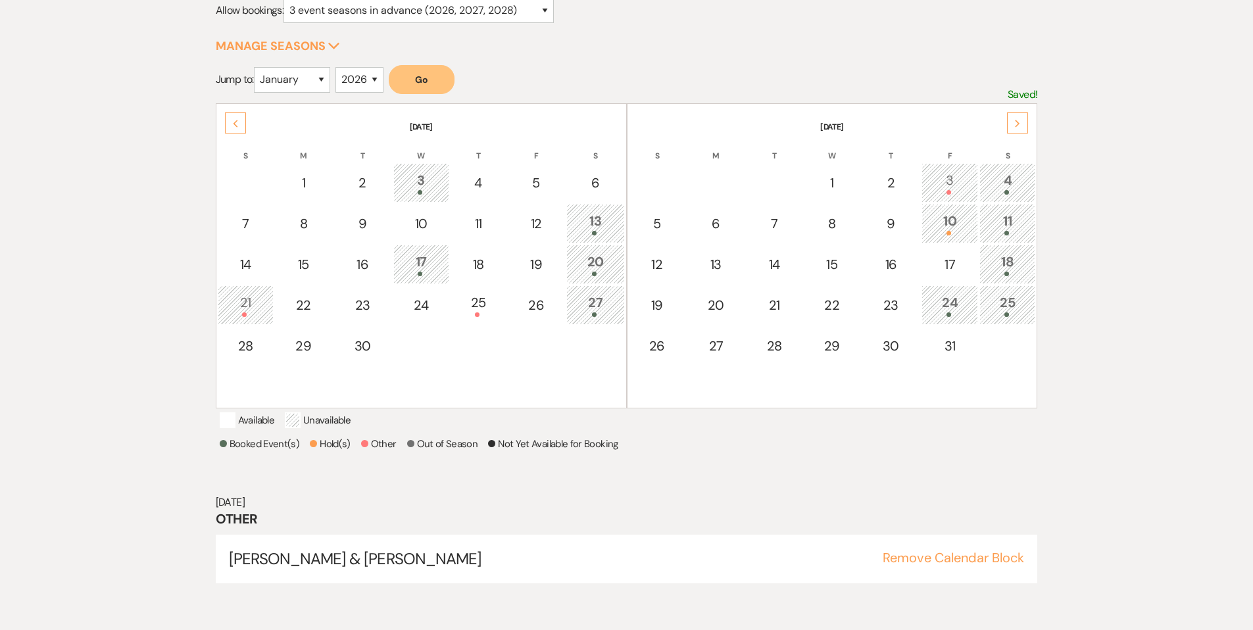
click at [456, 226] on div "10" at bounding box center [950, 223] width 43 height 24
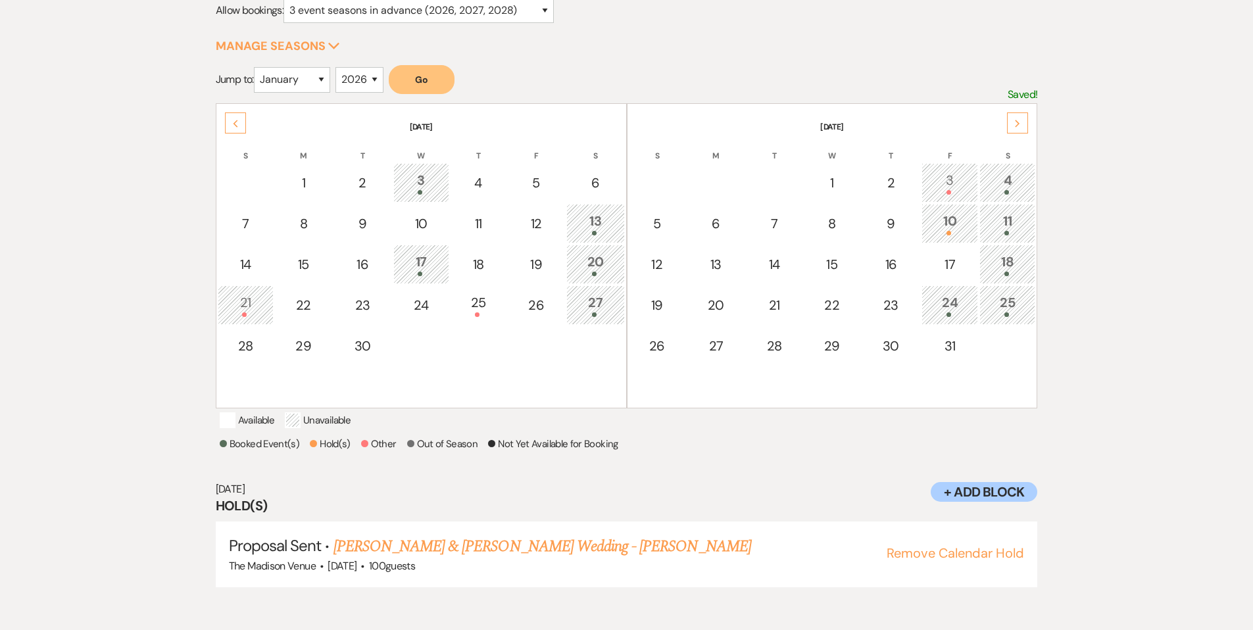
click at [456, 307] on div "24" at bounding box center [950, 305] width 43 height 24
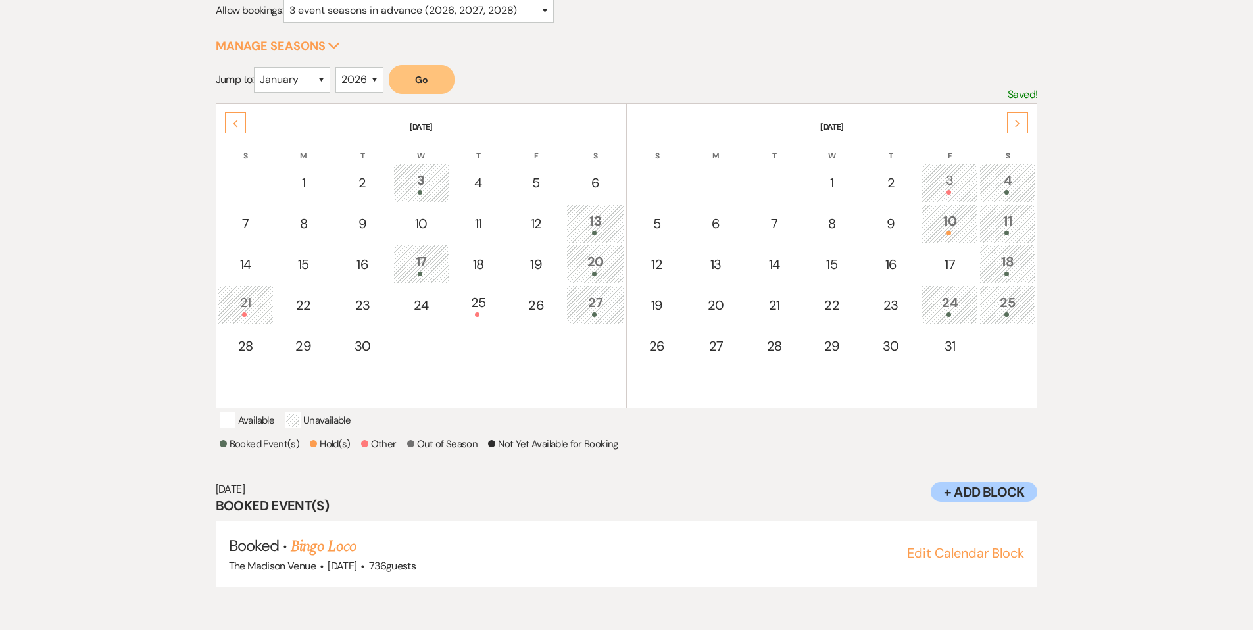
click at [456, 301] on div "25" at bounding box center [1007, 305] width 41 height 24
click at [456, 121] on div "Next" at bounding box center [1017, 122] width 21 height 21
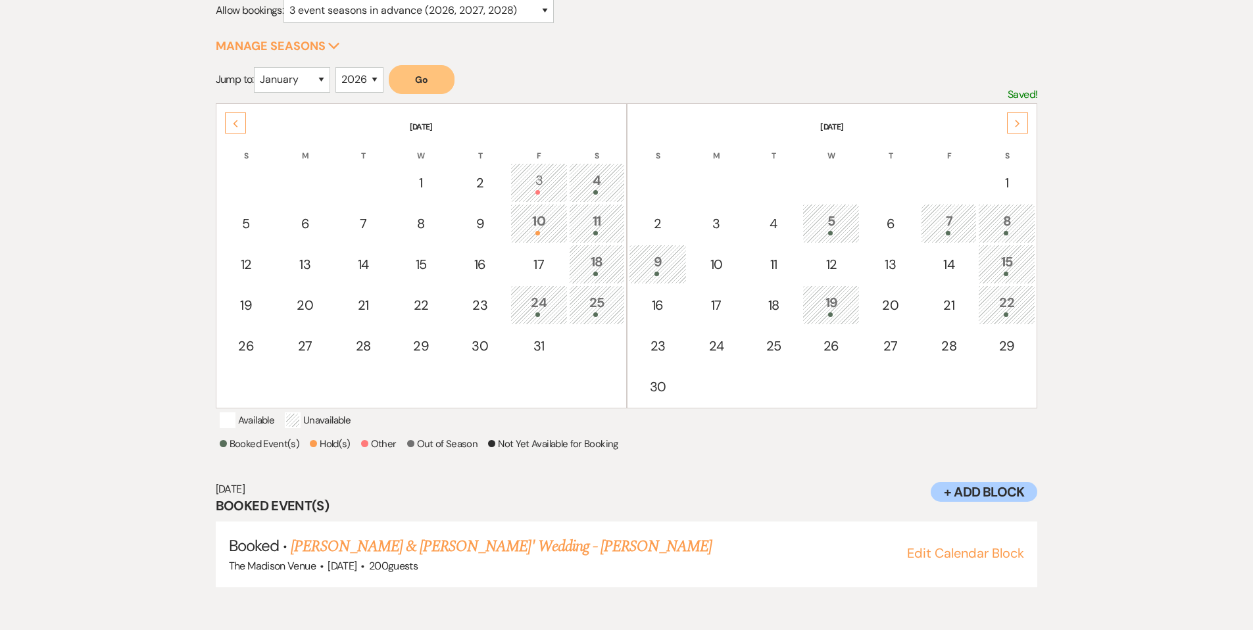
click at [456, 235] on td "8" at bounding box center [1006, 223] width 57 height 39
click at [456, 252] on div "15" at bounding box center [1006, 264] width 43 height 24
click at [456, 318] on td "22" at bounding box center [1006, 304] width 57 height 39
click at [456, 122] on icon "Next" at bounding box center [1017, 124] width 7 height 8
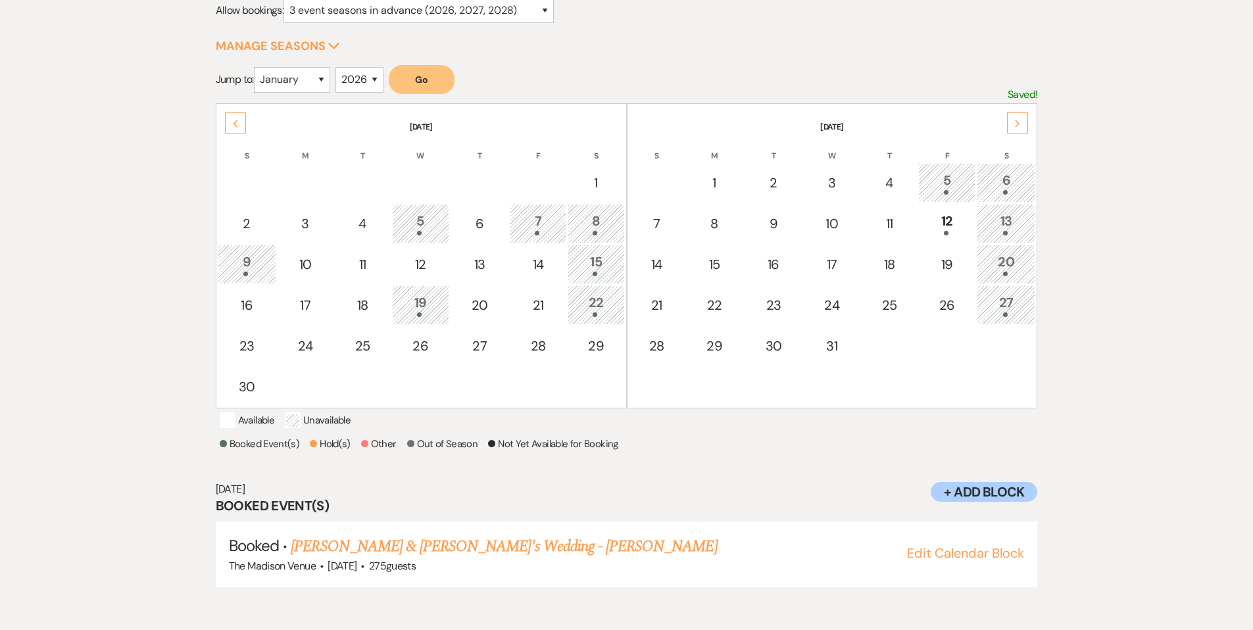
click at [456, 178] on div "6" at bounding box center [1006, 182] width 44 height 24
click at [456, 246] on td "20" at bounding box center [1006, 264] width 59 height 39
click at [456, 266] on div "20" at bounding box center [1006, 264] width 44 height 24
click at [456, 223] on div "13" at bounding box center [1006, 223] width 44 height 24
click at [456, 276] on div at bounding box center [1006, 274] width 44 height 5
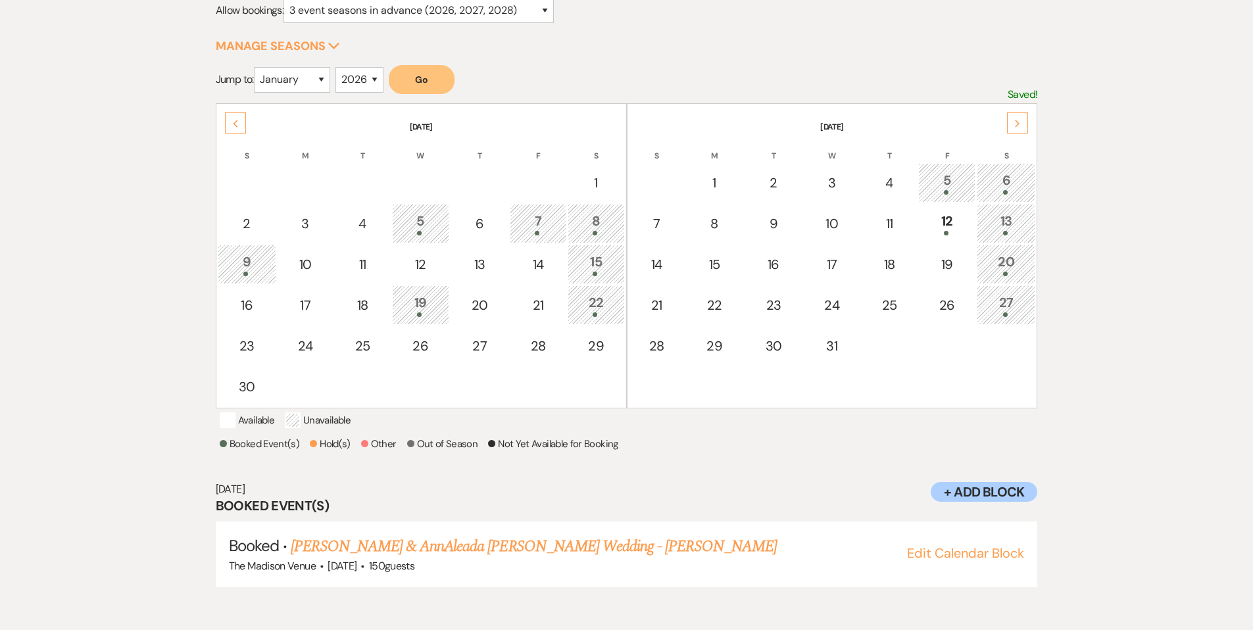
click at [456, 308] on div "27" at bounding box center [1006, 305] width 44 height 24
click at [456, 122] on div "Next" at bounding box center [1017, 122] width 21 height 21
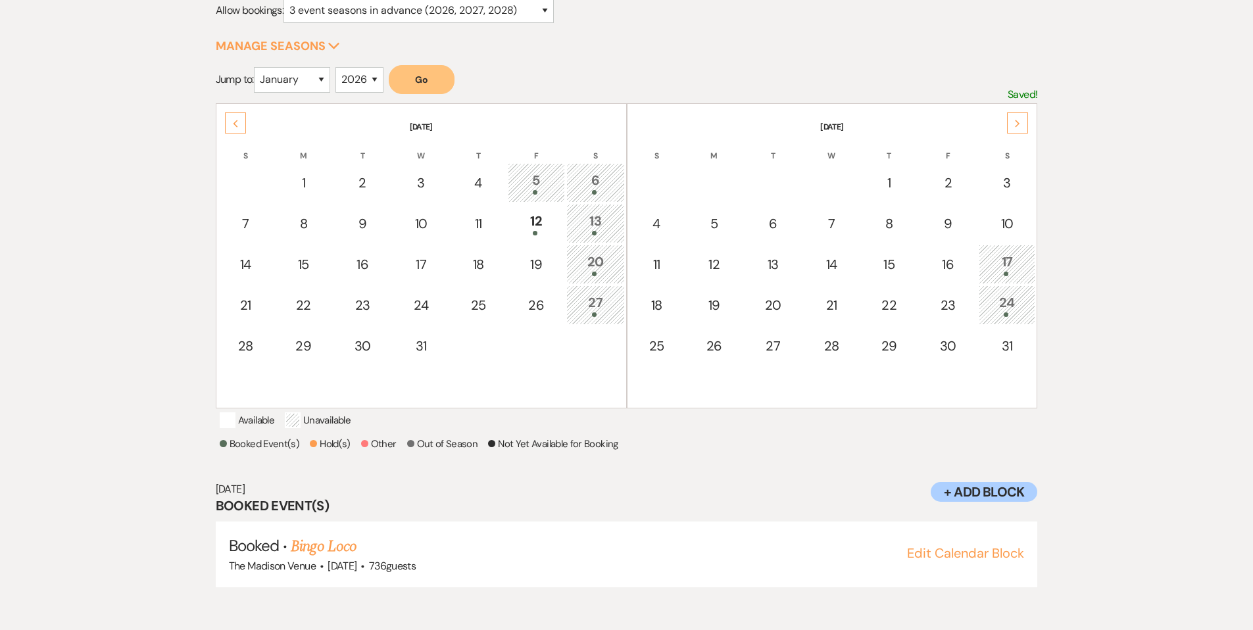
click at [233, 125] on icon "Previous" at bounding box center [235, 124] width 7 height 8
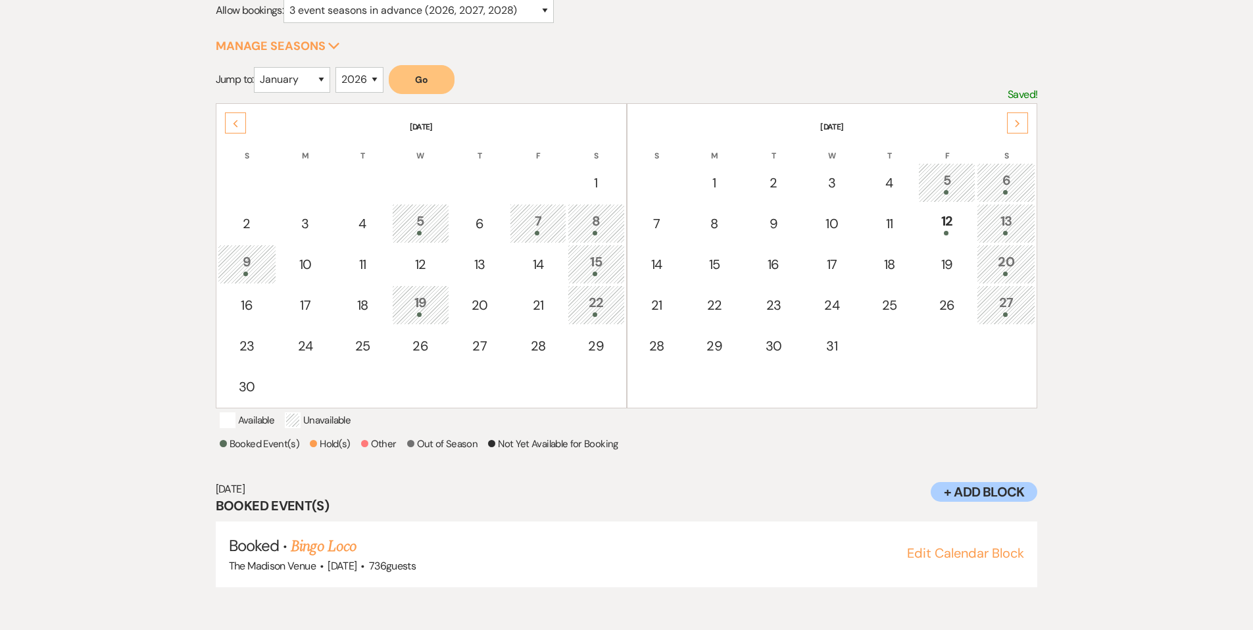
click at [233, 125] on icon "Previous" at bounding box center [235, 124] width 7 height 8
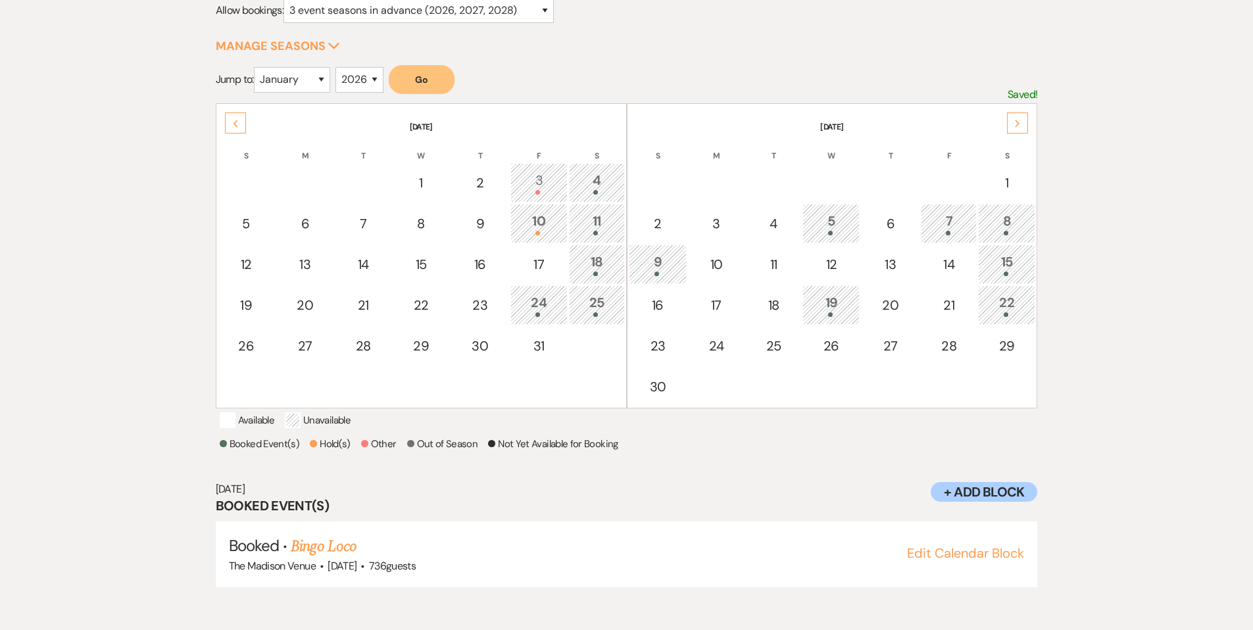
click at [233, 125] on icon "Previous" at bounding box center [235, 124] width 7 height 8
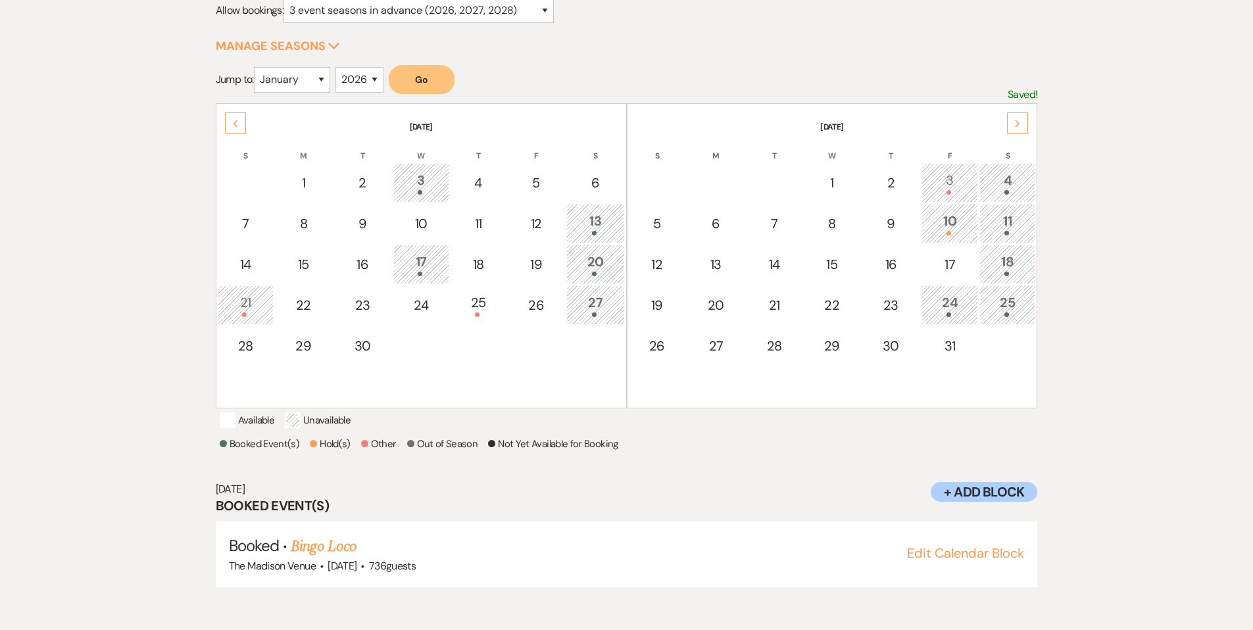
click at [233, 125] on icon "Previous" at bounding box center [235, 124] width 7 height 8
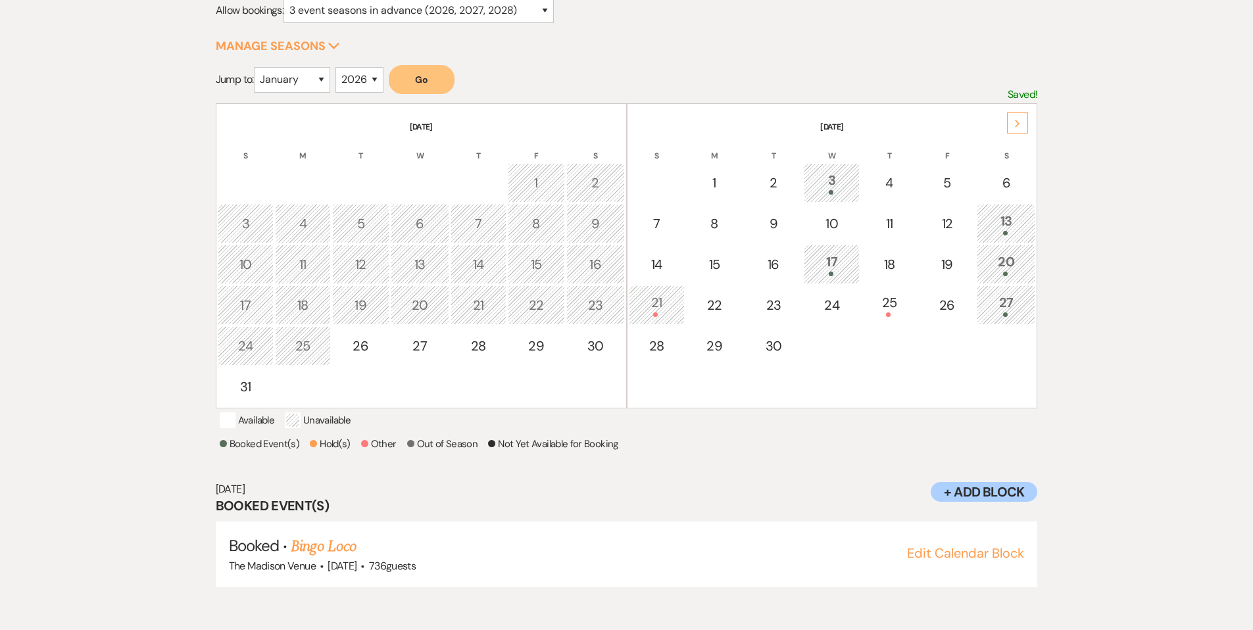
click at [233, 125] on th "August 2025" at bounding box center [421, 119] width 407 height 28
